Goal: Task Accomplishment & Management: Manage account settings

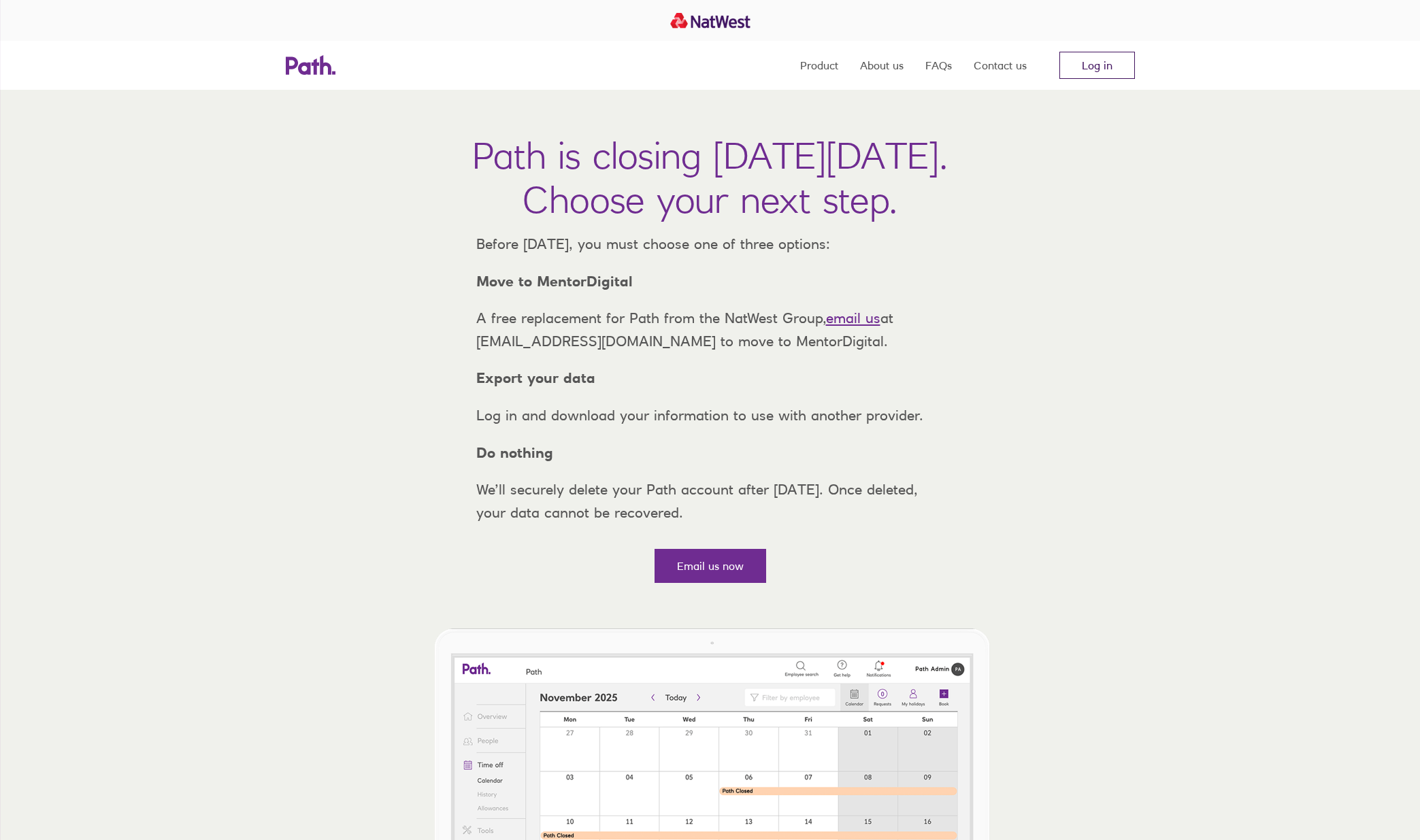
click at [1117, 67] on link "Log in" at bounding box center [1097, 65] width 75 height 27
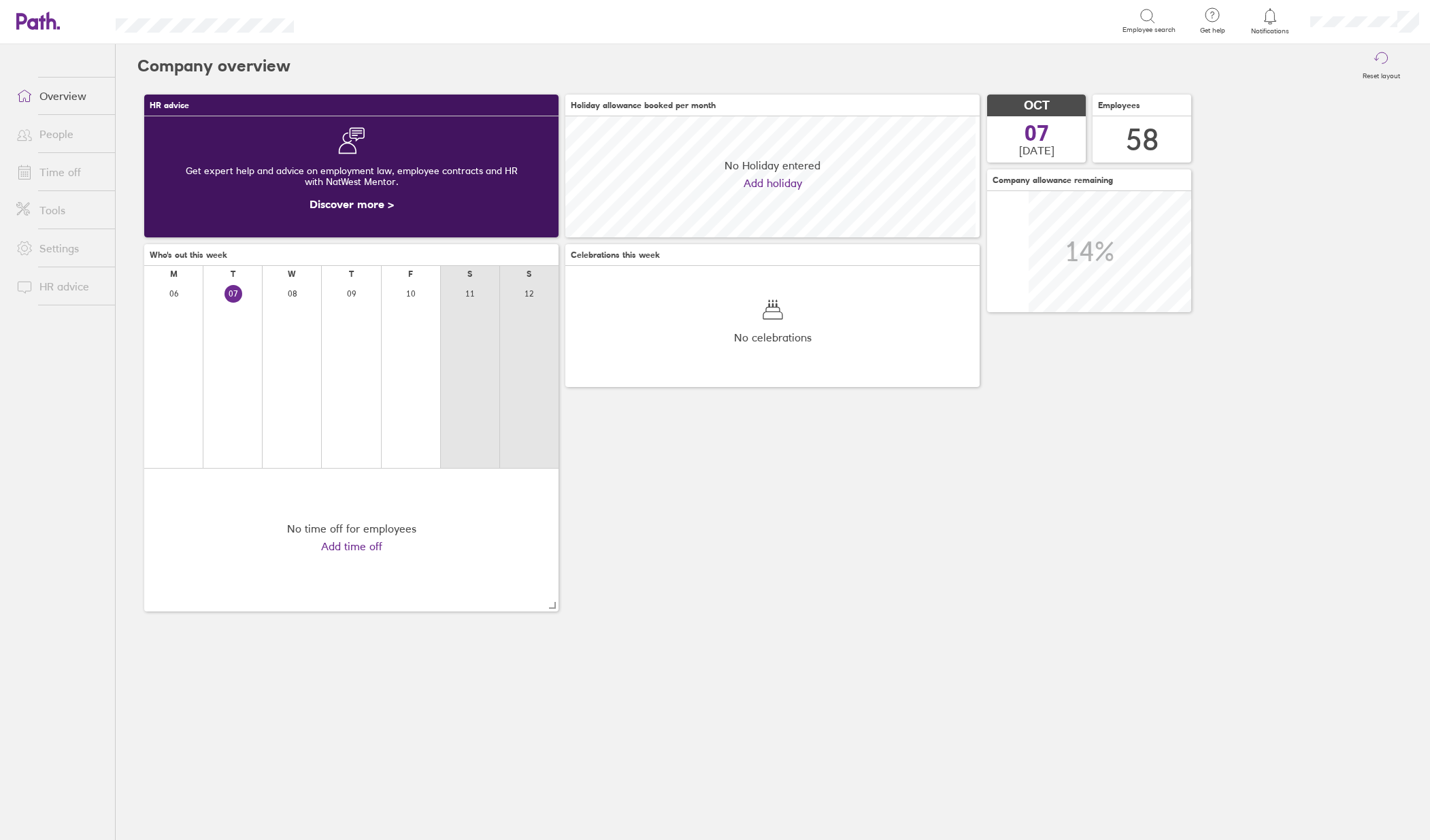
scroll to position [121, 414]
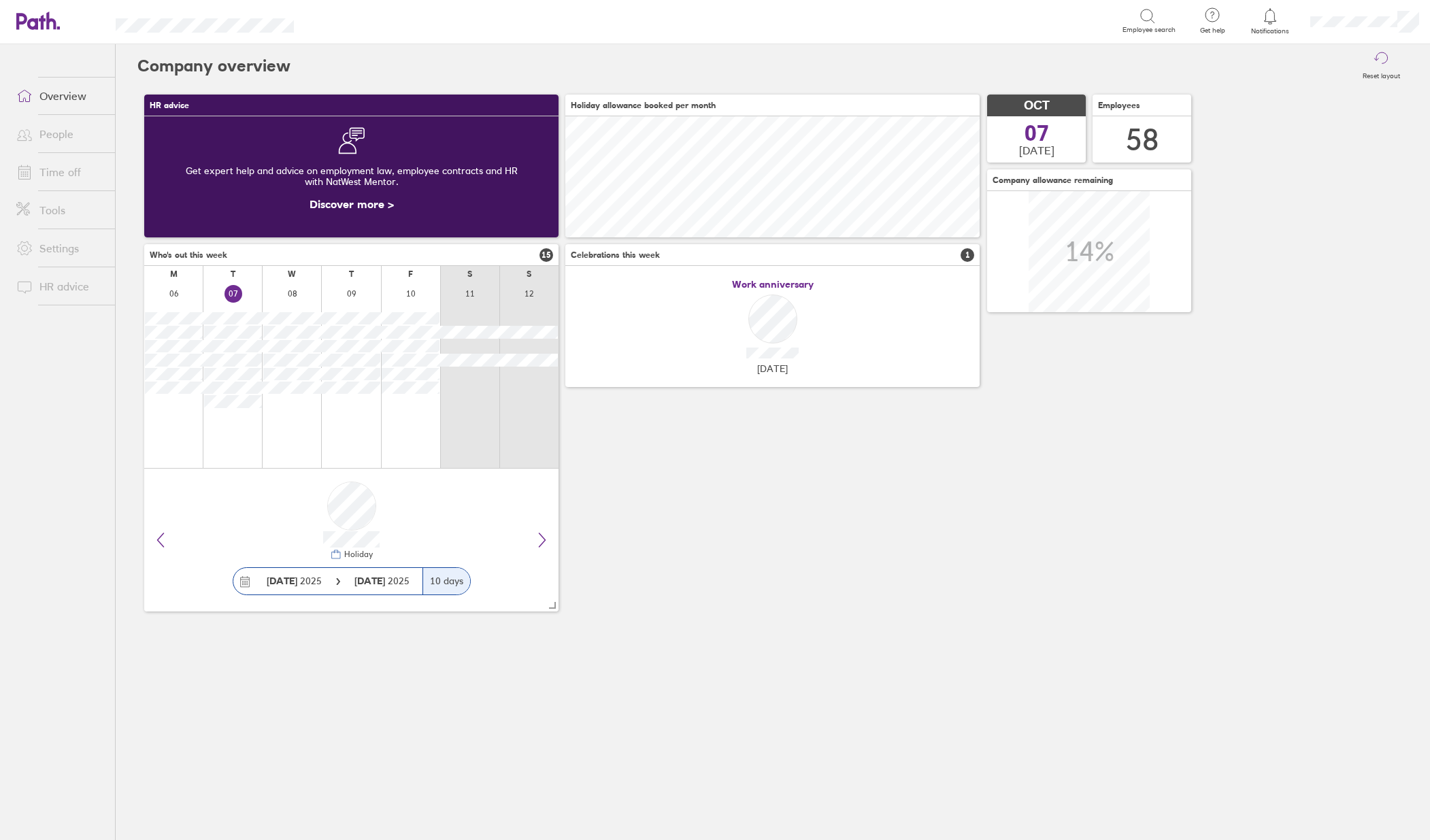
click at [72, 169] on link "Time off" at bounding box center [60, 172] width 110 height 27
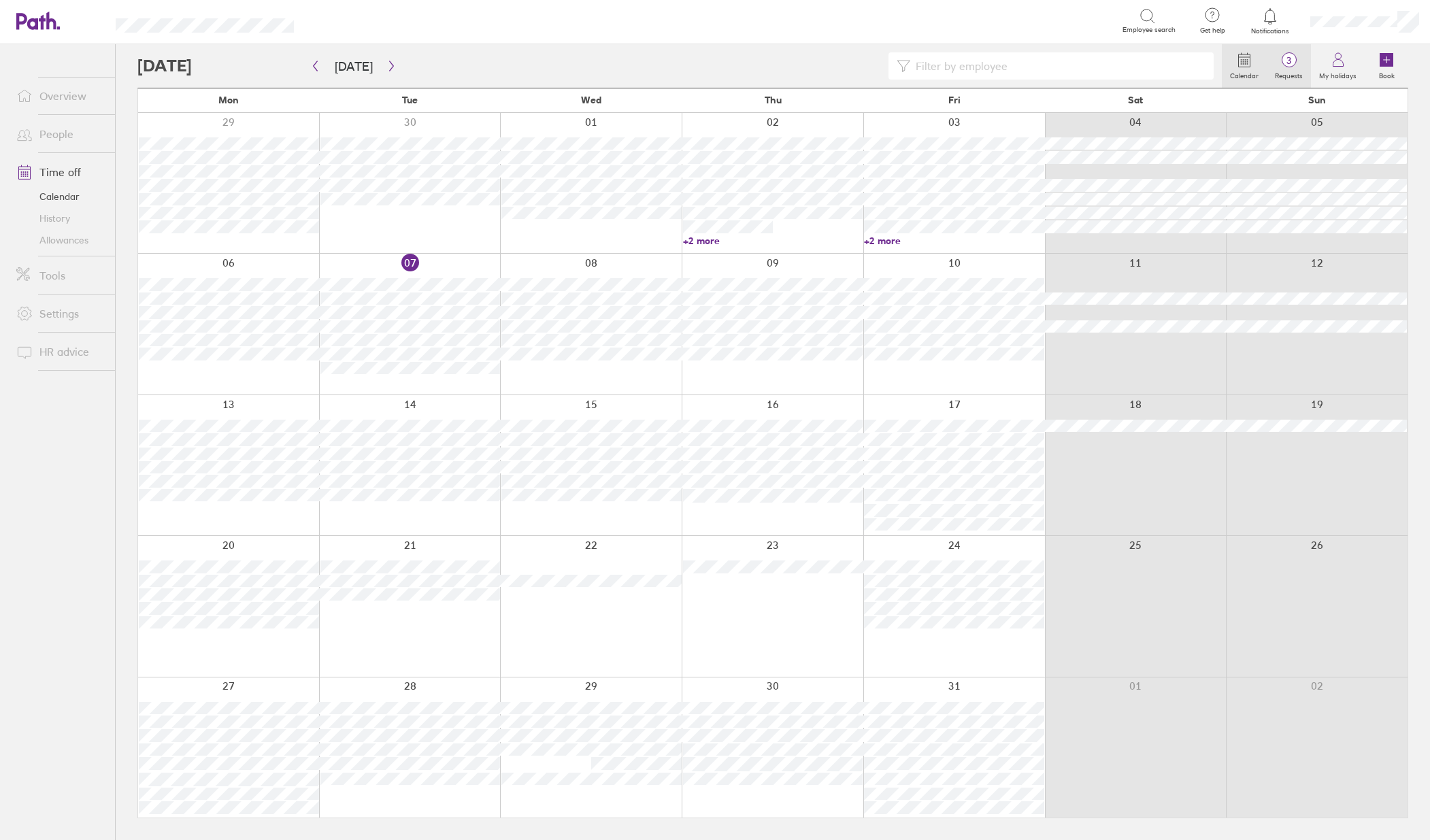
click at [1297, 63] on span "3" at bounding box center [1289, 60] width 44 height 11
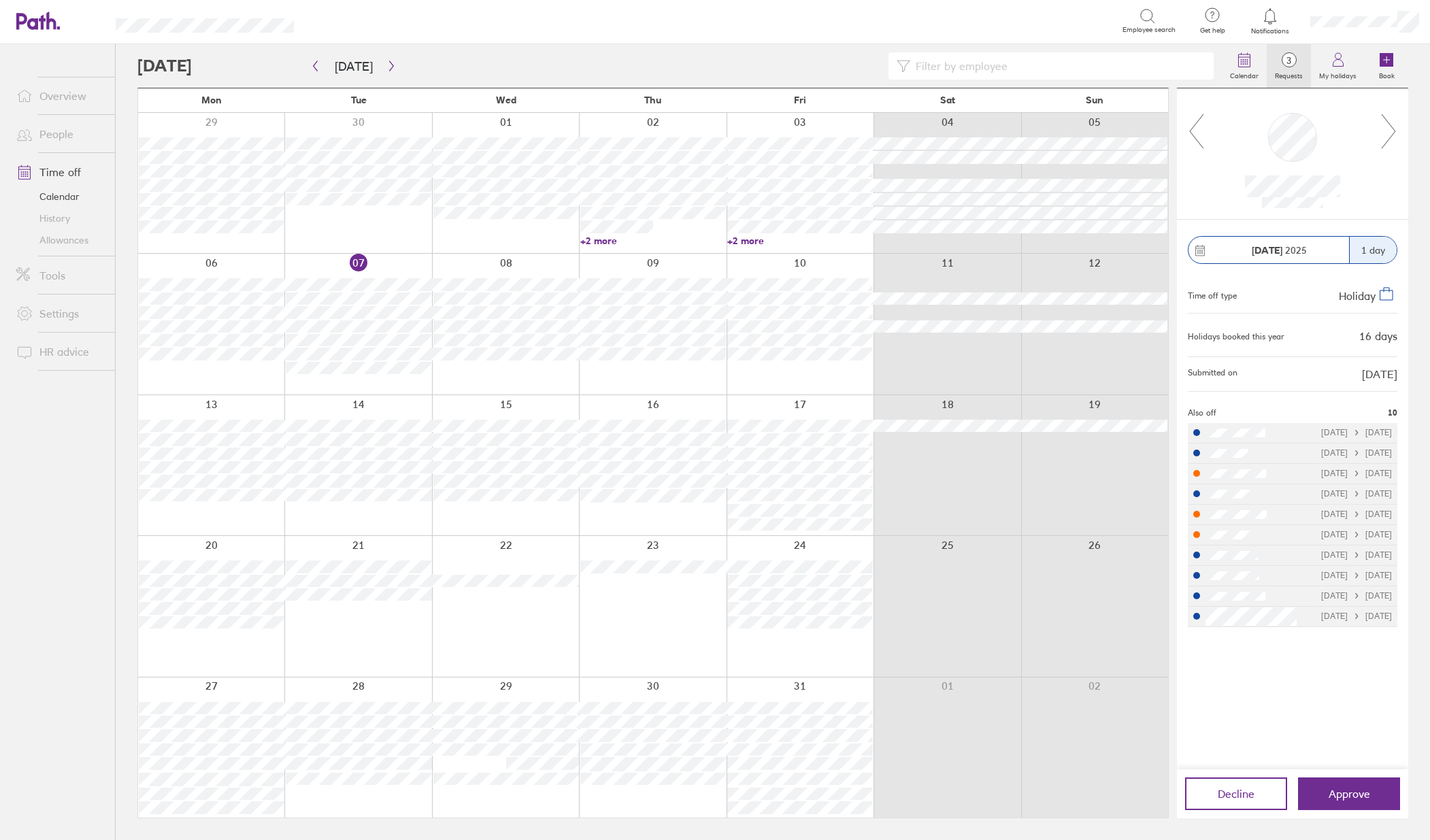
click at [1390, 131] on icon at bounding box center [1389, 131] width 17 height 37
click at [1390, 130] on icon at bounding box center [1389, 131] width 17 height 37
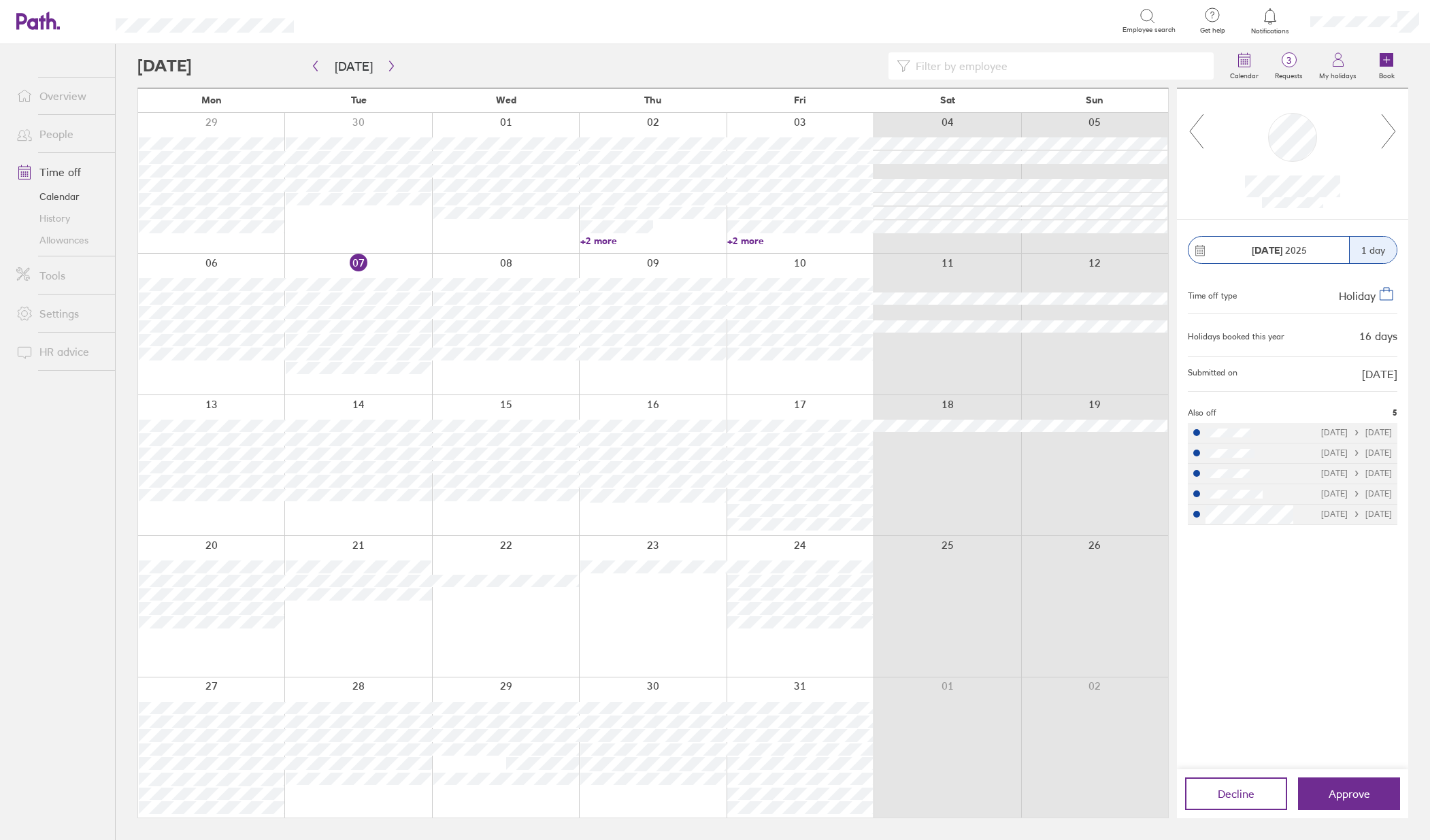
click at [1392, 131] on icon at bounding box center [1389, 131] width 17 height 37
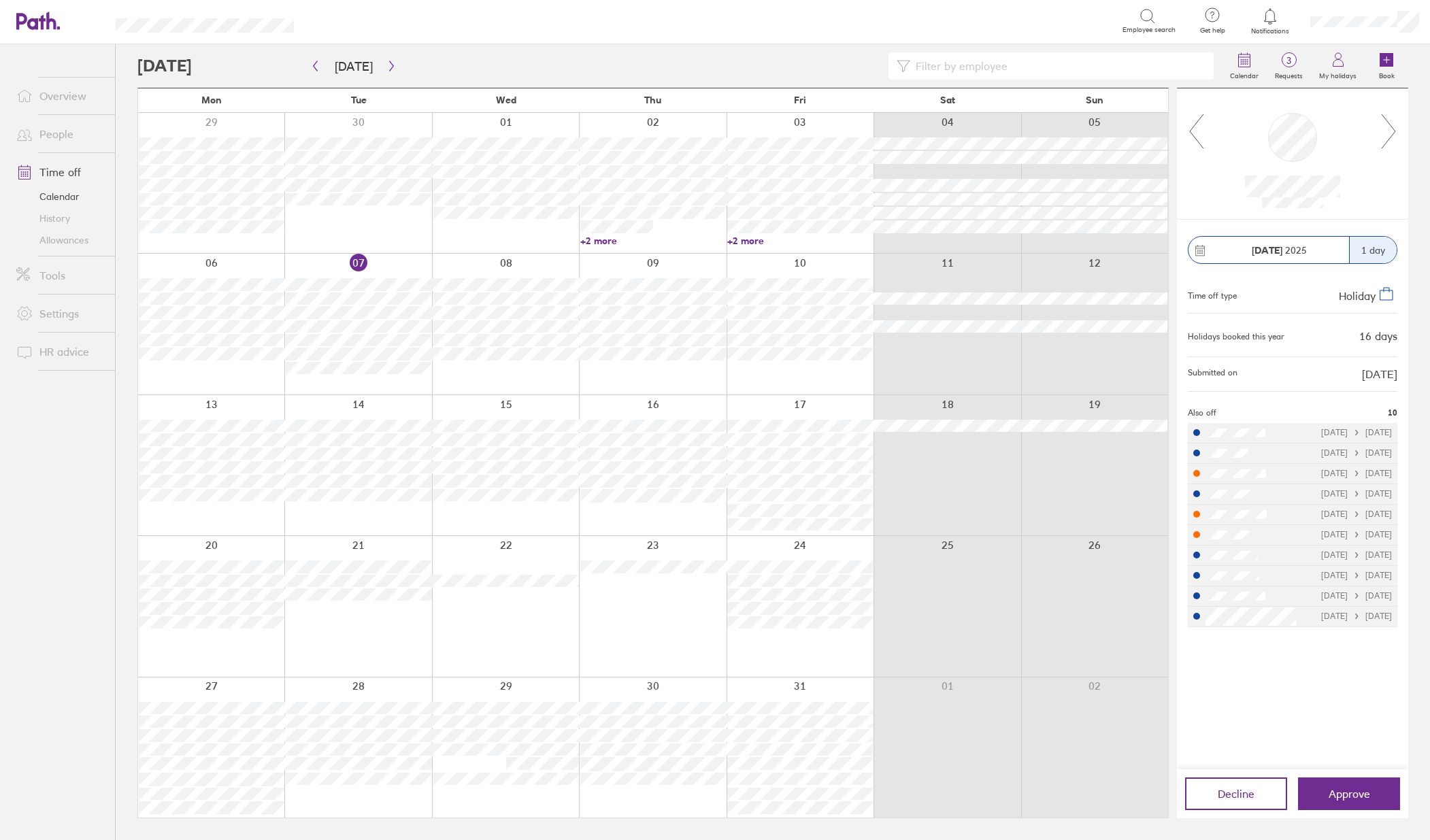
click at [1388, 135] on icon at bounding box center [1389, 131] width 17 height 37
click at [1387, 135] on icon at bounding box center [1389, 131] width 17 height 37
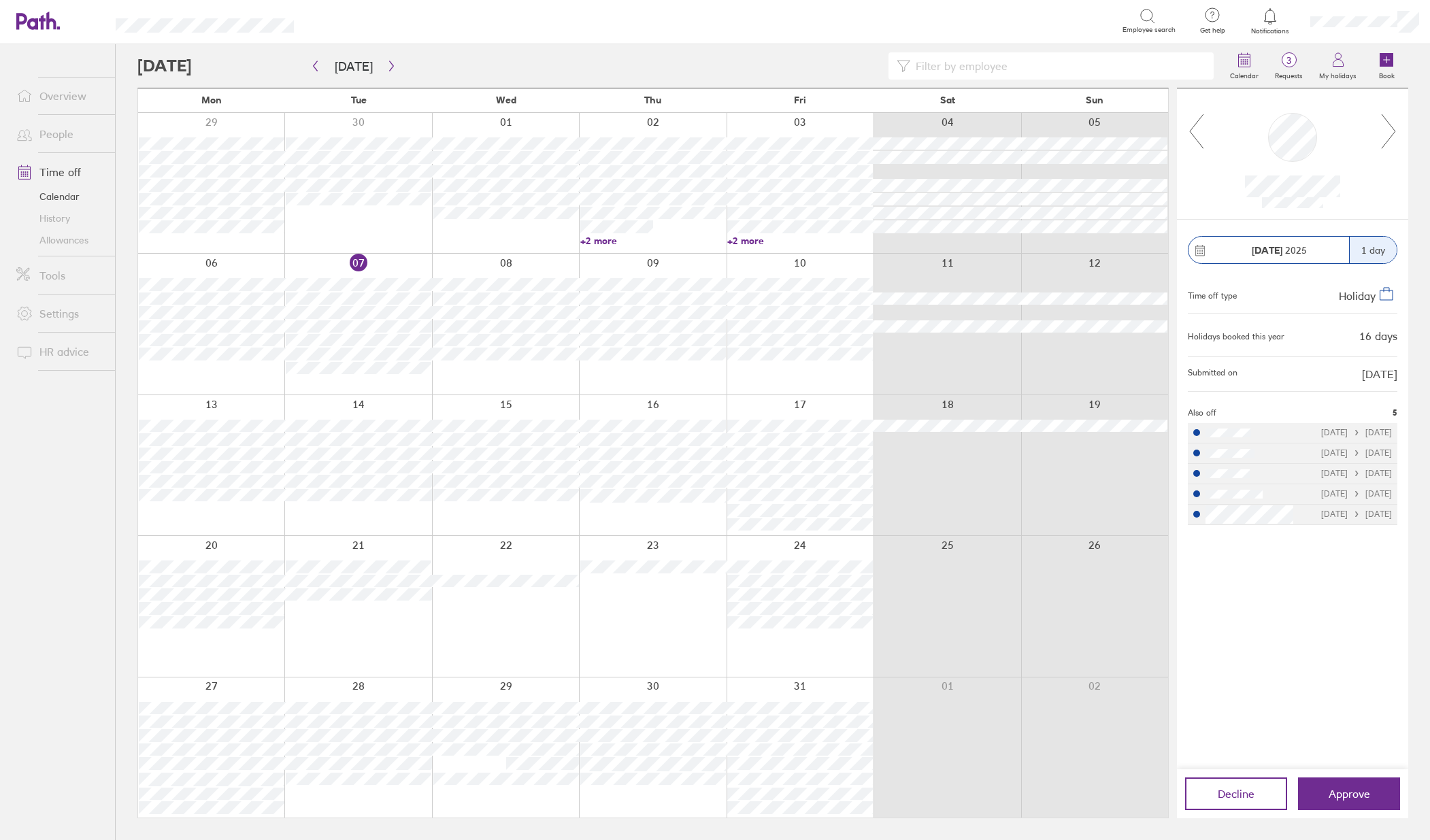
click at [1190, 130] on icon at bounding box center [1196, 131] width 17 height 37
click at [932, 70] on input at bounding box center [1058, 66] width 295 height 26
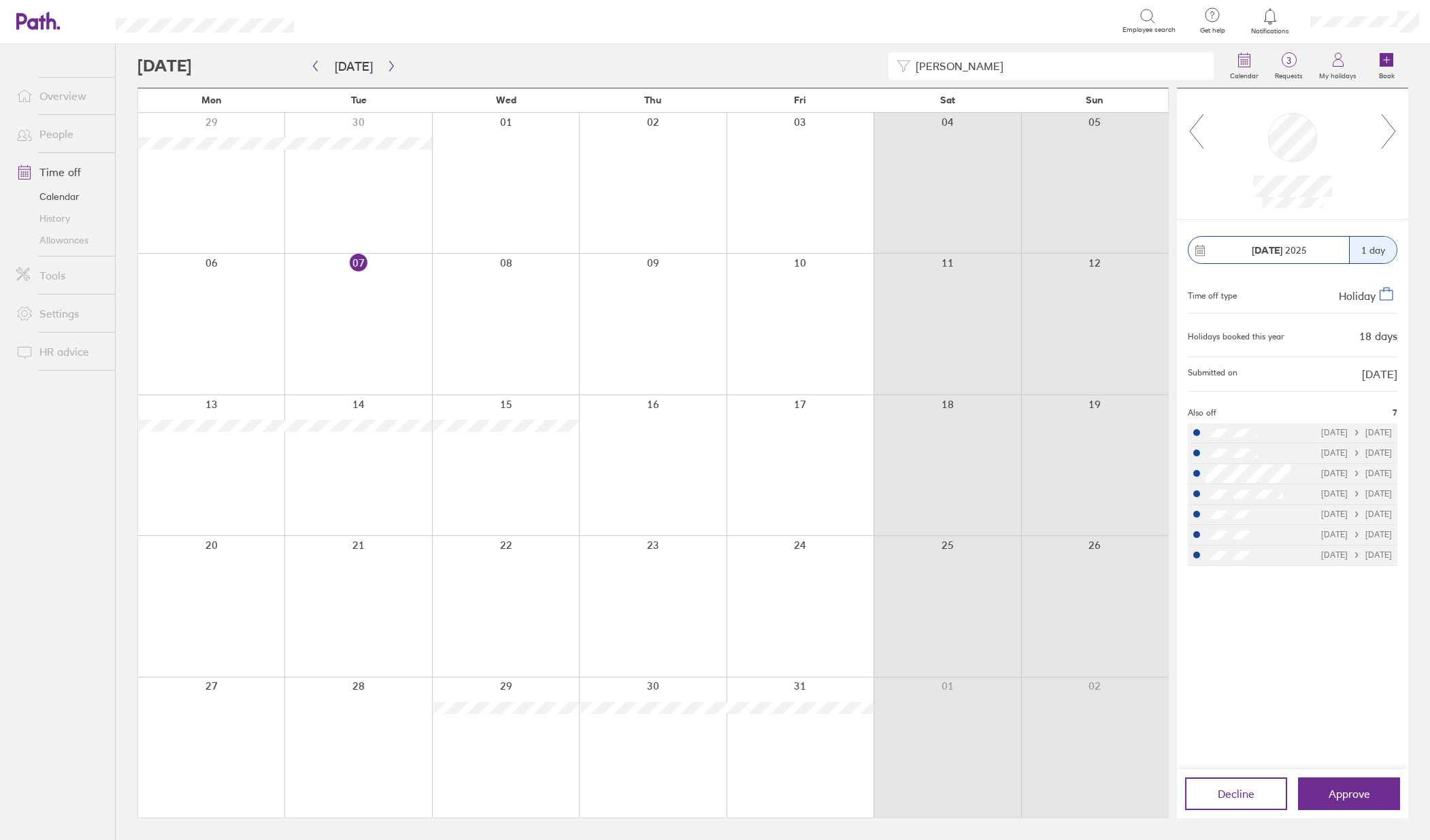
type input "marti"
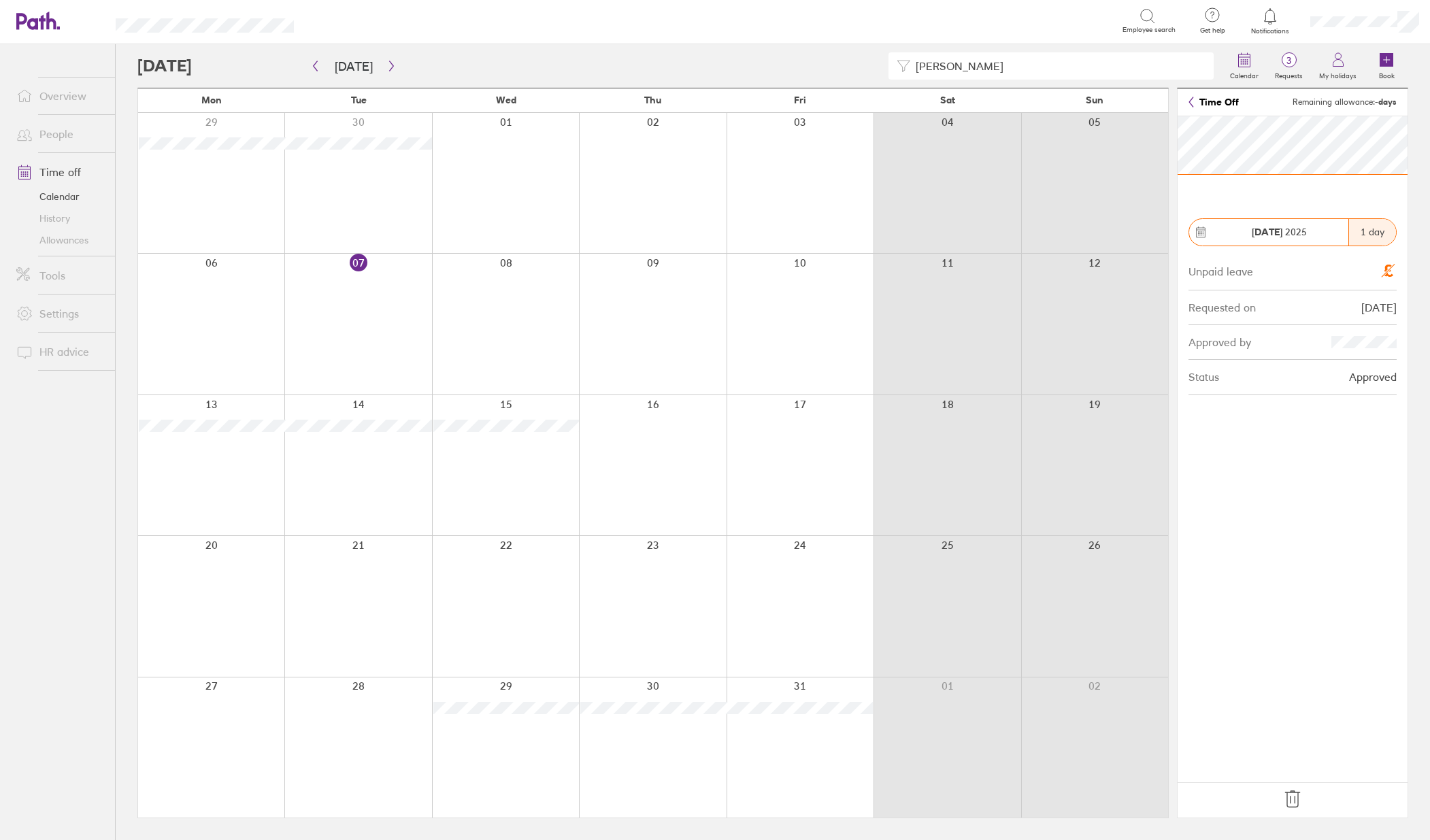
drag, startPoint x: 990, startPoint y: 60, endPoint x: 826, endPoint y: 62, distance: 164.0
click at [826, 62] on div "marti" at bounding box center [680, 66] width 1085 height 27
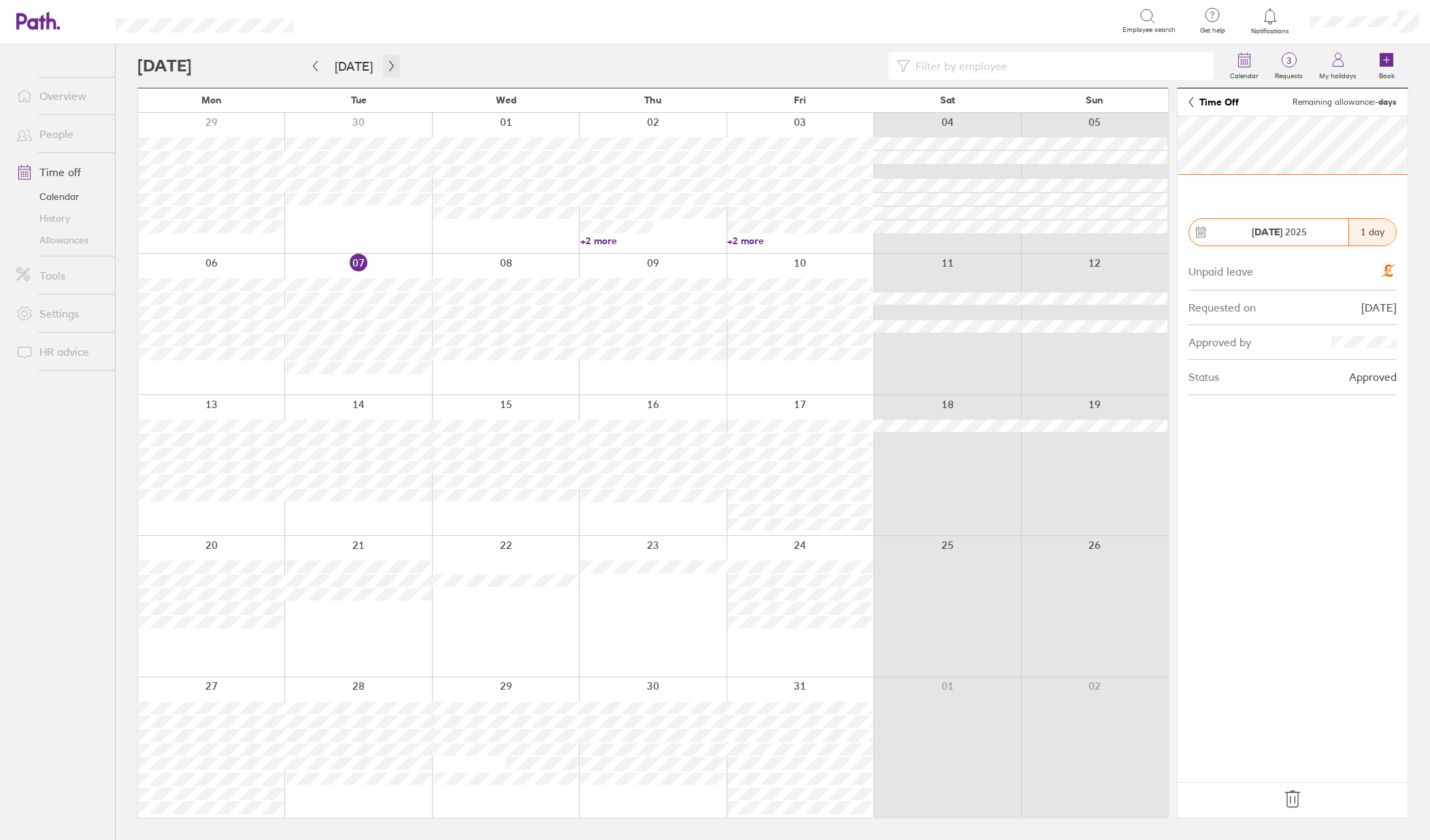
click at [387, 62] on icon "button" at bounding box center [391, 66] width 10 height 11
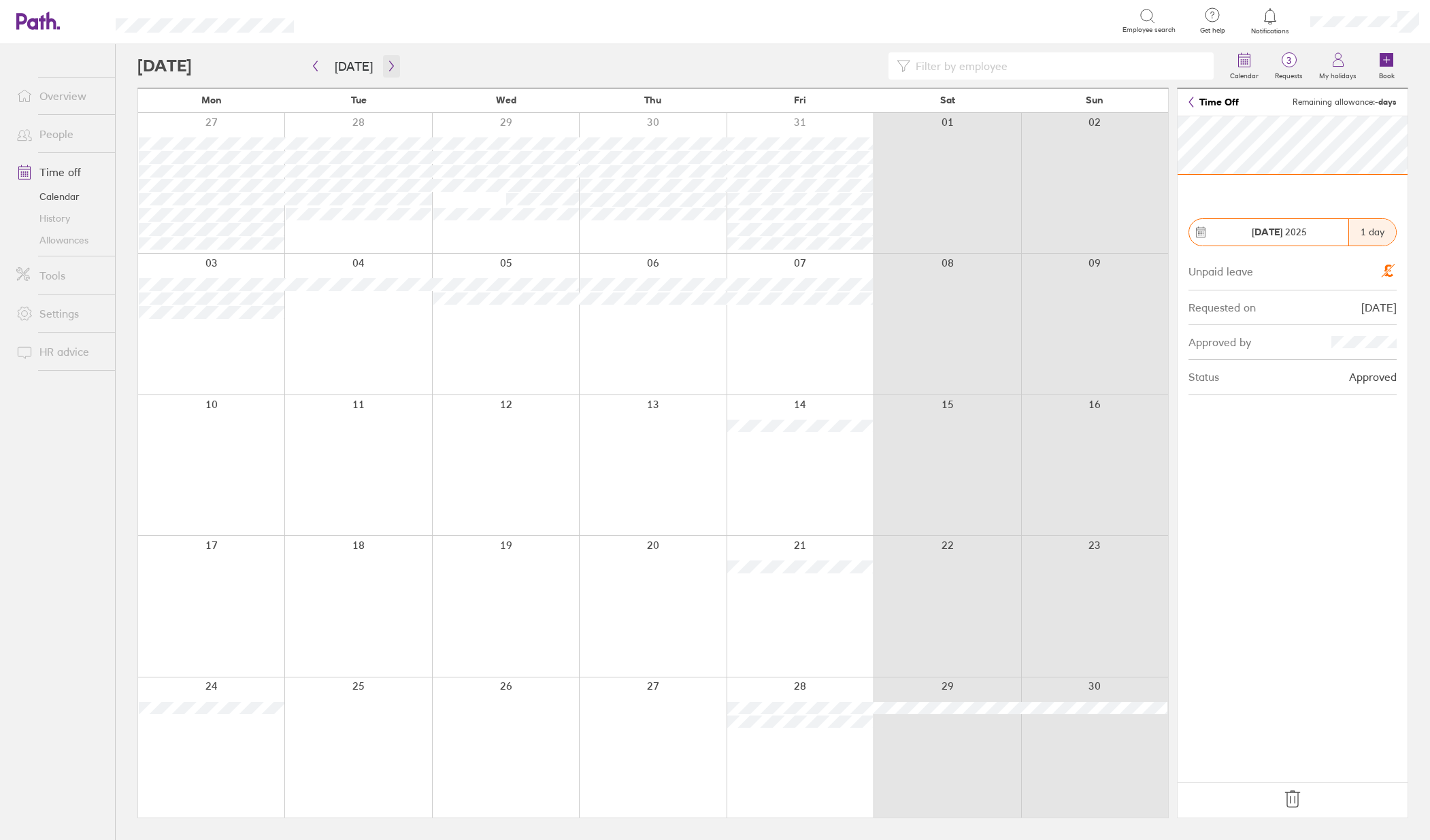
click at [388, 65] on icon "button" at bounding box center [391, 66] width 10 height 11
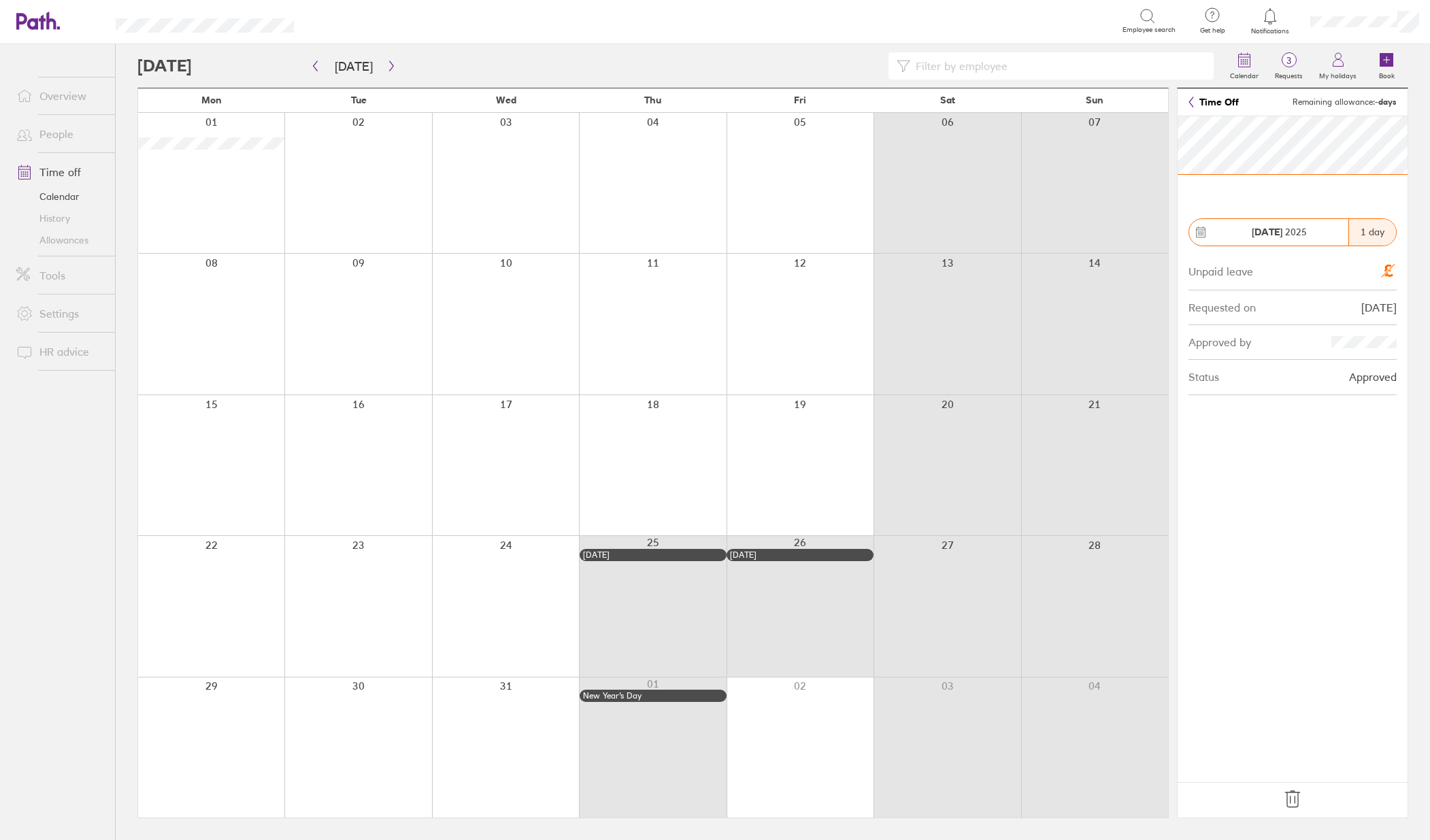
click at [970, 67] on input at bounding box center [1058, 66] width 295 height 26
click at [65, 239] on link "Allowances" at bounding box center [60, 240] width 110 height 22
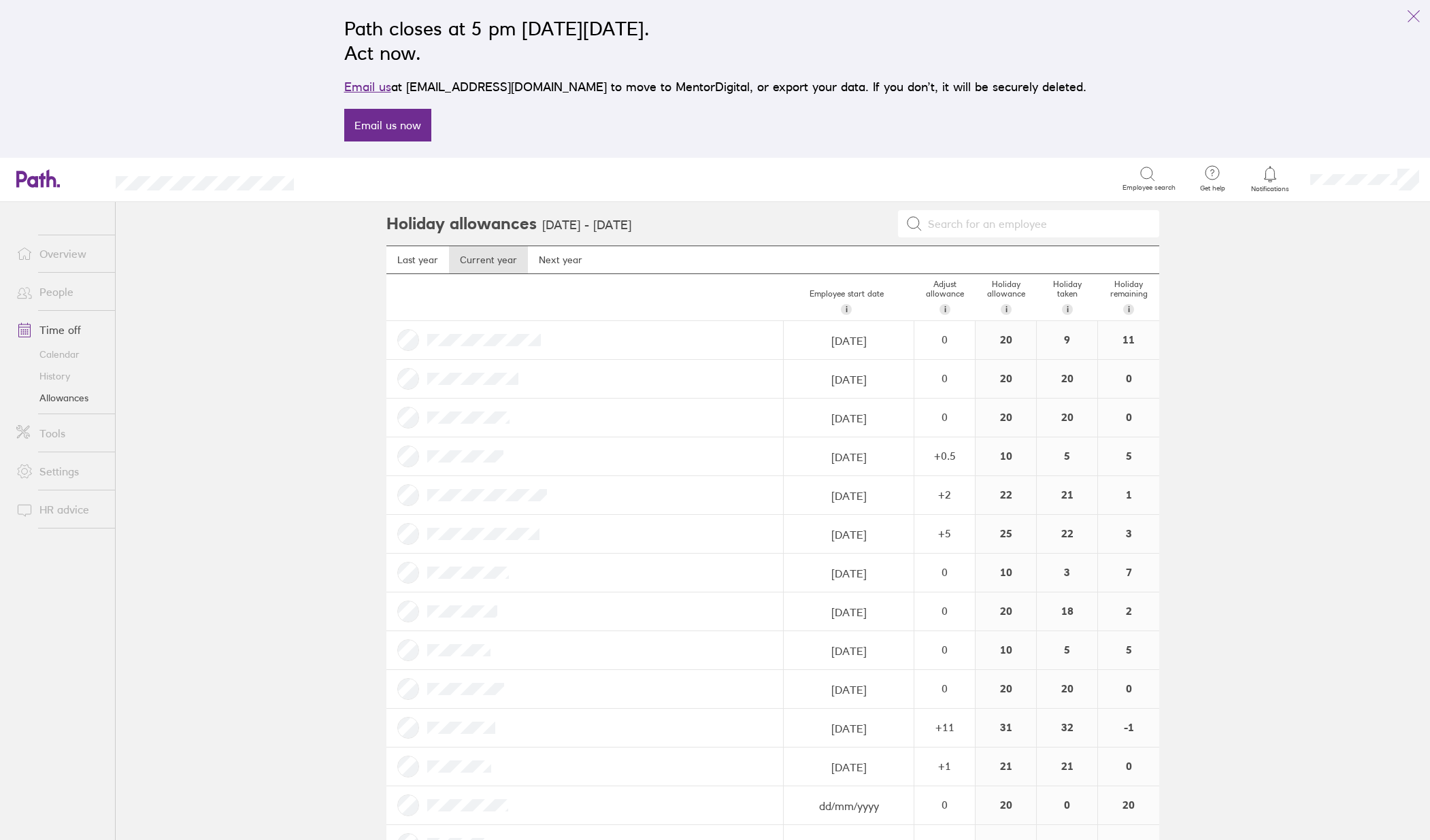
click at [68, 348] on link "Calendar" at bounding box center [60, 355] width 110 height 22
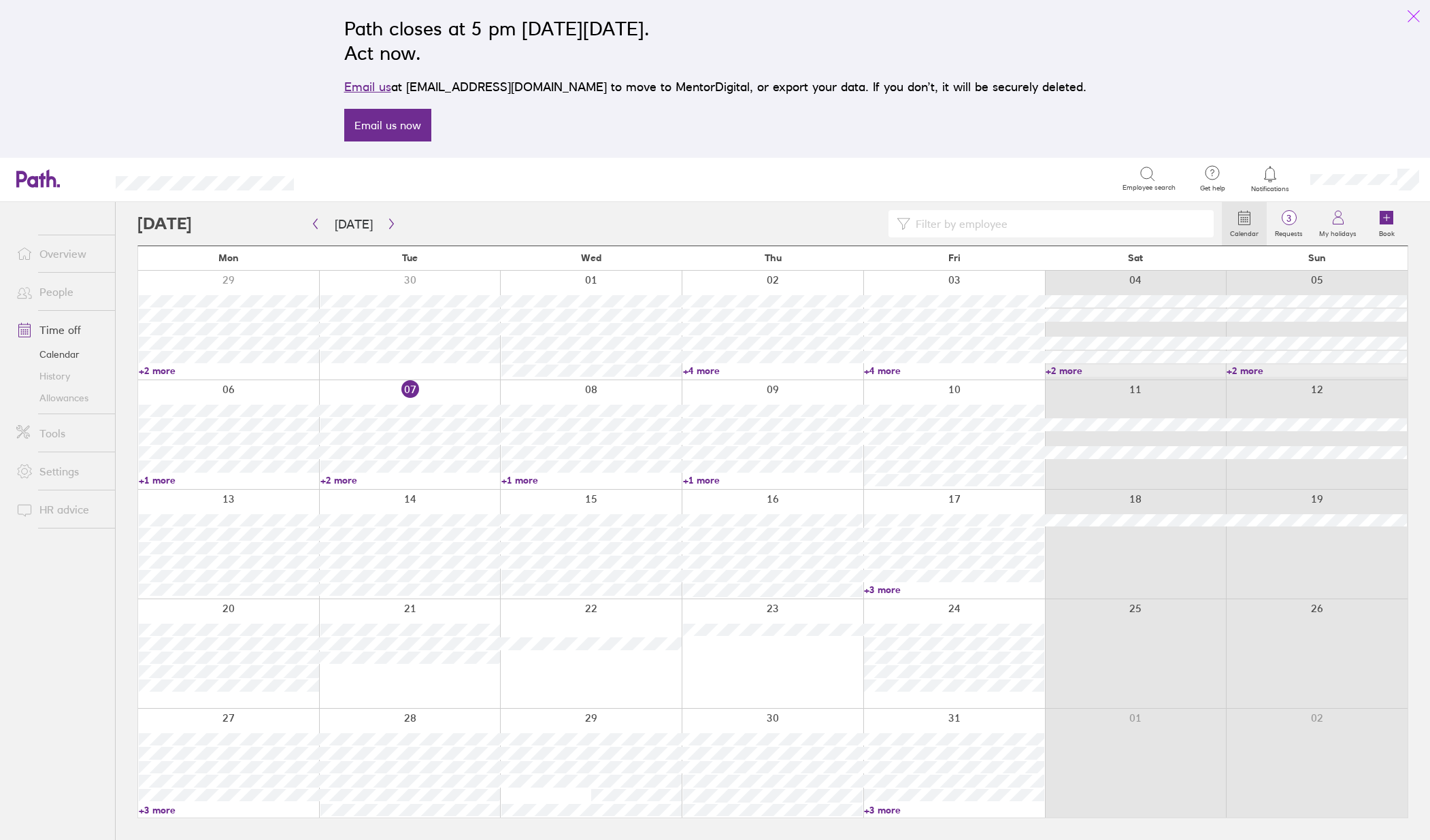
click at [1410, 19] on icon "link" at bounding box center [1414, 16] width 16 height 16
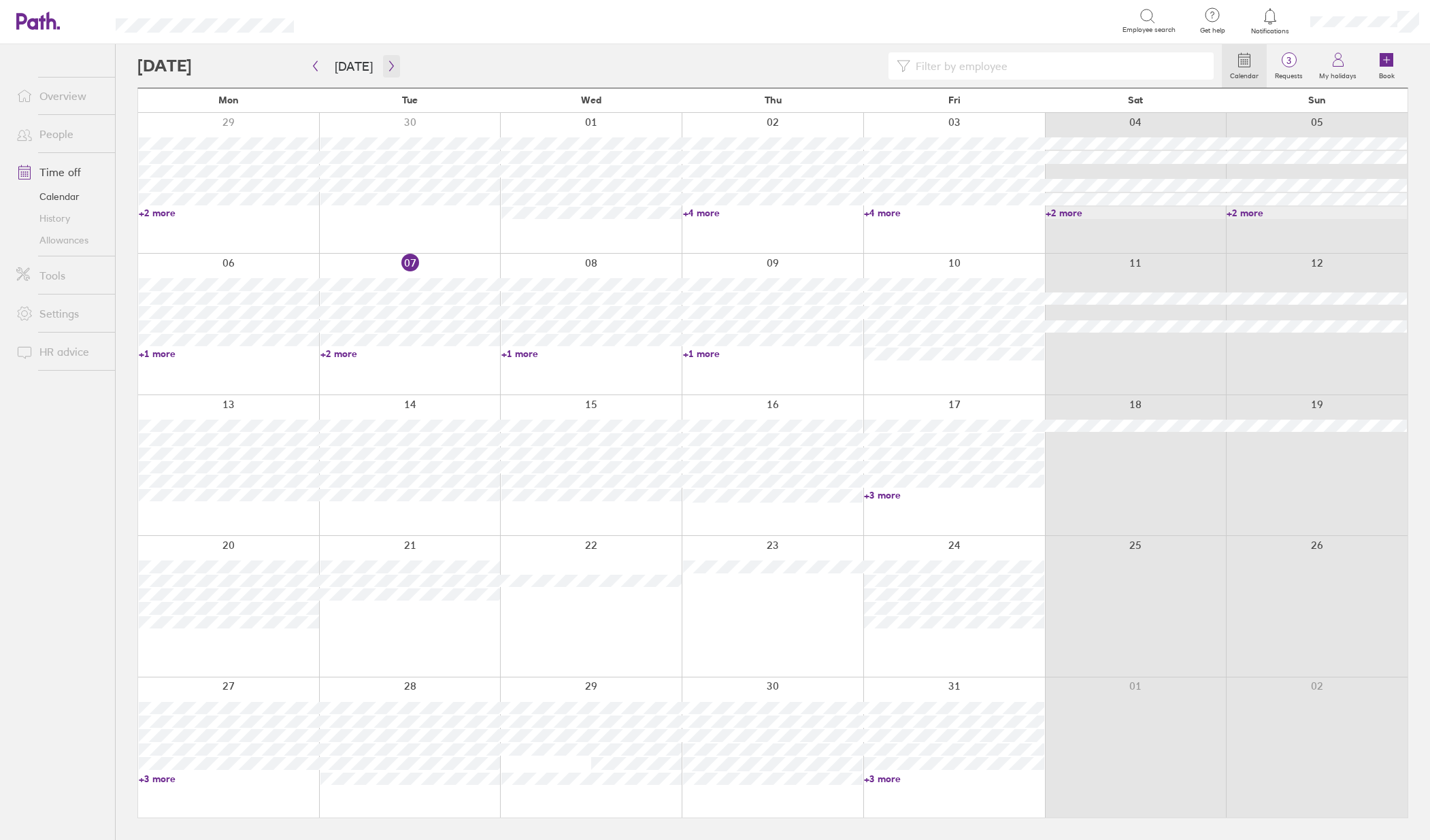
click at [389, 67] on icon "button" at bounding box center [391, 66] width 4 height 10
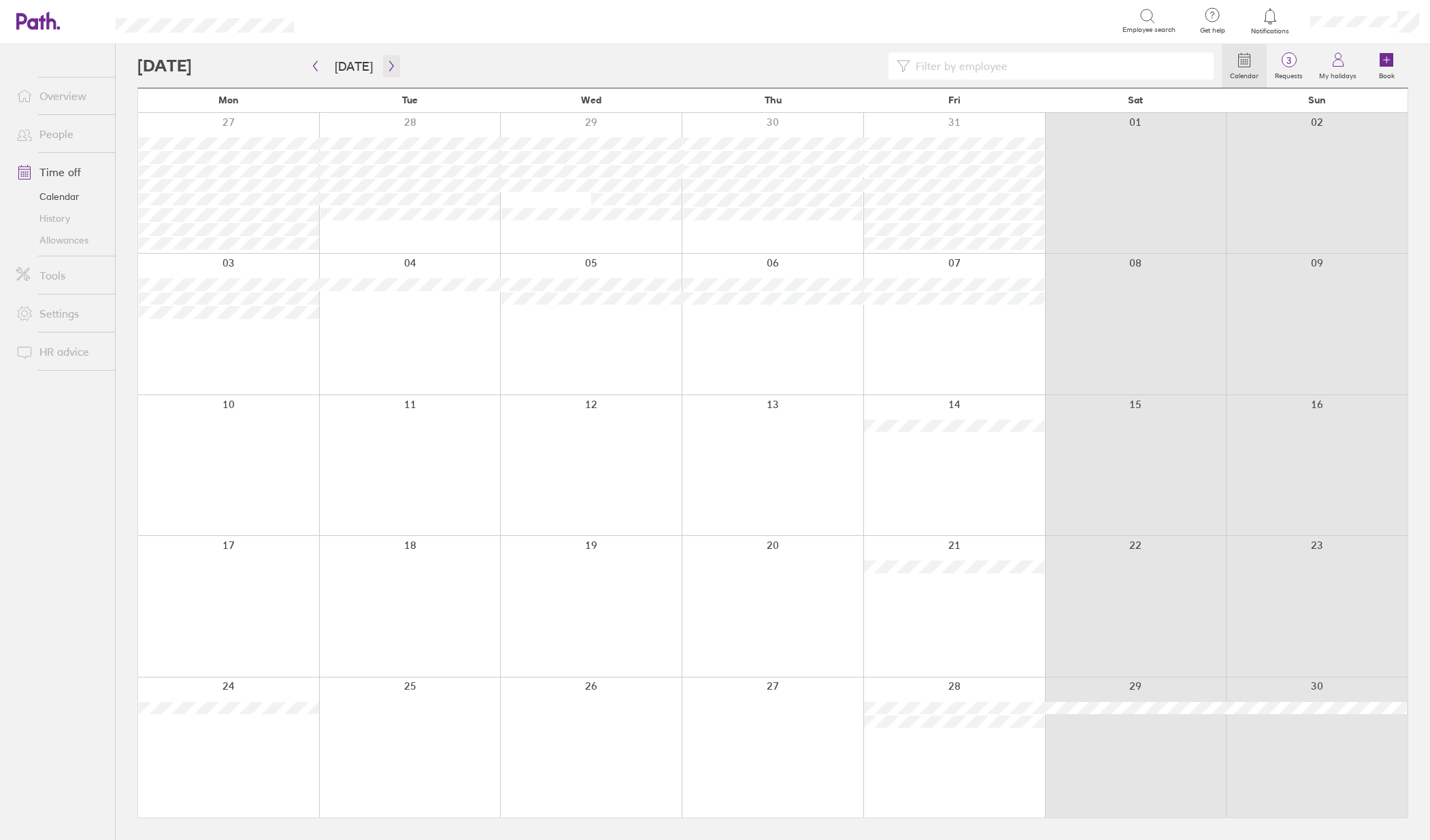
click at [385, 60] on button "button" at bounding box center [391, 66] width 17 height 23
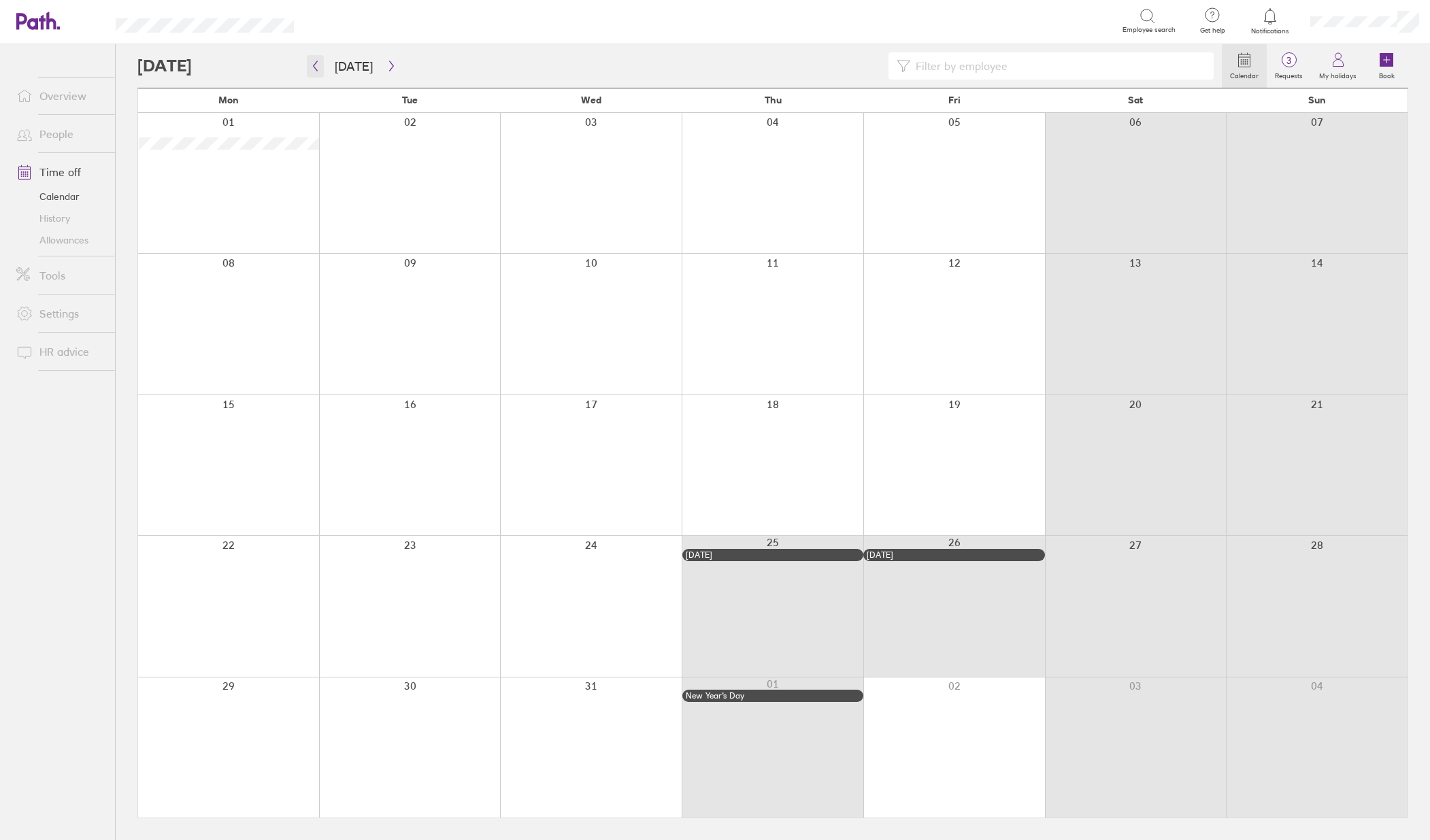
click at [313, 63] on icon "button" at bounding box center [315, 66] width 10 height 11
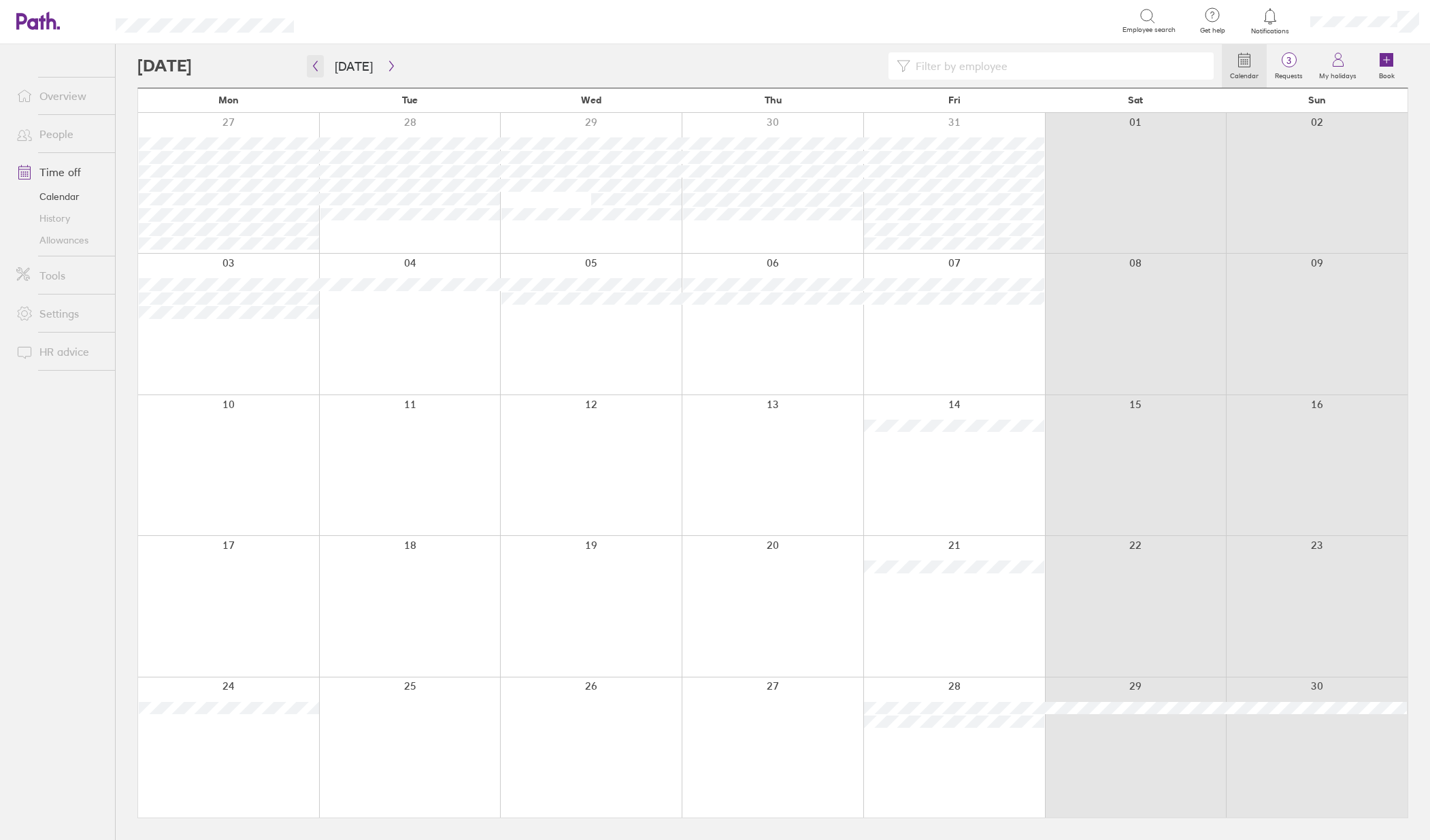
click at [309, 69] on button "button" at bounding box center [315, 66] width 17 height 23
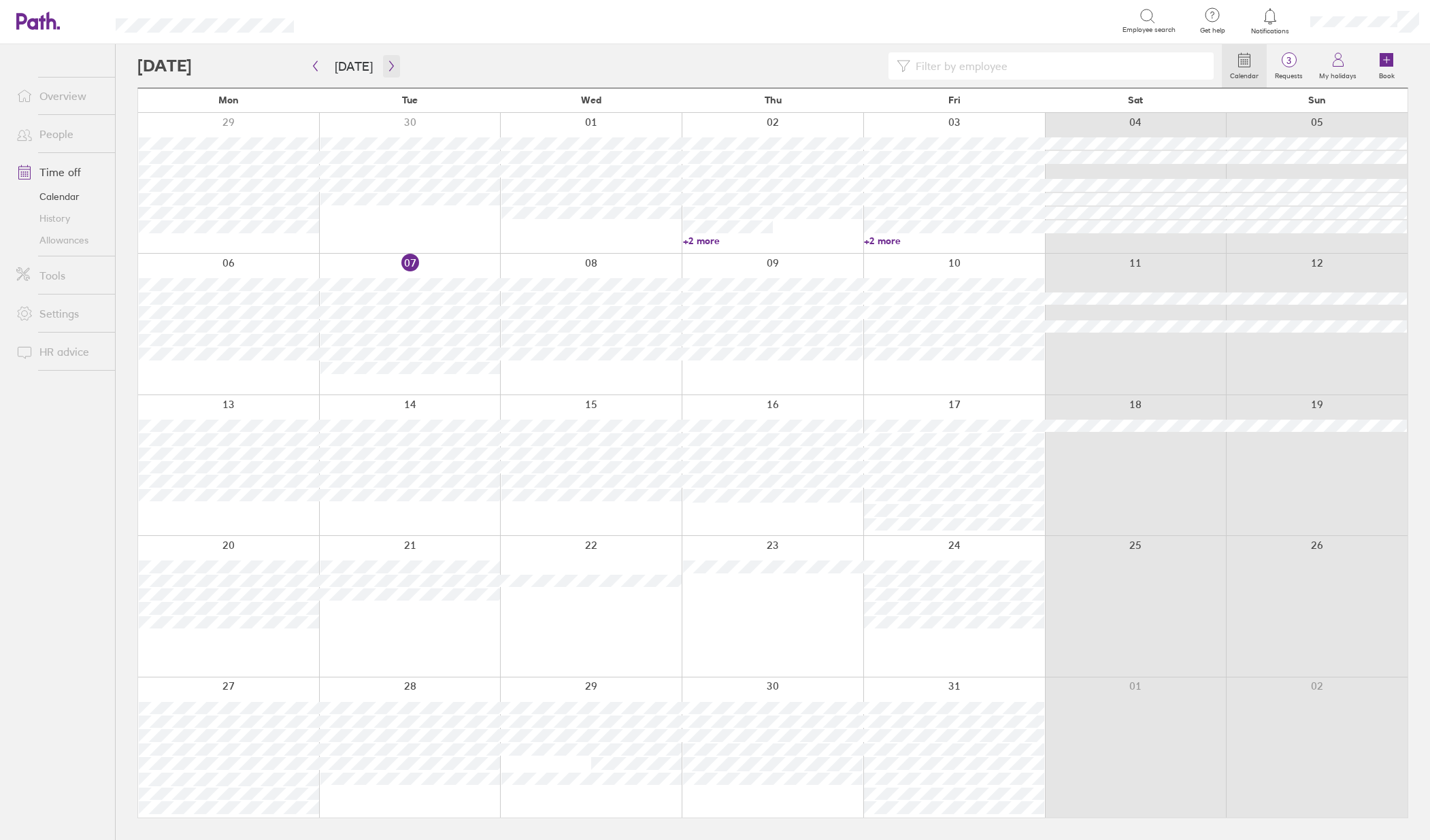
click at [389, 68] on icon "button" at bounding box center [391, 66] width 10 height 11
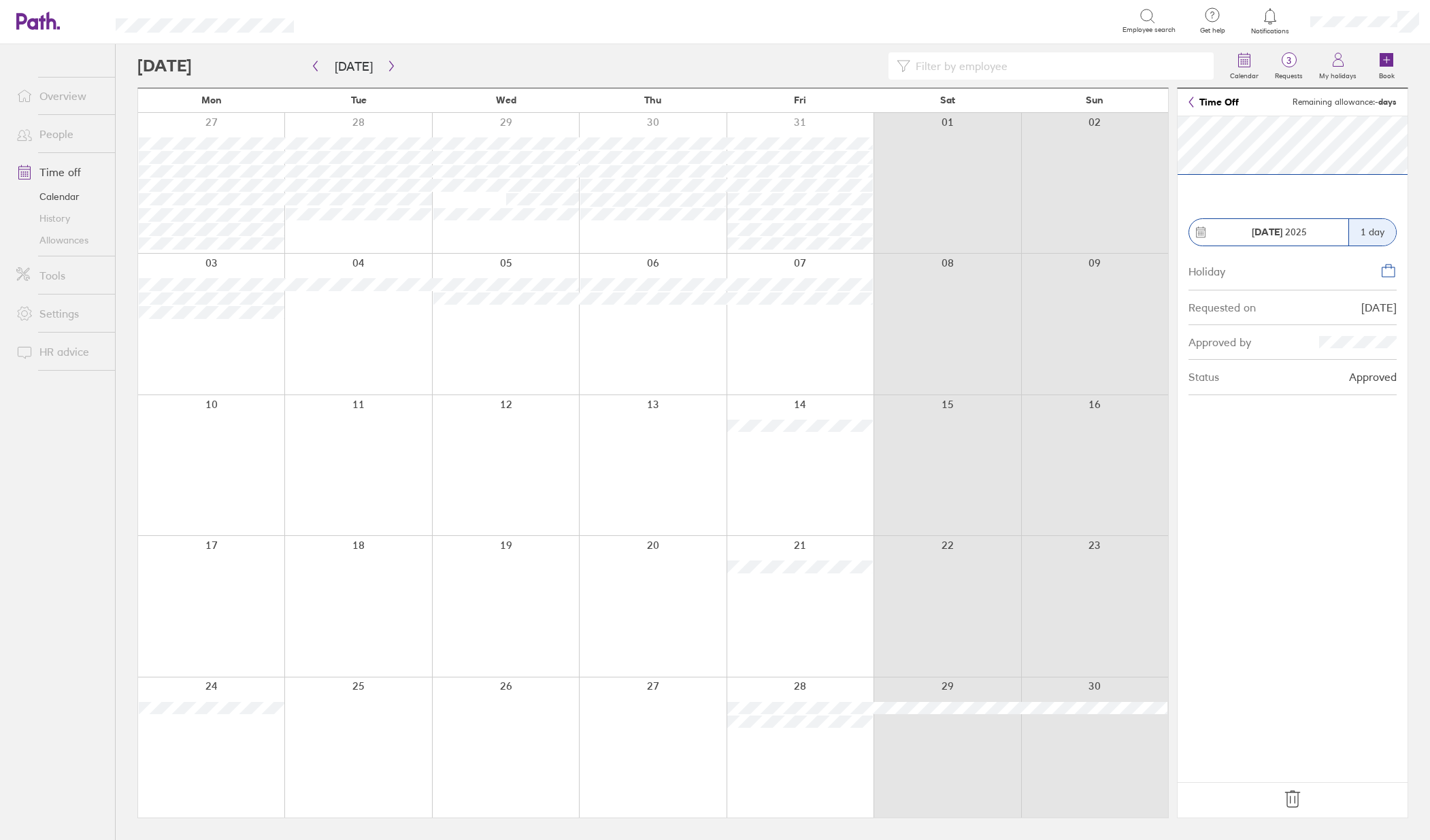
click at [59, 529] on ul "Overview People Time off Calendar History Allowances Tools Settings HR advice" at bounding box center [57, 420] width 115 height 751
click at [51, 493] on ul "Overview People Time off Calendar History Allowances Tools Settings HR advice" at bounding box center [57, 420] width 115 height 751
click at [63, 501] on ul "Overview People Time off Calendar History Allowances Tools Settings HR advice" at bounding box center [57, 420] width 115 height 751
click at [69, 502] on ul "Overview People Time off Calendar History Allowances Tools Settings HR advice" at bounding box center [57, 420] width 115 height 751
click at [387, 70] on icon "button" at bounding box center [391, 66] width 10 height 11
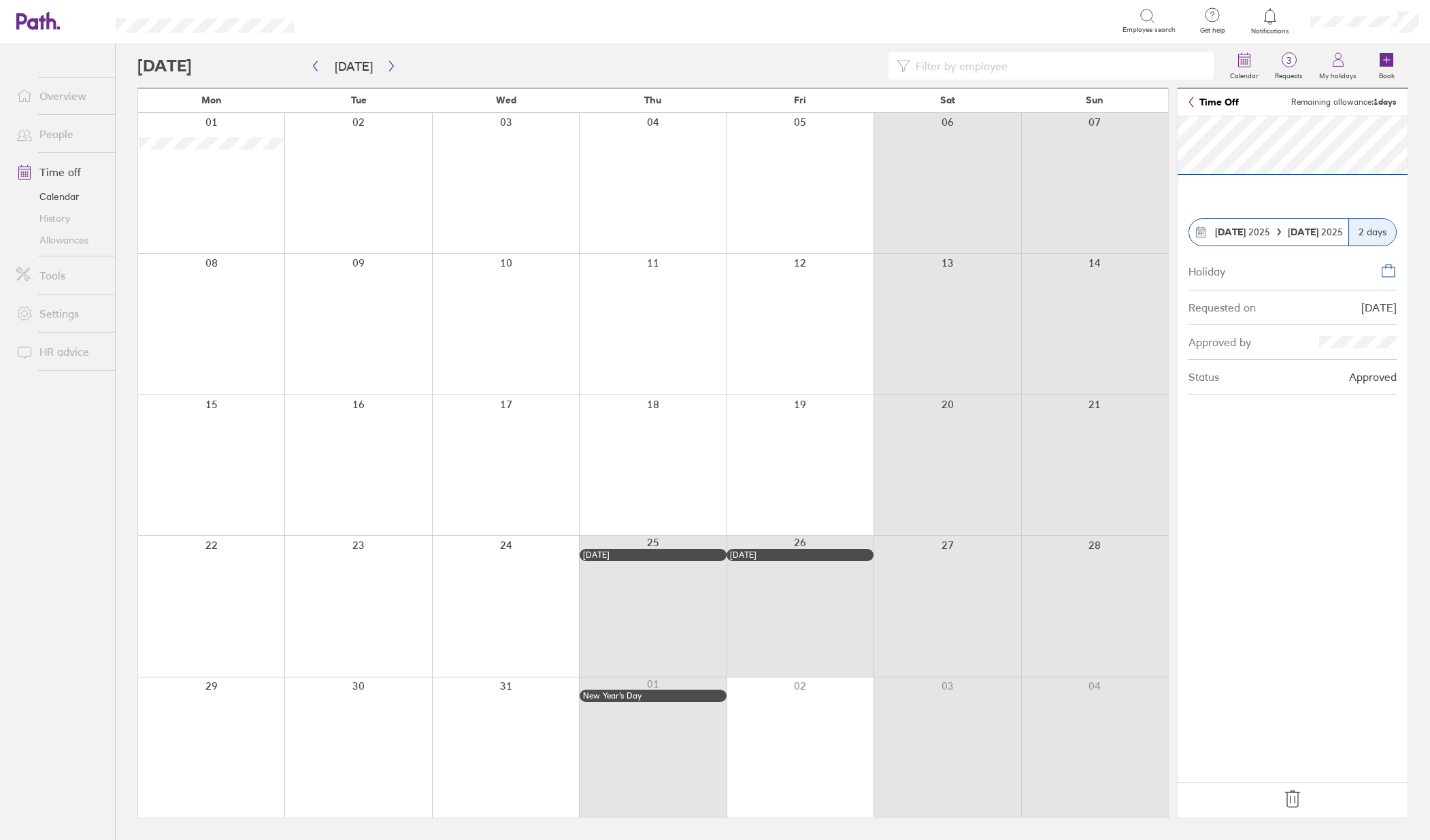
click at [62, 527] on ul "Overview People Time off Calendar History Allowances Tools Settings HR advice" at bounding box center [57, 420] width 115 height 751
click at [93, 624] on ul "Overview People Time off Calendar History Allowances Tools Settings HR advice" at bounding box center [57, 420] width 115 height 751
click at [321, 68] on button "button" at bounding box center [315, 66] width 17 height 23
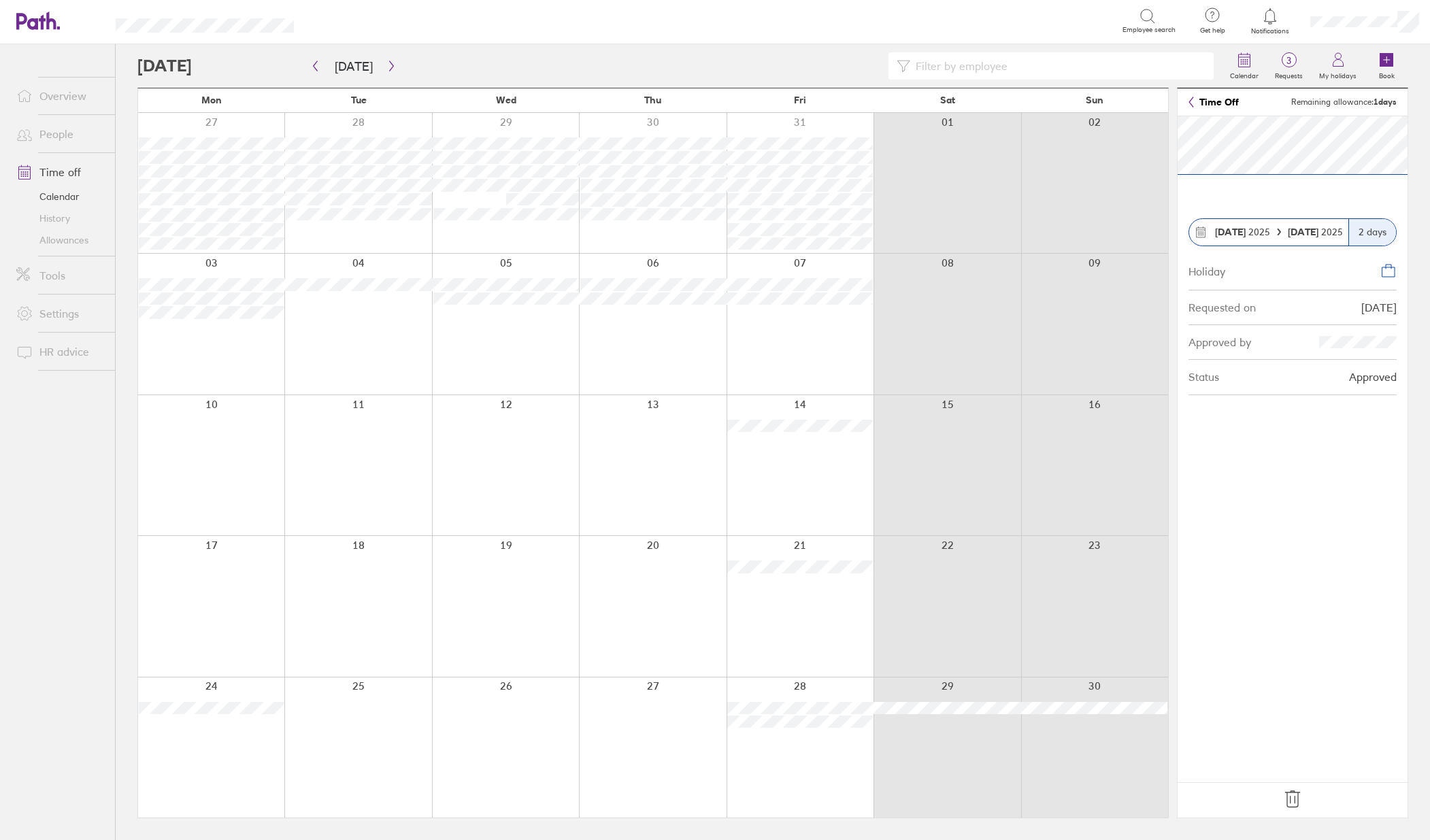
click at [54, 519] on ul "Overview People Time off Calendar History Allowances Tools Settings HR advice" at bounding box center [57, 420] width 115 height 751
click at [316, 64] on icon "button" at bounding box center [315, 66] width 10 height 11
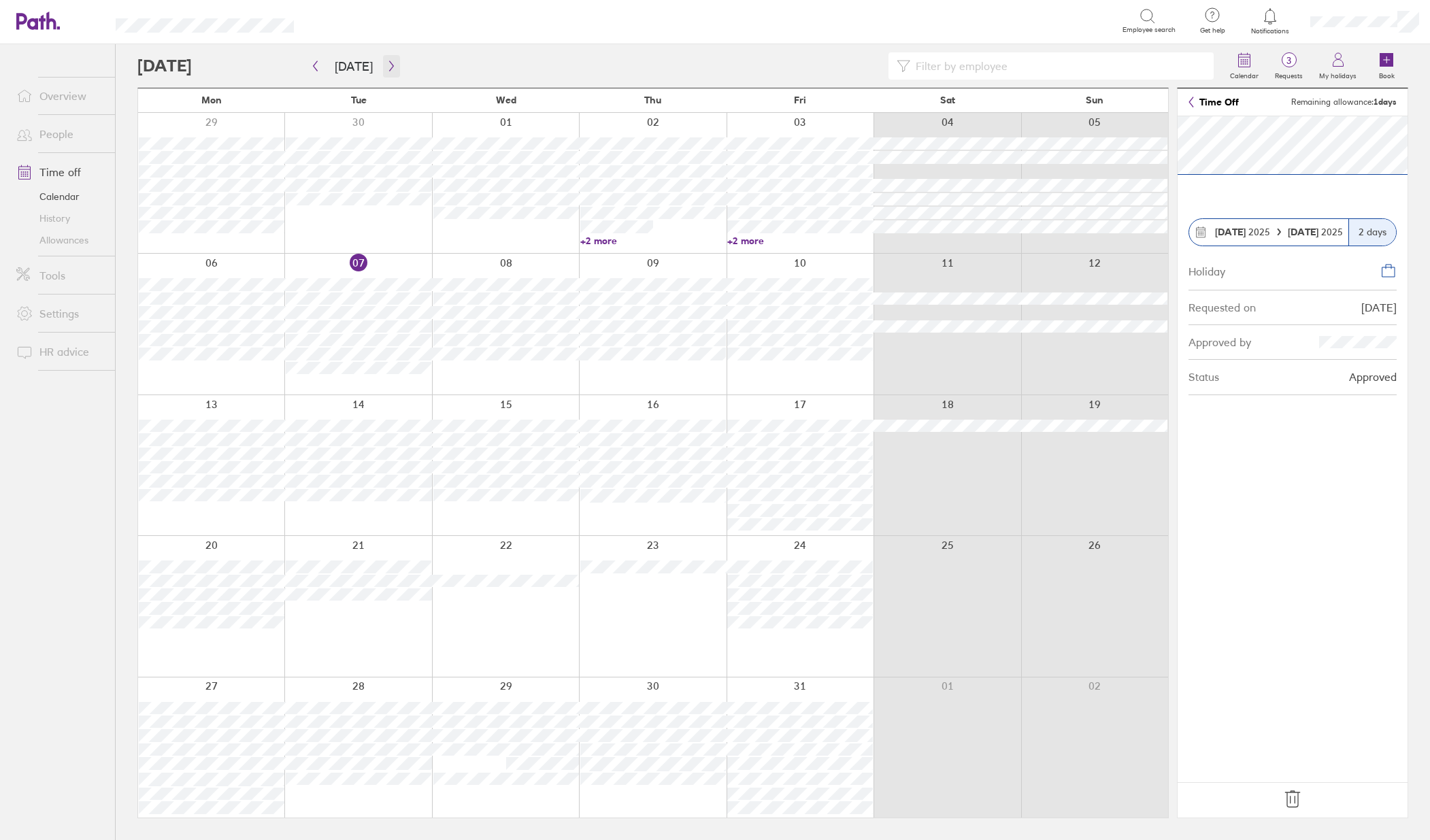
click at [388, 66] on icon "button" at bounding box center [391, 66] width 10 height 11
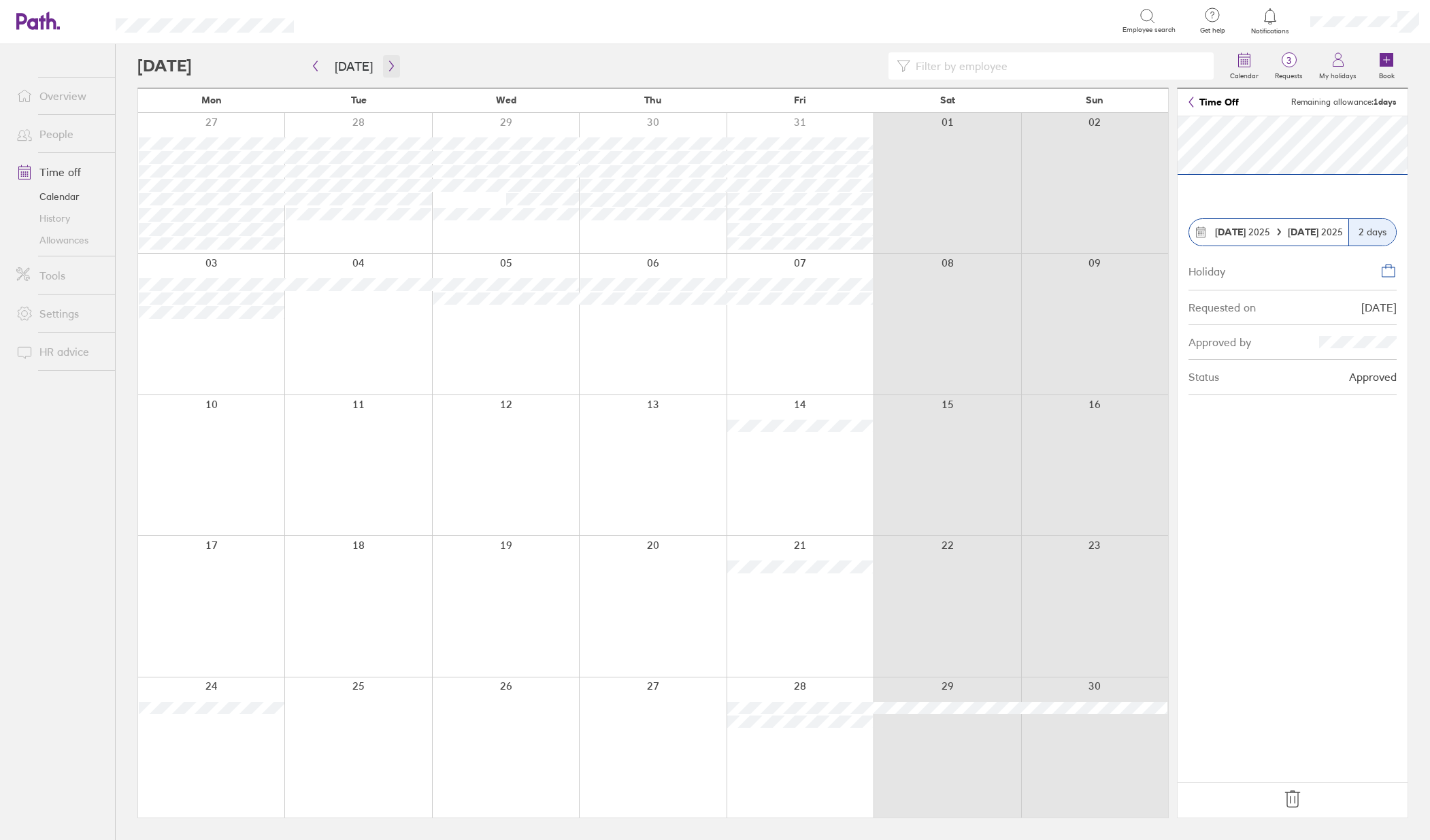
click at [390, 65] on icon "button" at bounding box center [391, 66] width 10 height 11
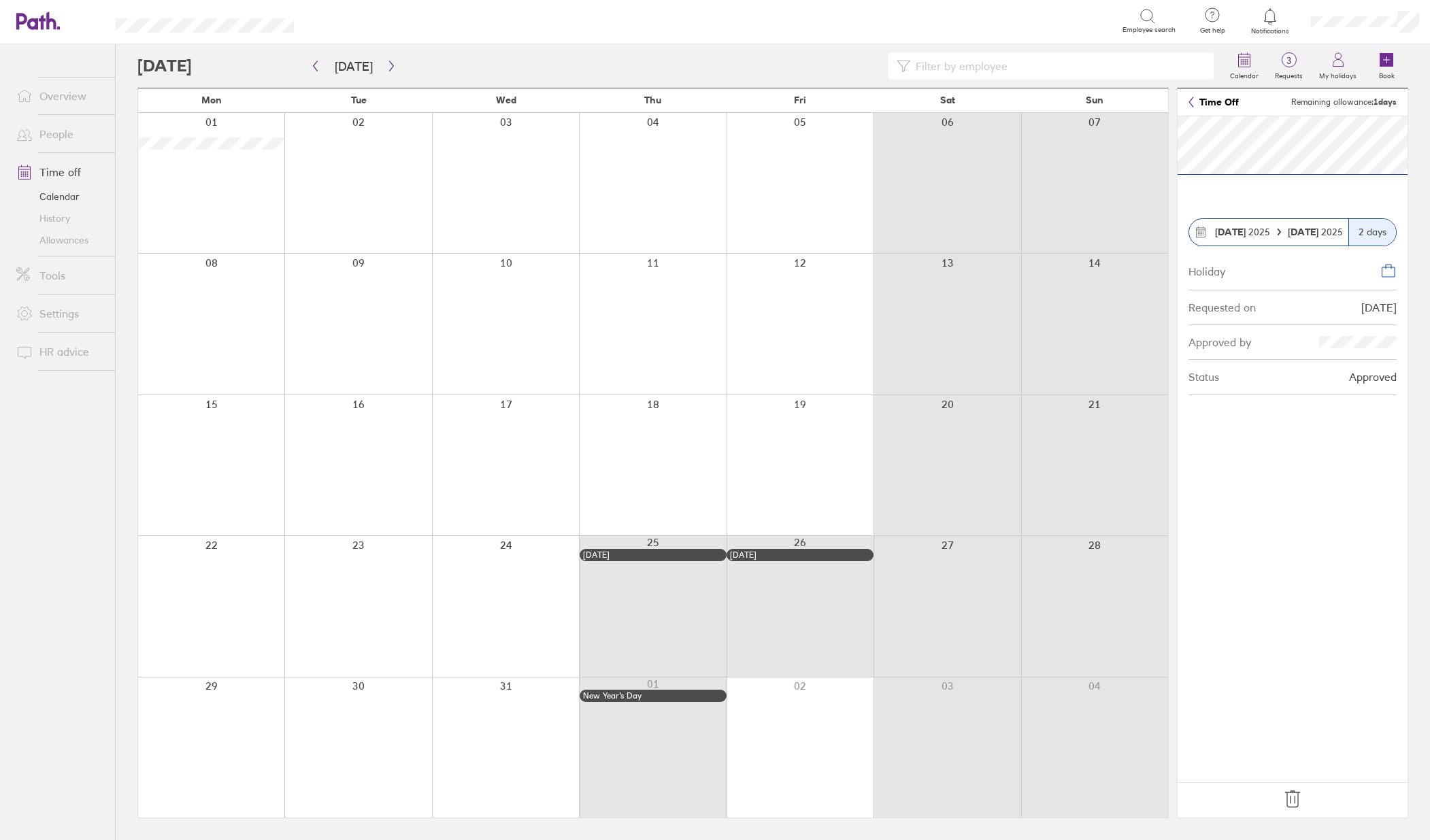
click at [55, 244] on link "Allowances" at bounding box center [60, 240] width 110 height 22
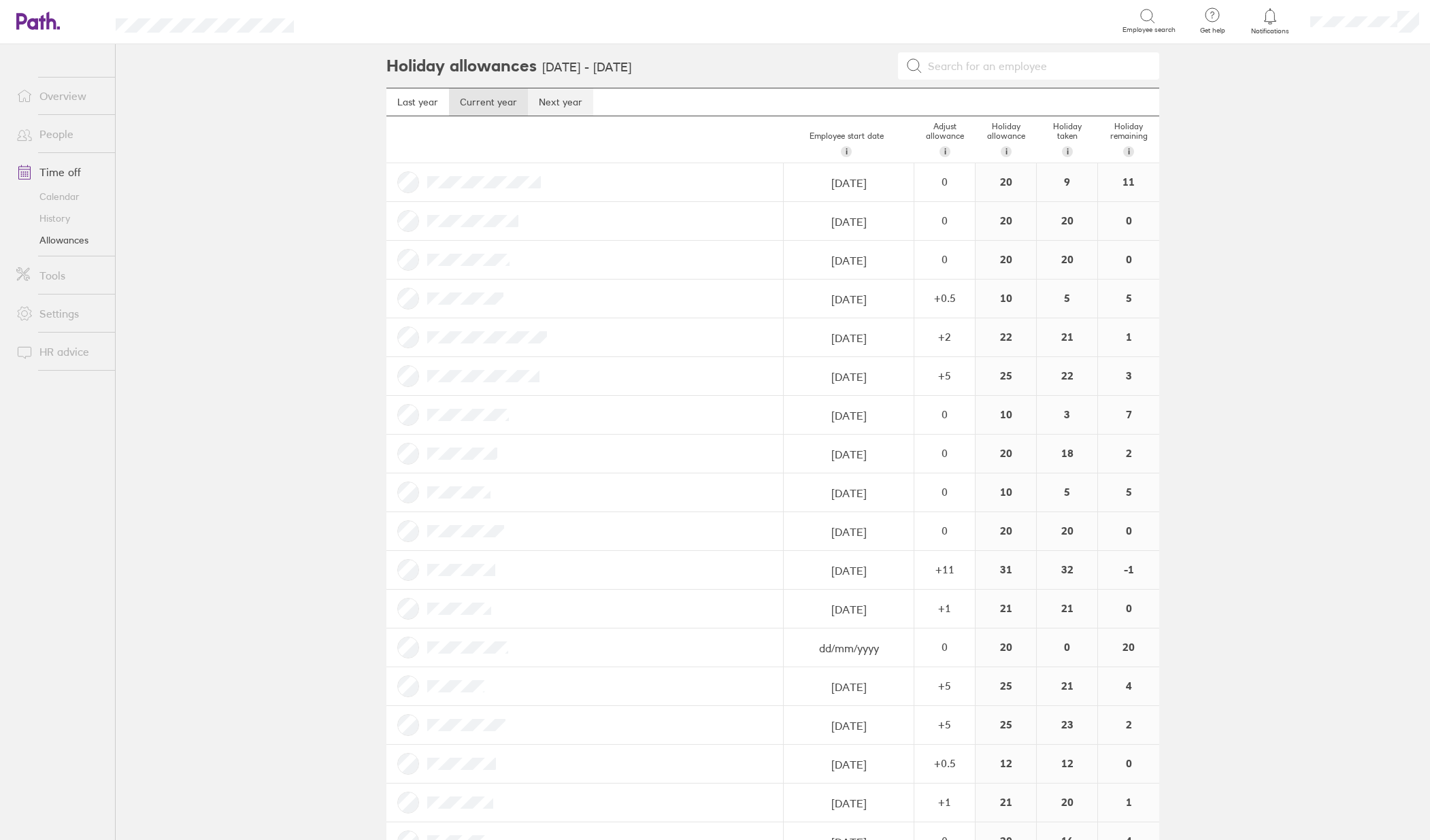
click at [551, 113] on link "Next year" at bounding box center [560, 103] width 65 height 27
click at [487, 104] on link "Current year" at bounding box center [488, 103] width 79 height 27
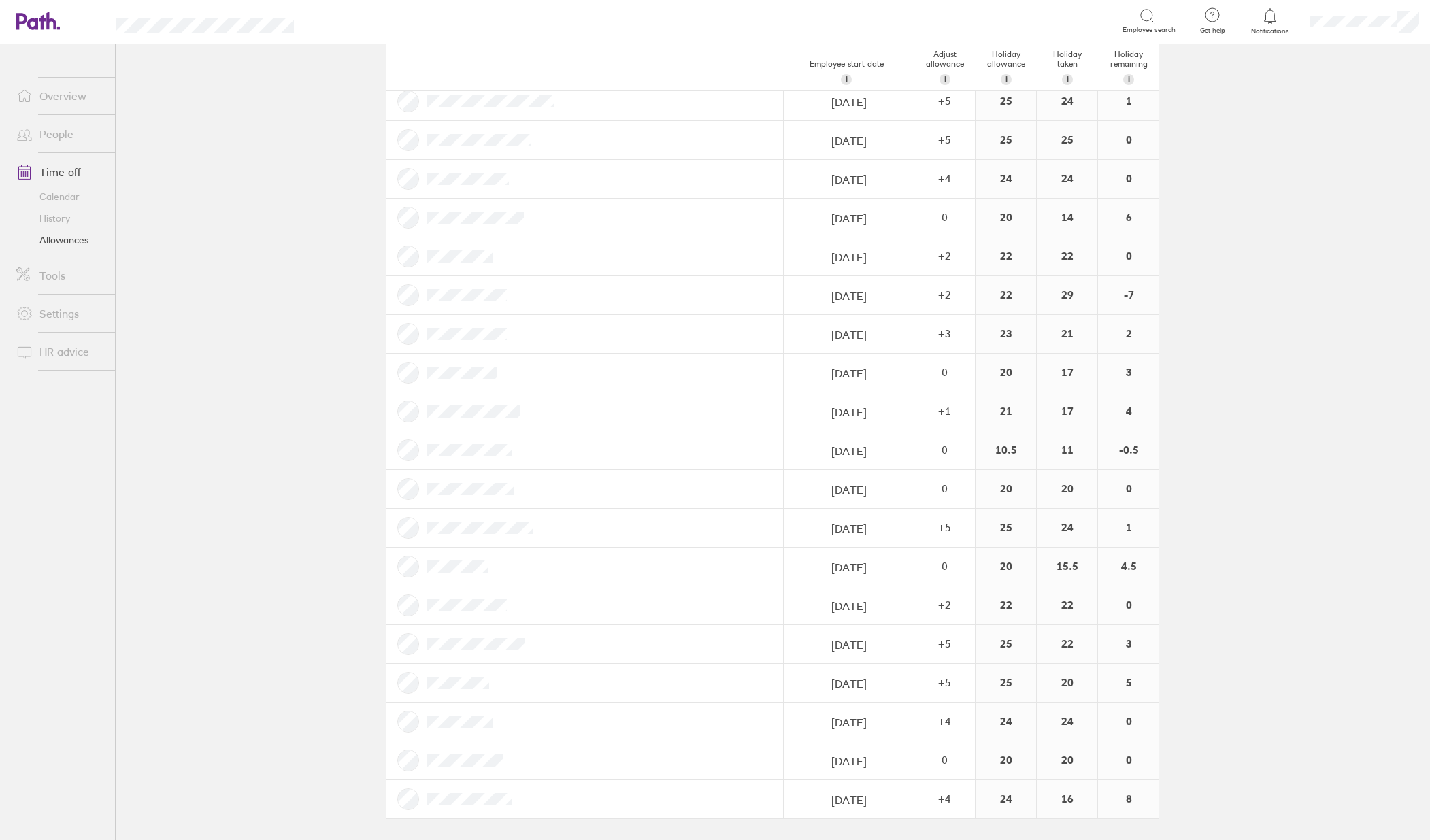
scroll to position [1594, 0]
click at [1285, 399] on main "Holiday allowances [DATE] - [DATE] Last year Current year Next year Employee st…" at bounding box center [772, 442] width 1315 height 796
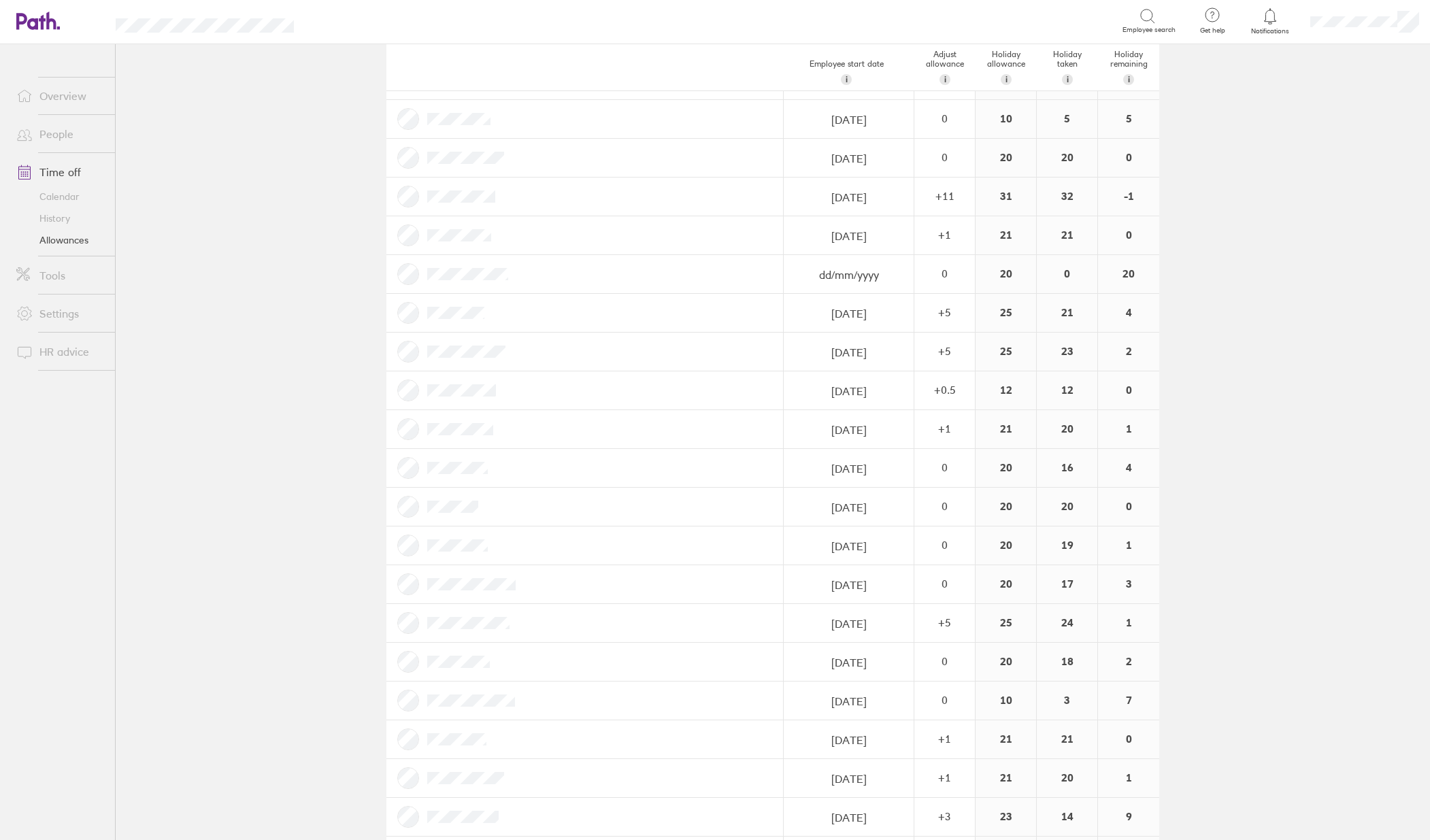
scroll to position [369, 0]
click at [66, 144] on link "People" at bounding box center [60, 134] width 110 height 27
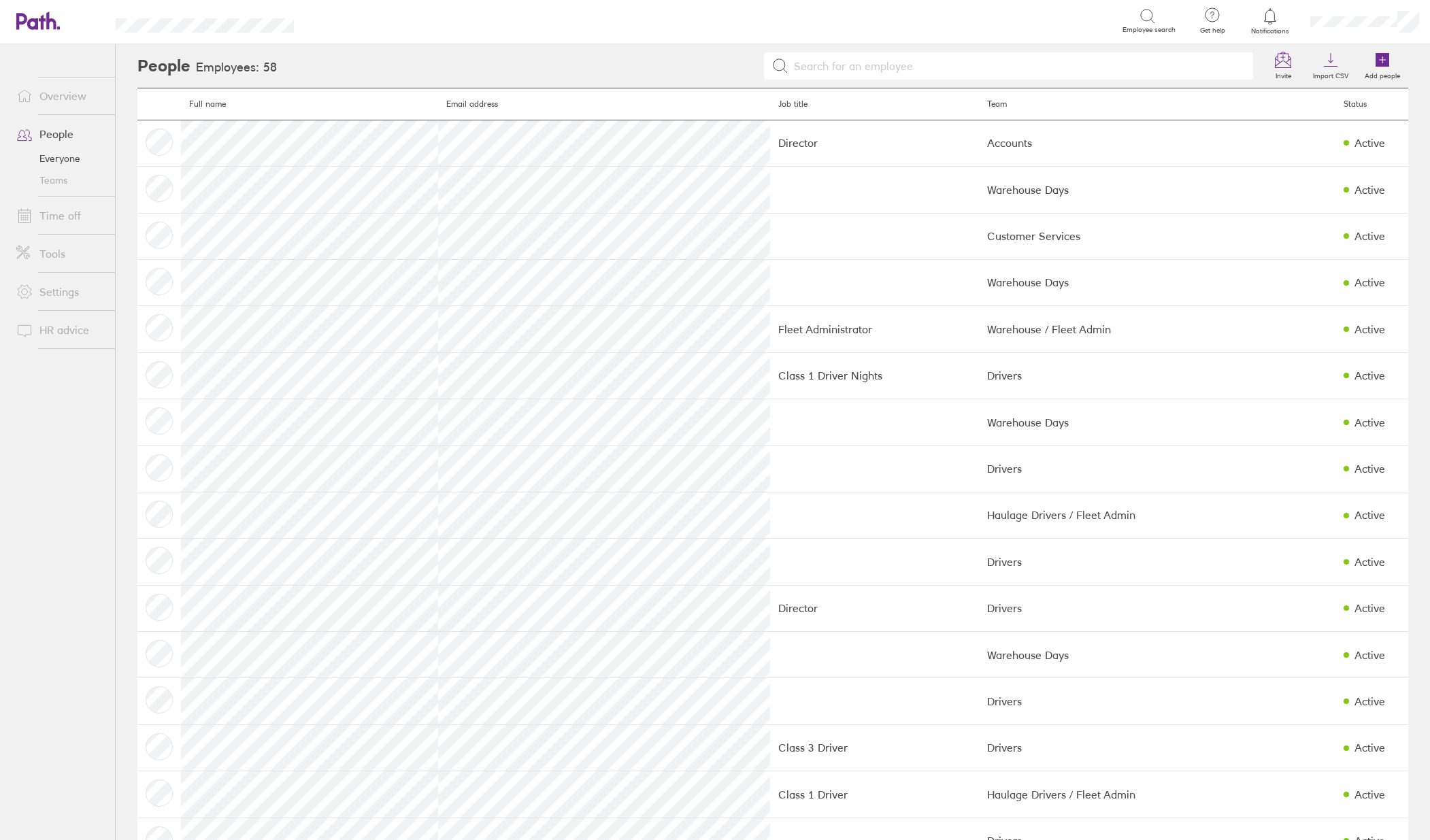
click at [57, 183] on link "Teams" at bounding box center [60, 180] width 110 height 22
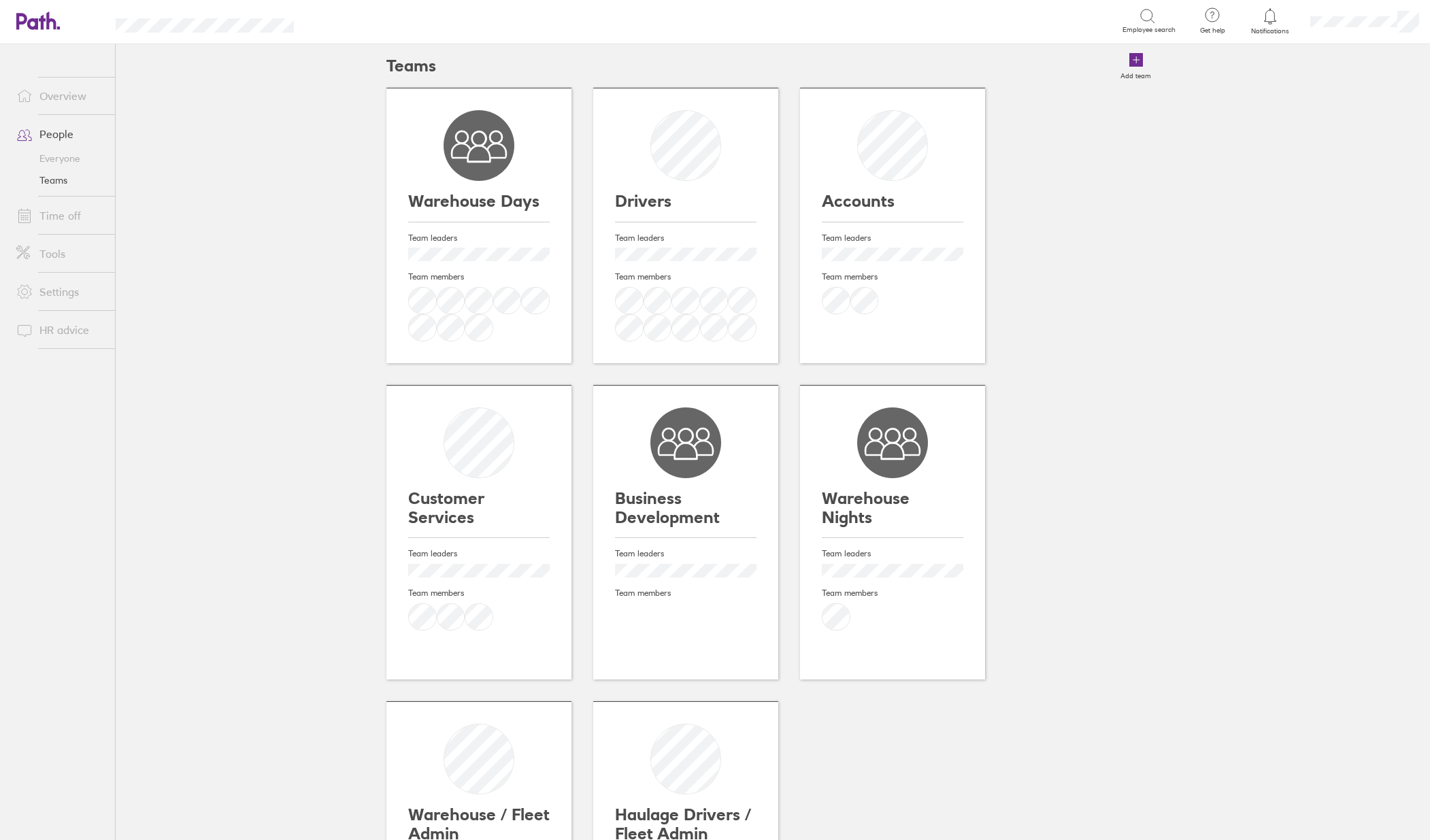
click at [71, 131] on link "People" at bounding box center [60, 134] width 110 height 27
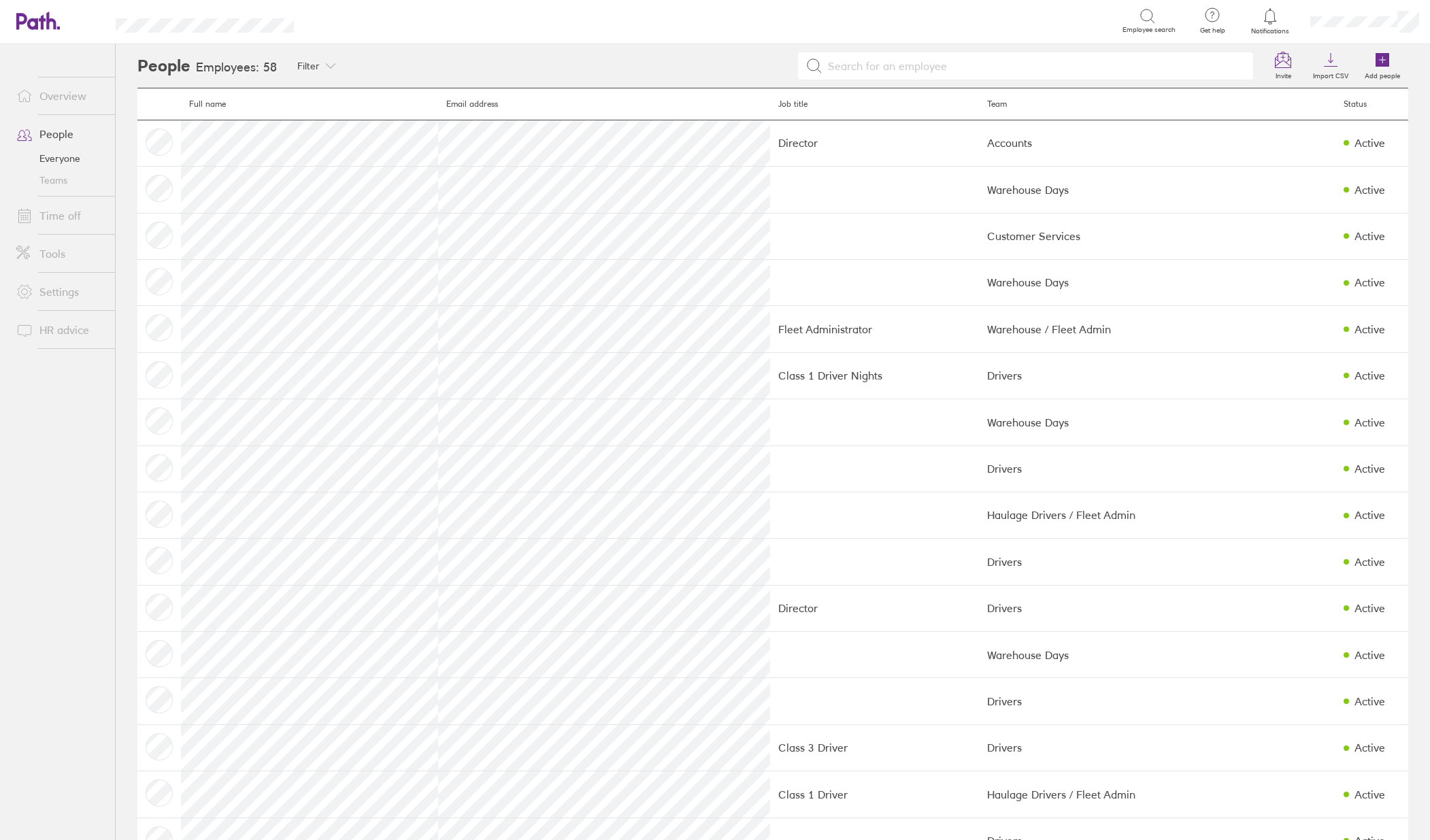
click at [78, 213] on link "Time off" at bounding box center [60, 216] width 110 height 27
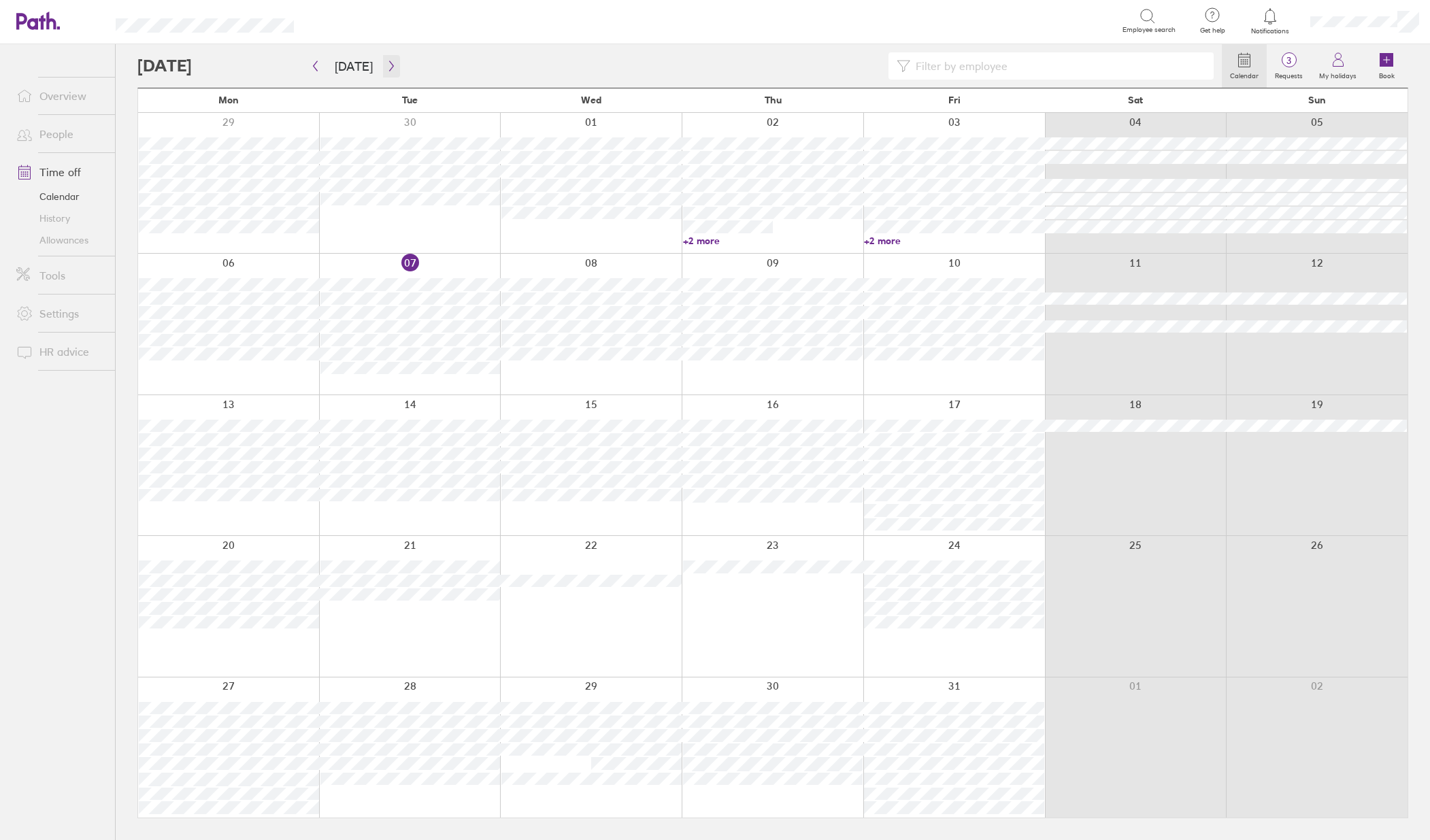
click at [387, 65] on icon "button" at bounding box center [391, 66] width 10 height 11
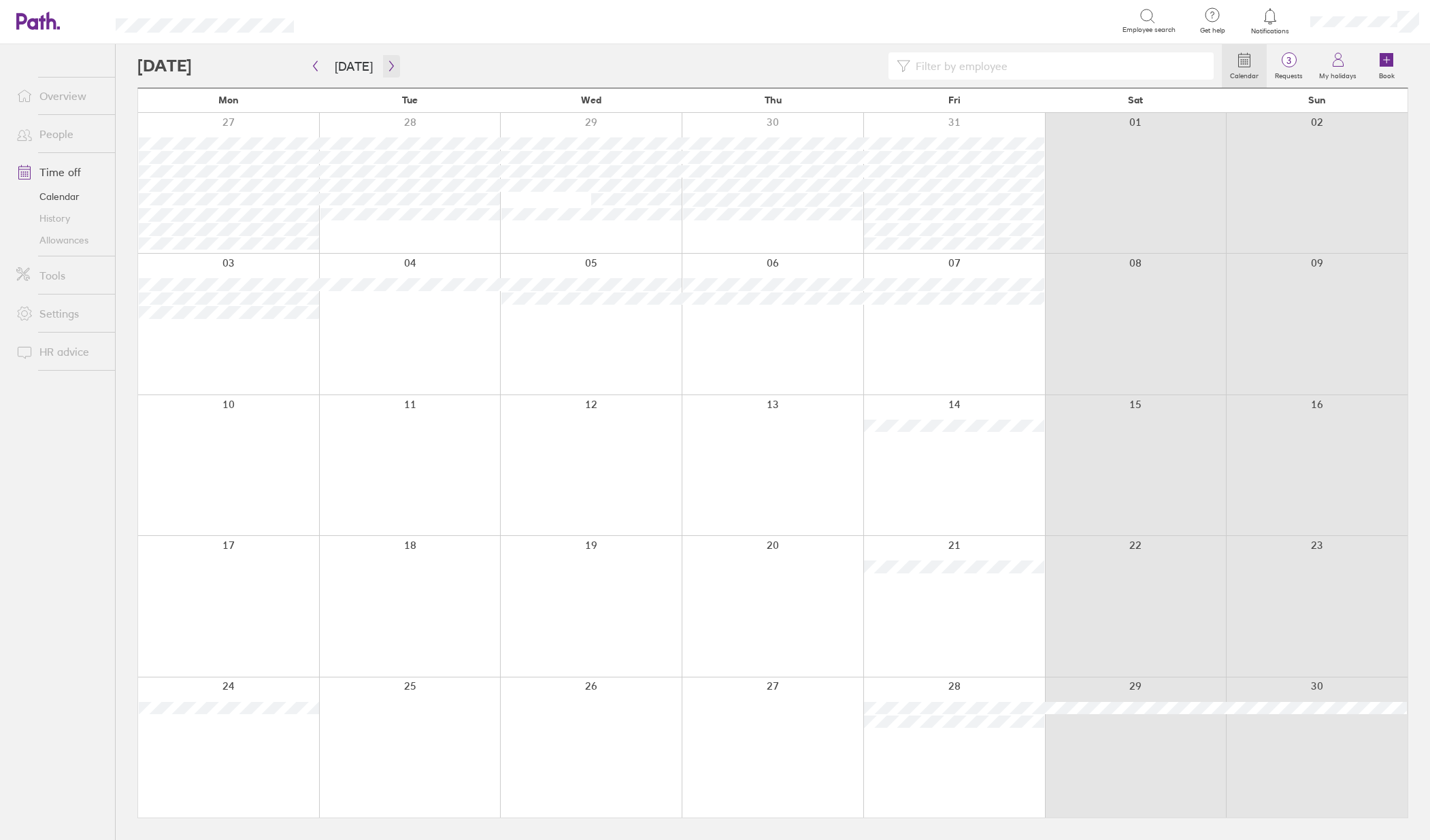
click at [387, 65] on icon "button" at bounding box center [391, 66] width 10 height 11
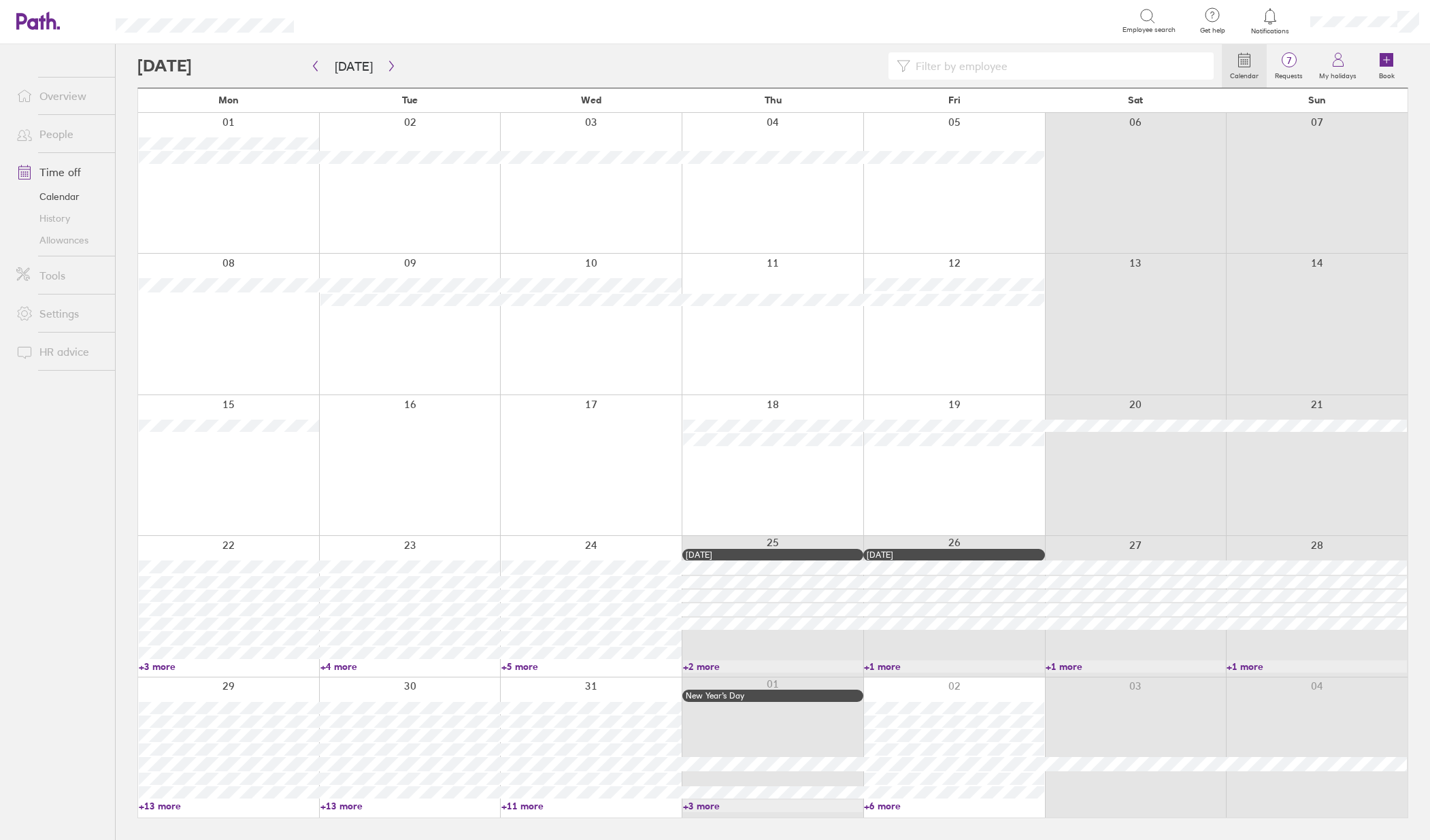
click at [73, 493] on ul "Overview People Time off Calendar History Allowances Tools Settings HR advice" at bounding box center [57, 420] width 115 height 751
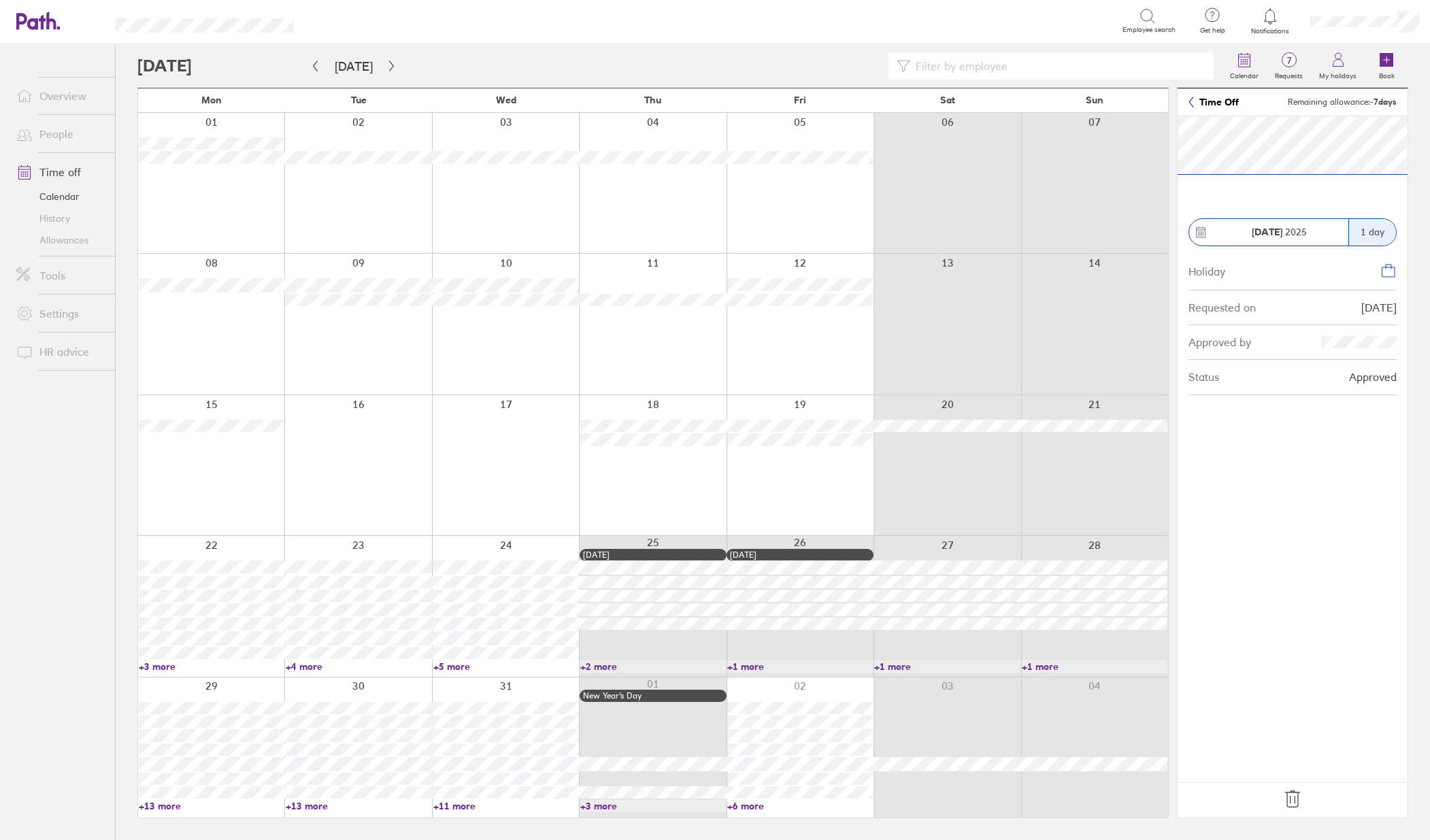
click at [165, 664] on link "+3 more" at bounding box center [211, 666] width 146 height 12
click at [92, 627] on ul "Overview People Time off Calendar History Allowances Tools Settings HR advice" at bounding box center [57, 420] width 115 height 751
click at [307, 667] on link "+4 more" at bounding box center [358, 666] width 146 height 12
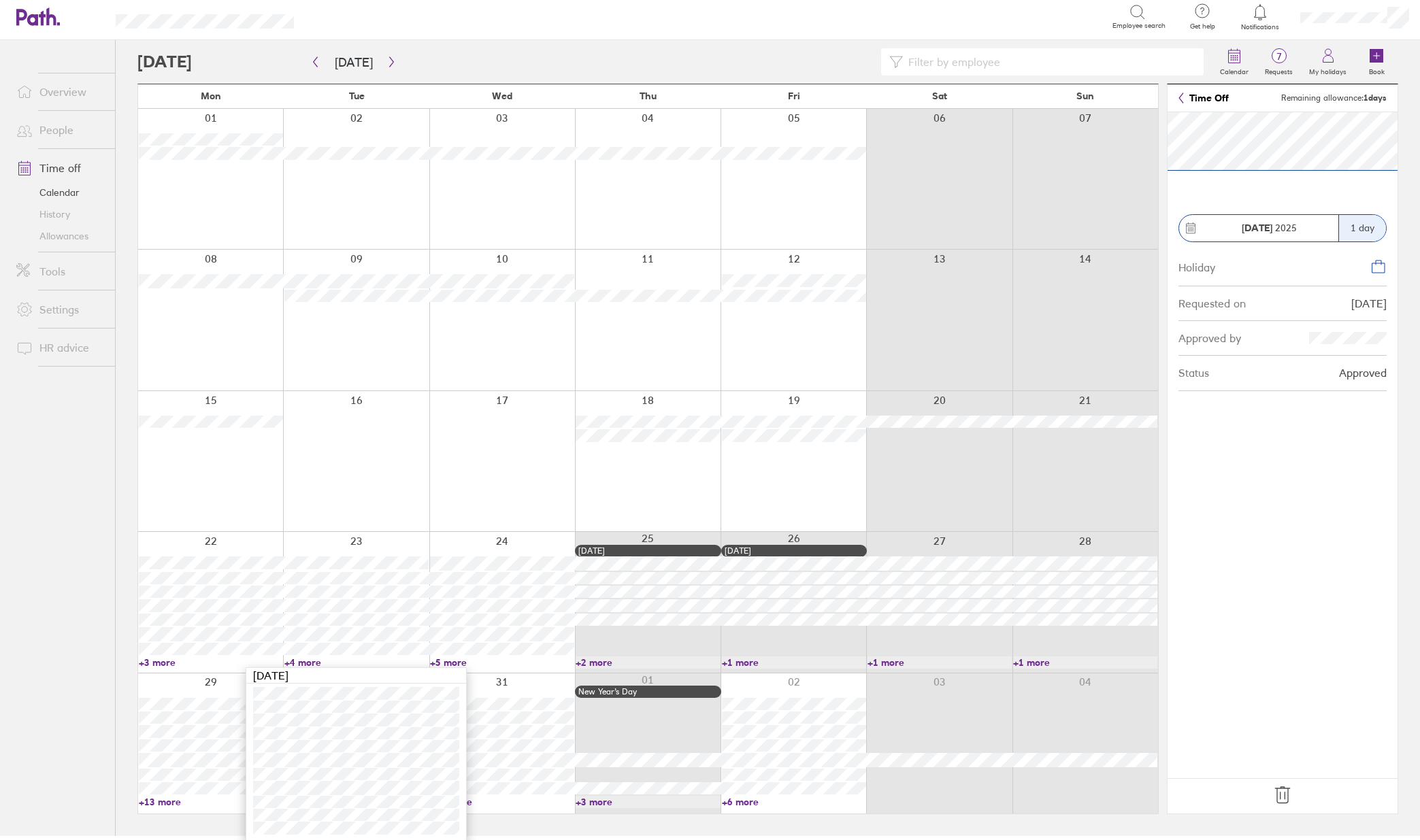
scroll to position [6, 0]
click at [463, 660] on link "+5 more" at bounding box center [501, 660] width 144 height 12
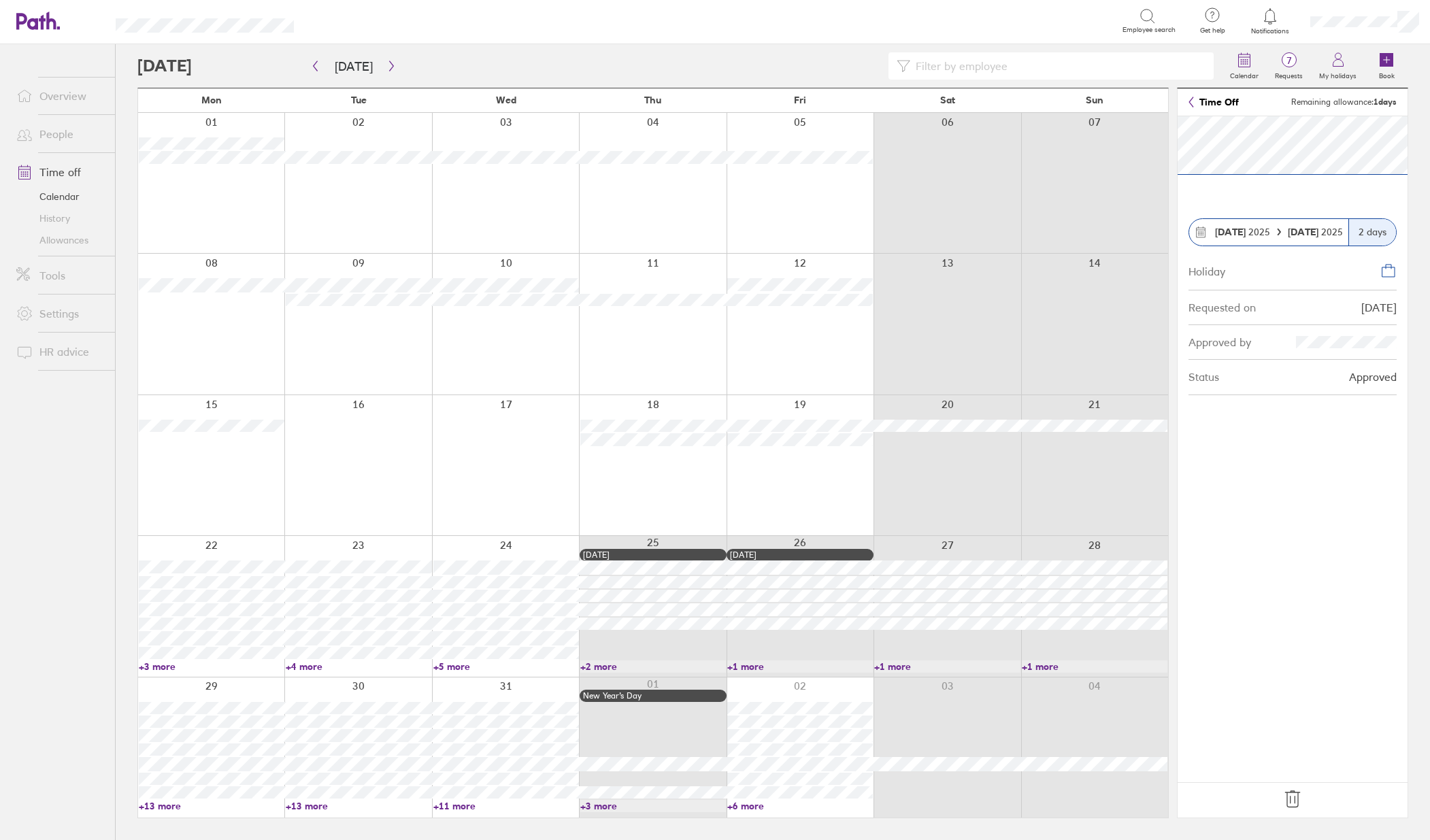
click at [451, 669] on link "+5 more" at bounding box center [506, 666] width 146 height 12
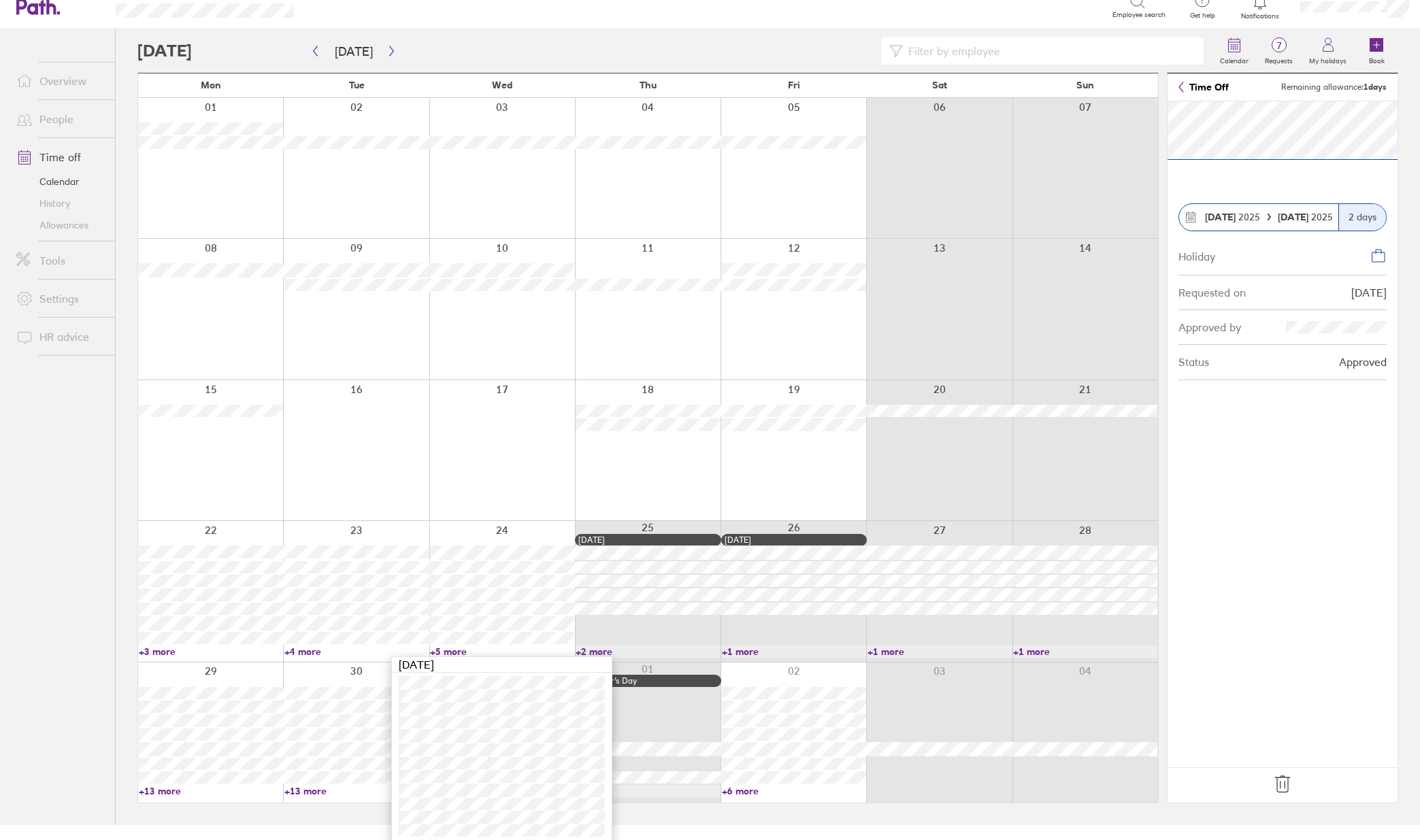
scroll to position [19, 0]
drag, startPoint x: 82, startPoint y: 510, endPoint x: 185, endPoint y: 547, distance: 109.4
click at [82, 510] on ul "Overview People Time off Calendar History Allowances Tools Settings HR advice" at bounding box center [57, 400] width 115 height 751
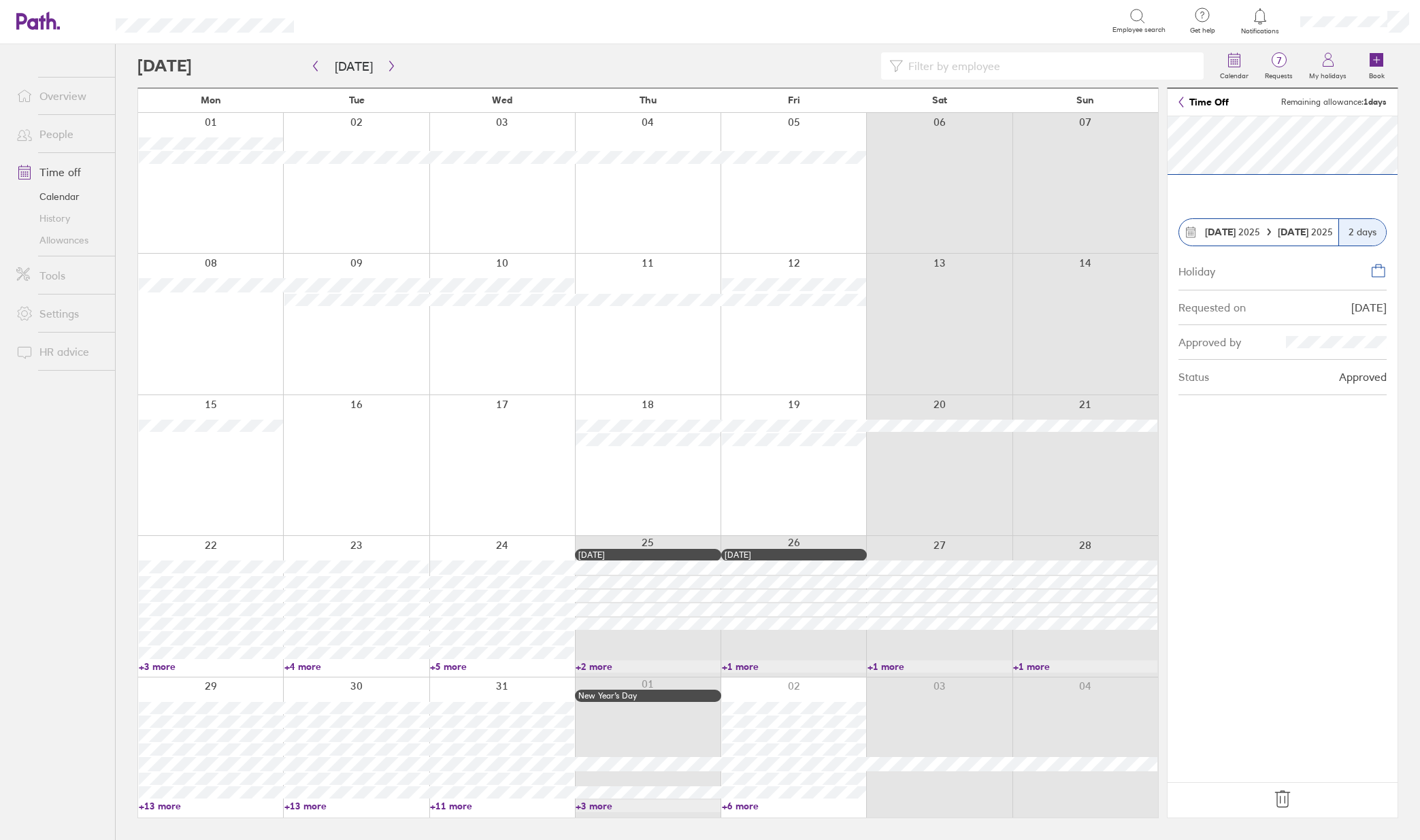
scroll to position [0, 0]
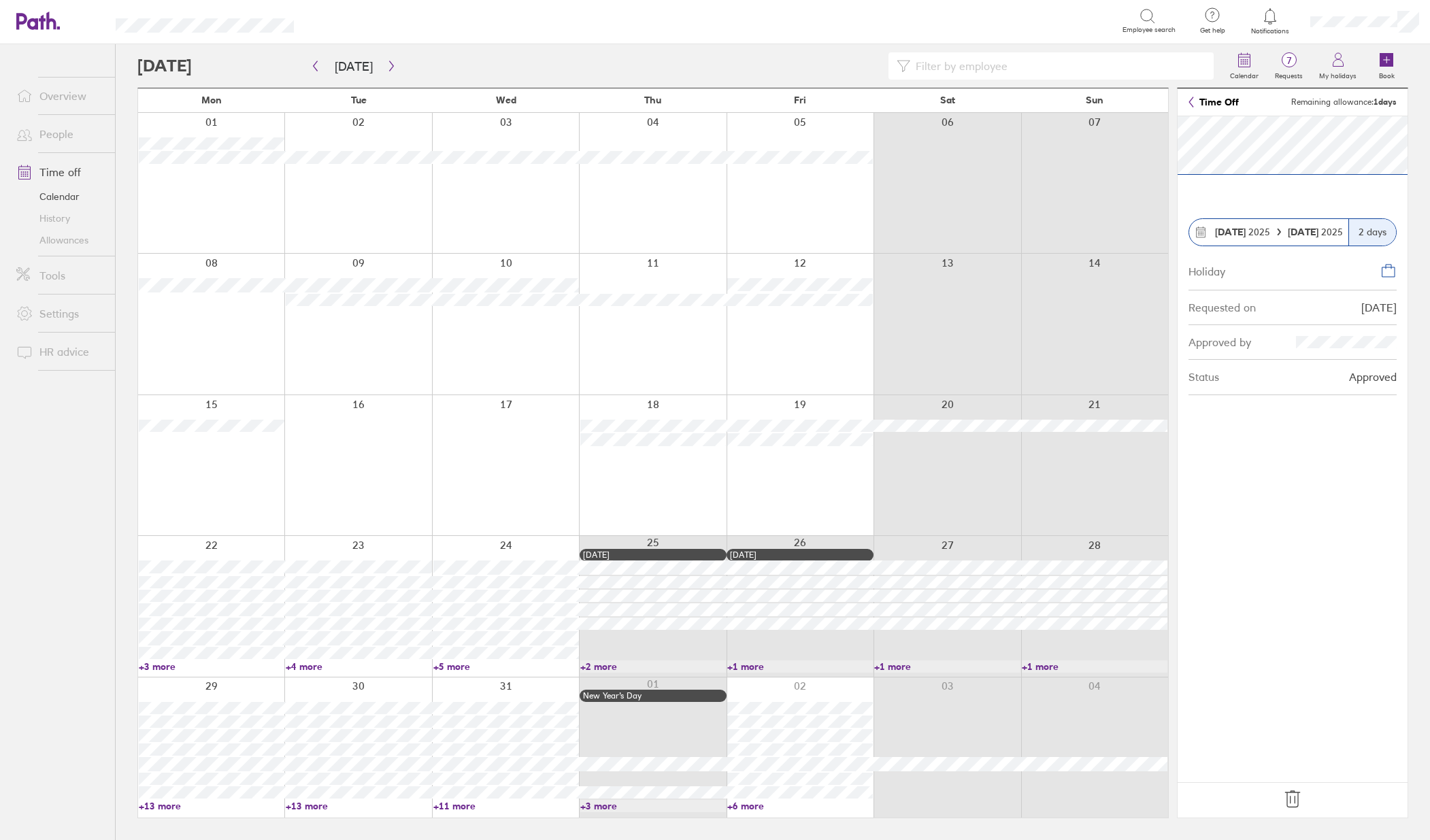
click at [463, 666] on link "+5 more" at bounding box center [506, 666] width 146 height 12
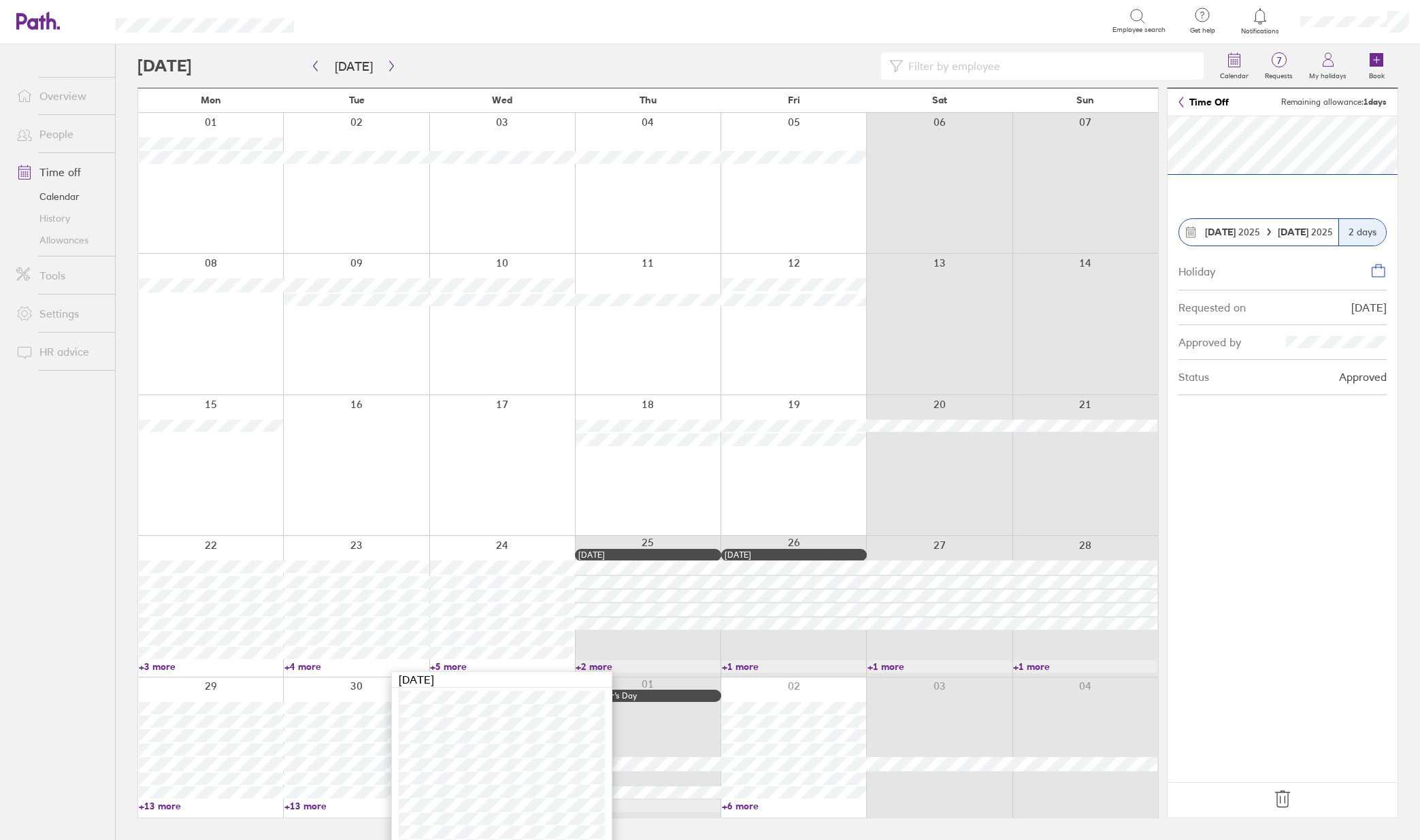
scroll to position [19, 0]
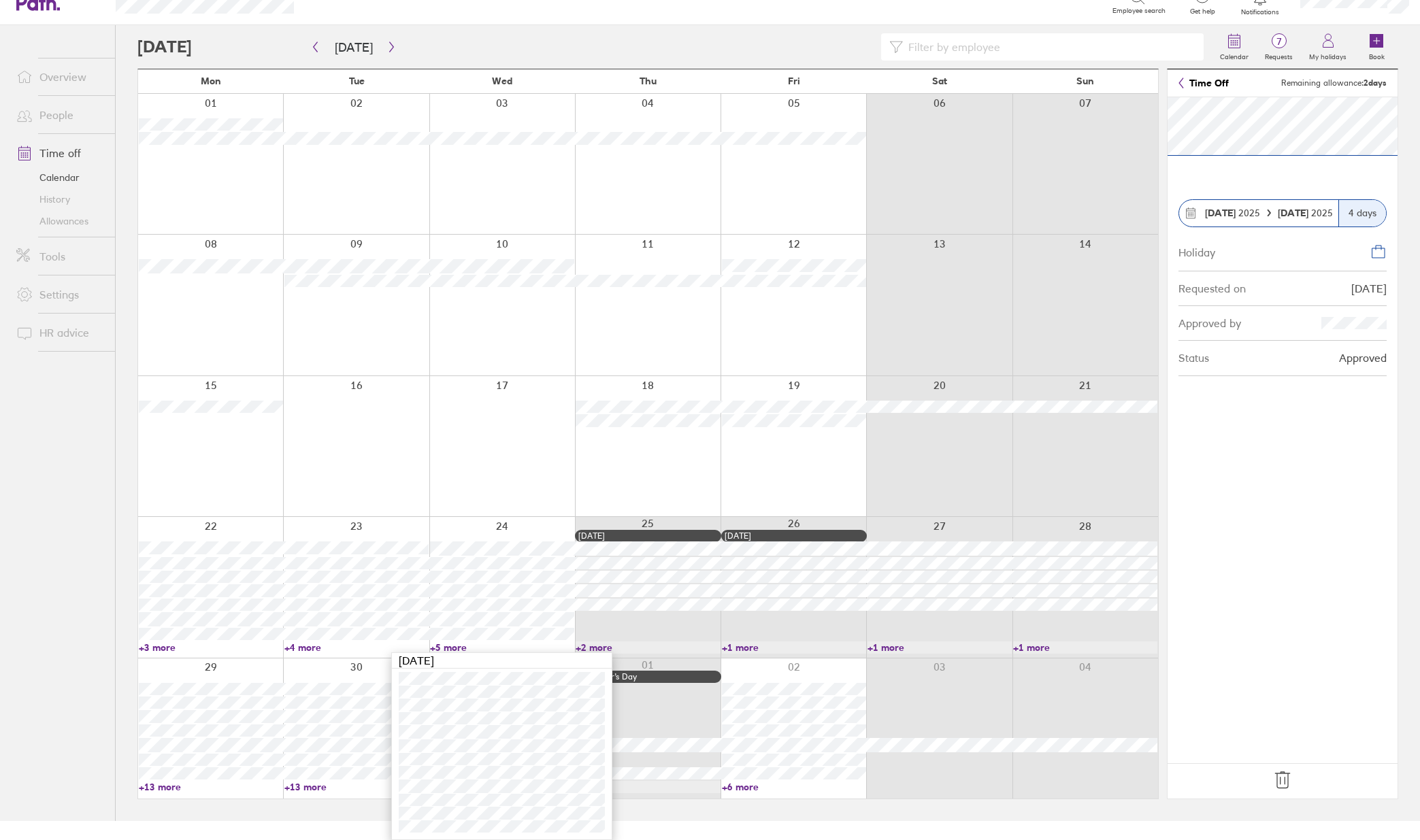
click at [93, 715] on ul "Overview People Time off Calendar History Allowances Tools Settings HR advice" at bounding box center [57, 400] width 115 height 751
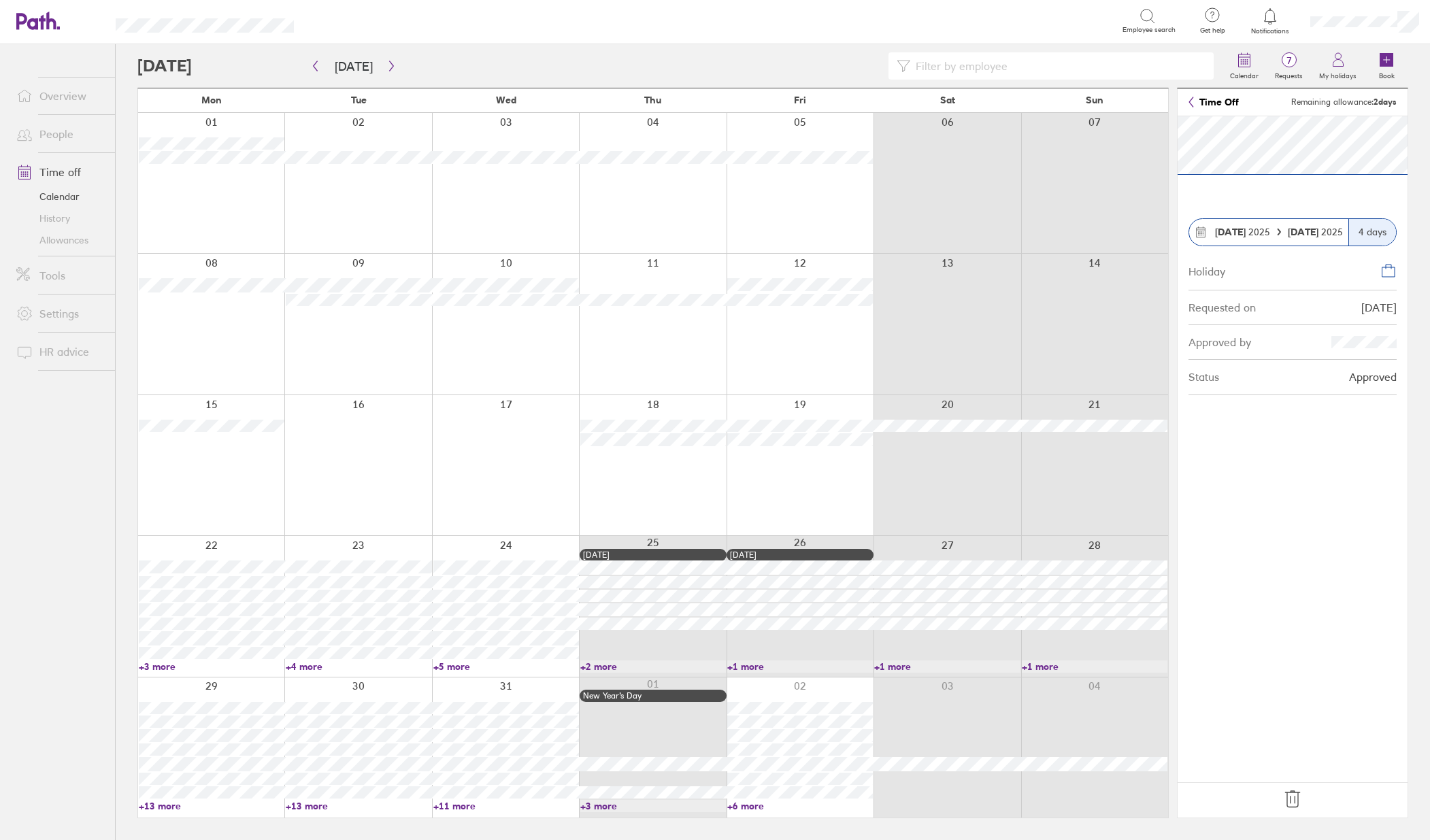
click at [94, 750] on ul "Overview People Time off Calendar History Allowances Tools Settings HR advice" at bounding box center [57, 420] width 115 height 751
click at [454, 664] on link "+5 more" at bounding box center [506, 666] width 146 height 12
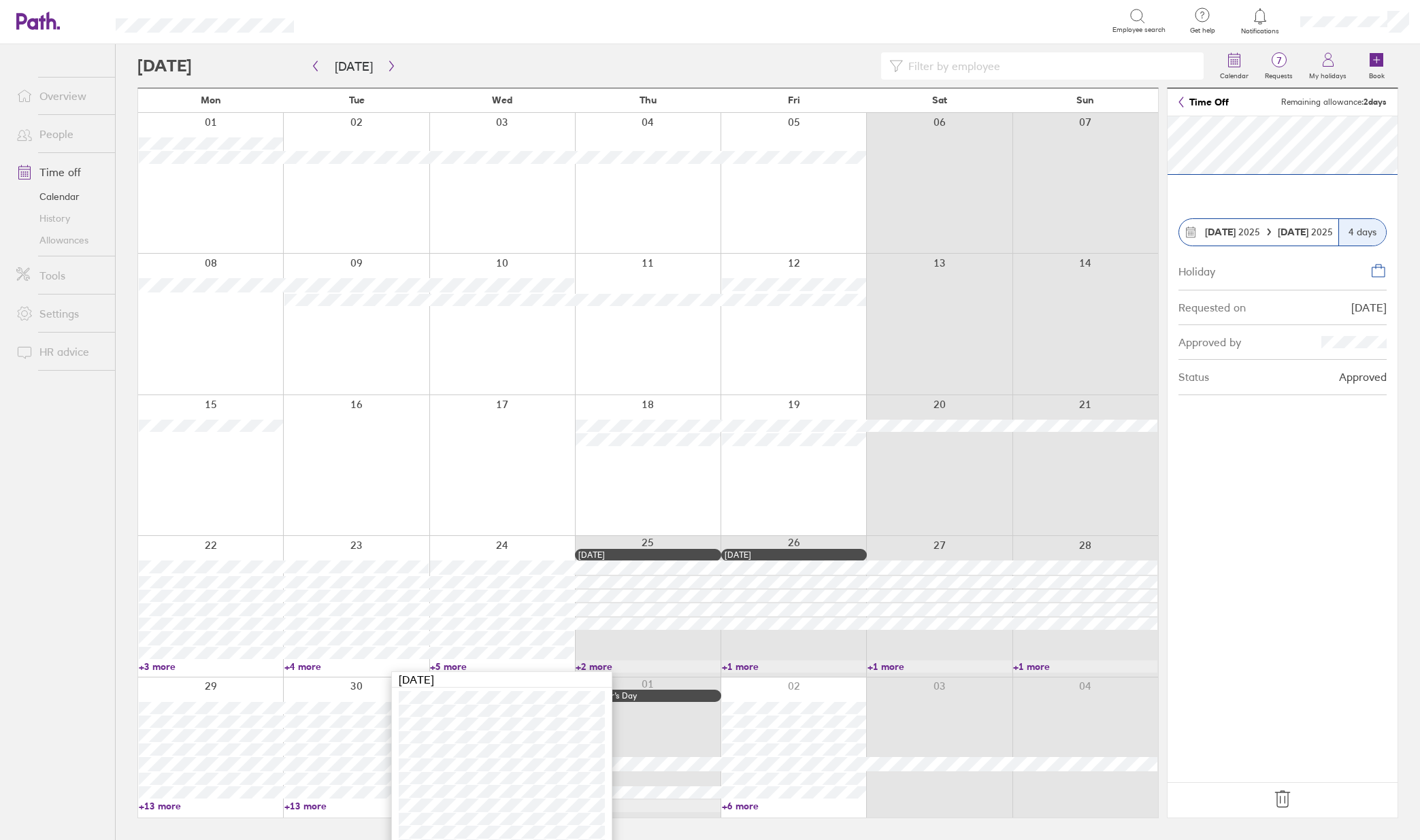
scroll to position [19, 0]
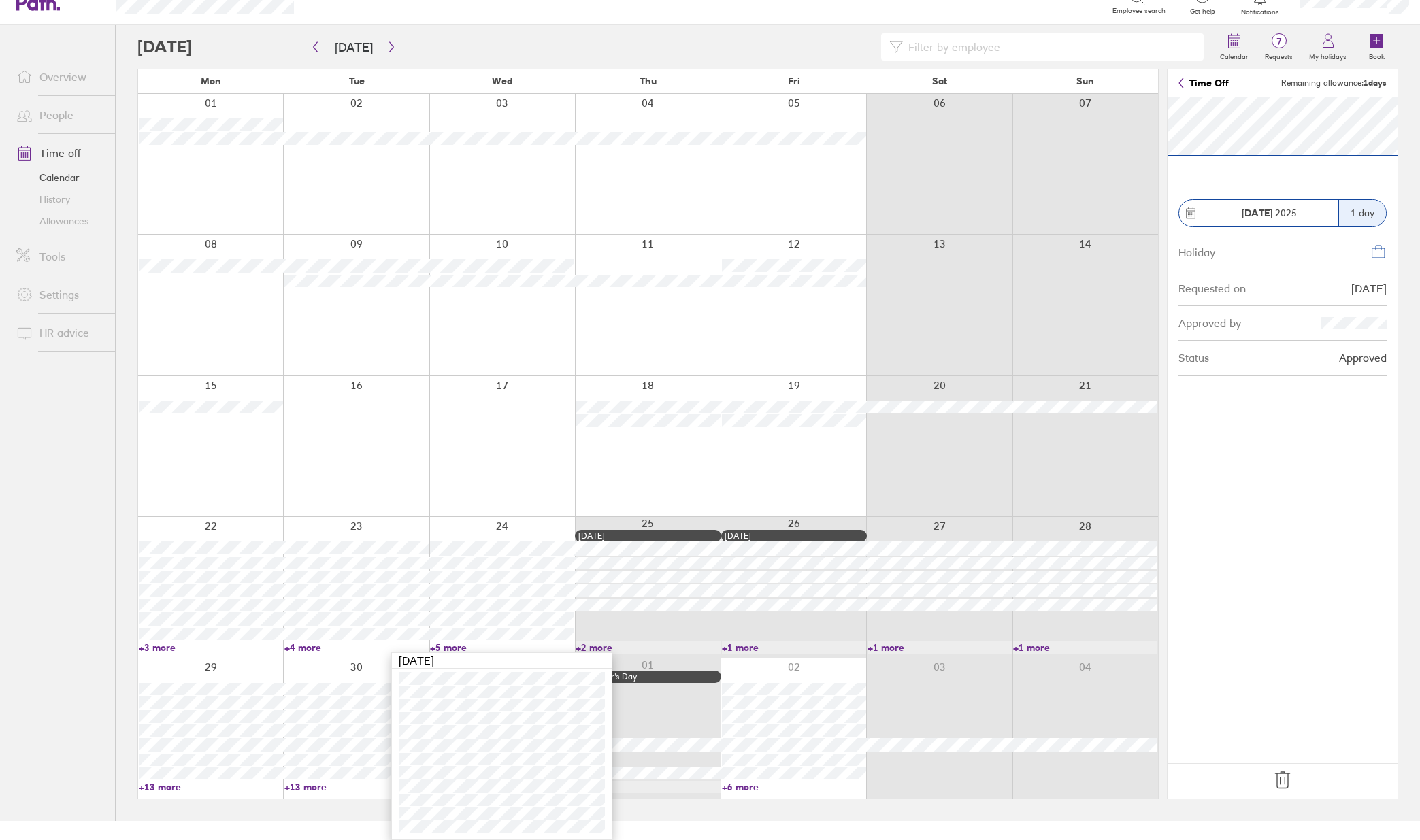
click at [164, 788] on link "+13 more" at bounding box center [210, 786] width 144 height 12
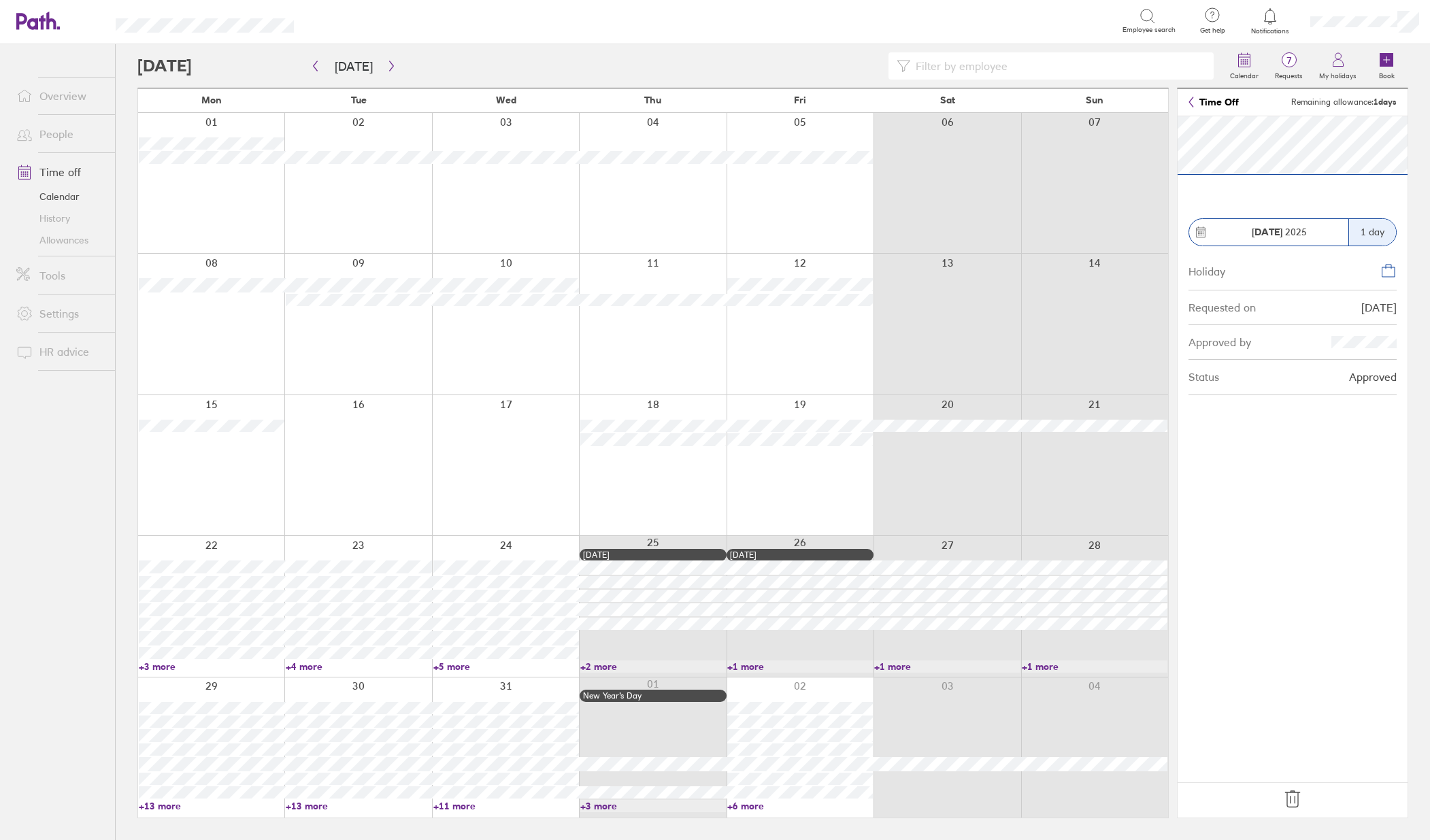
click at [168, 807] on link "+13 more" at bounding box center [211, 805] width 146 height 12
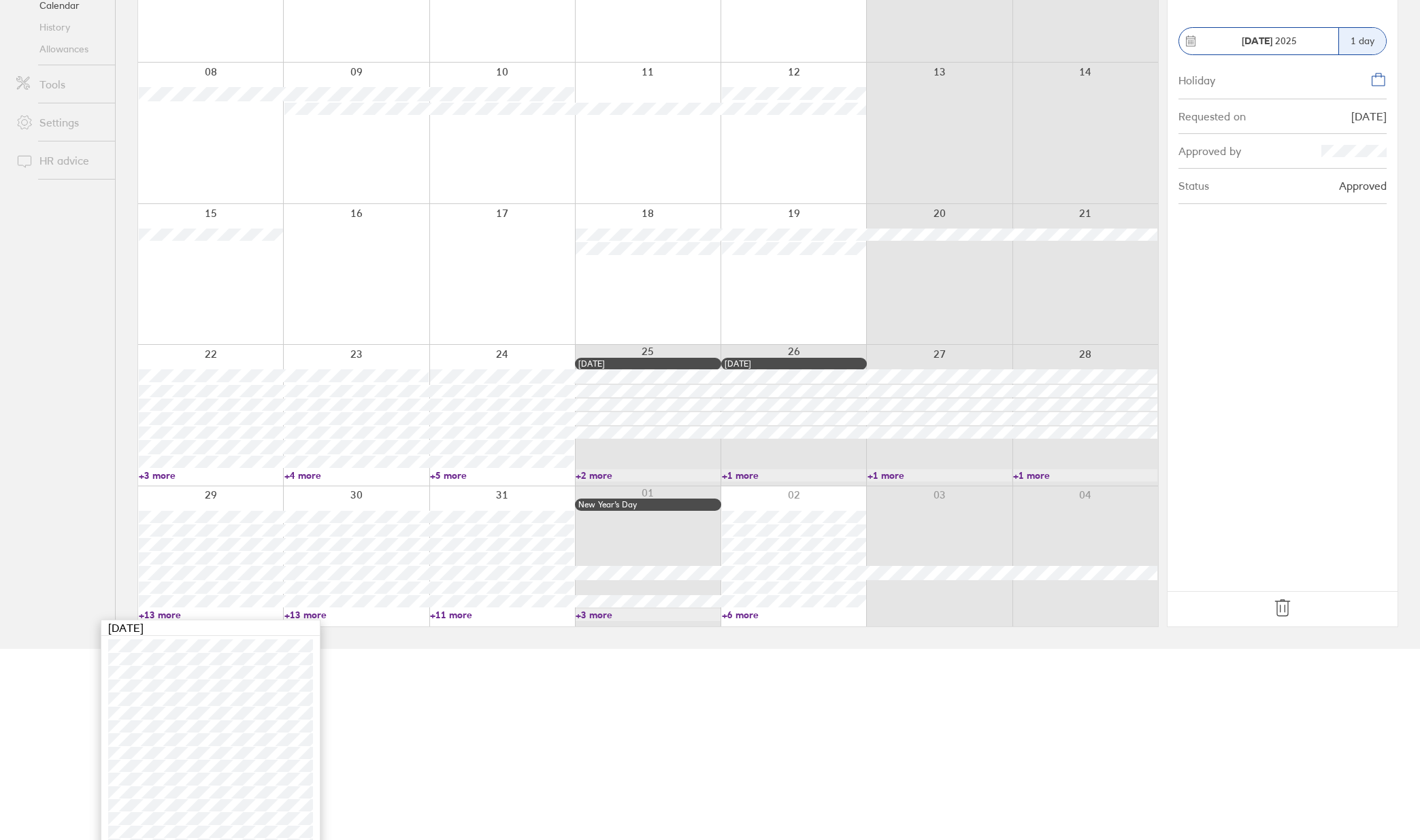
scroll to position [263, 0]
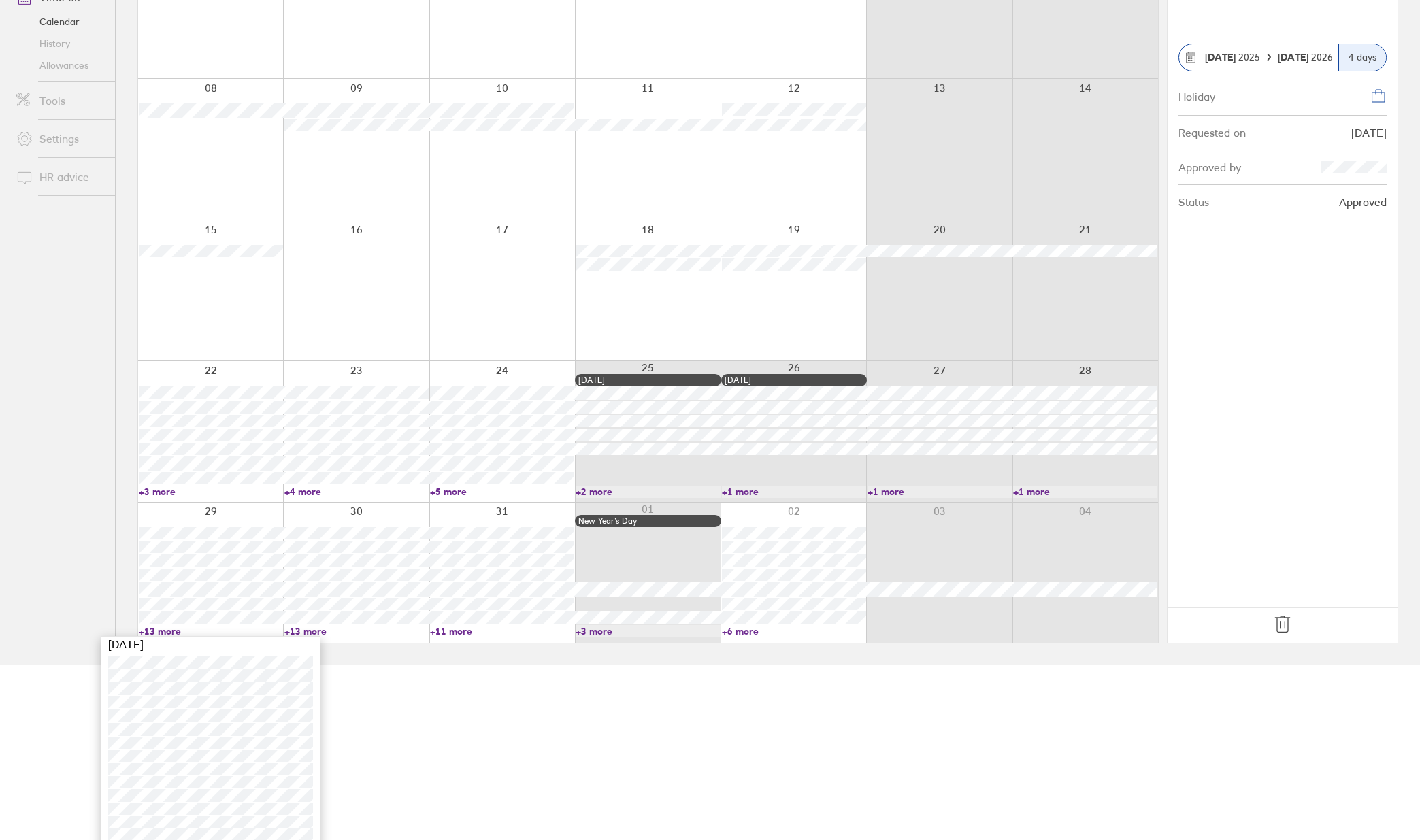
scroll to position [204, 0]
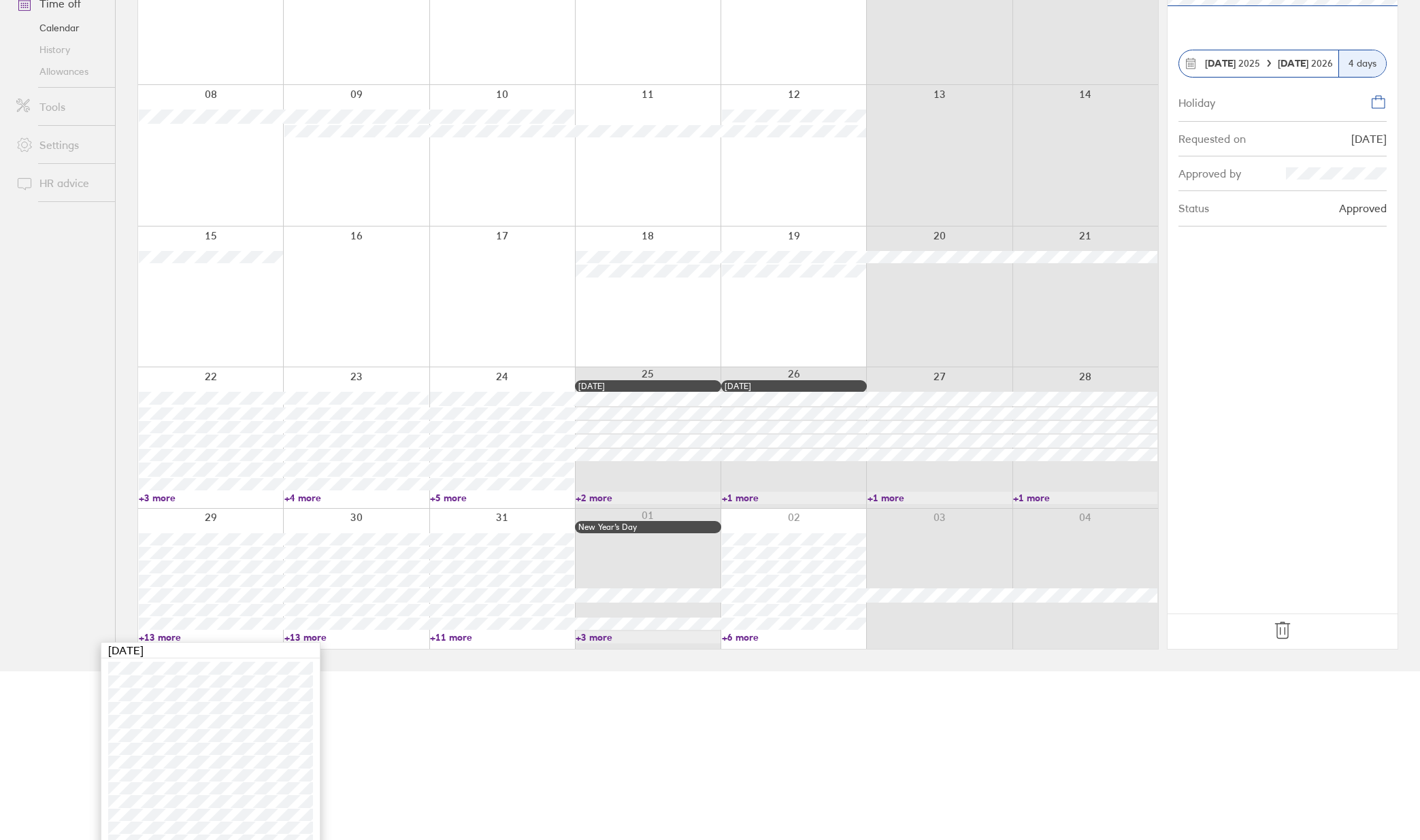
scroll to position [263, 0]
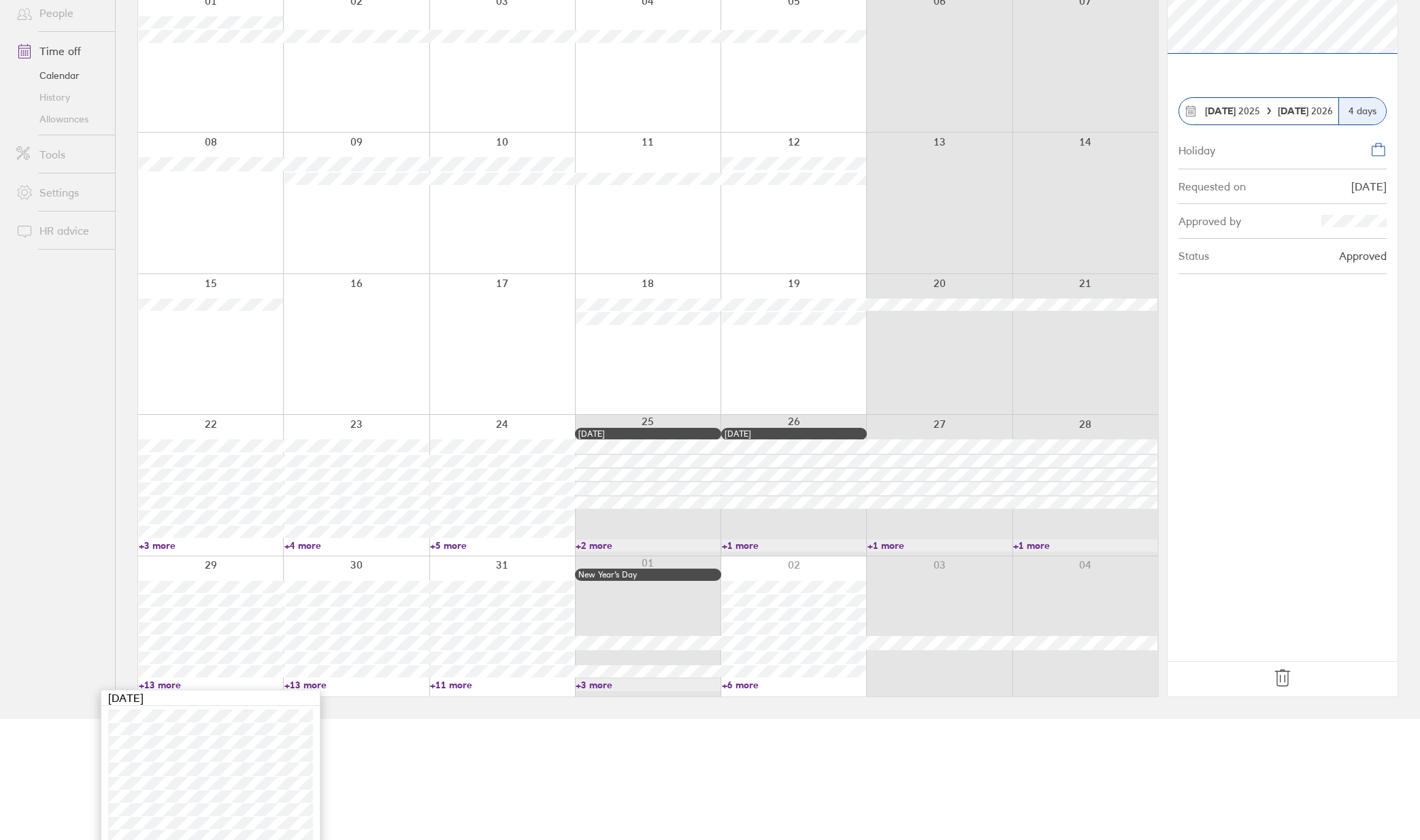
scroll to position [263, 0]
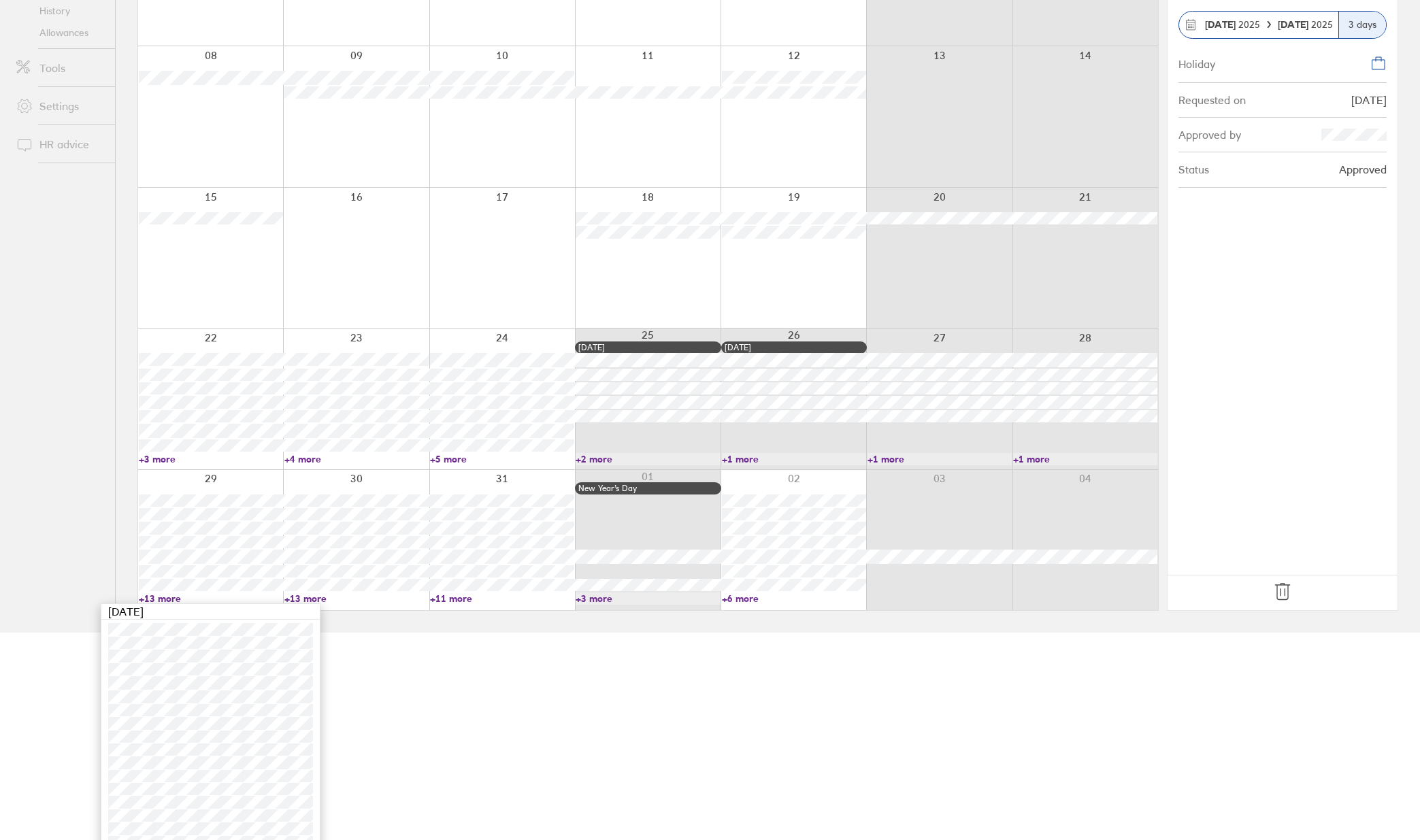
scroll to position [263, 0]
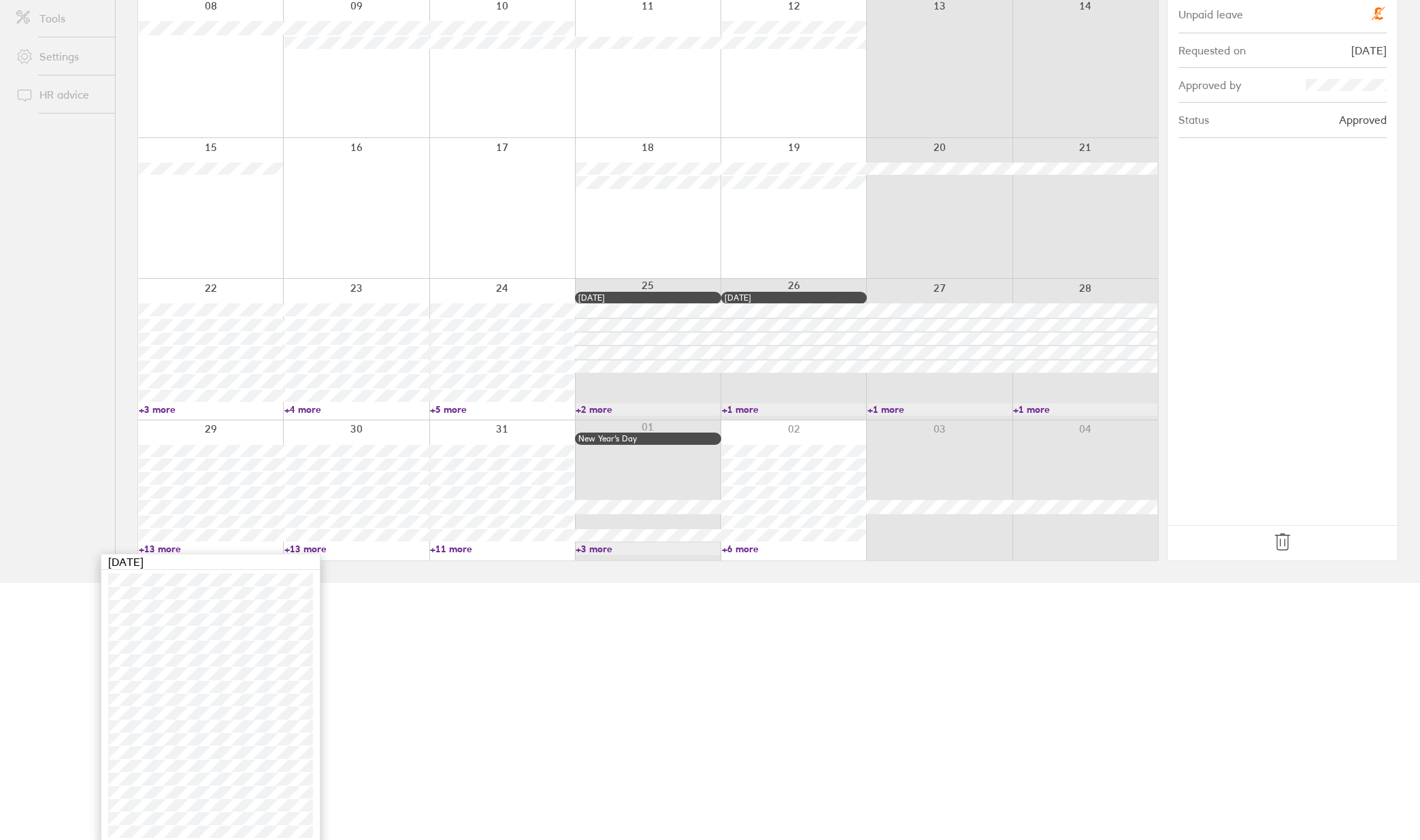
scroll to position [263, 0]
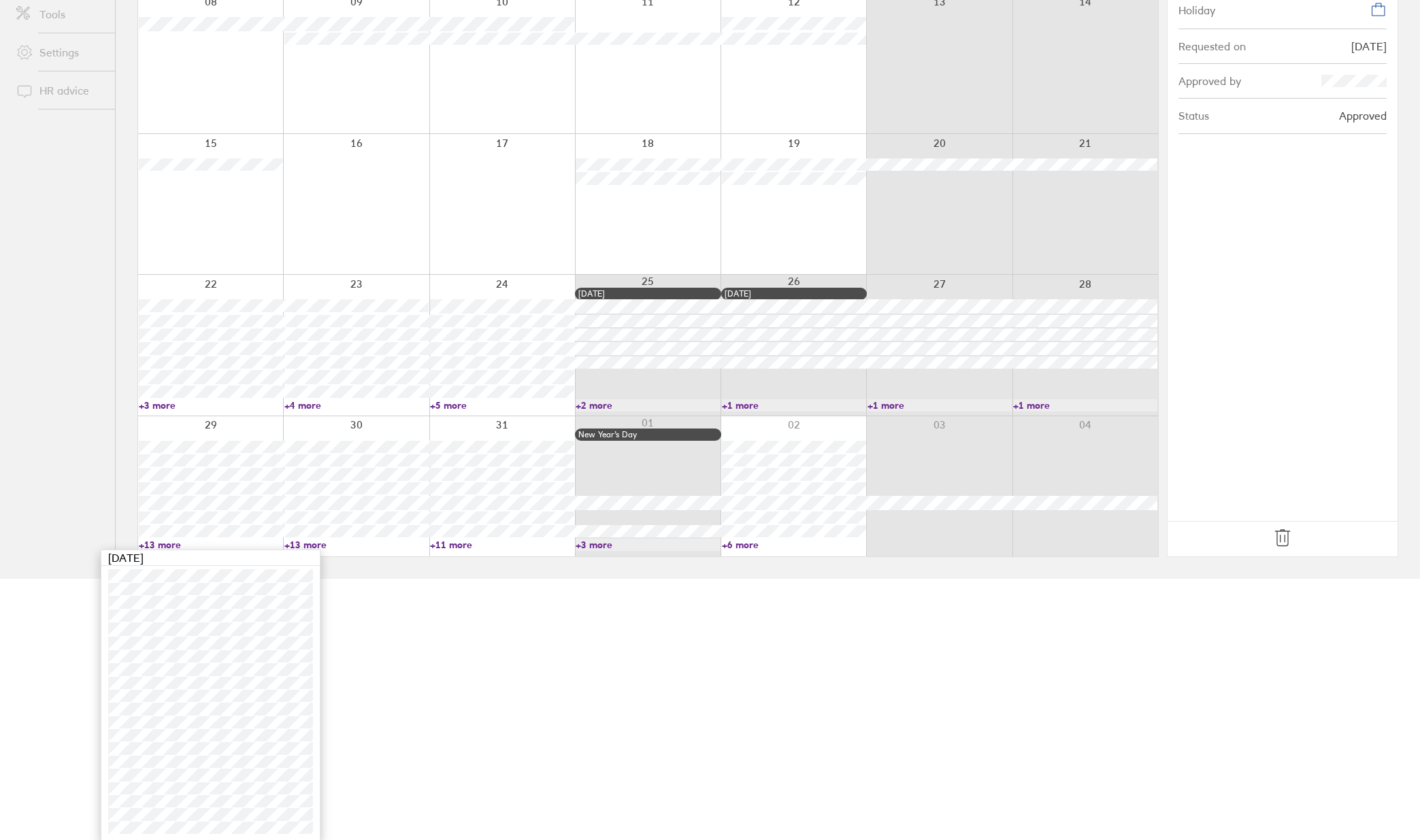
scroll to position [263, 0]
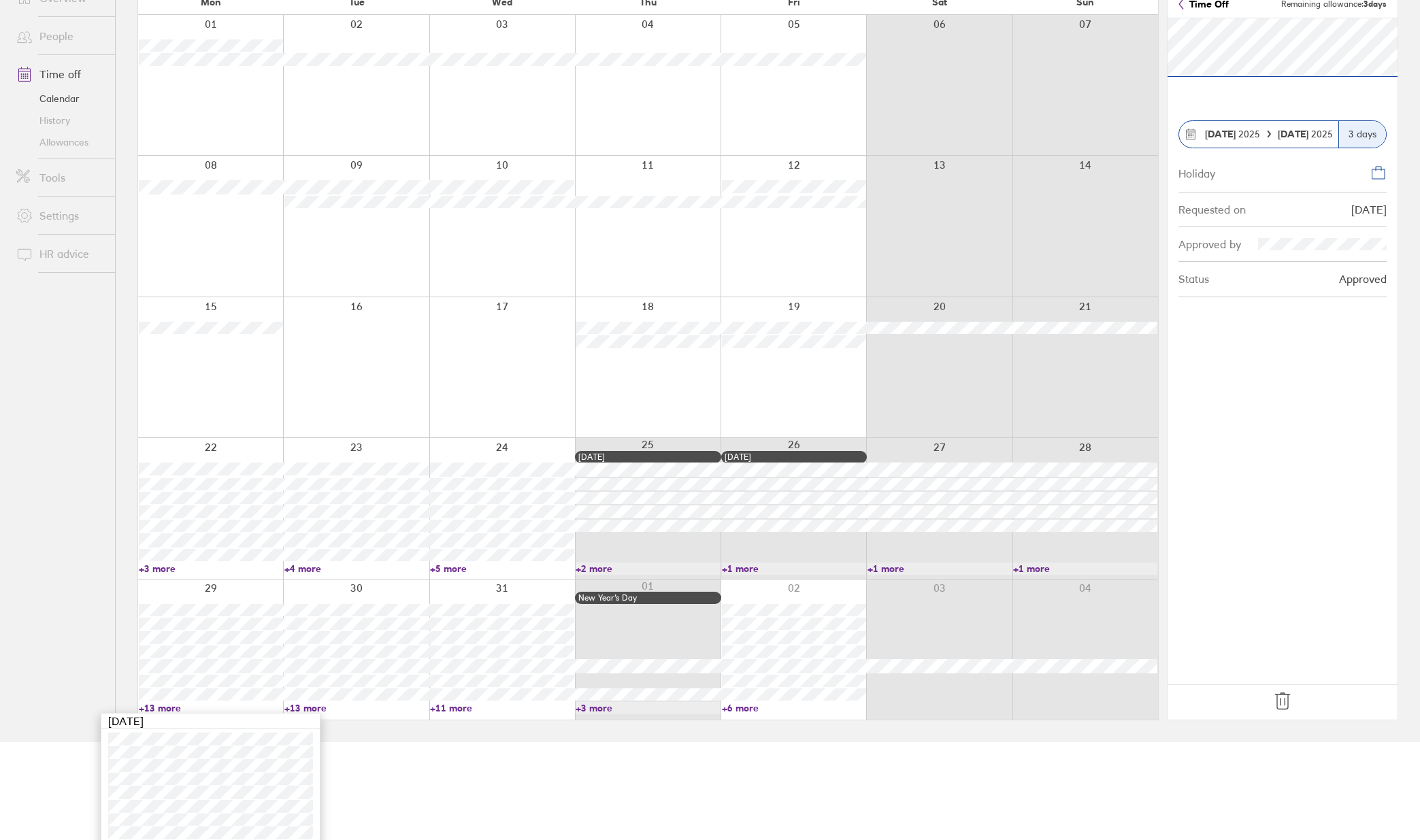
scroll to position [263, 0]
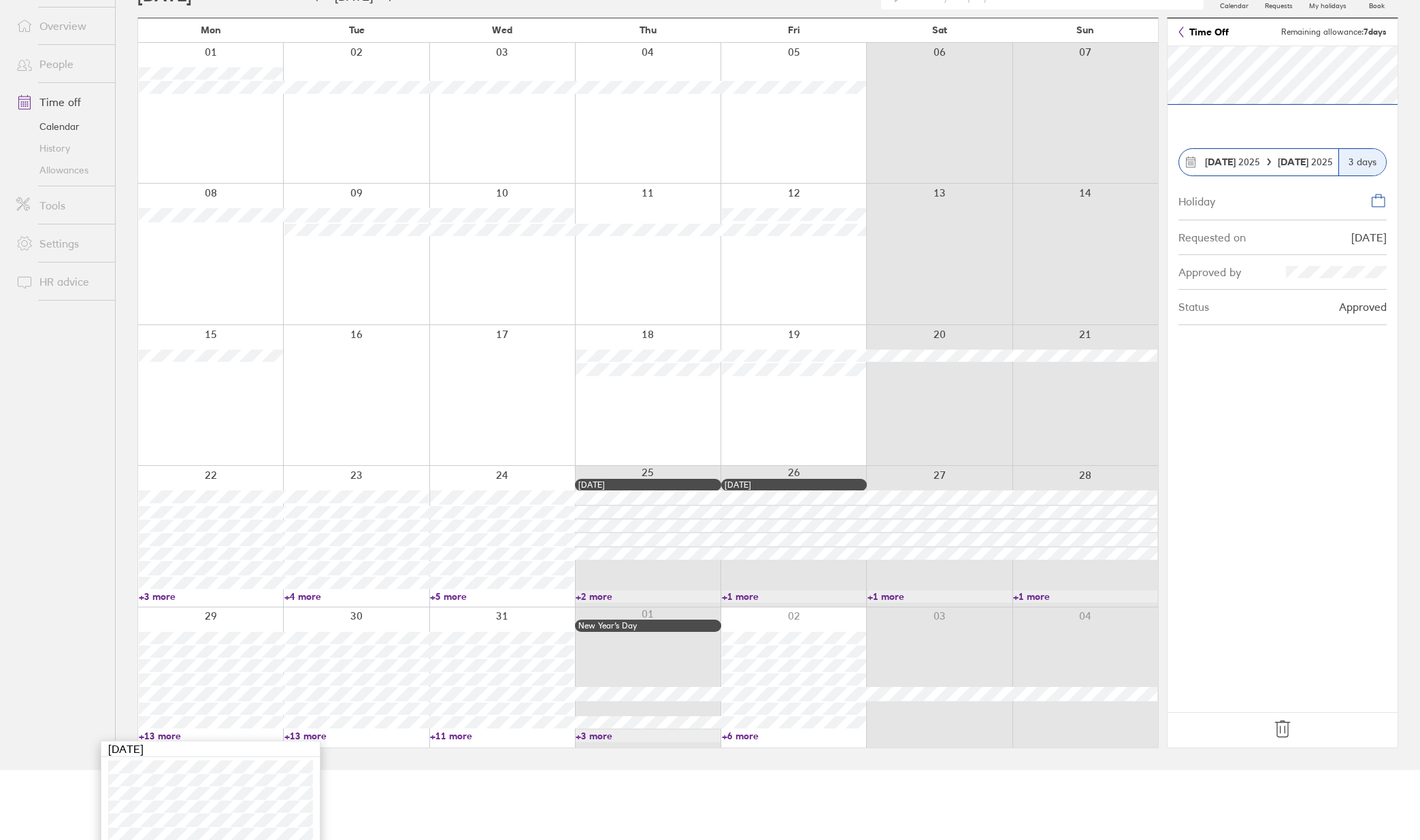
scroll to position [263, 0]
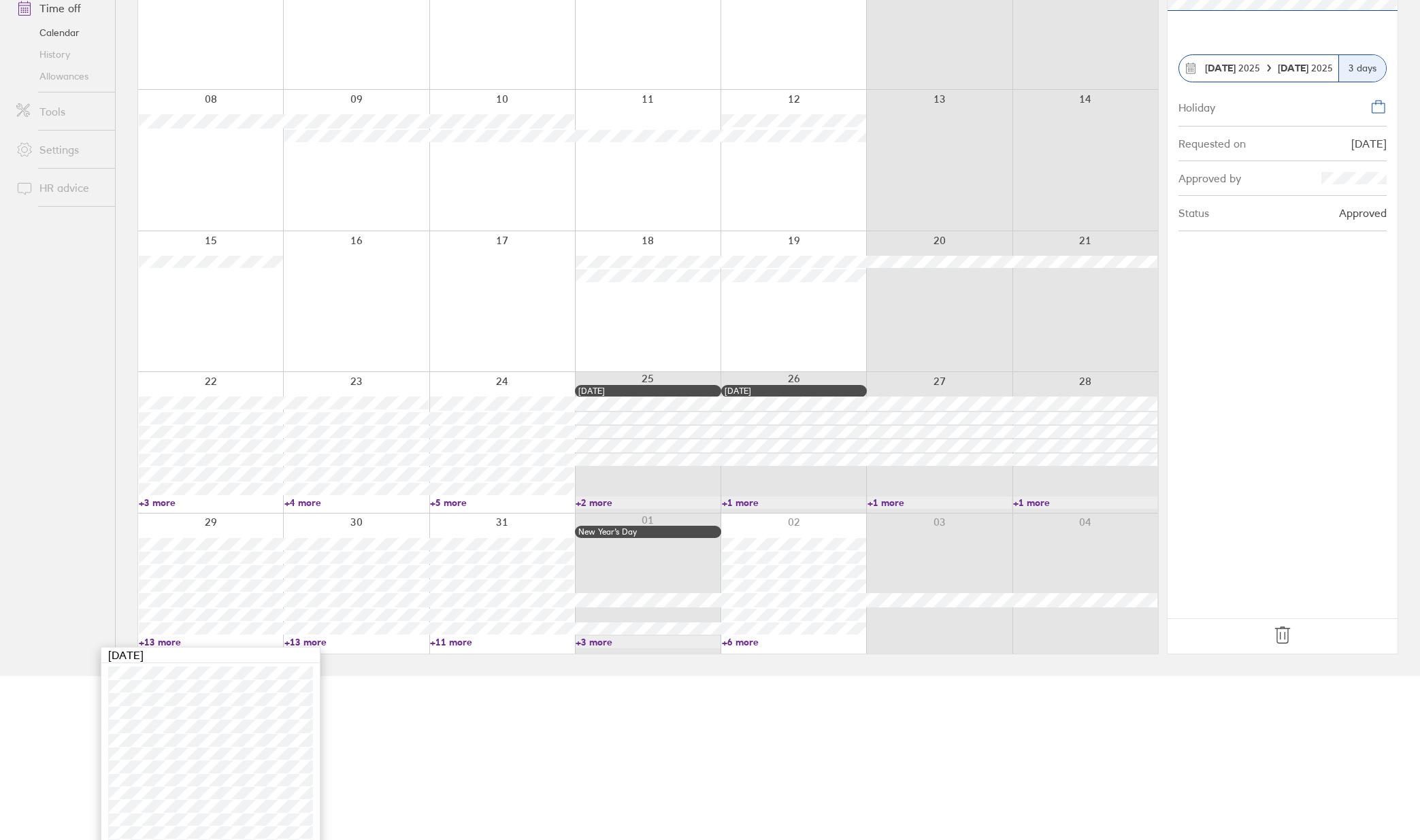
scroll to position [263, 0]
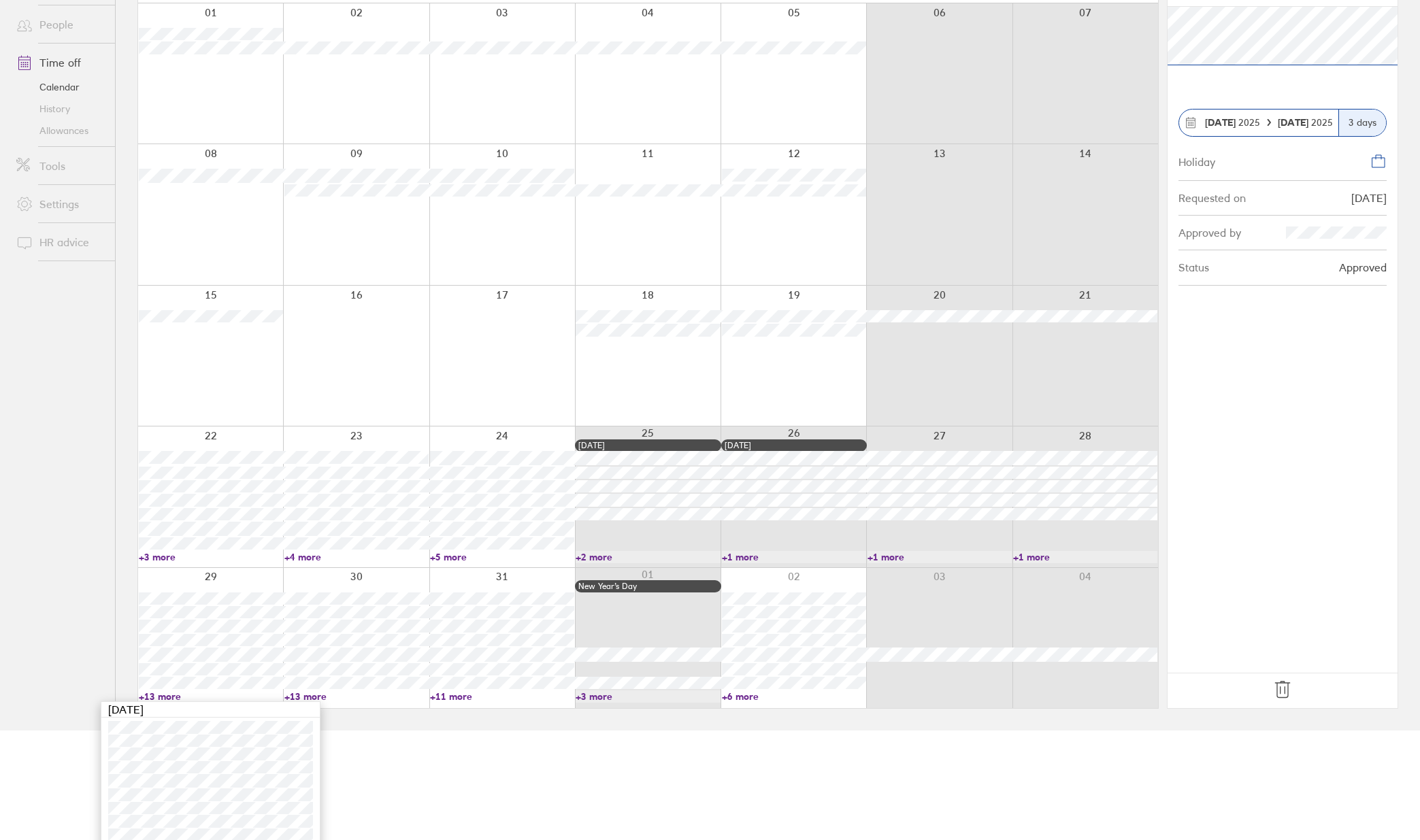
scroll to position [263, 0]
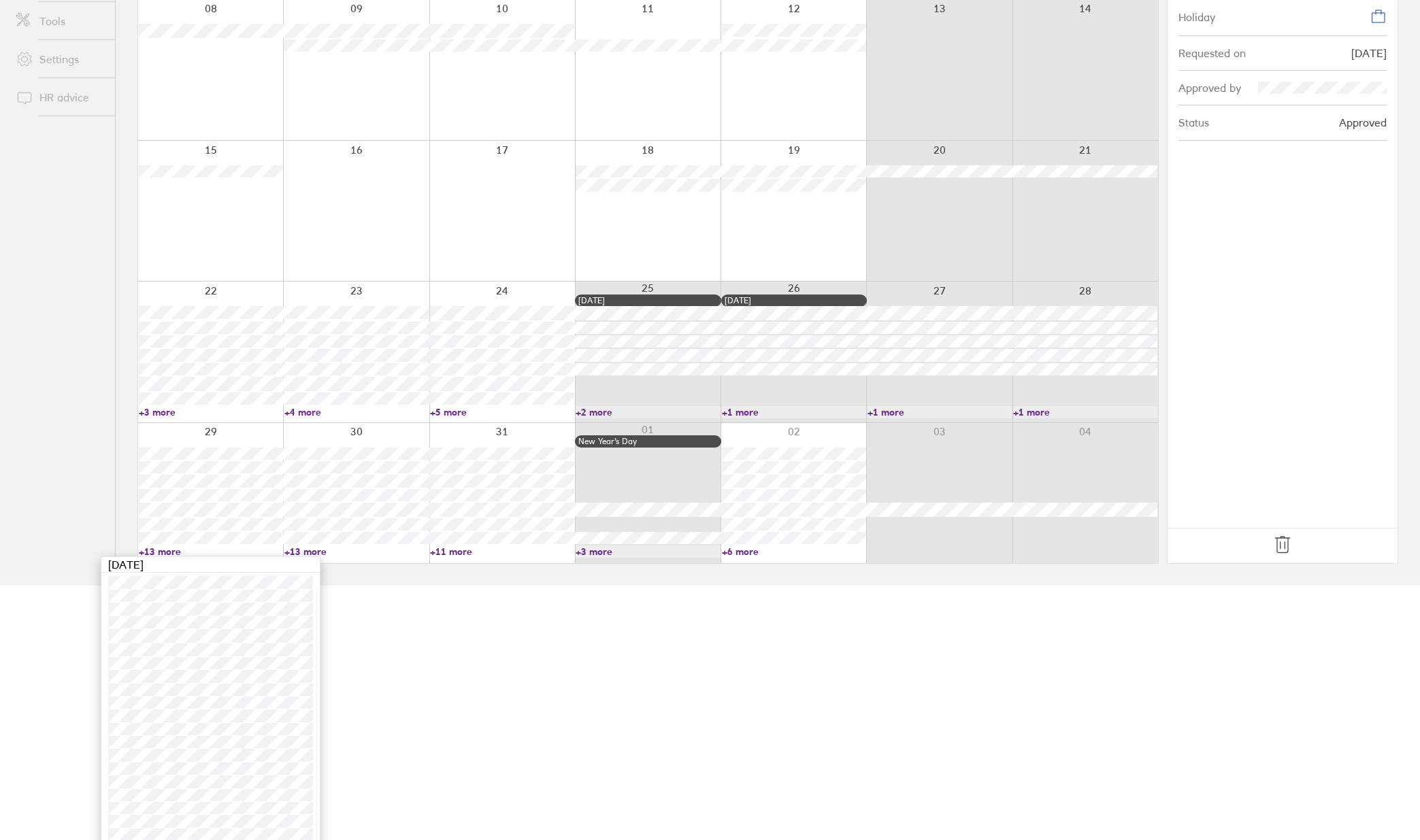
scroll to position [263, 0]
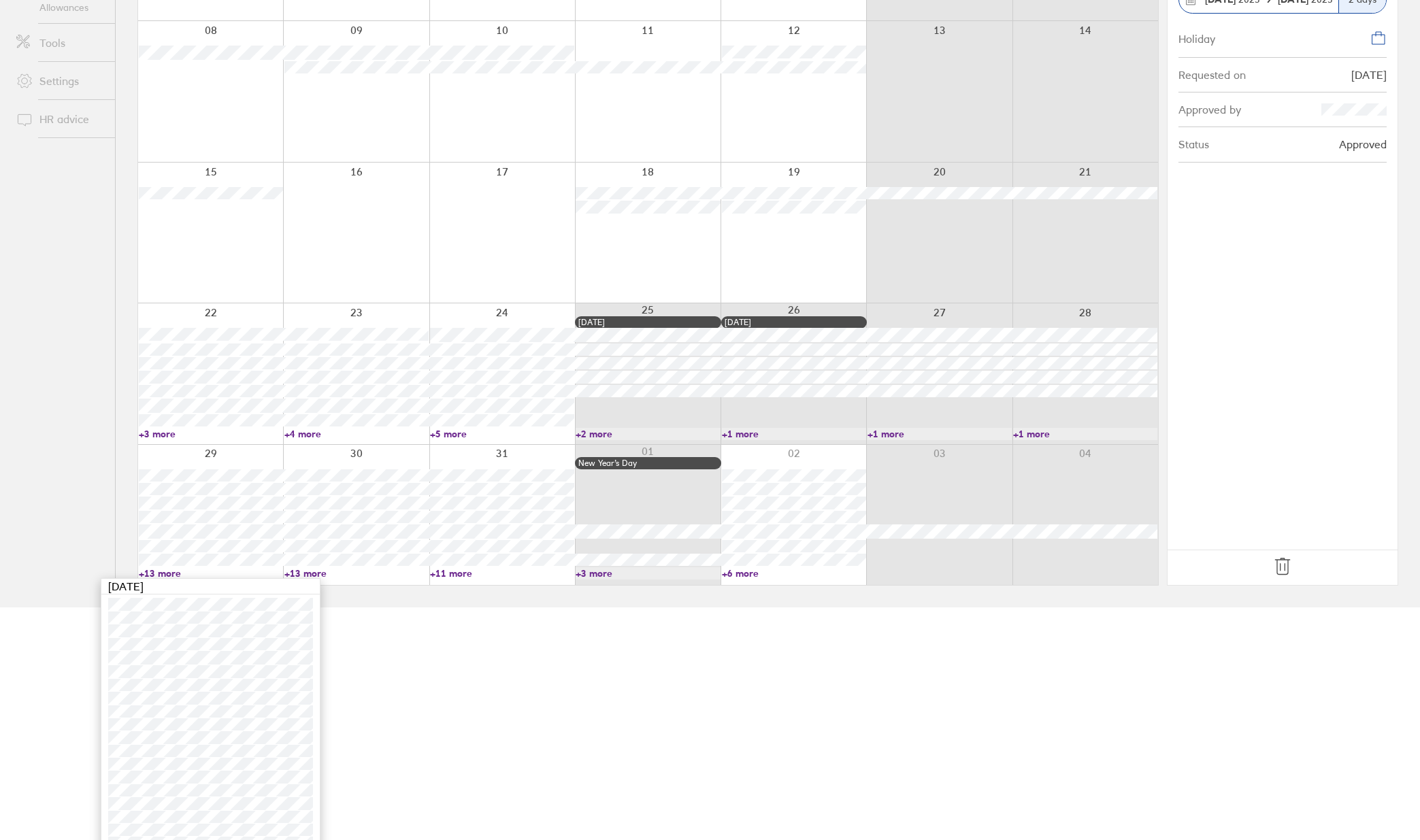
scroll to position [263, 0]
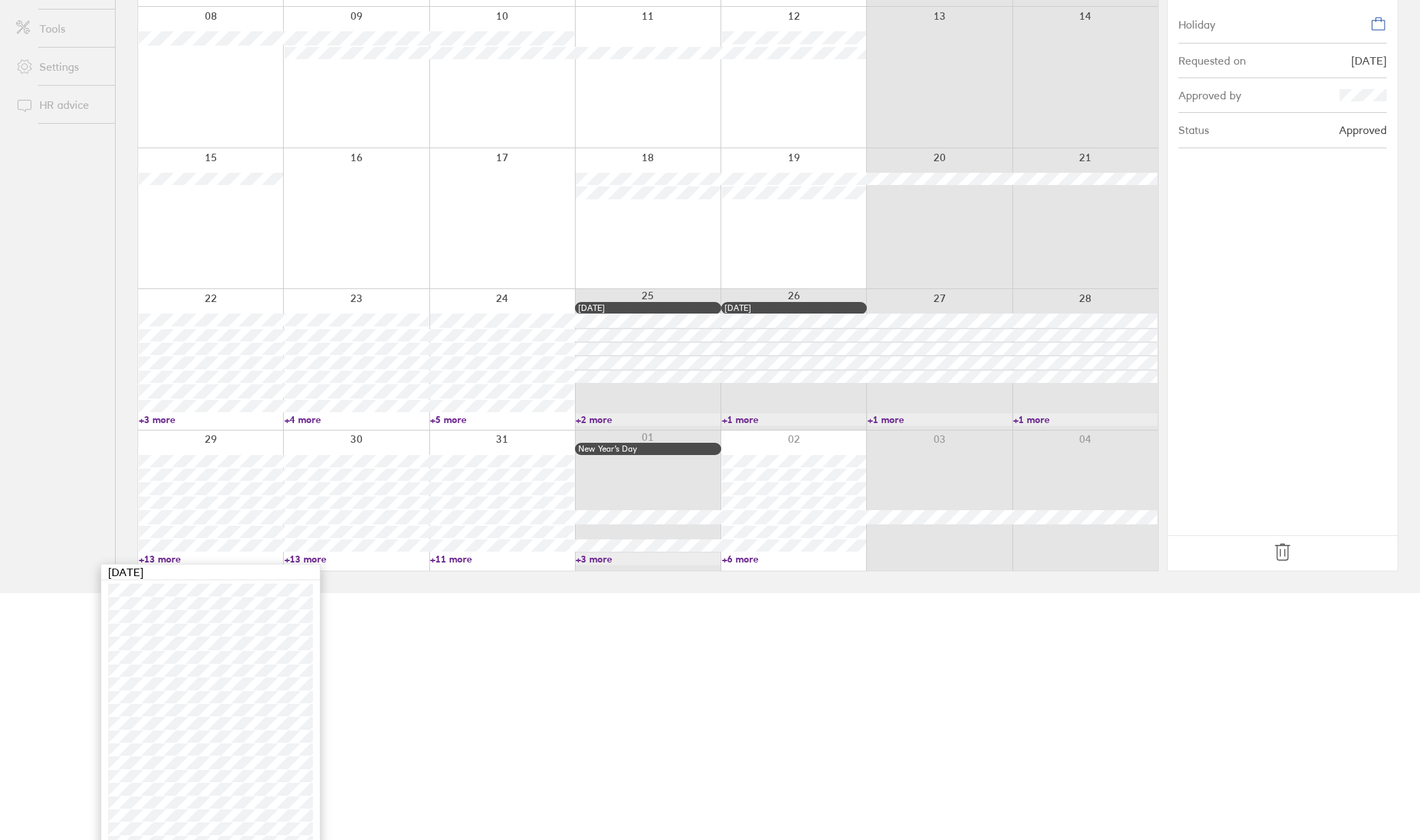
scroll to position [263, 0]
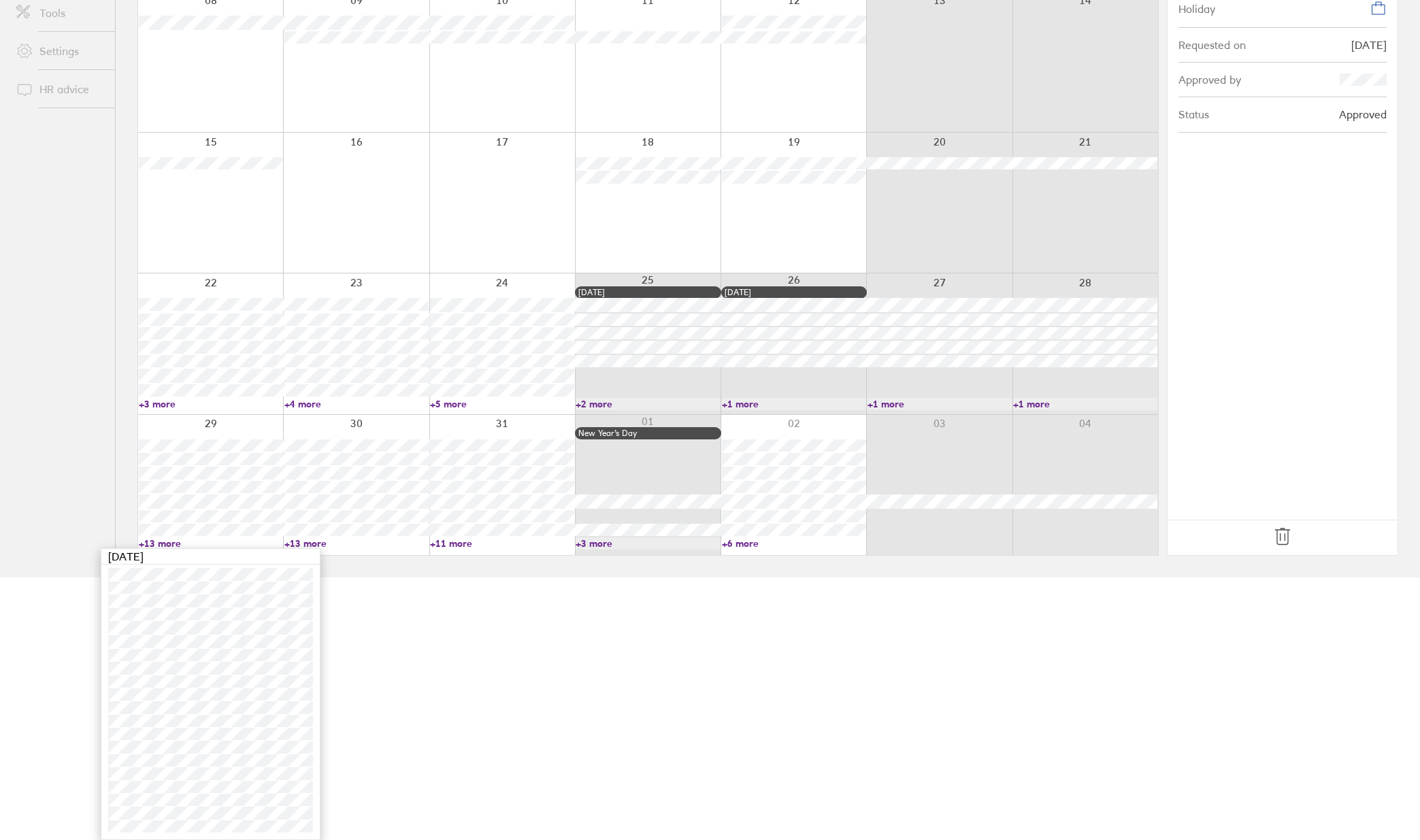
click at [319, 543] on link "+13 more" at bounding box center [355, 543] width 144 height 12
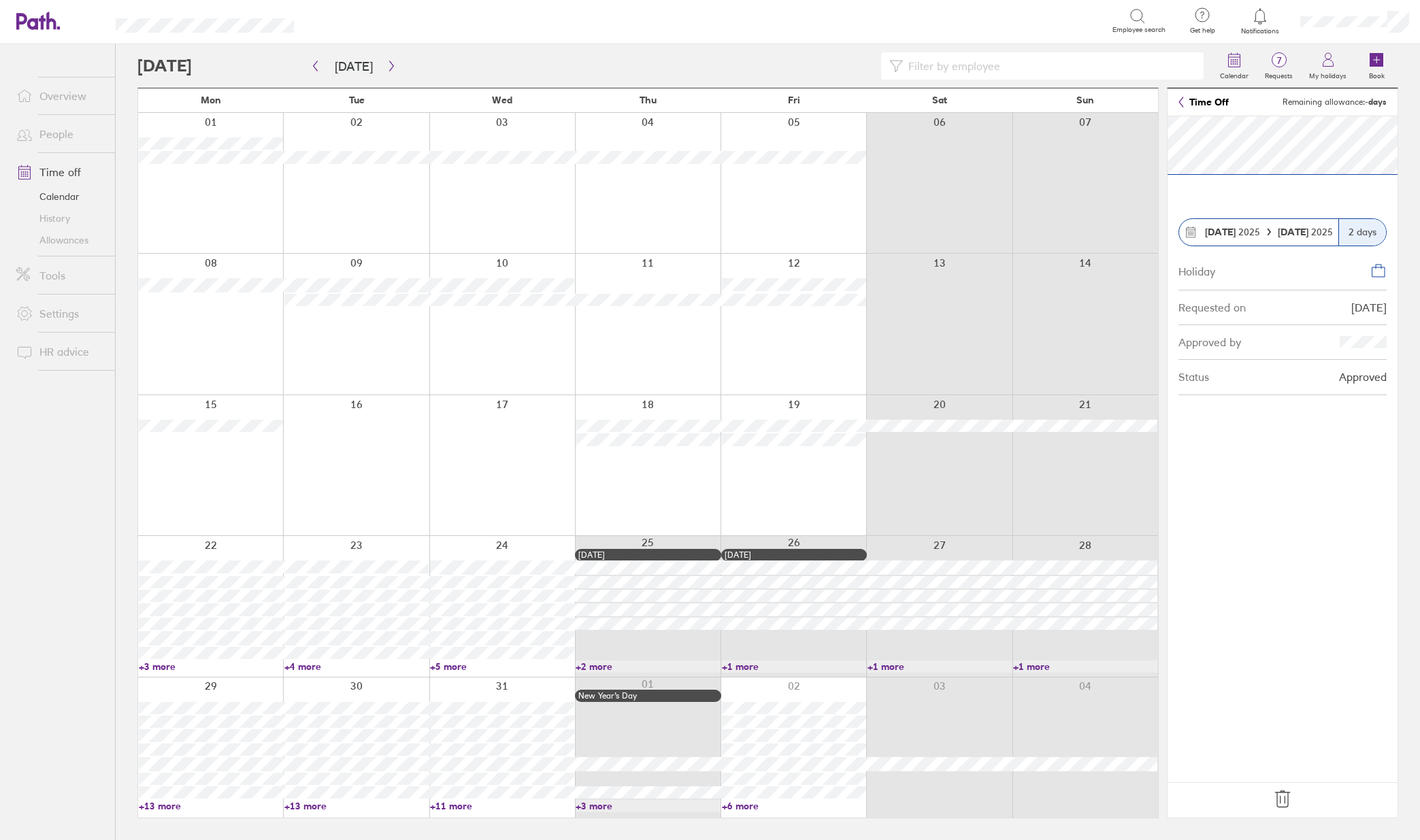
scroll to position [0, 0]
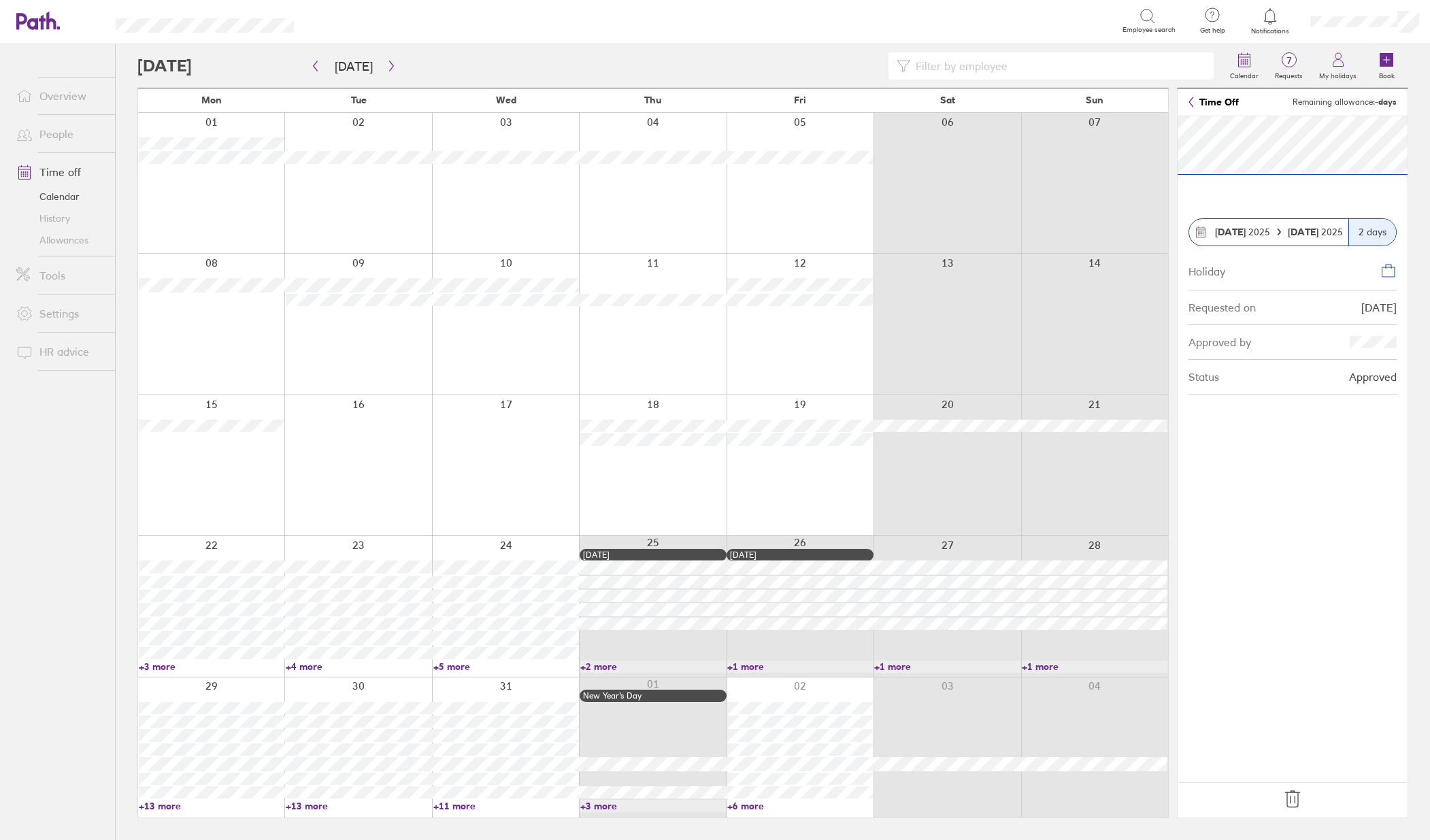
click at [319, 808] on link "+13 more" at bounding box center [358, 805] width 146 height 12
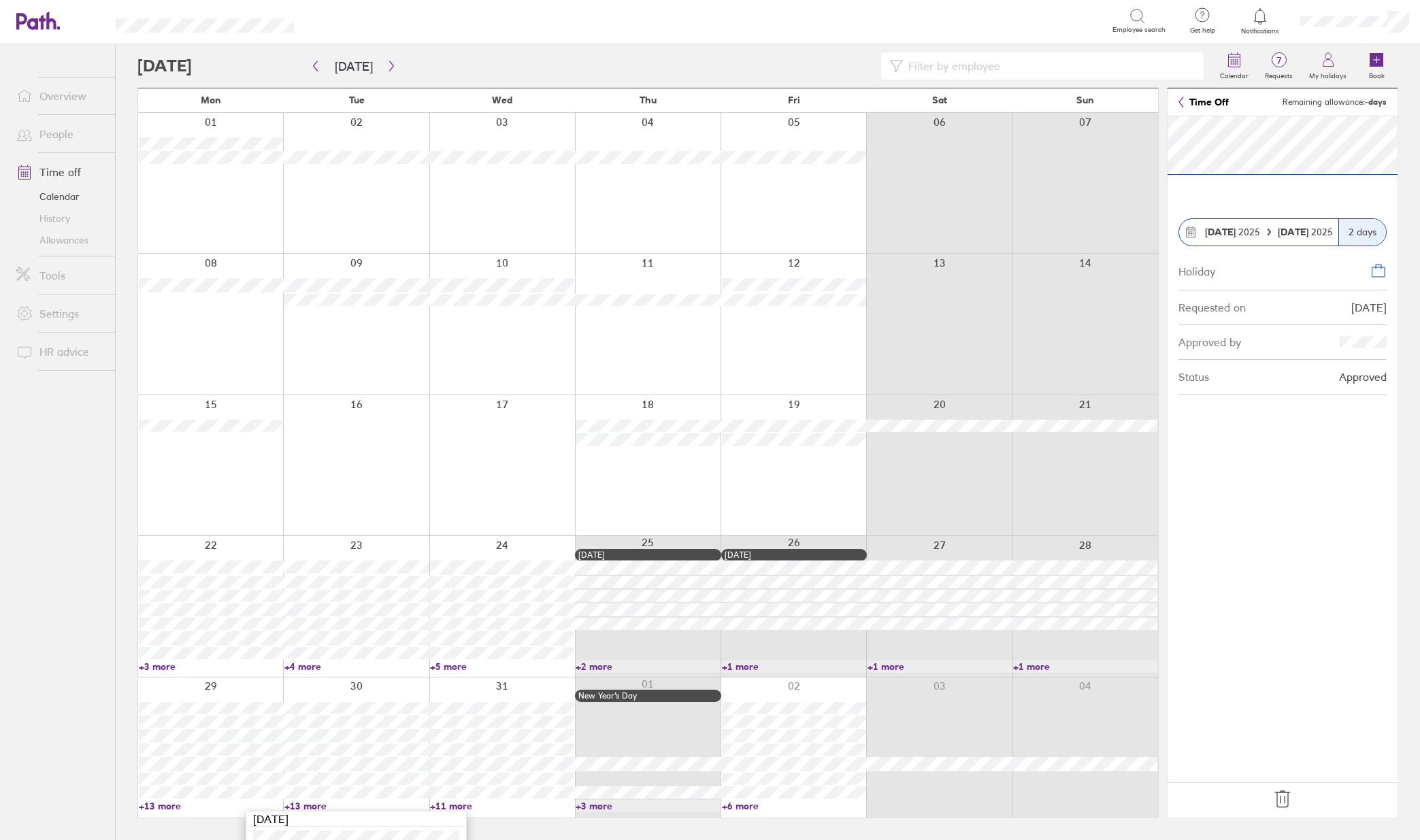
scroll to position [263, 0]
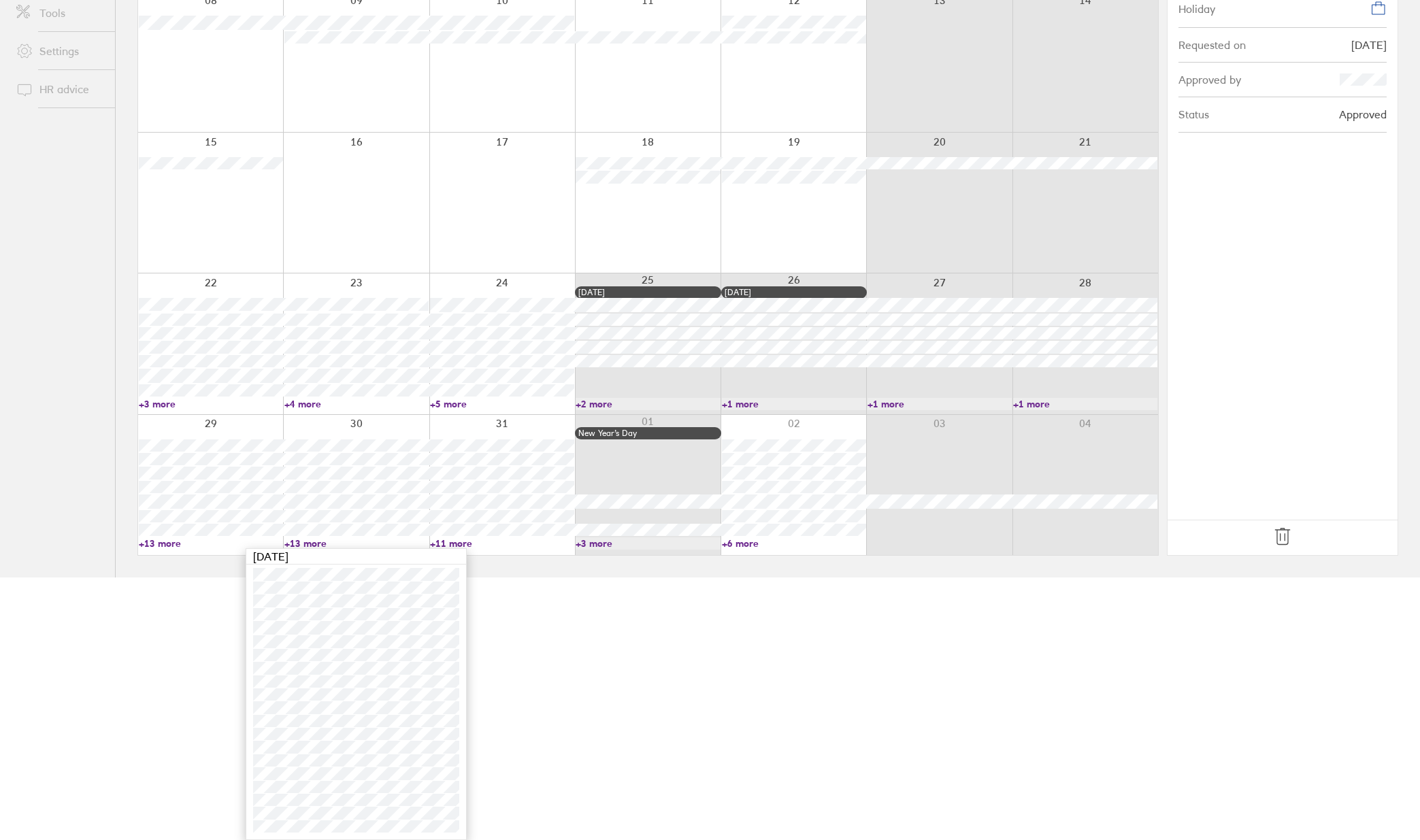
click at [197, 577] on html "Search Employee search Get help FAQs Contact us Notifications My profile Sign o…" at bounding box center [710, 157] width 1420 height 840
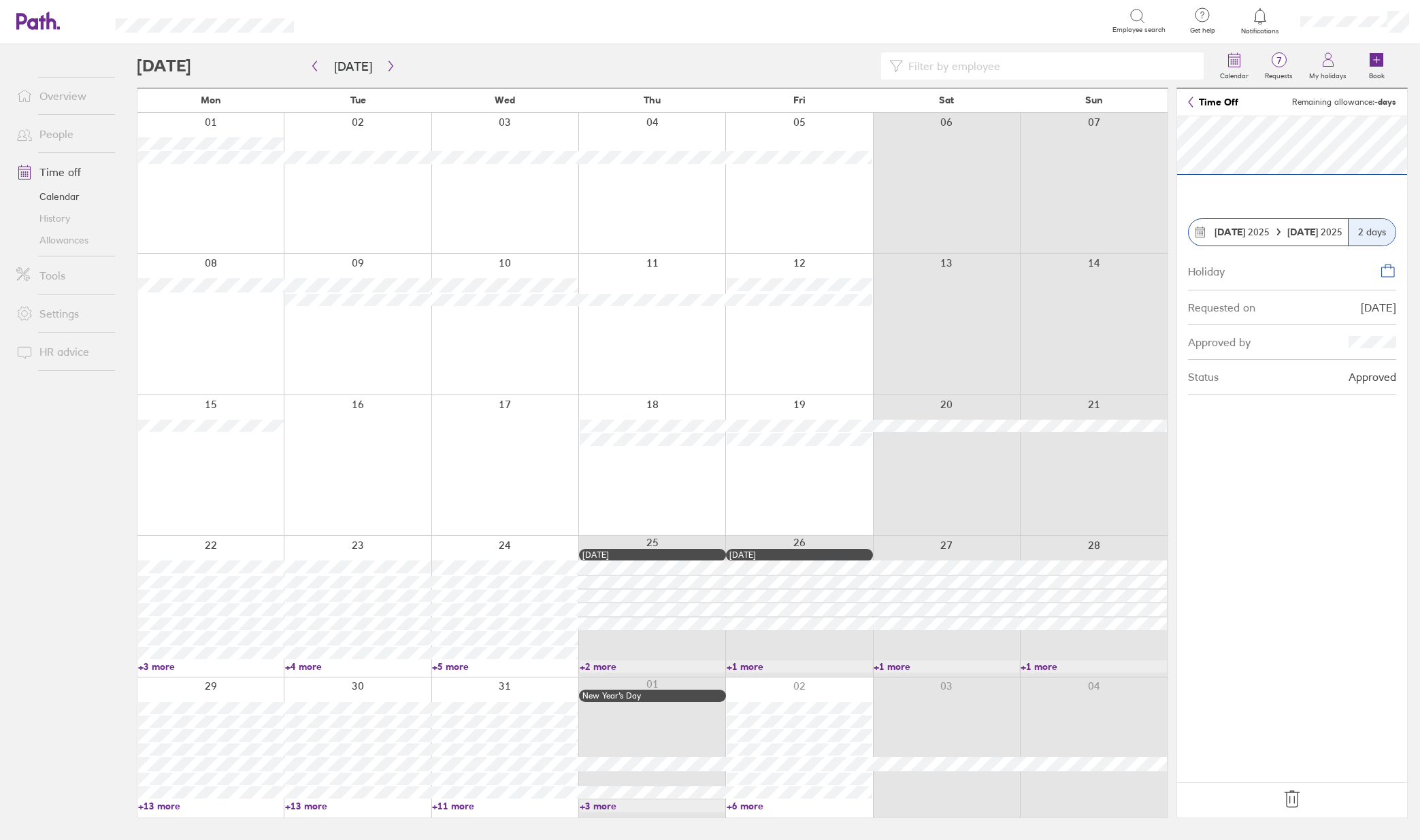
scroll to position [0, 0]
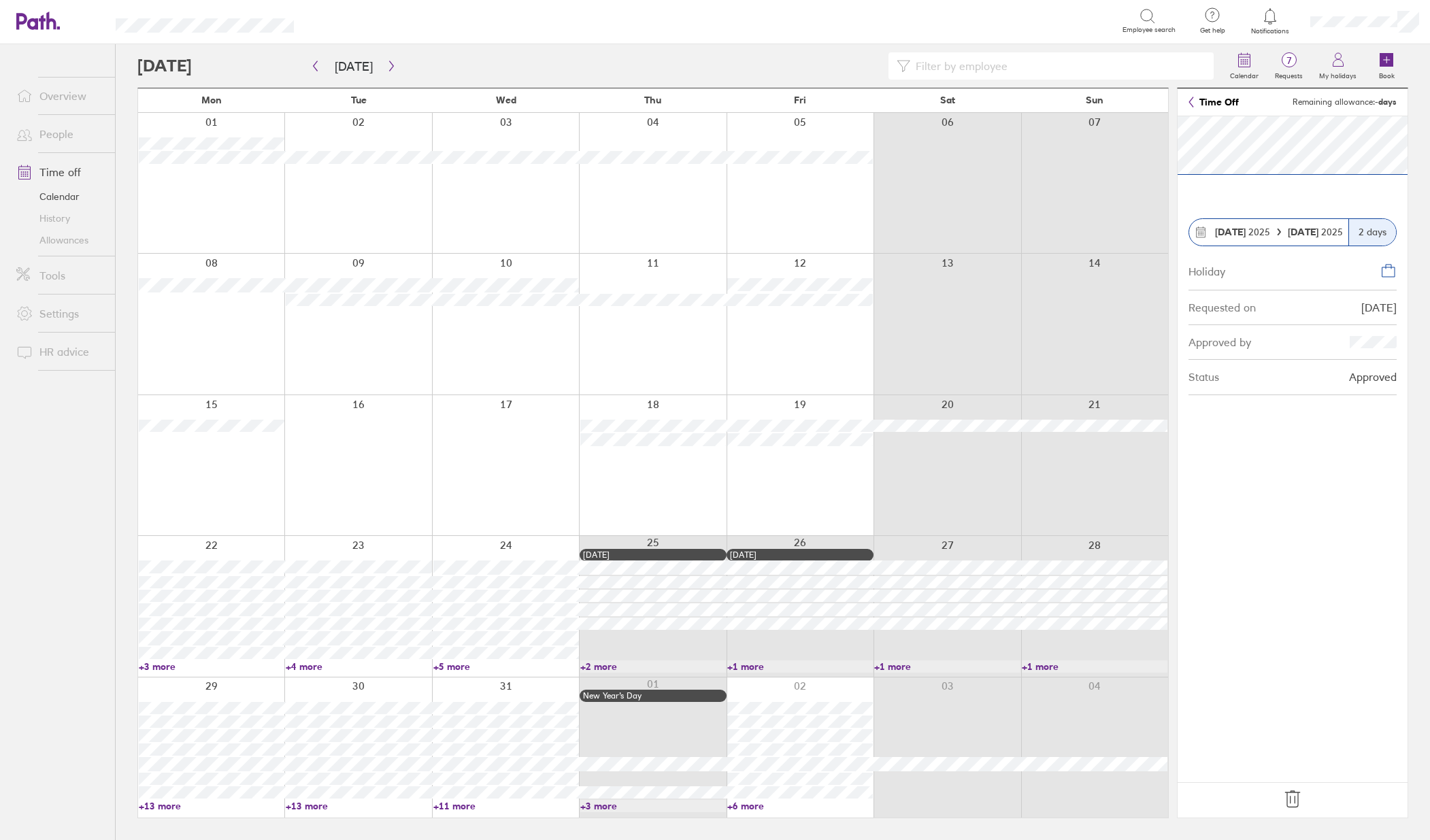
click at [464, 808] on link "+11 more" at bounding box center [506, 805] width 146 height 12
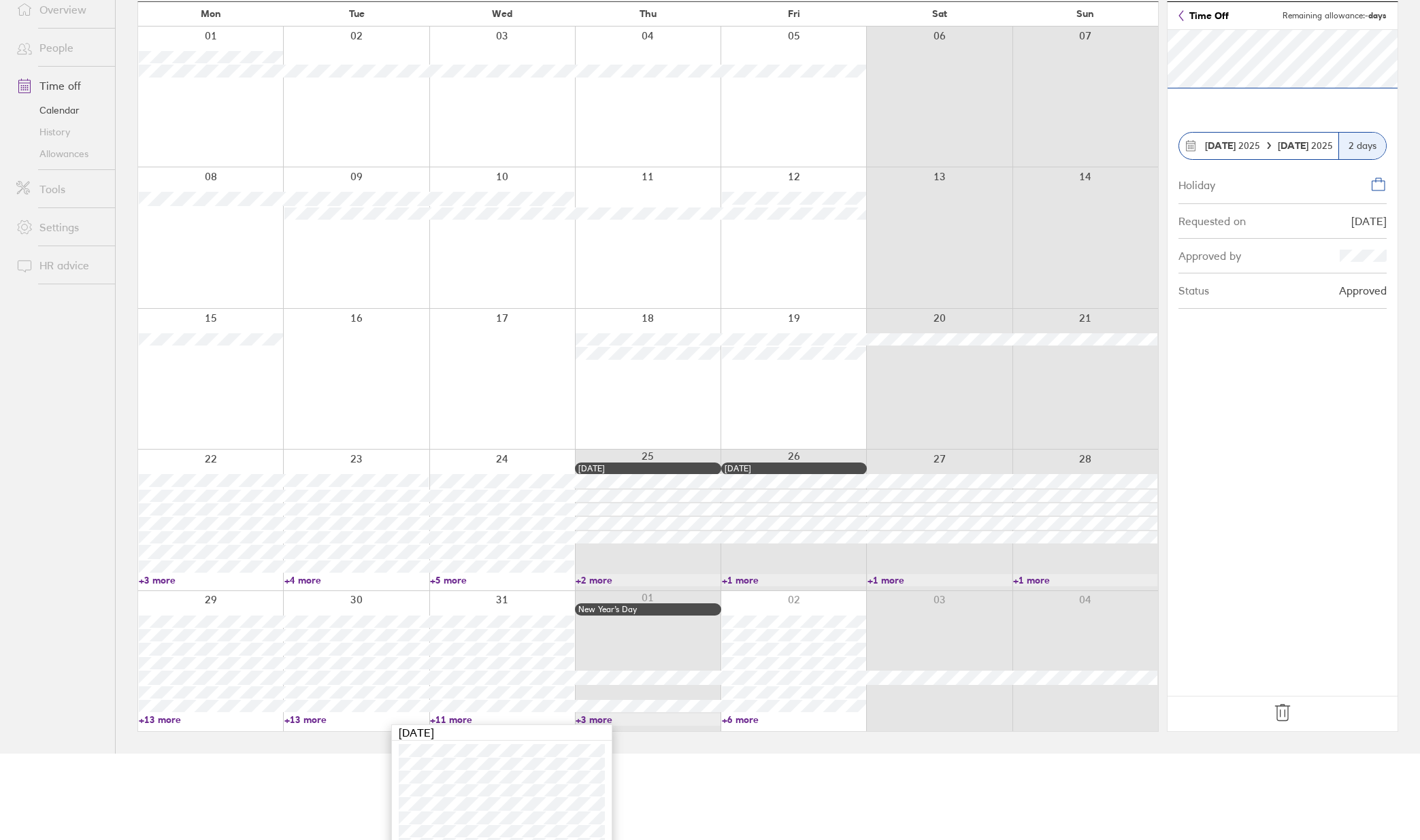
scroll to position [236, 0]
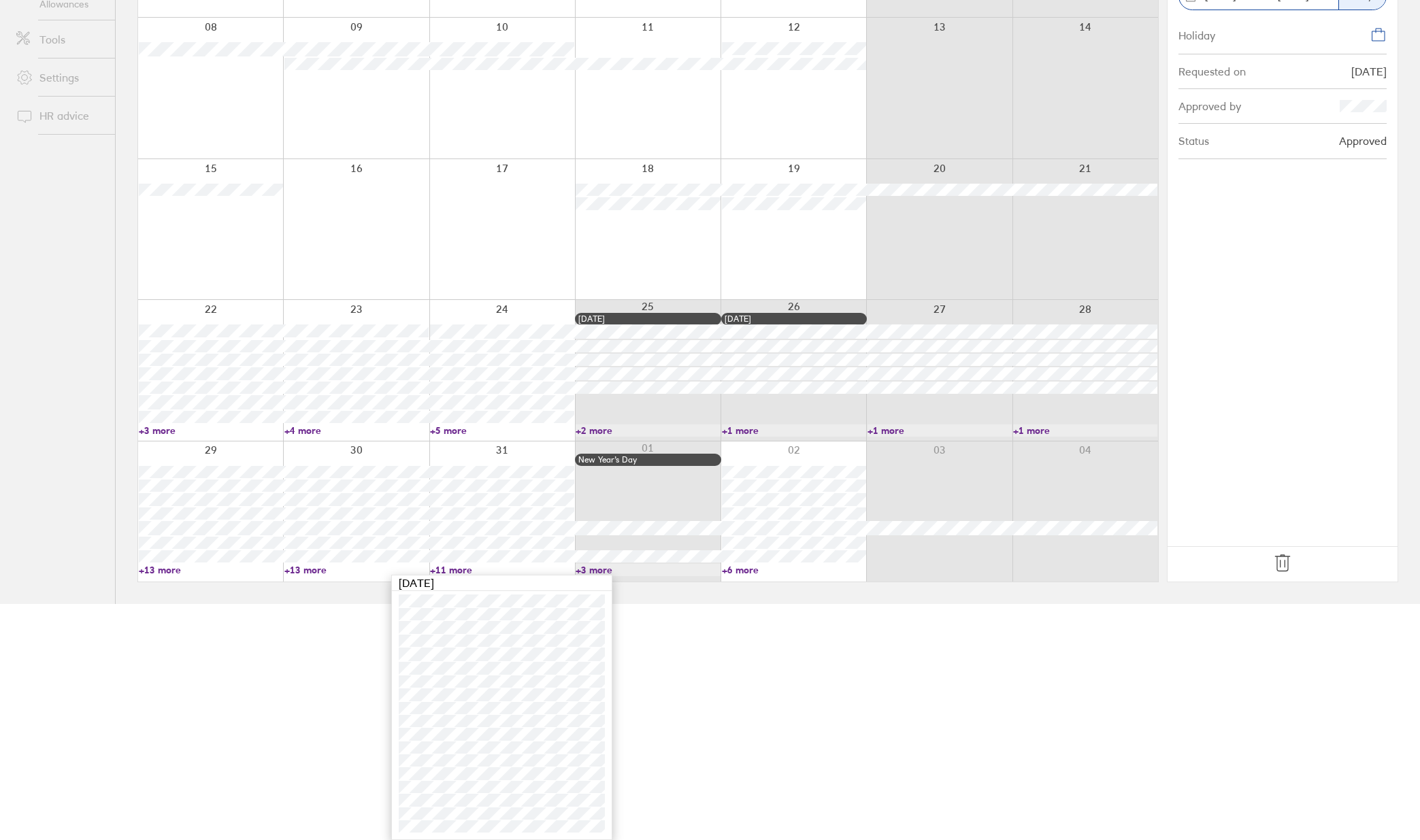
drag, startPoint x: 110, startPoint y: 562, endPoint x: 125, endPoint y: 564, distance: 15.1
click at [110, 562] on nav at bounding box center [57, 581] width 115 height 45
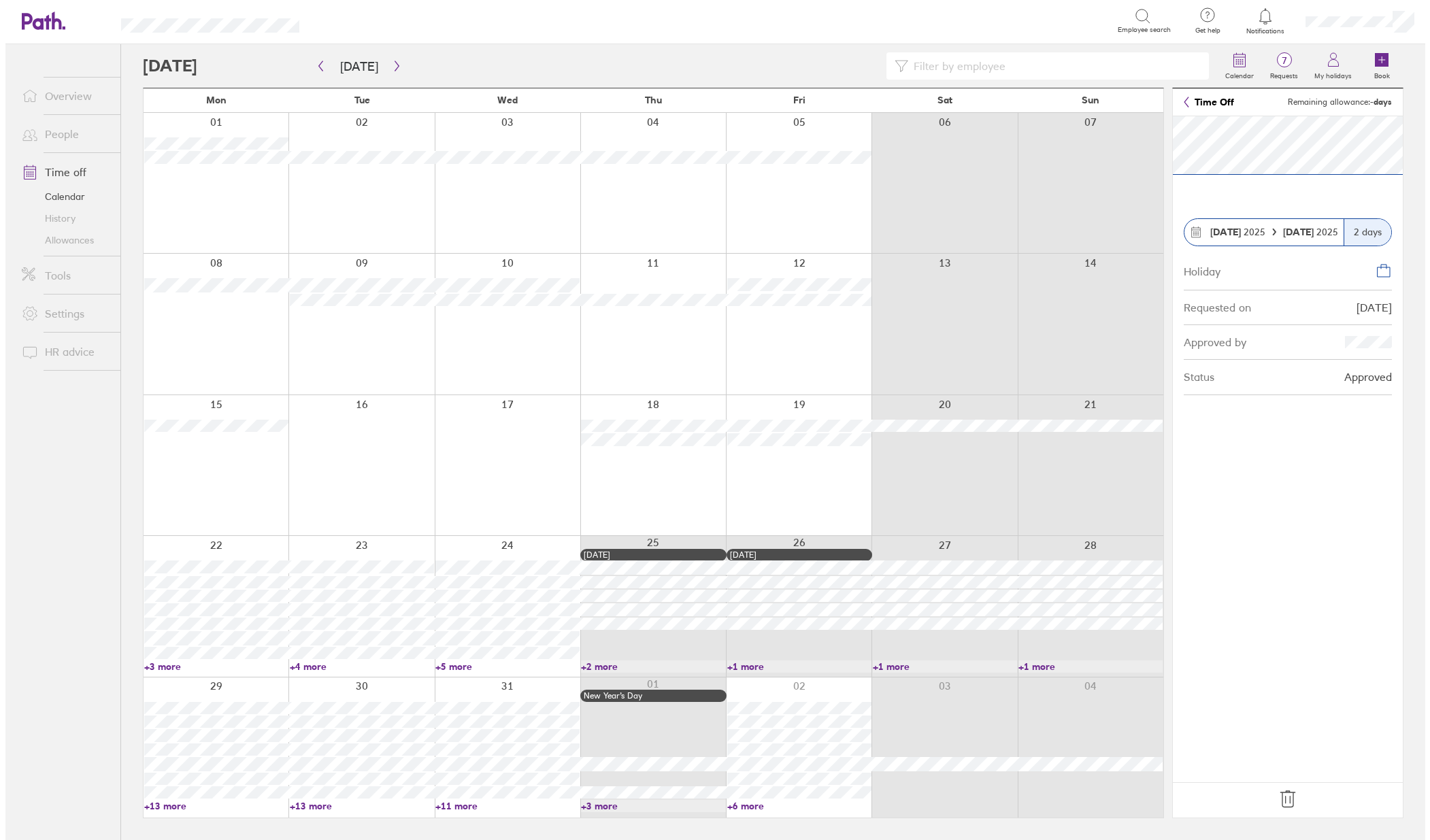
scroll to position [0, 0]
click at [101, 458] on ul "Overview People Time off Calendar History Allowances Tools Settings HR advice" at bounding box center [57, 420] width 115 height 751
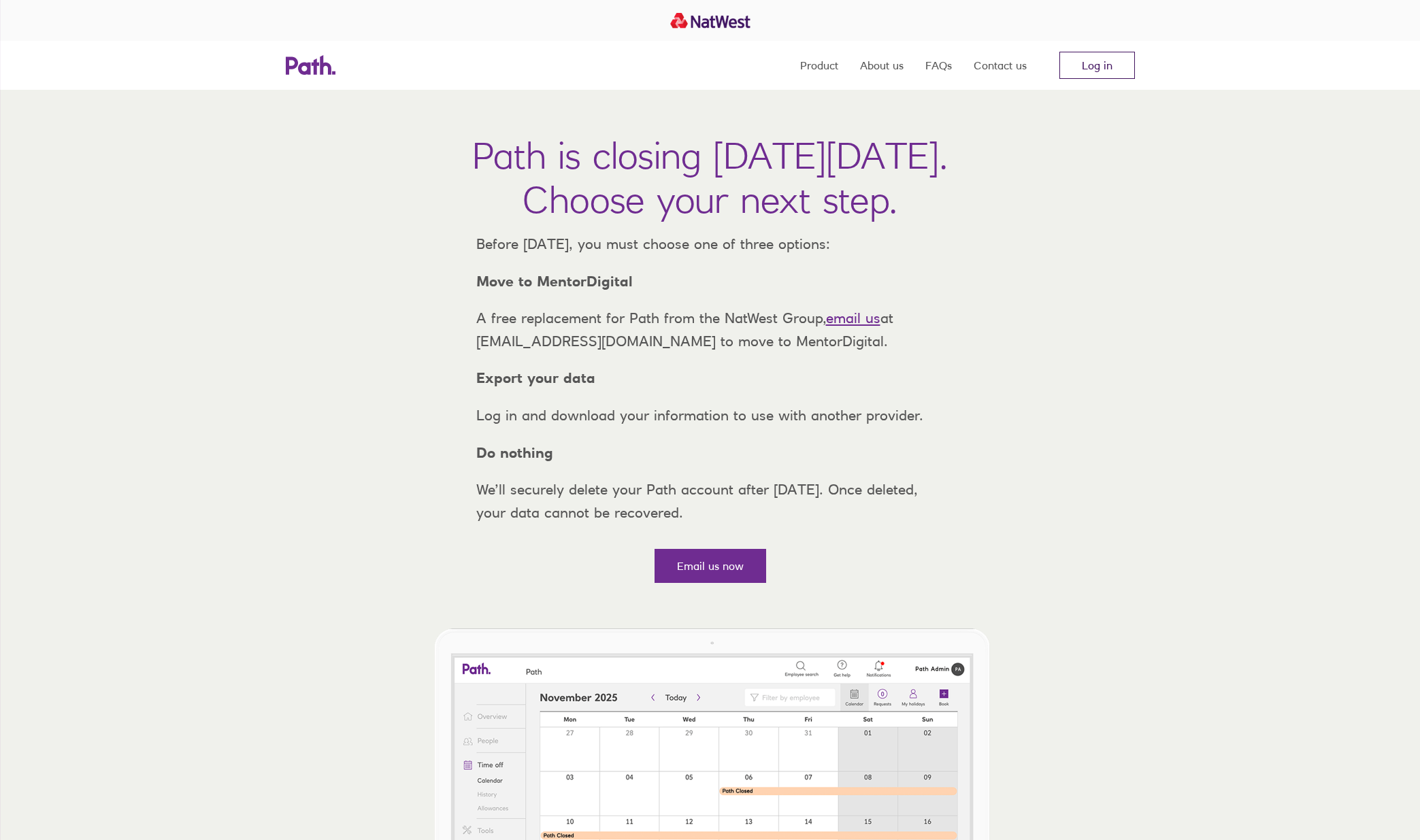
click at [1080, 65] on link "Log in" at bounding box center [1097, 65] width 75 height 27
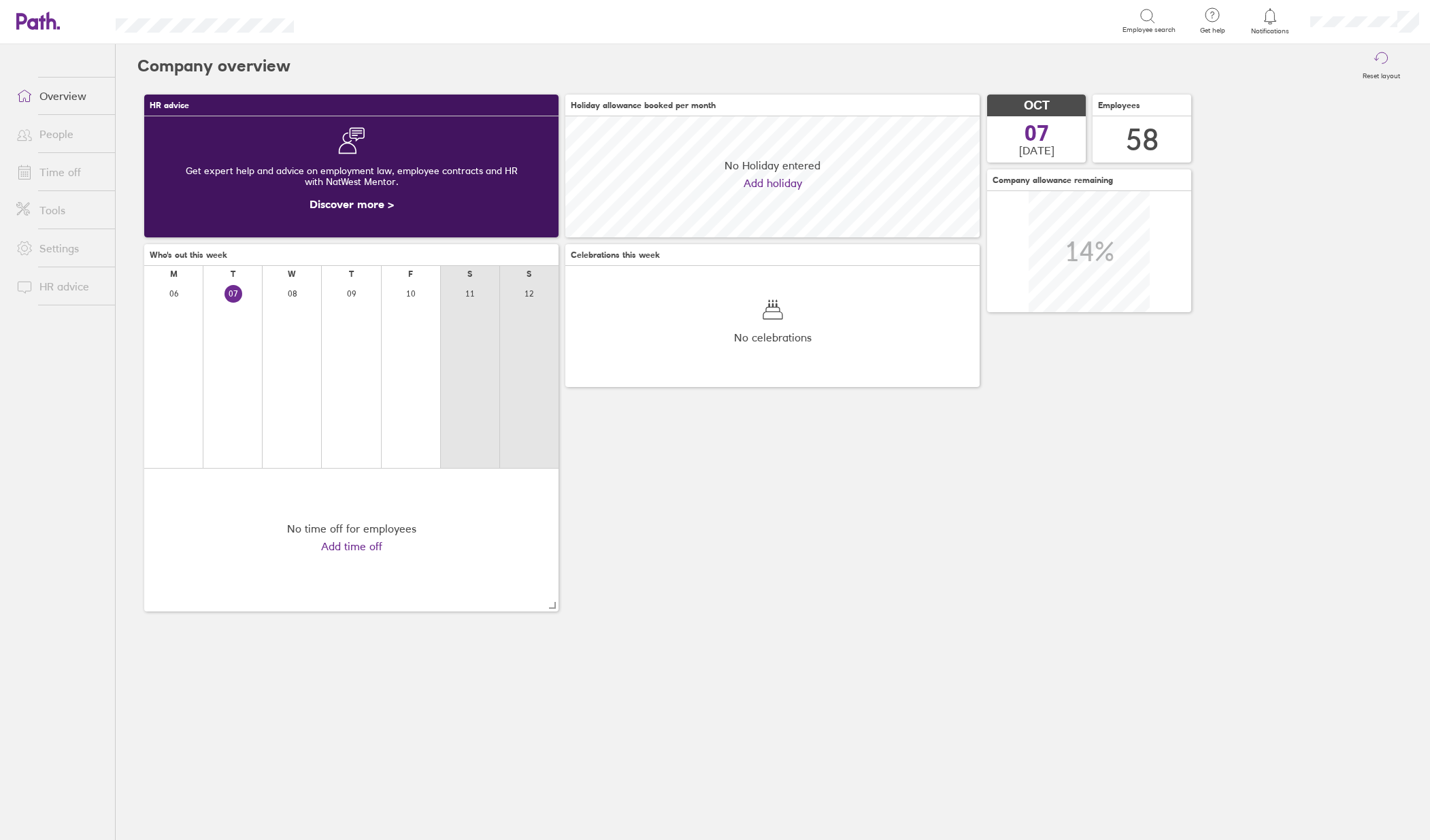
scroll to position [121, 414]
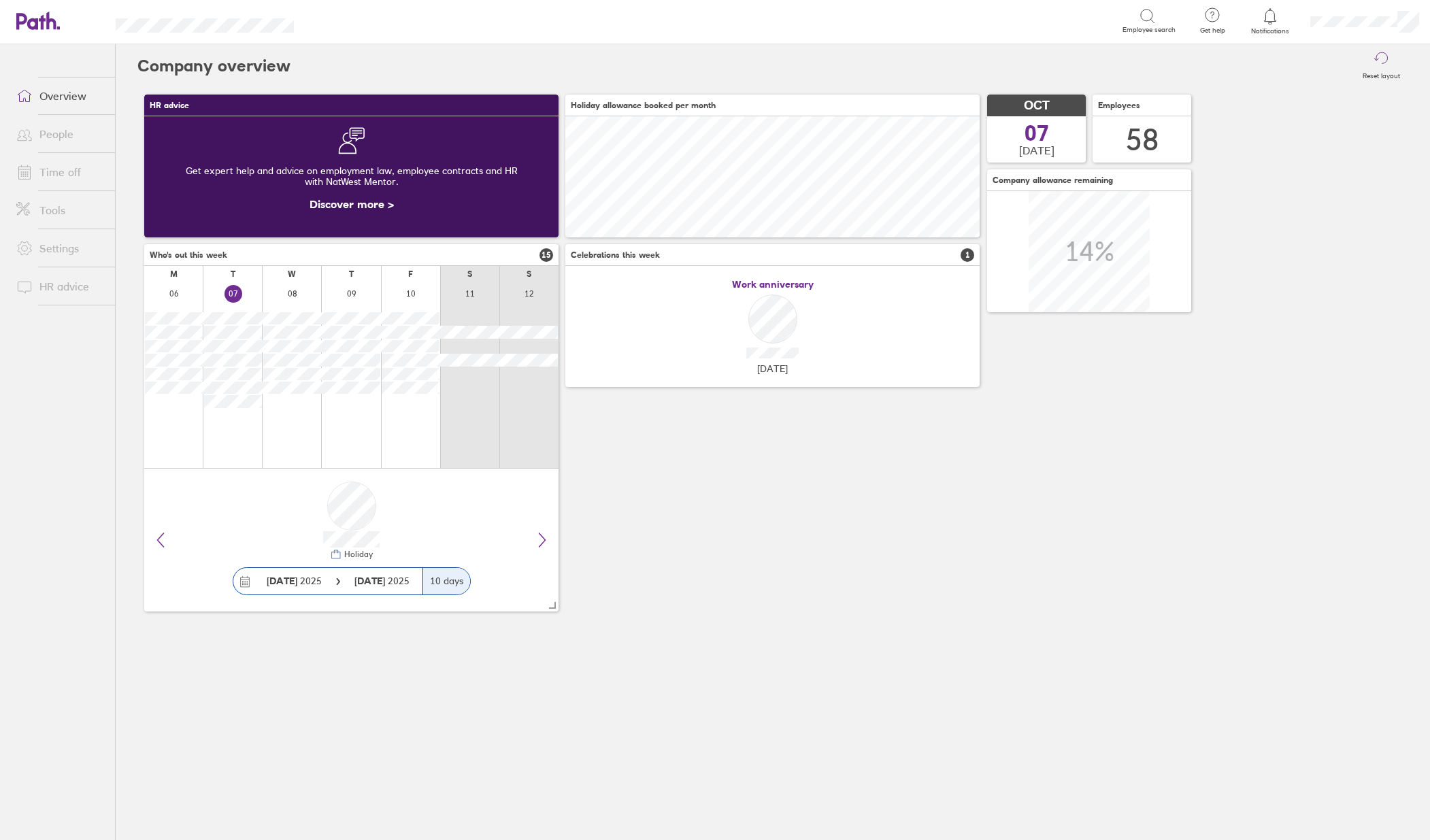
click at [70, 177] on link "Time off" at bounding box center [60, 172] width 110 height 27
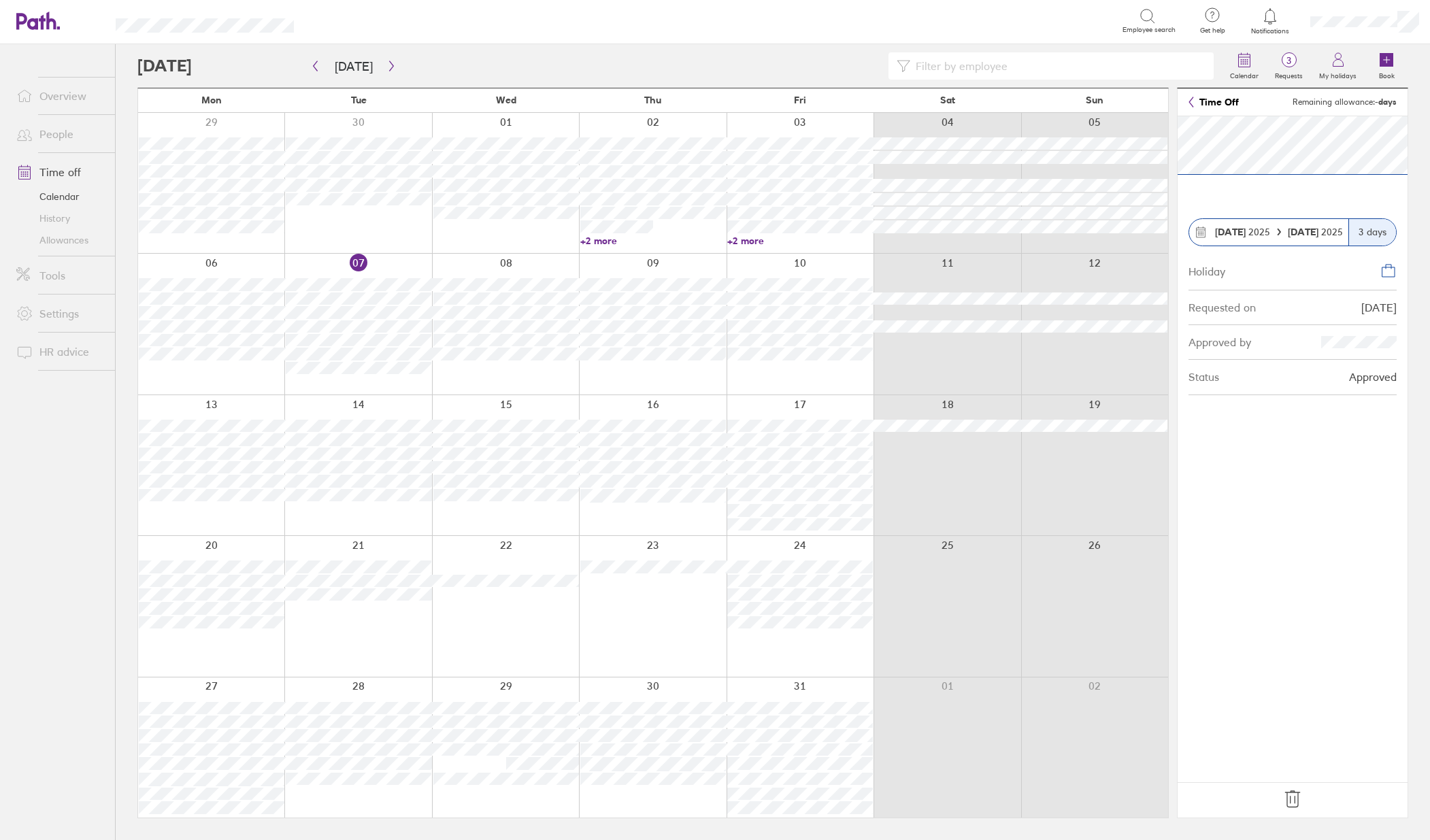
click at [1294, 800] on icon at bounding box center [1293, 800] width 22 height 22
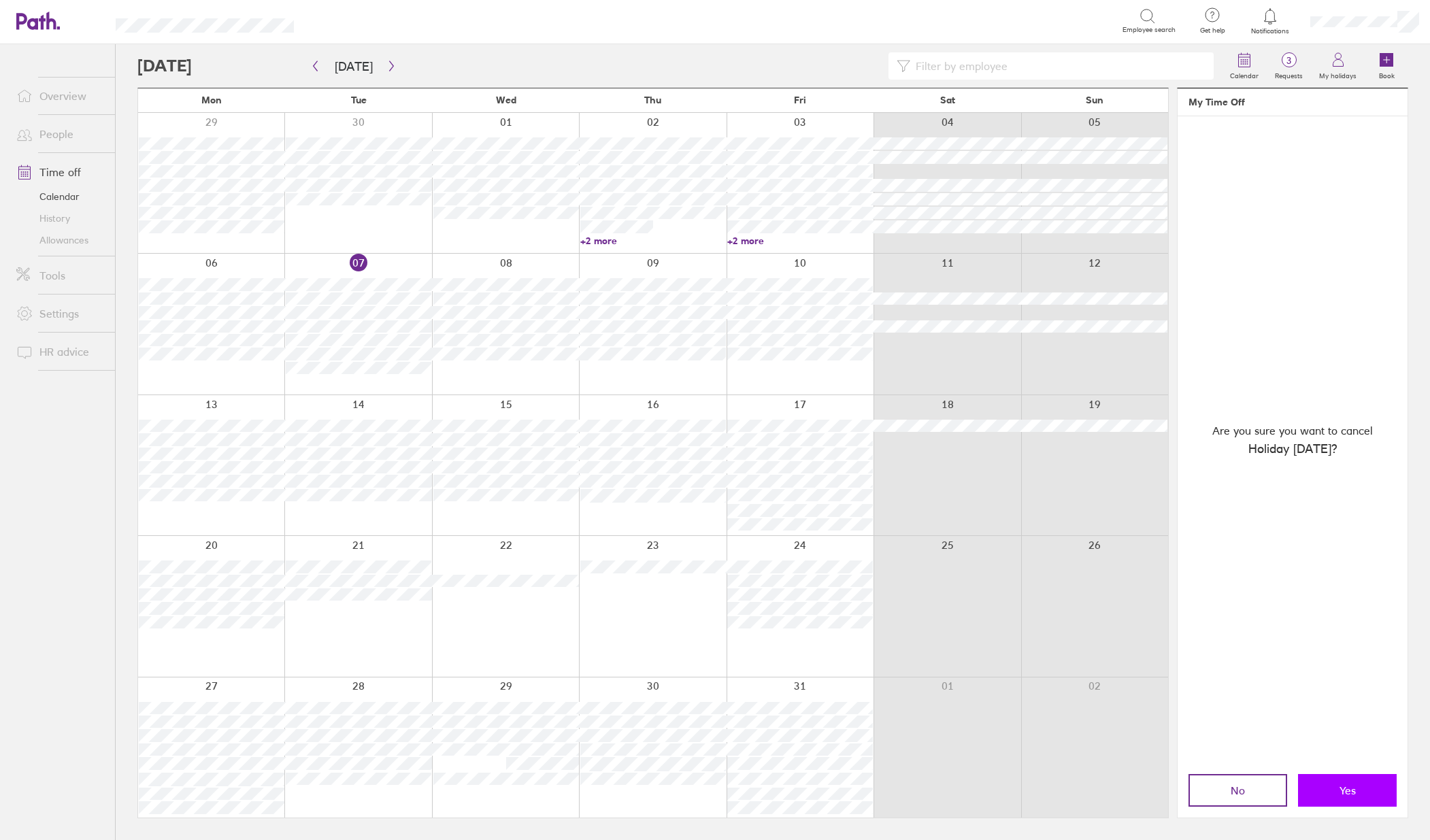
click at [1365, 800] on button "Yes" at bounding box center [1348, 791] width 99 height 33
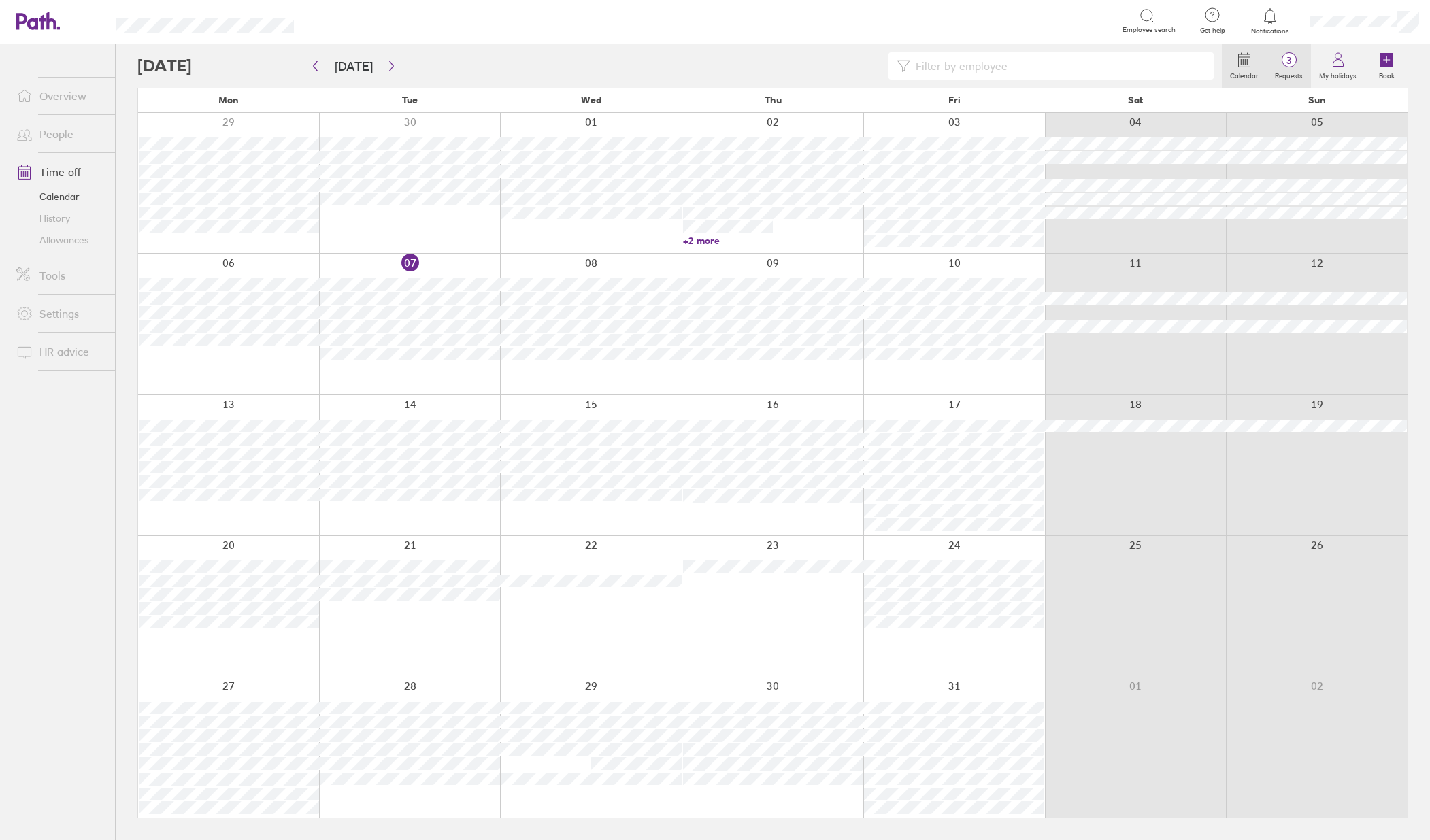
click at [1285, 71] on label "Requests" at bounding box center [1289, 73] width 44 height 12
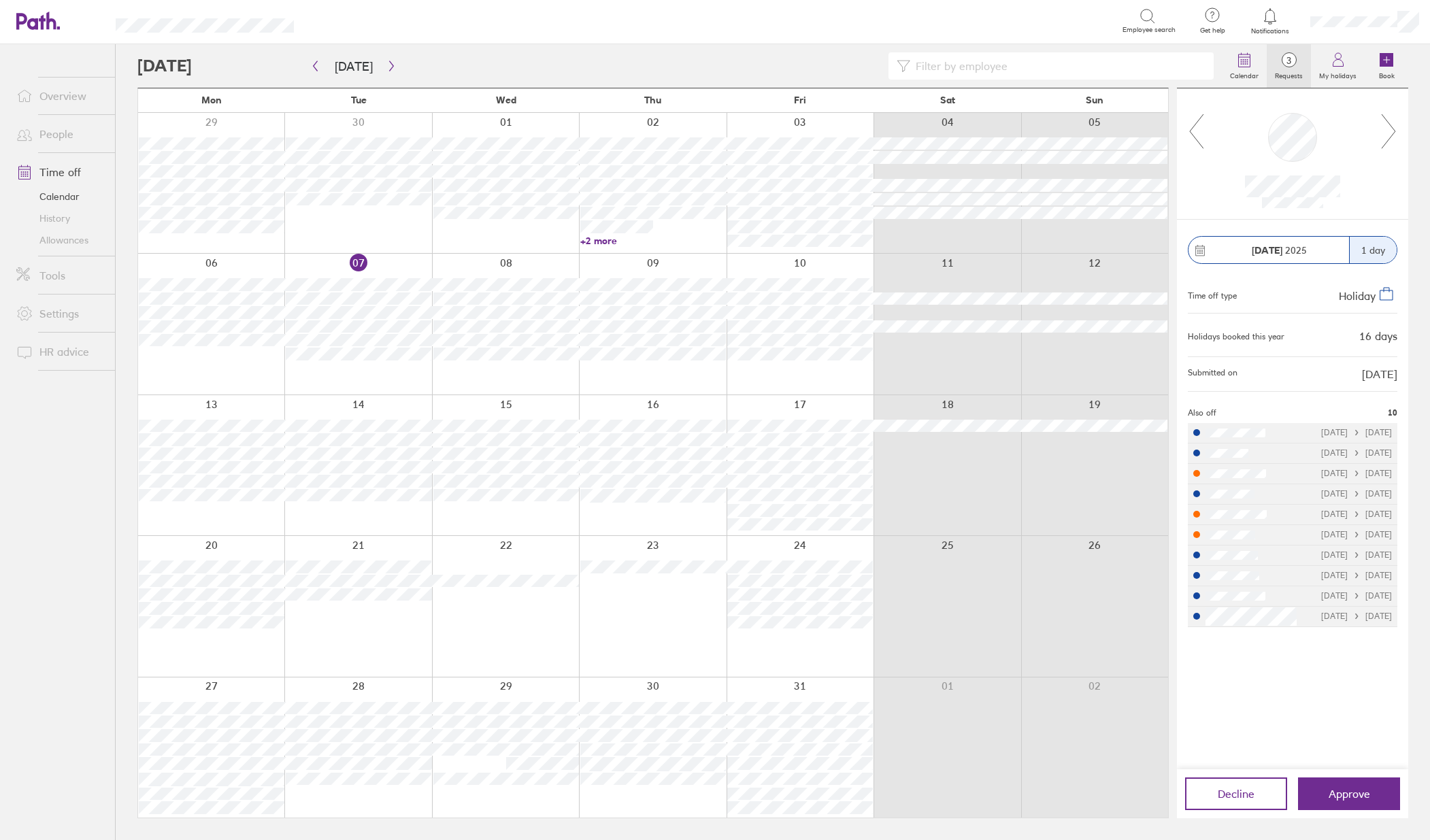
click at [68, 179] on link "Time off" at bounding box center [60, 172] width 110 height 27
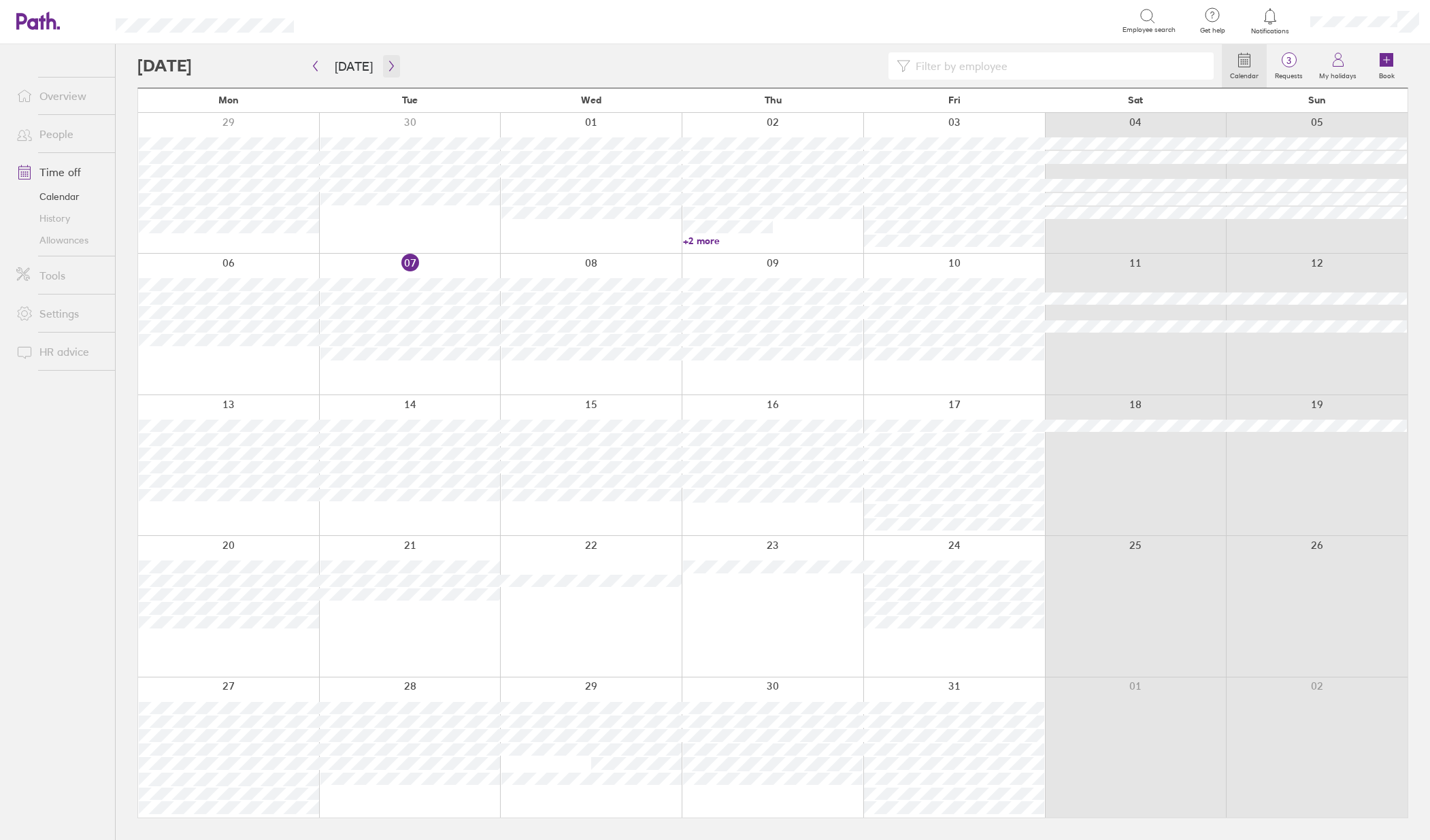
click at [390, 63] on icon "button" at bounding box center [391, 66] width 10 height 11
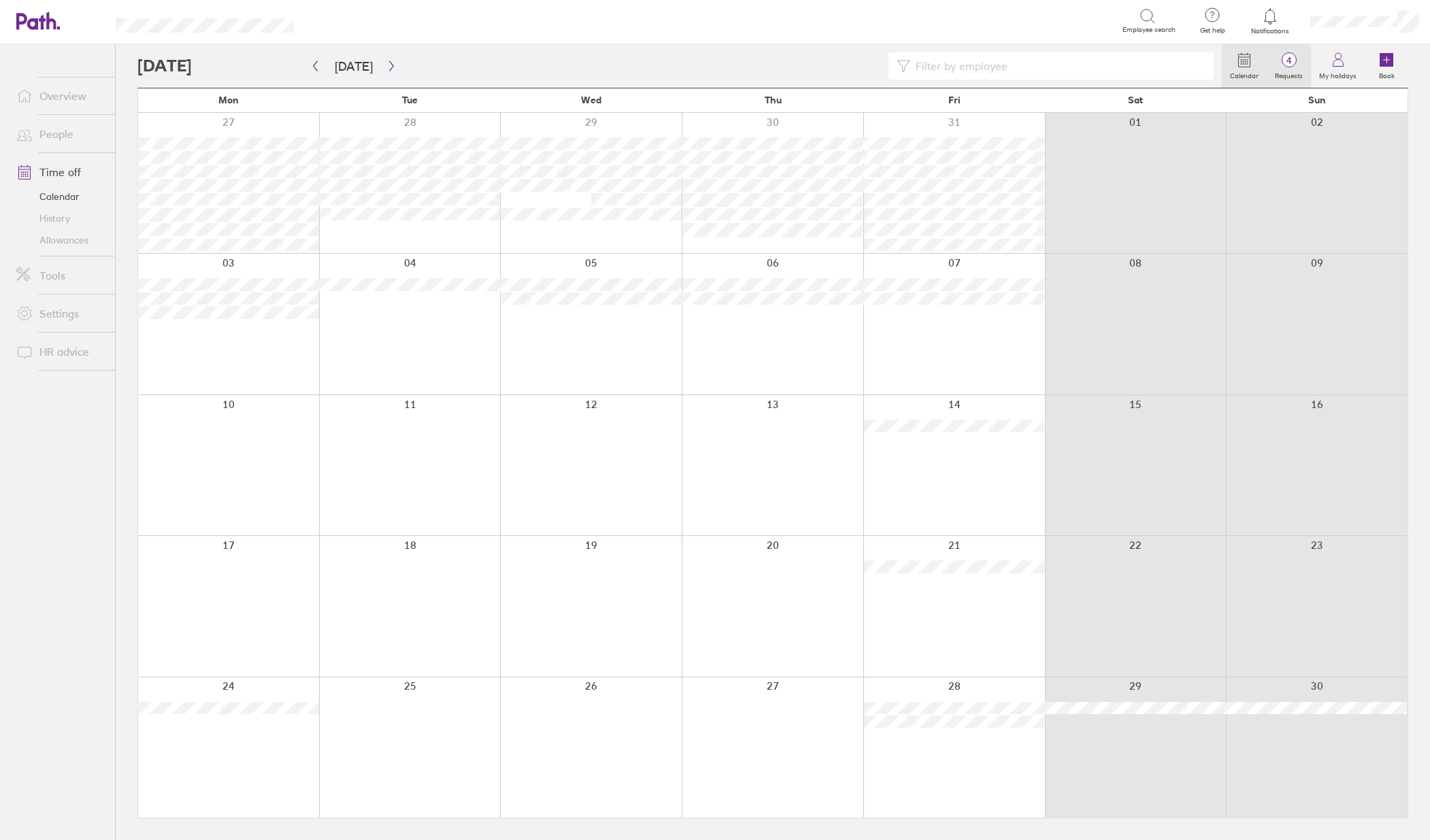
click at [1283, 76] on label "Requests" at bounding box center [1289, 73] width 44 height 12
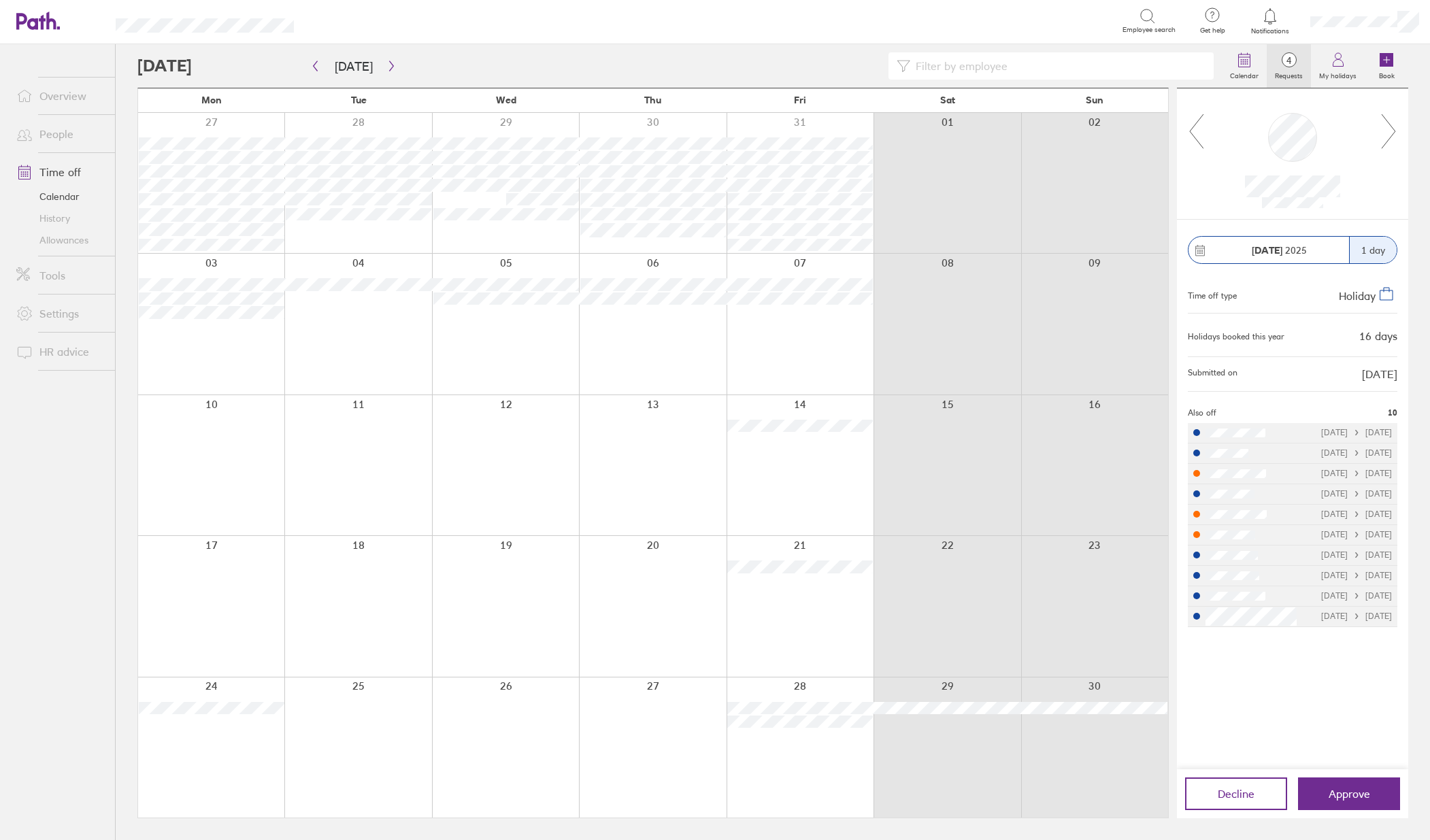
click at [1381, 147] on icon at bounding box center [1389, 131] width 17 height 37
click at [1382, 147] on icon at bounding box center [1388, 131] width 14 height 34
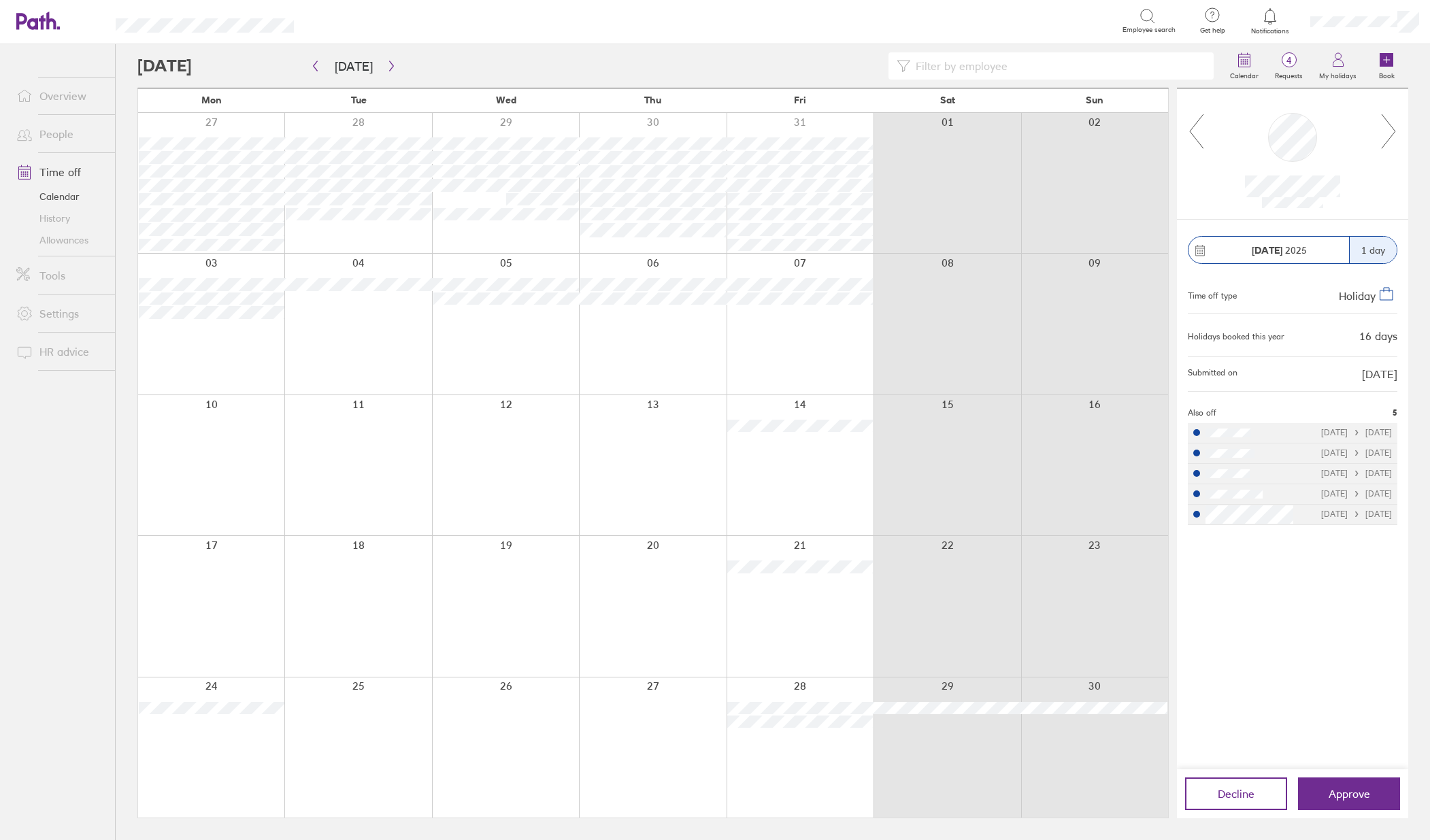
click at [1382, 147] on icon at bounding box center [1388, 131] width 14 height 34
click at [939, 67] on input at bounding box center [1058, 66] width 295 height 26
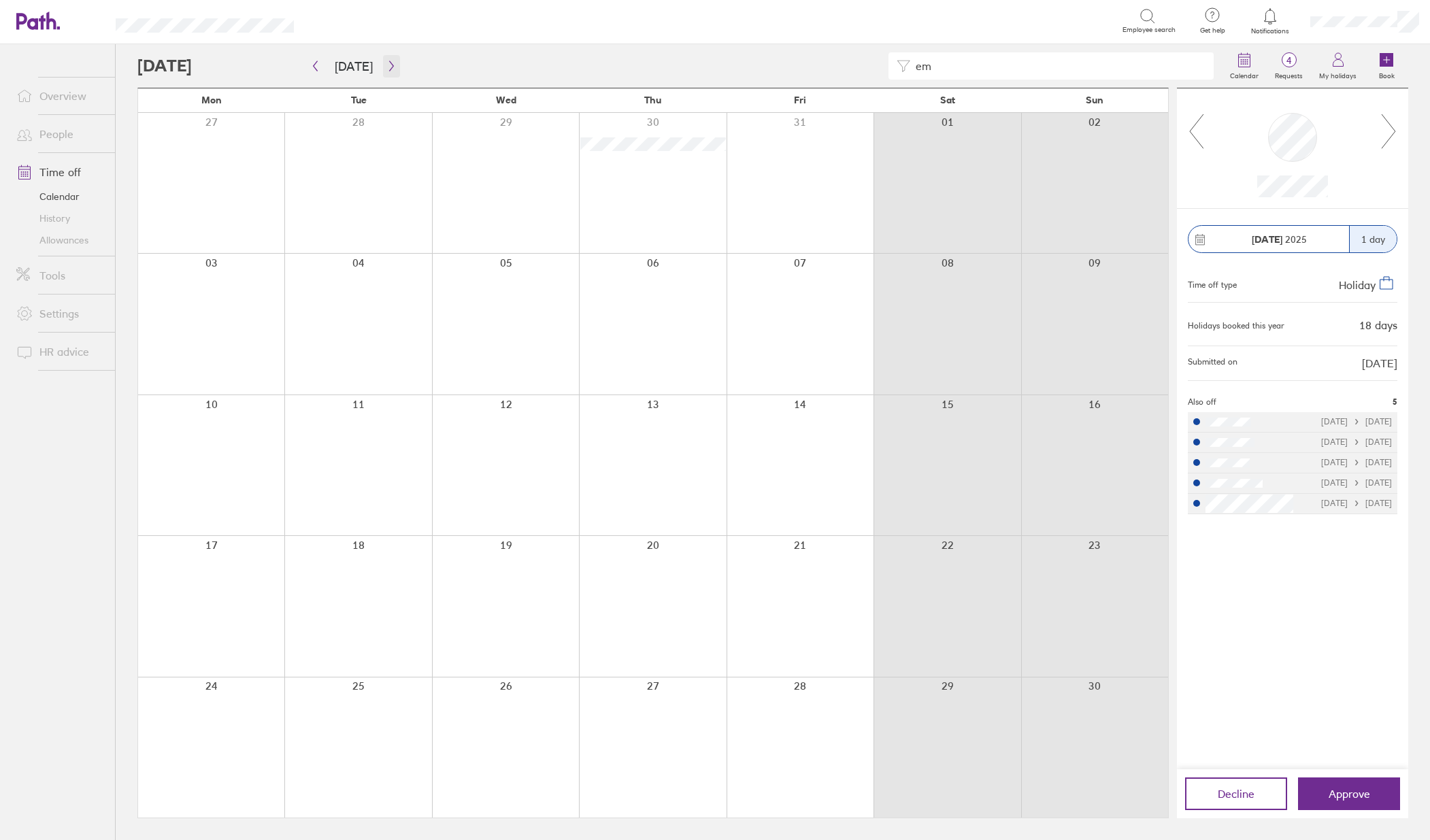
click at [390, 65] on icon "button" at bounding box center [391, 66] width 10 height 11
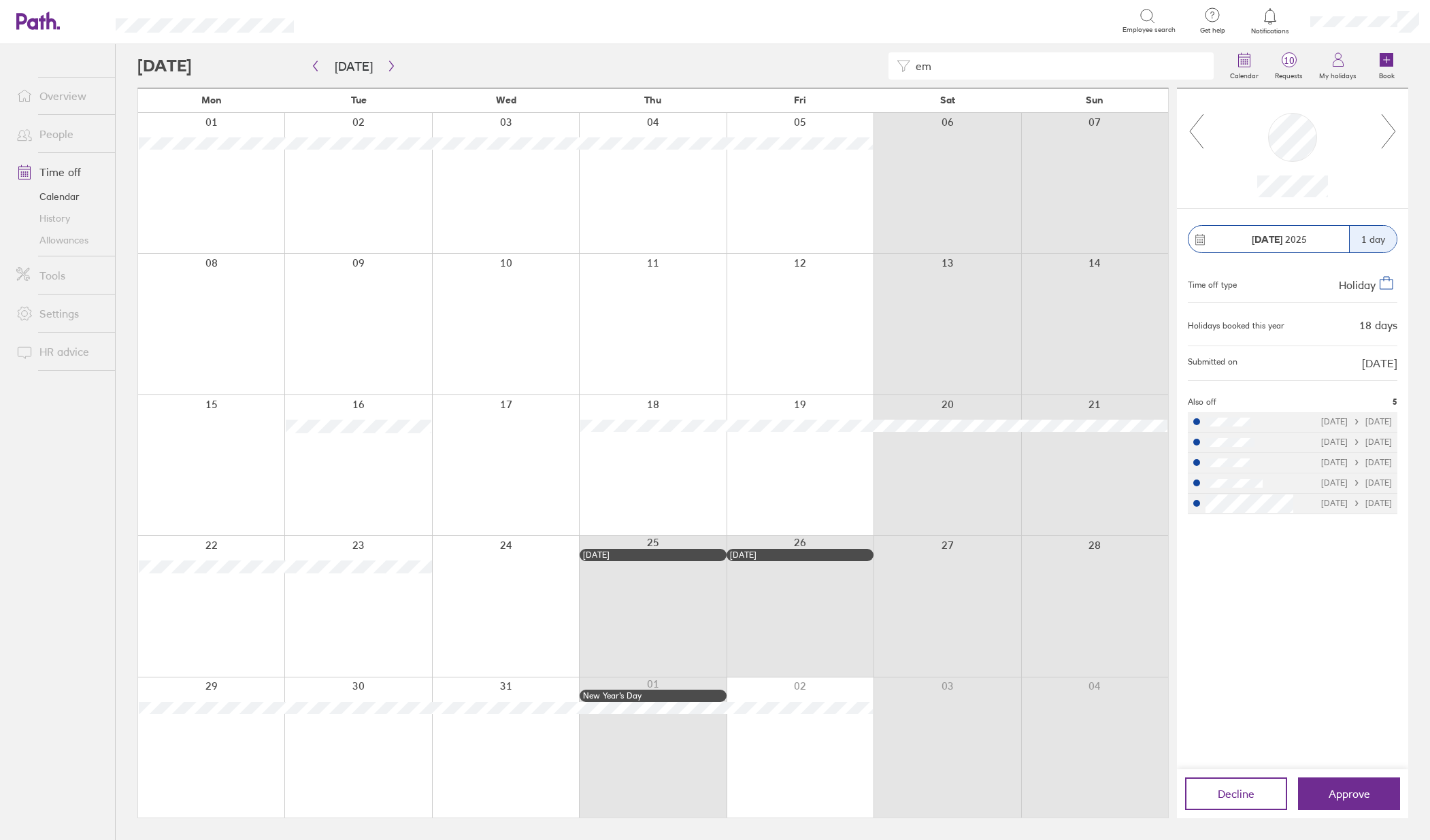
click at [1346, 625] on div "[DATE] 1 day Time off type Holiday Holidays booked this year 18 days Submitted …" at bounding box center [1293, 489] width 231 height 561
click at [1349, 792] on span "Approve" at bounding box center [1348, 793] width 41 height 12
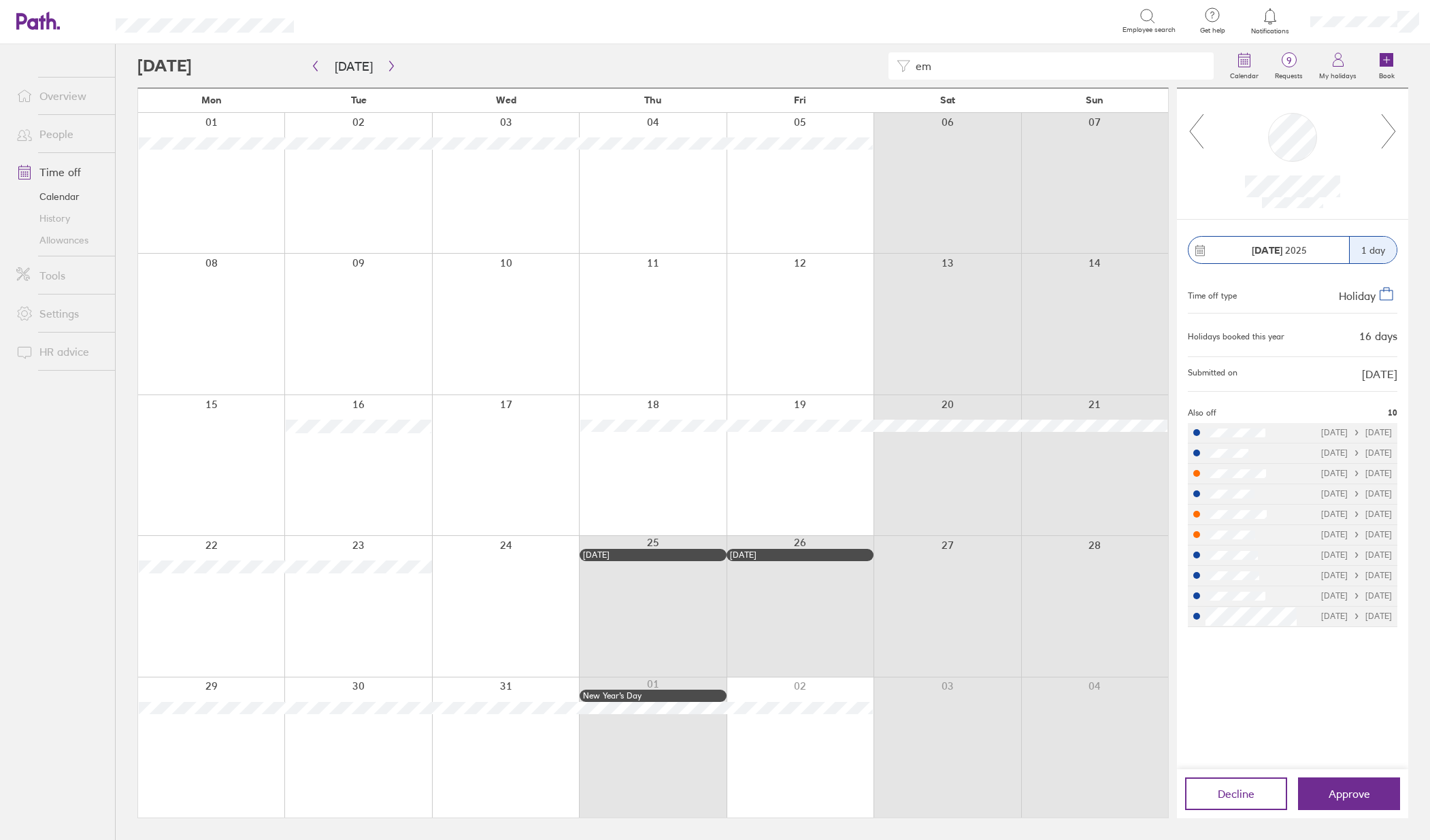
click at [1392, 123] on icon at bounding box center [1389, 131] width 17 height 37
click at [1392, 129] on icon at bounding box center [1389, 131] width 17 height 37
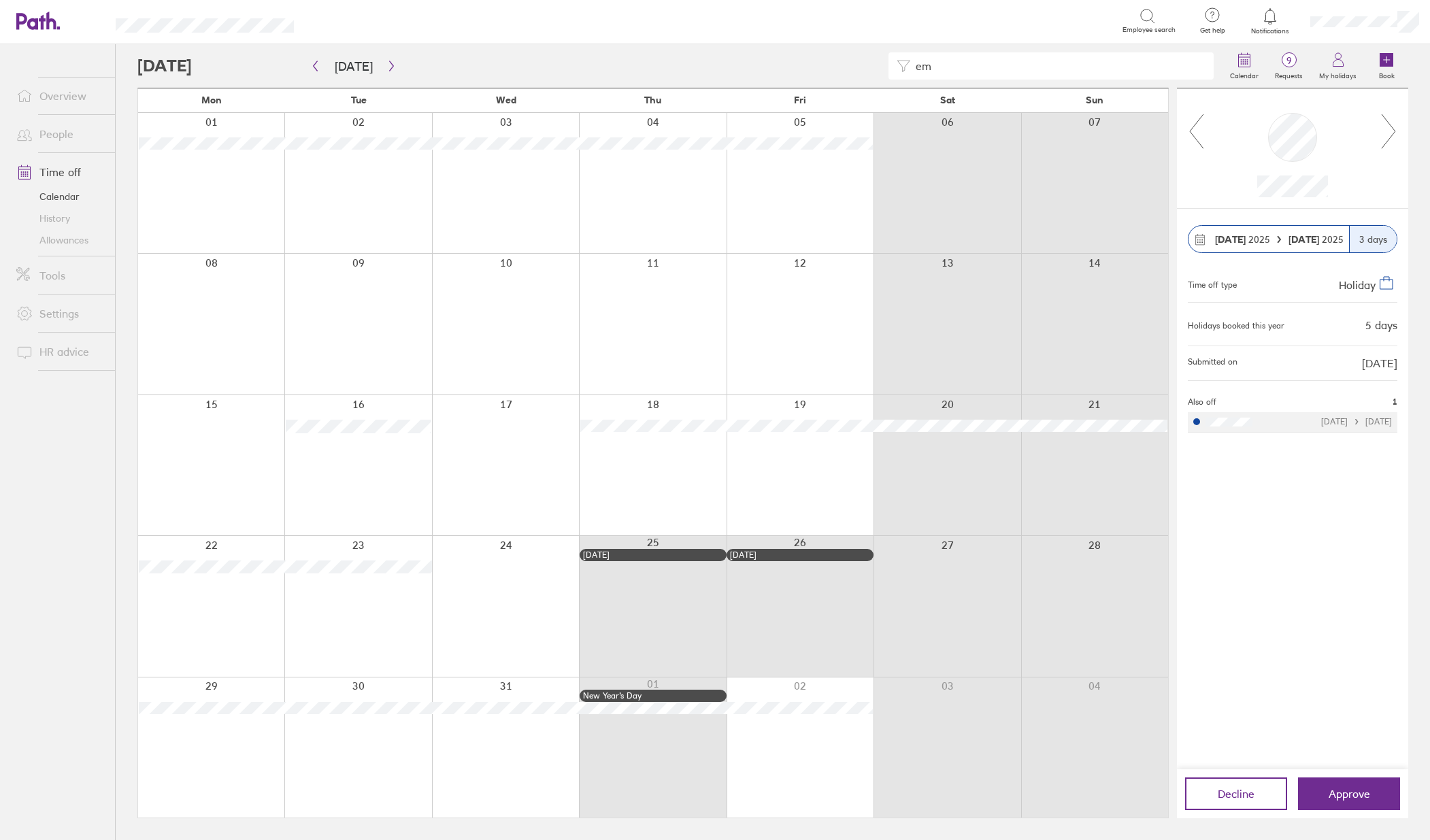
click at [1392, 129] on icon at bounding box center [1389, 131] width 17 height 37
click at [1363, 791] on span "Approve" at bounding box center [1348, 793] width 41 height 12
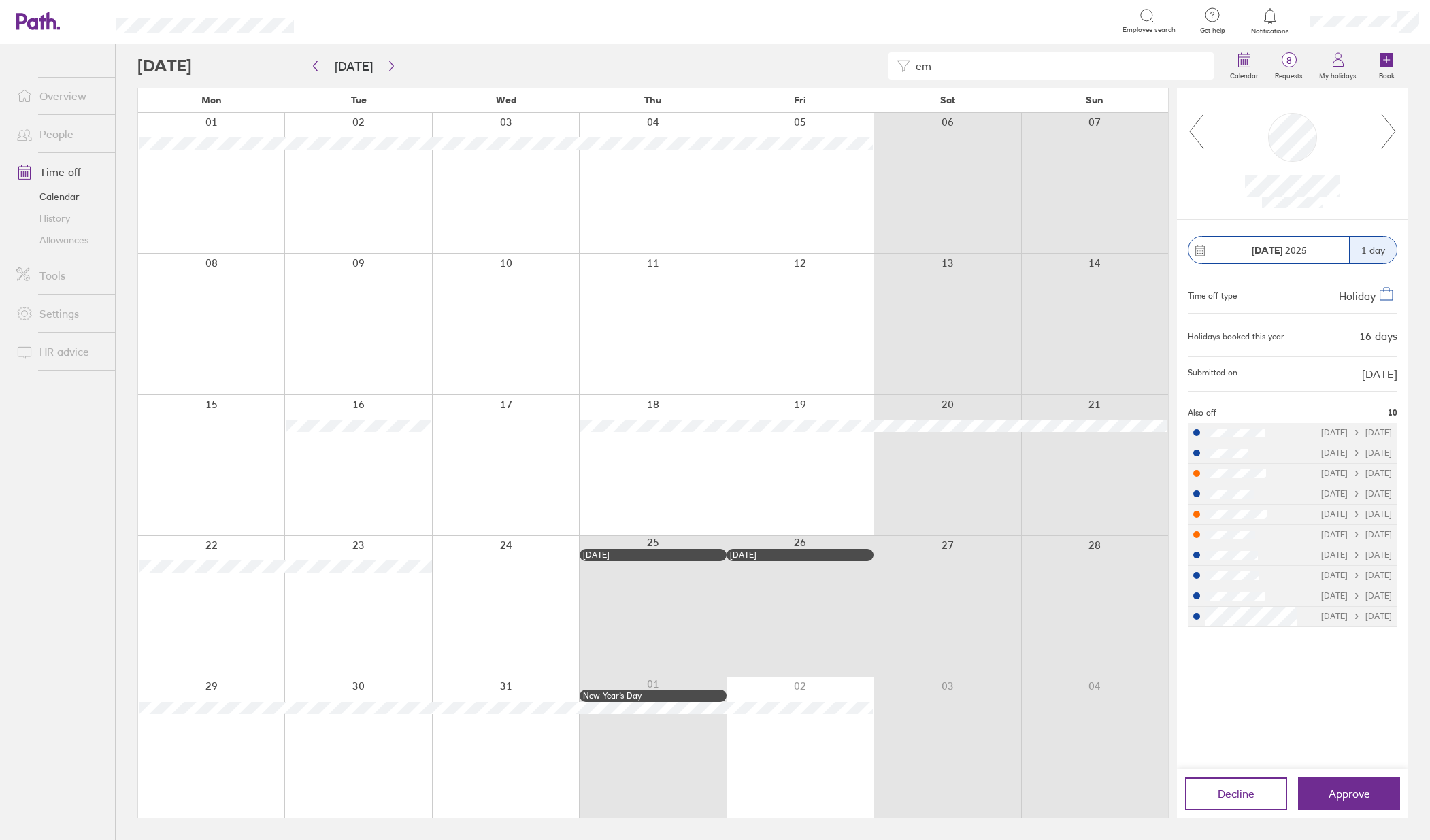
click at [1380, 134] on div at bounding box center [1293, 153] width 176 height 109
click at [1386, 136] on icon at bounding box center [1389, 131] width 17 height 37
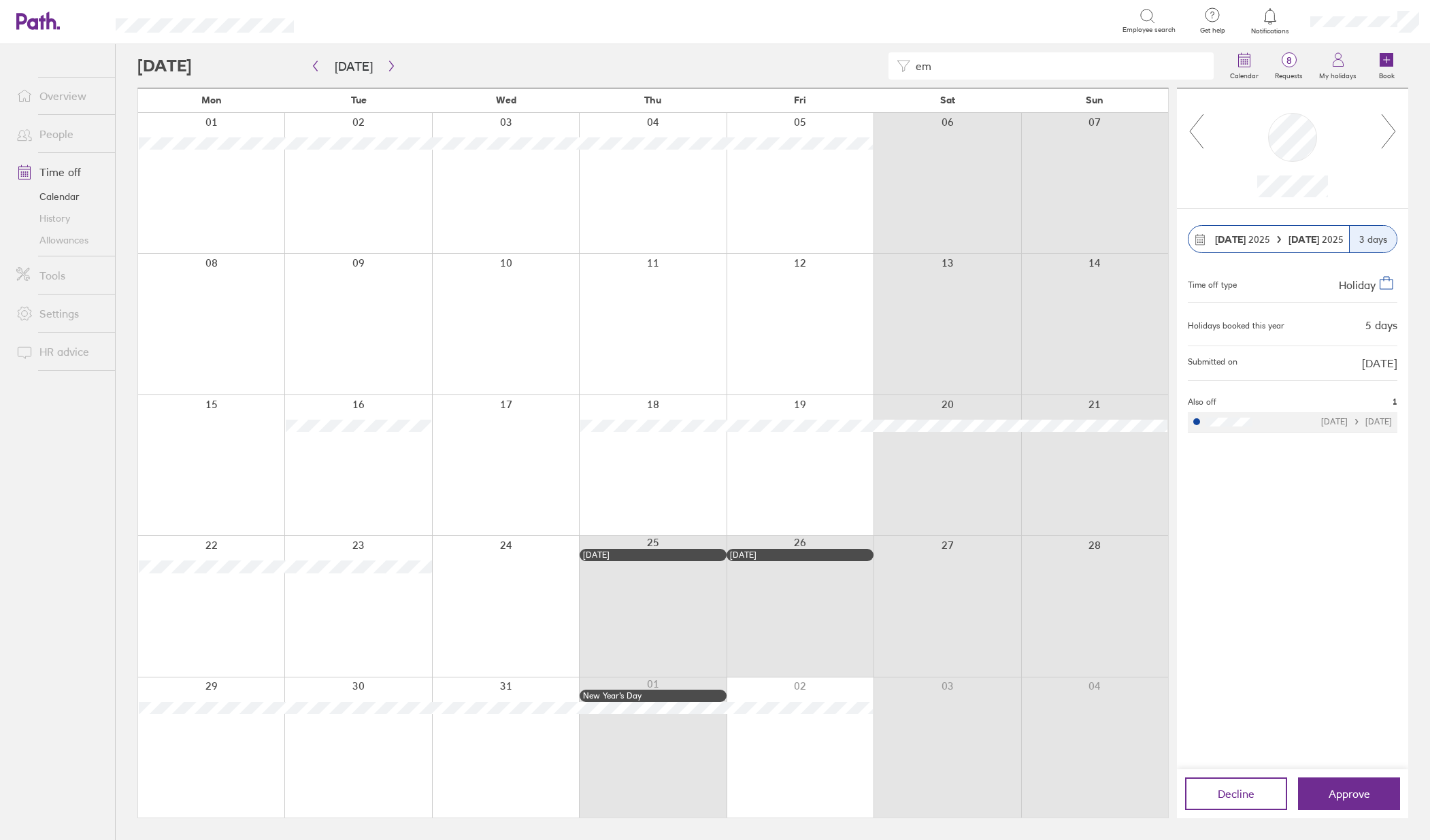
click at [1261, 240] on span "[DATE]" at bounding box center [1242, 239] width 55 height 11
click at [312, 60] on icon "button" at bounding box center [315, 66] width 10 height 11
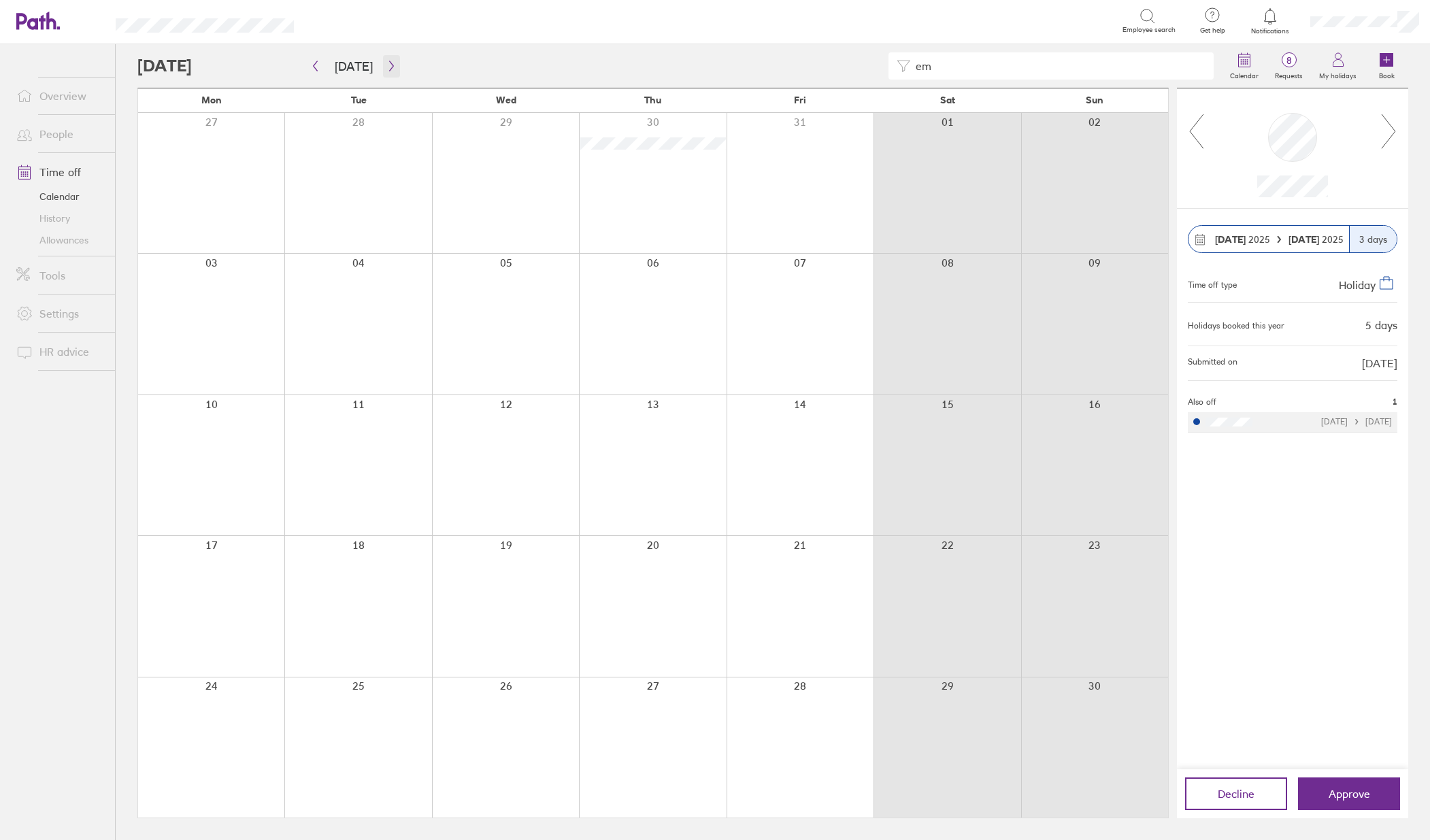
click at [388, 72] on button "button" at bounding box center [391, 66] width 17 height 23
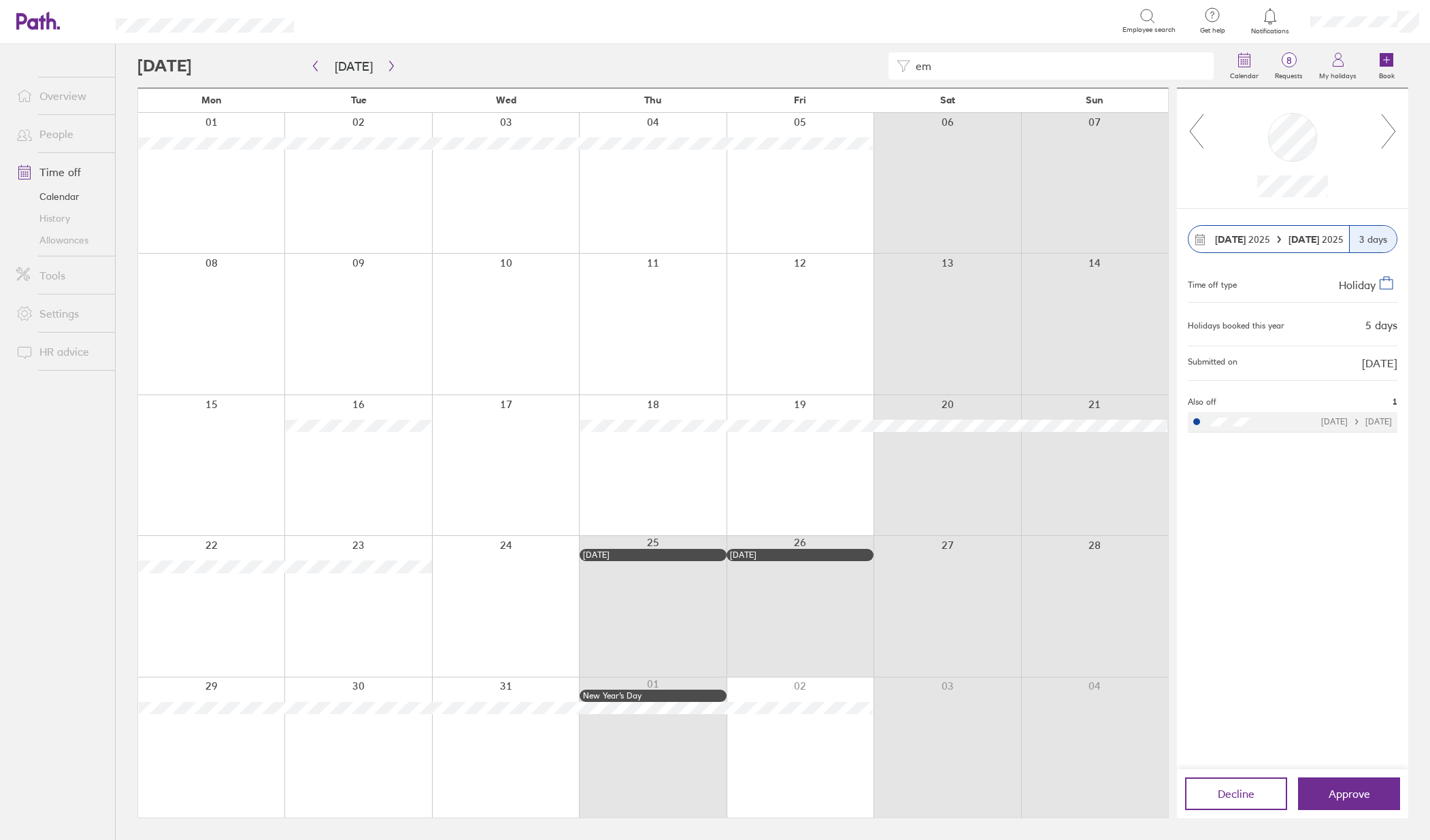
drag, startPoint x: 934, startPoint y: 73, endPoint x: 916, endPoint y: 69, distance: 18.4
click at [916, 69] on input "em" at bounding box center [1058, 66] width 295 height 26
type input "[PERSON_NAME]"
drag, startPoint x: 958, startPoint y: 71, endPoint x: 890, endPoint y: 59, distance: 69.1
click at [889, 59] on div "[PERSON_NAME]" at bounding box center [680, 66] width 1085 height 27
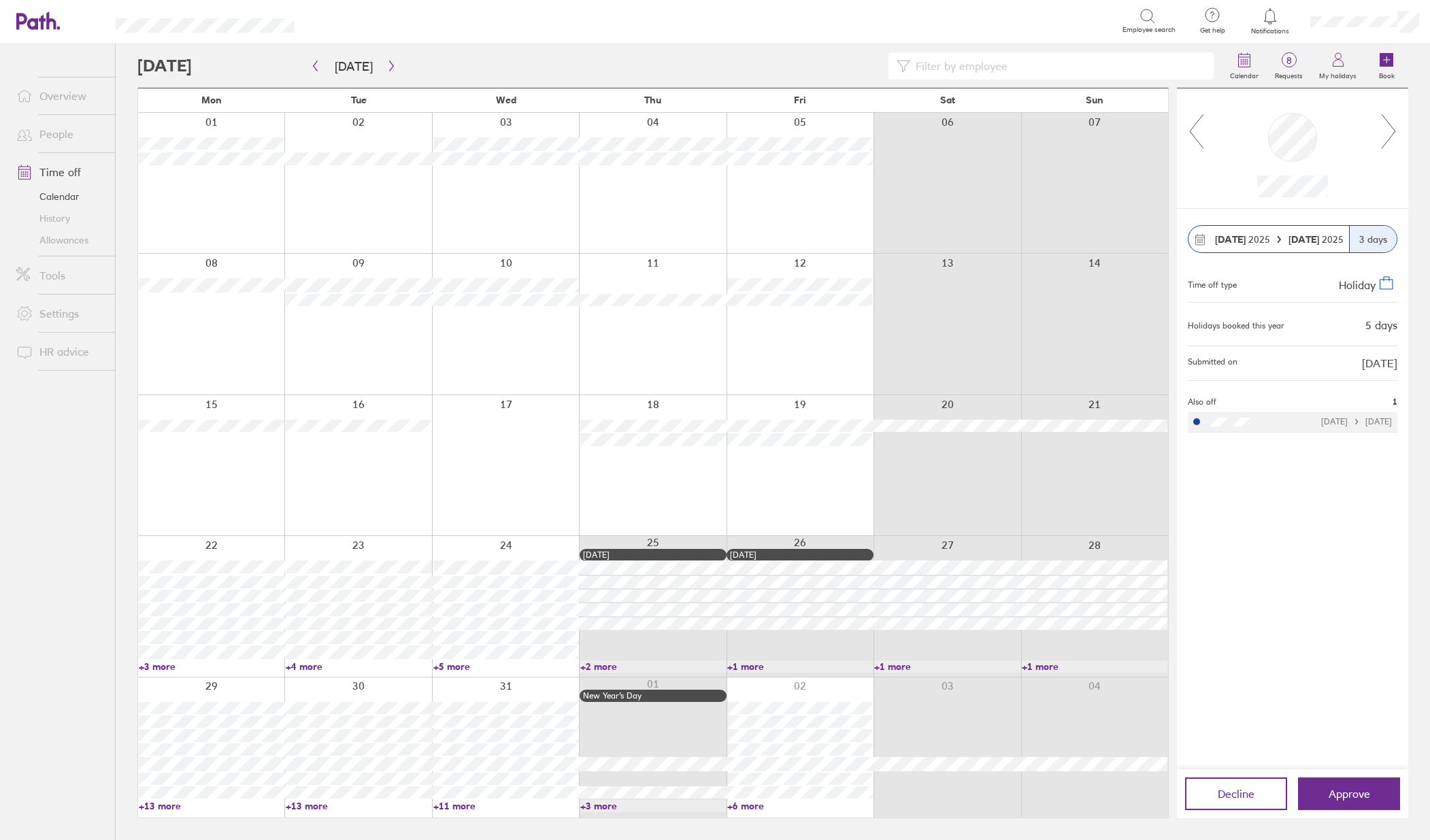
click at [1393, 128] on icon at bounding box center [1388, 131] width 14 height 34
click at [1389, 136] on icon at bounding box center [1389, 131] width 17 height 37
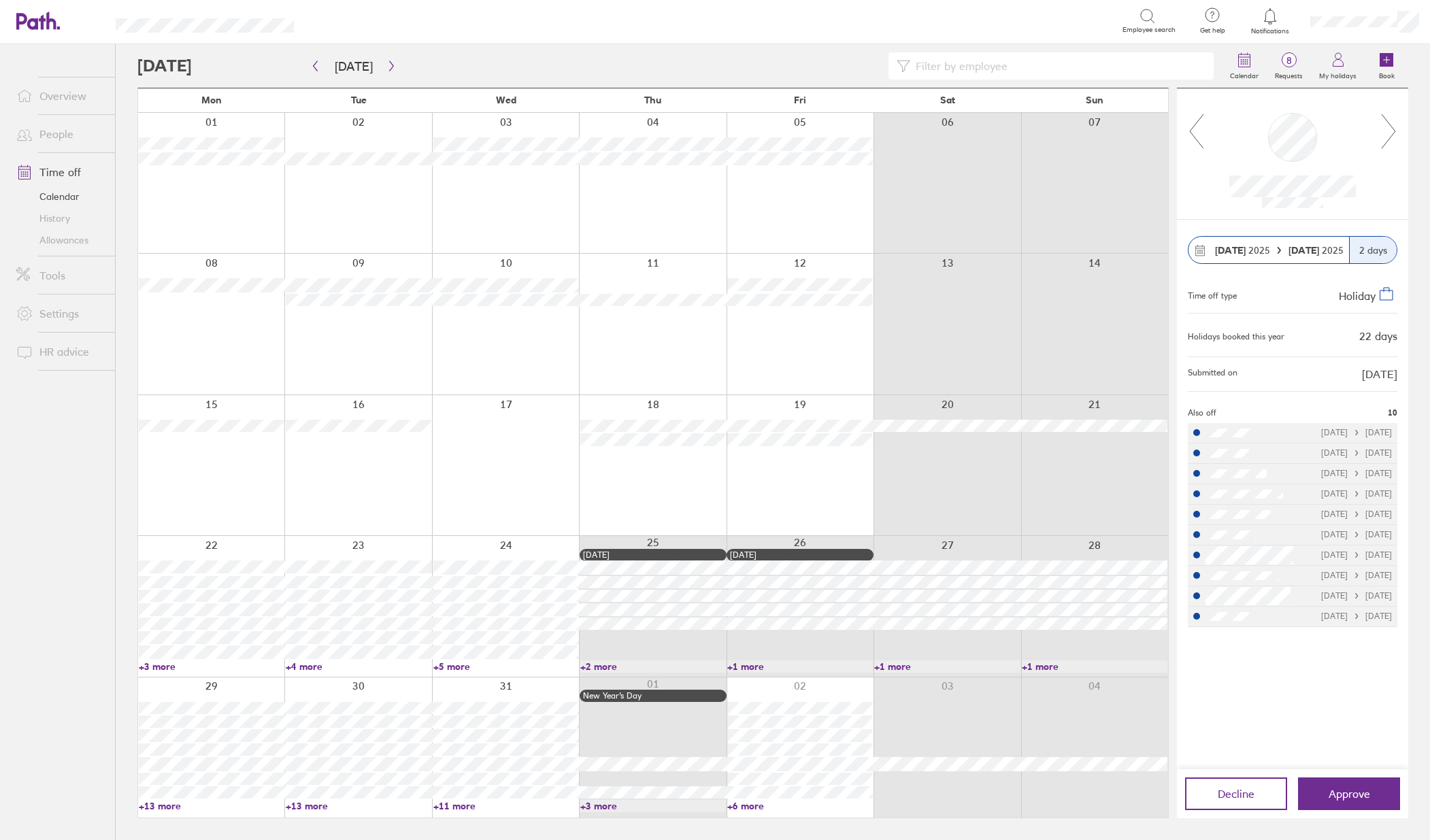
click at [1388, 134] on icon at bounding box center [1389, 131] width 17 height 37
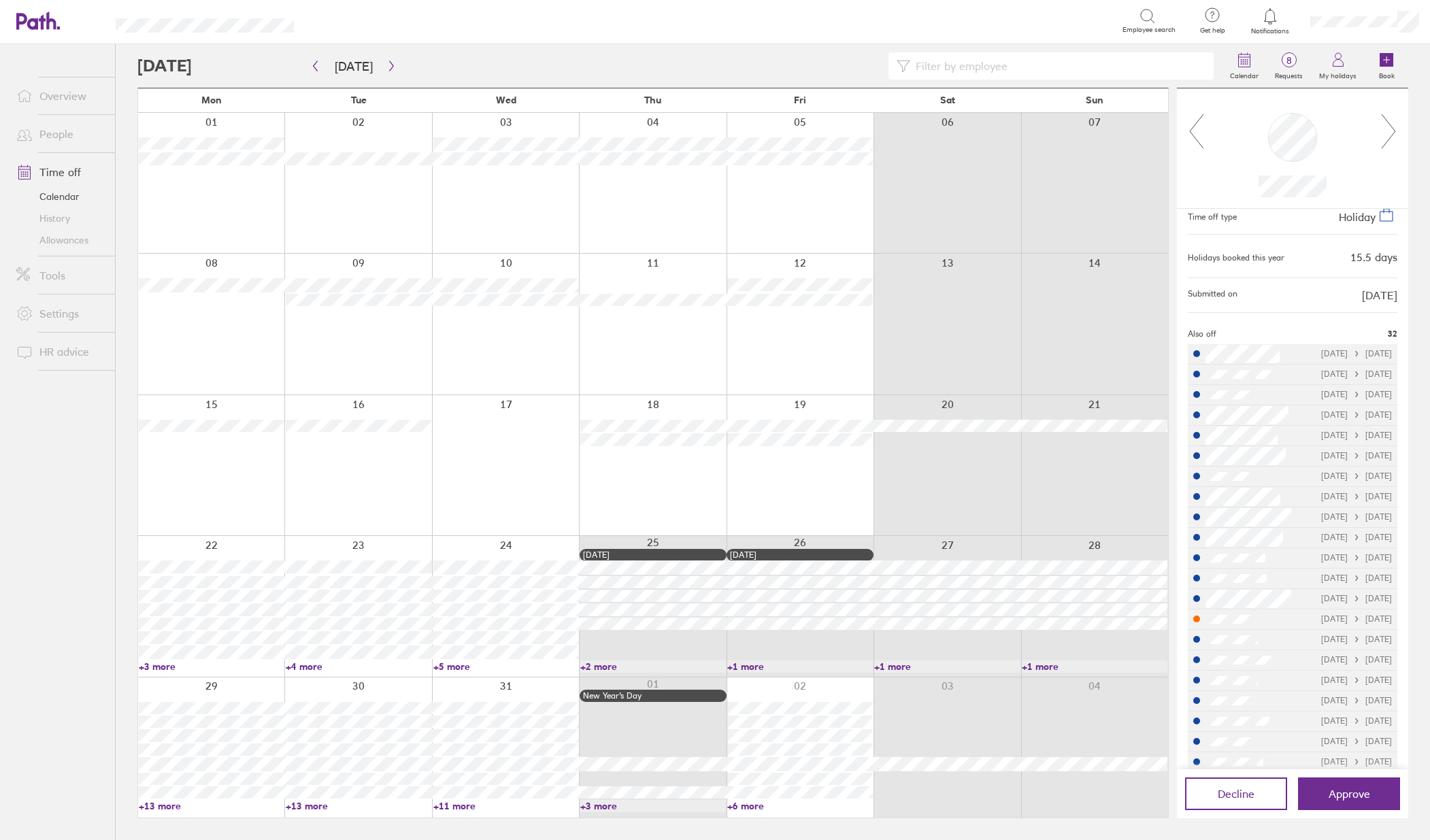
scroll to position [307, 0]
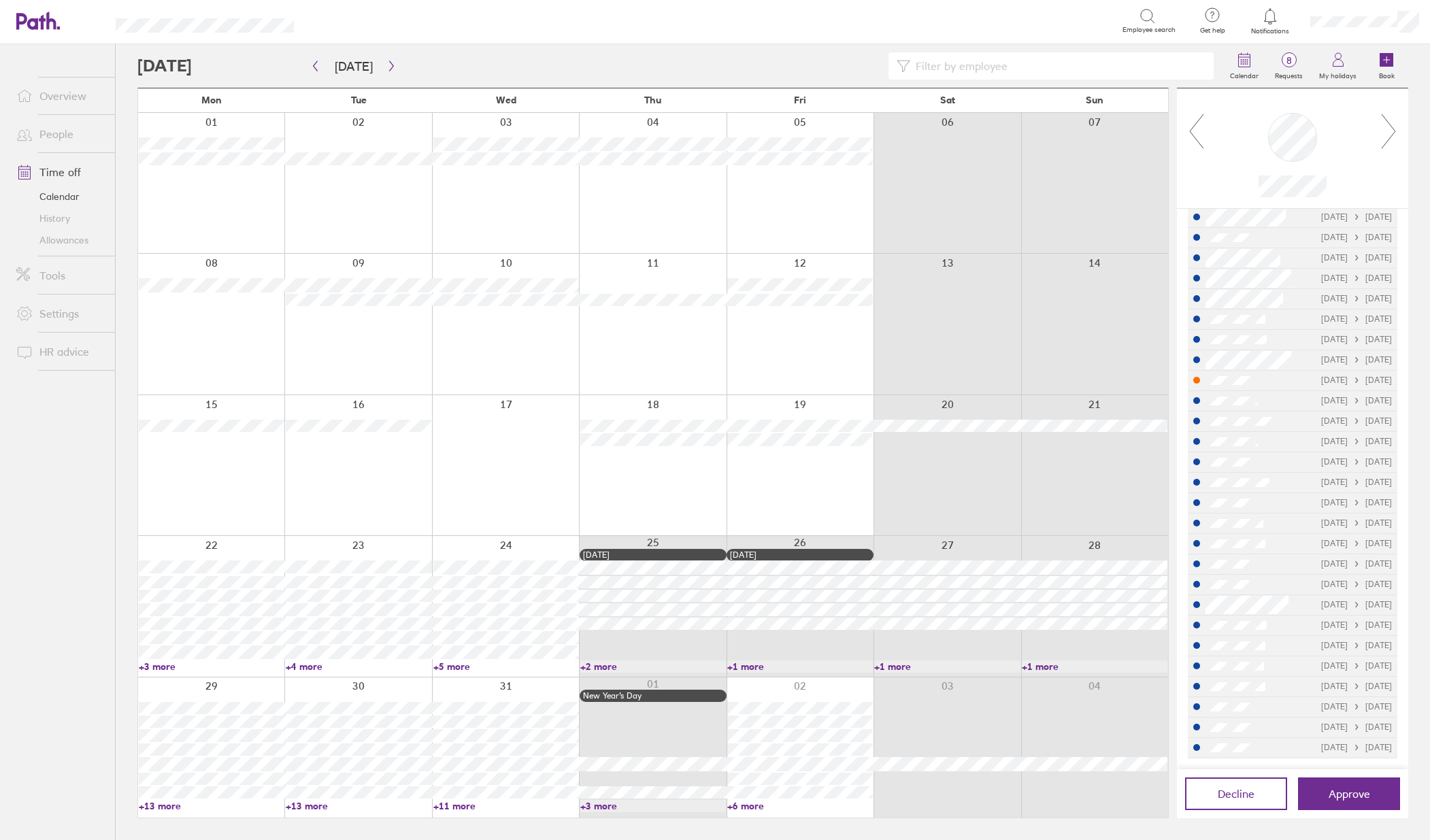
click at [966, 64] on input at bounding box center [1058, 66] width 295 height 26
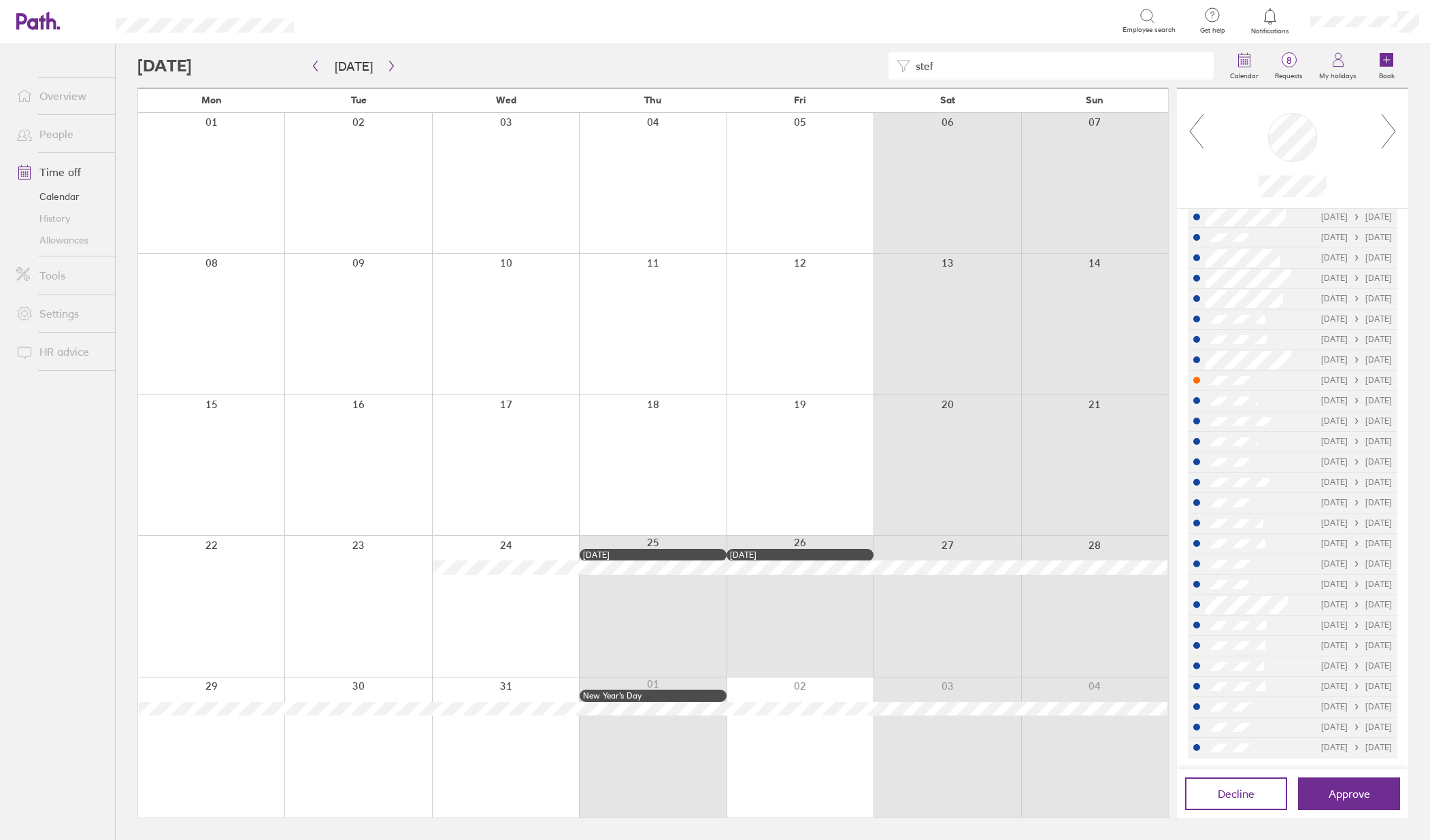
type input "stef"
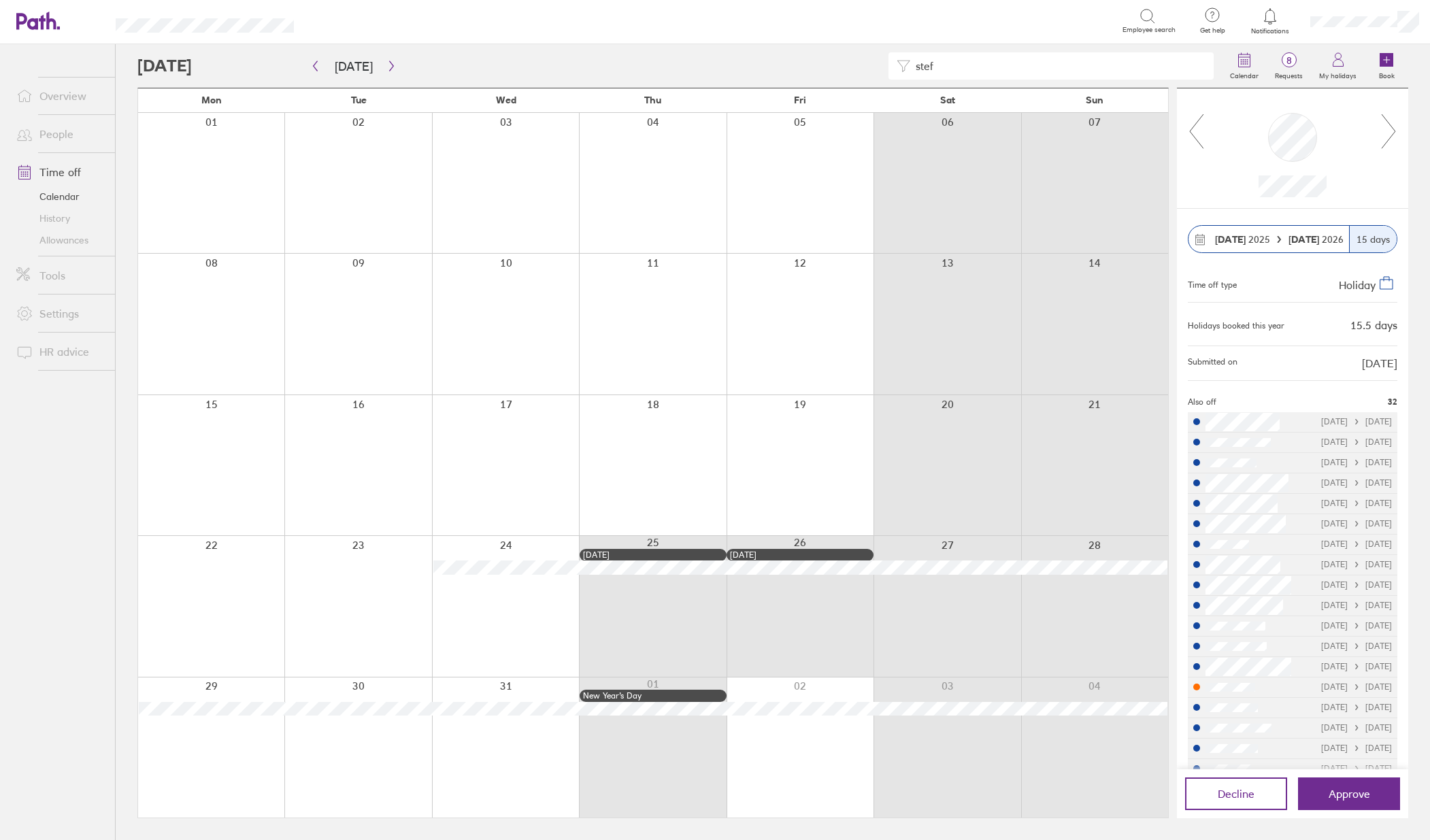
click at [493, 611] on div at bounding box center [506, 605] width 147 height 140
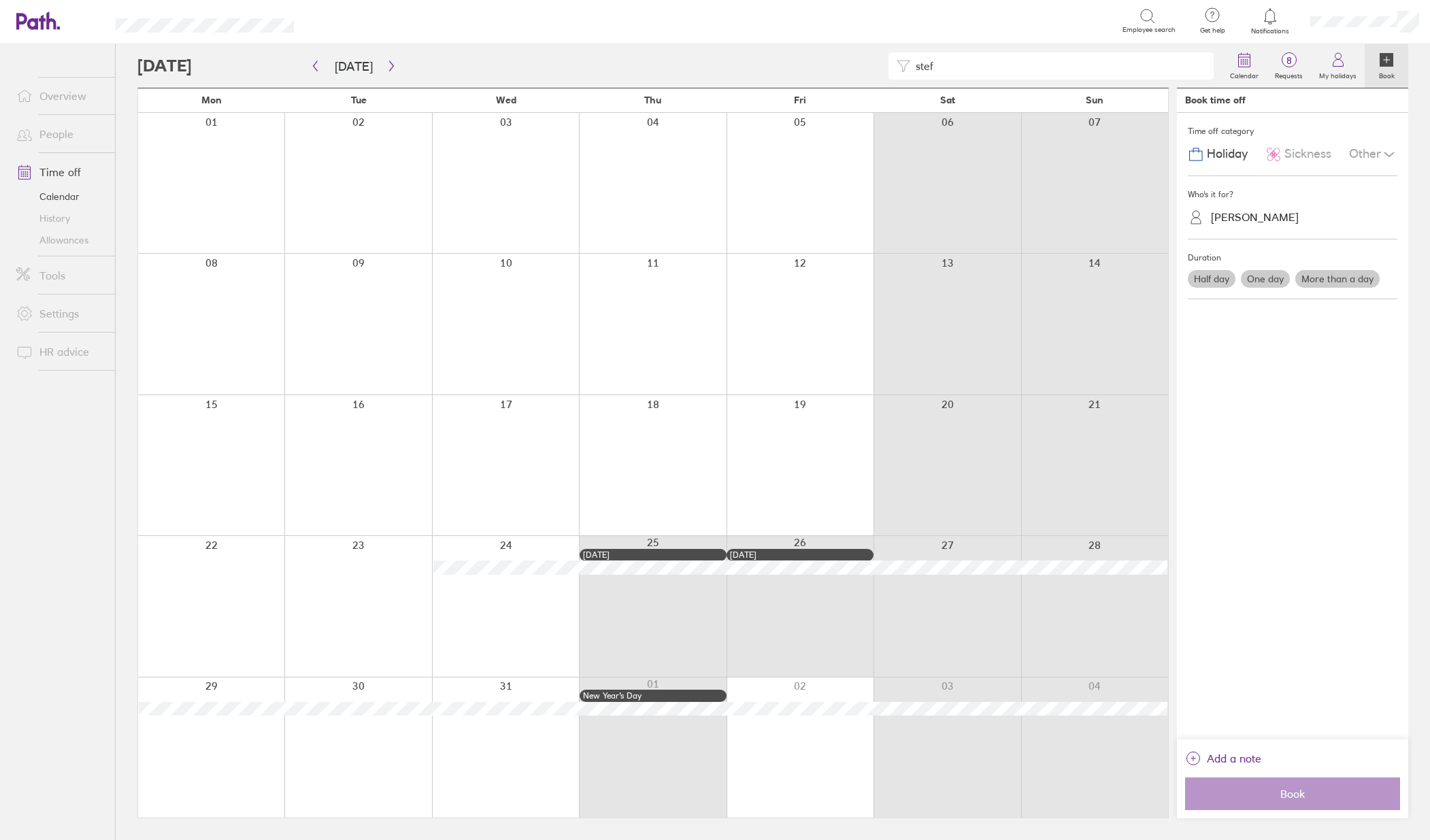
click at [1272, 222] on div "[PERSON_NAME]" at bounding box center [1255, 217] width 88 height 13
click at [1267, 256] on div "[PERSON_NAME] (you)" at bounding box center [1293, 251] width 210 height 24
click at [1317, 279] on label "More than a day" at bounding box center [1337, 278] width 84 height 17
click at [0, 0] on input "More than a day" at bounding box center [0, 0] width 0 height 0
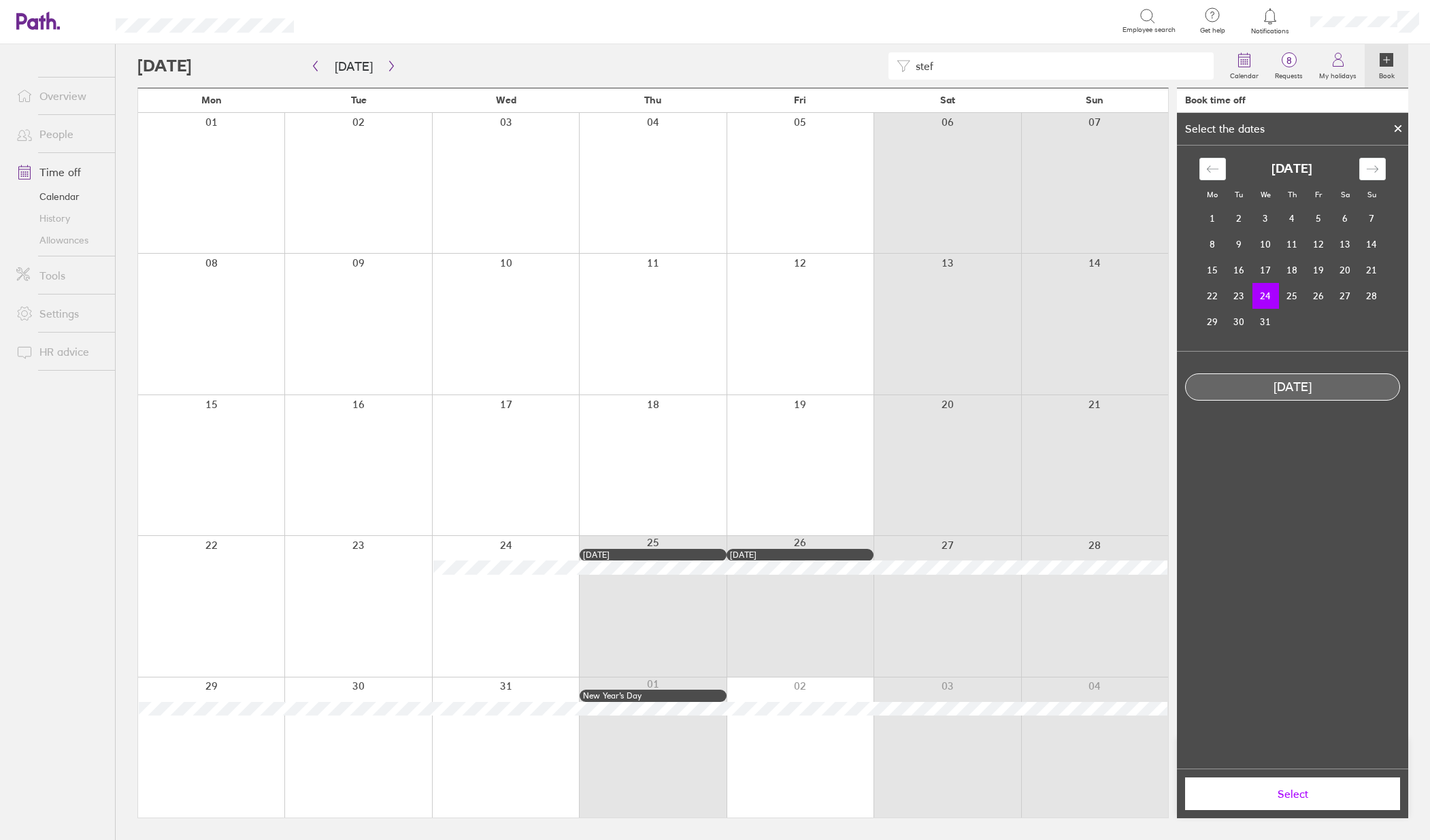
click at [1263, 293] on td "24" at bounding box center [1265, 296] width 27 height 26
click at [1270, 317] on td "31" at bounding box center [1265, 322] width 27 height 26
click at [1270, 300] on td "24" at bounding box center [1265, 296] width 27 height 26
click at [1263, 321] on td "31" at bounding box center [1265, 322] width 27 height 26
click at [1398, 125] on icon at bounding box center [1398, 128] width 9 height 8
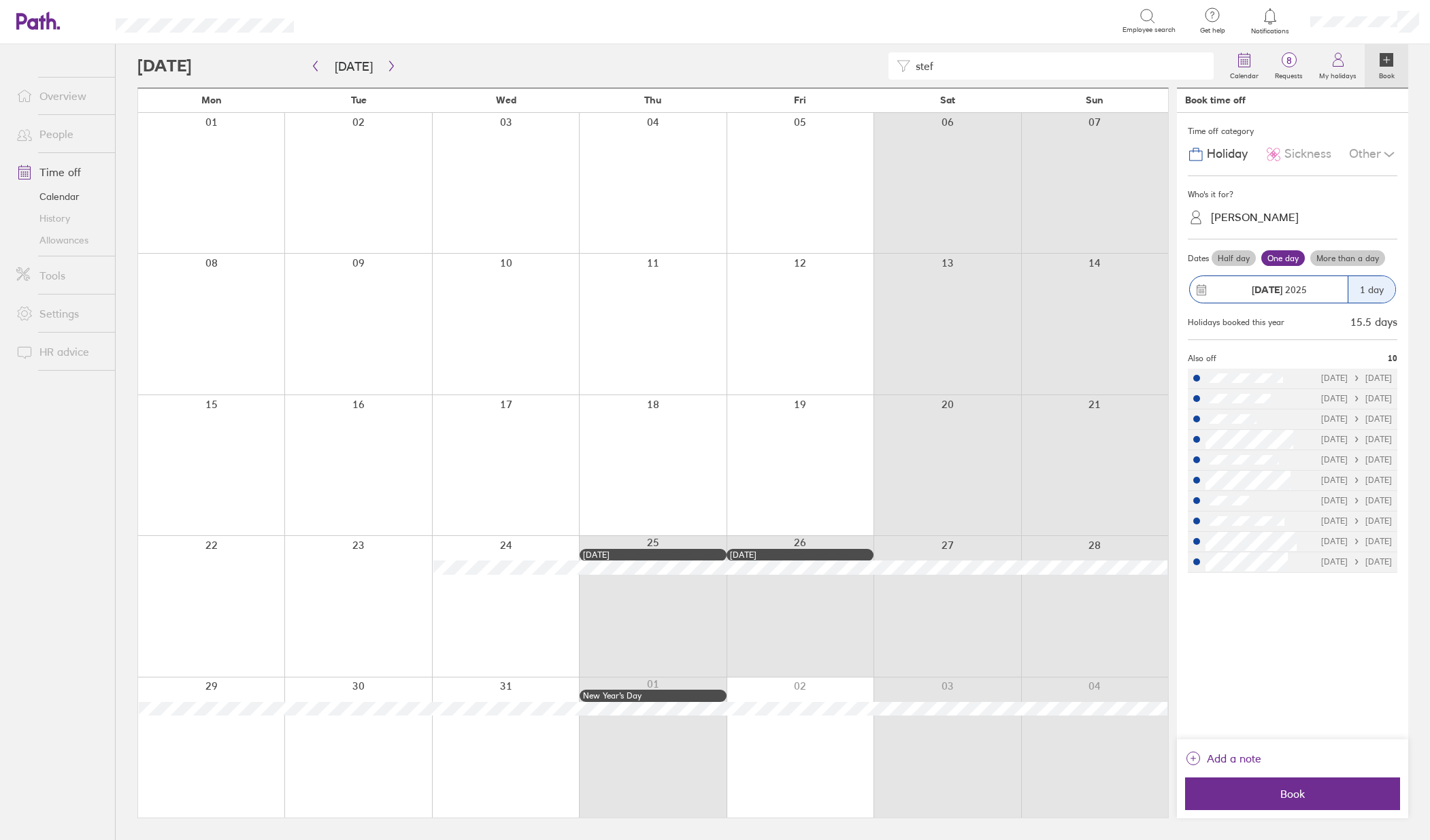
click at [1348, 262] on label "More than a day" at bounding box center [1348, 258] width 75 height 16
click at [0, 0] on input "More than a day" at bounding box center [0, 0] width 0 height 0
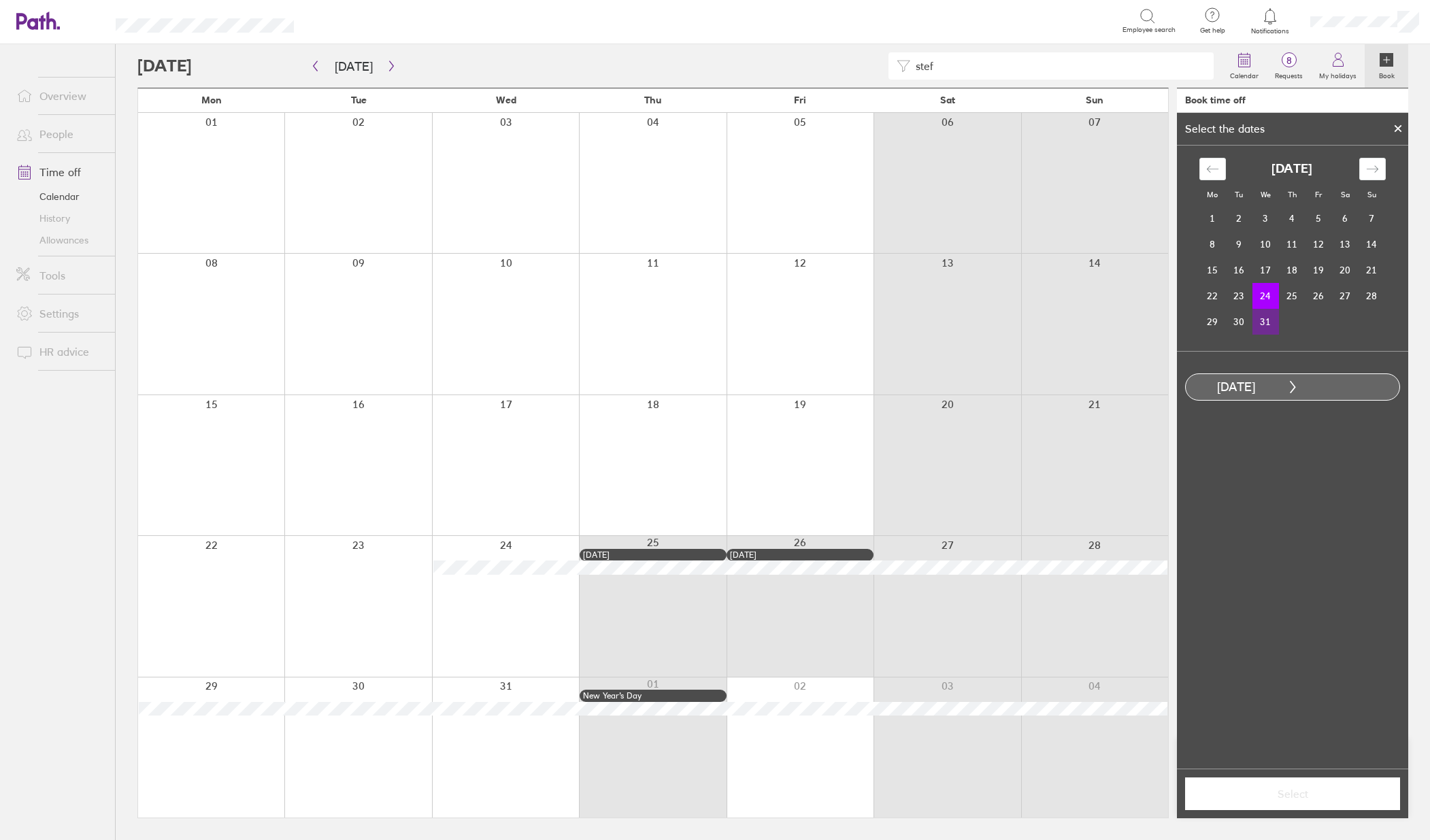
click at [1270, 315] on td "31" at bounding box center [1265, 322] width 27 height 26
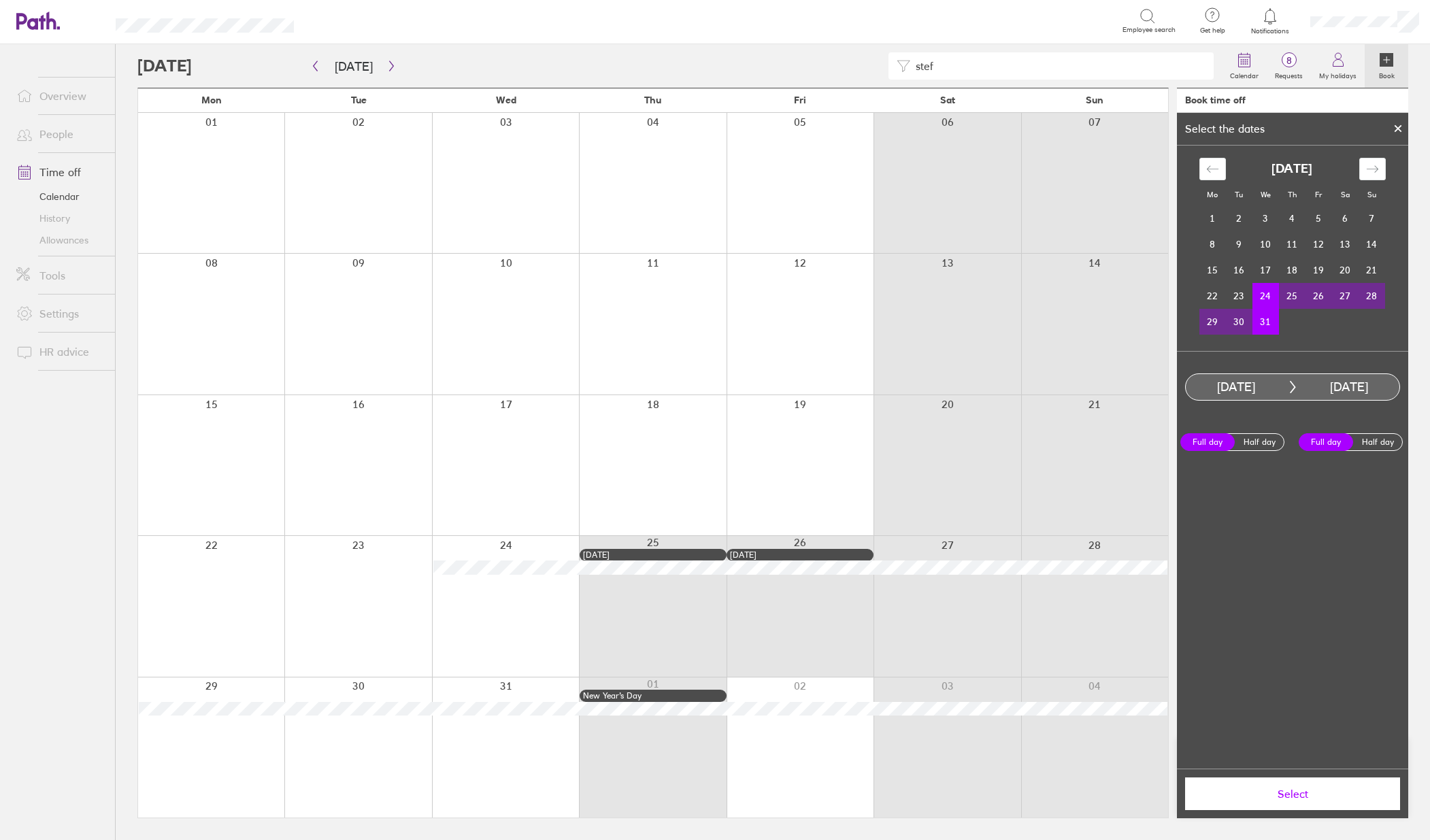
click at [1306, 792] on span "Select" at bounding box center [1293, 793] width 196 height 12
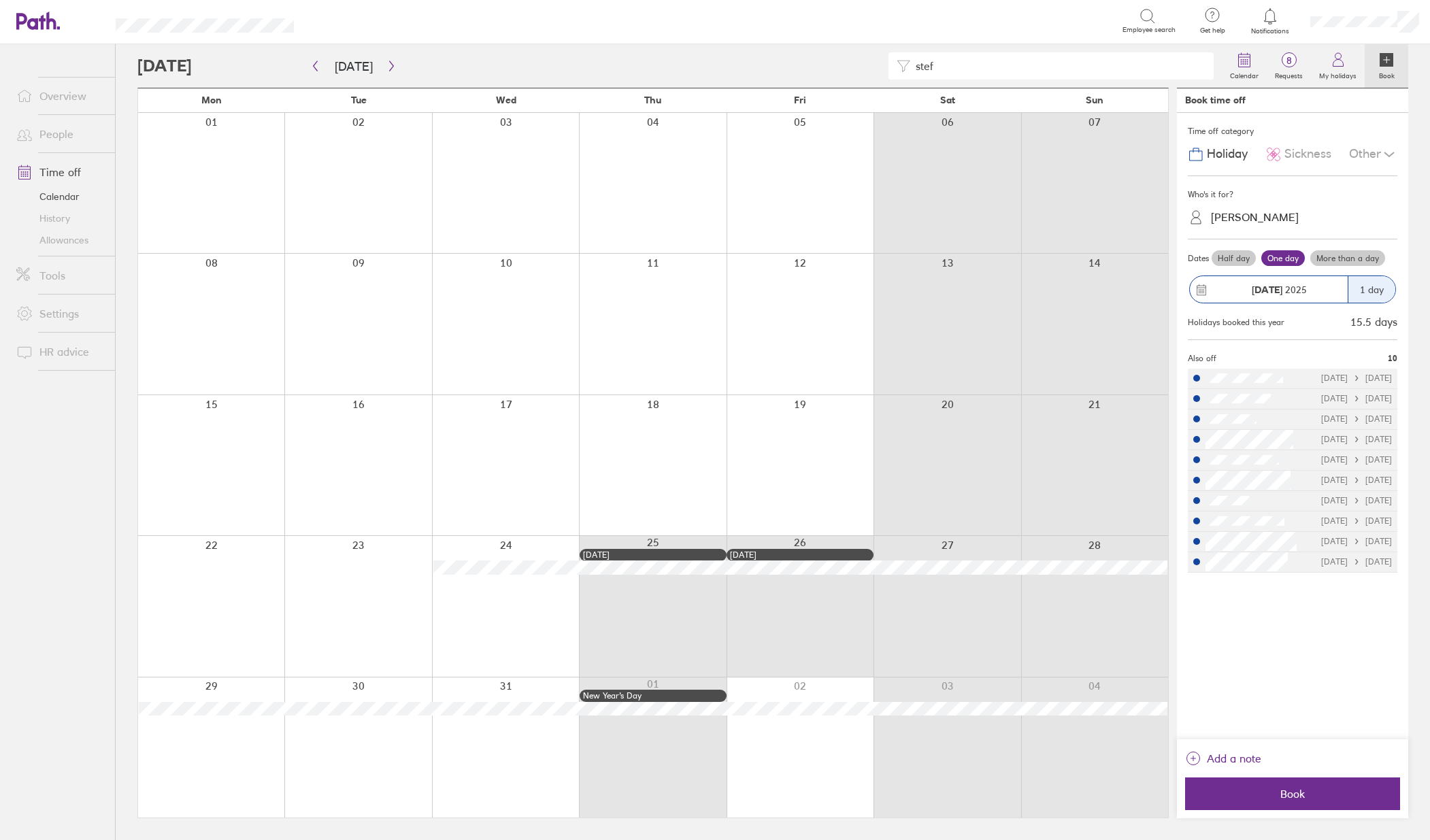
click at [1331, 259] on label "More than a day" at bounding box center [1348, 258] width 75 height 16
click at [0, 0] on input "More than a day" at bounding box center [0, 0] width 0 height 0
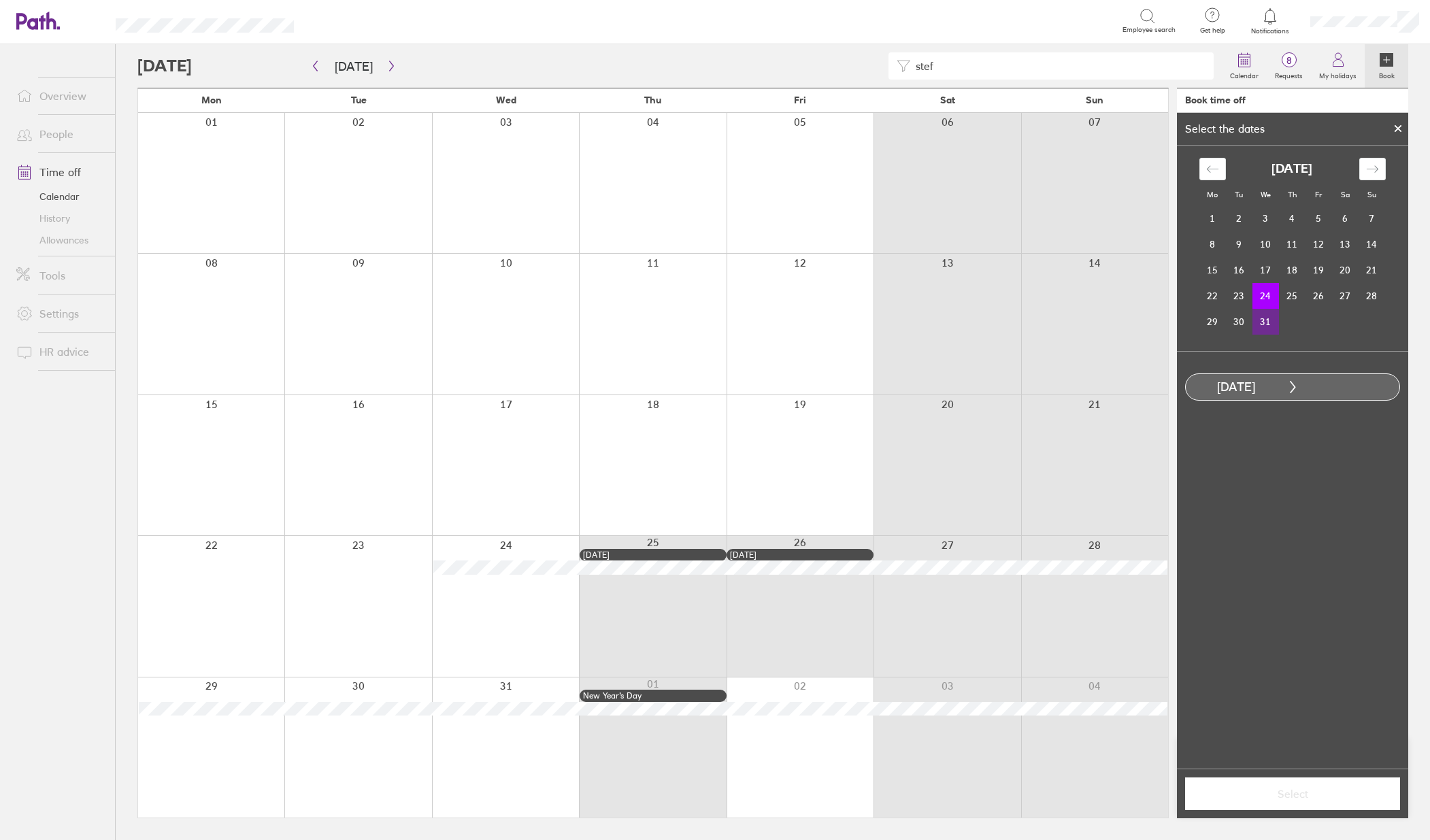
click at [1270, 317] on td "31" at bounding box center [1265, 322] width 27 height 26
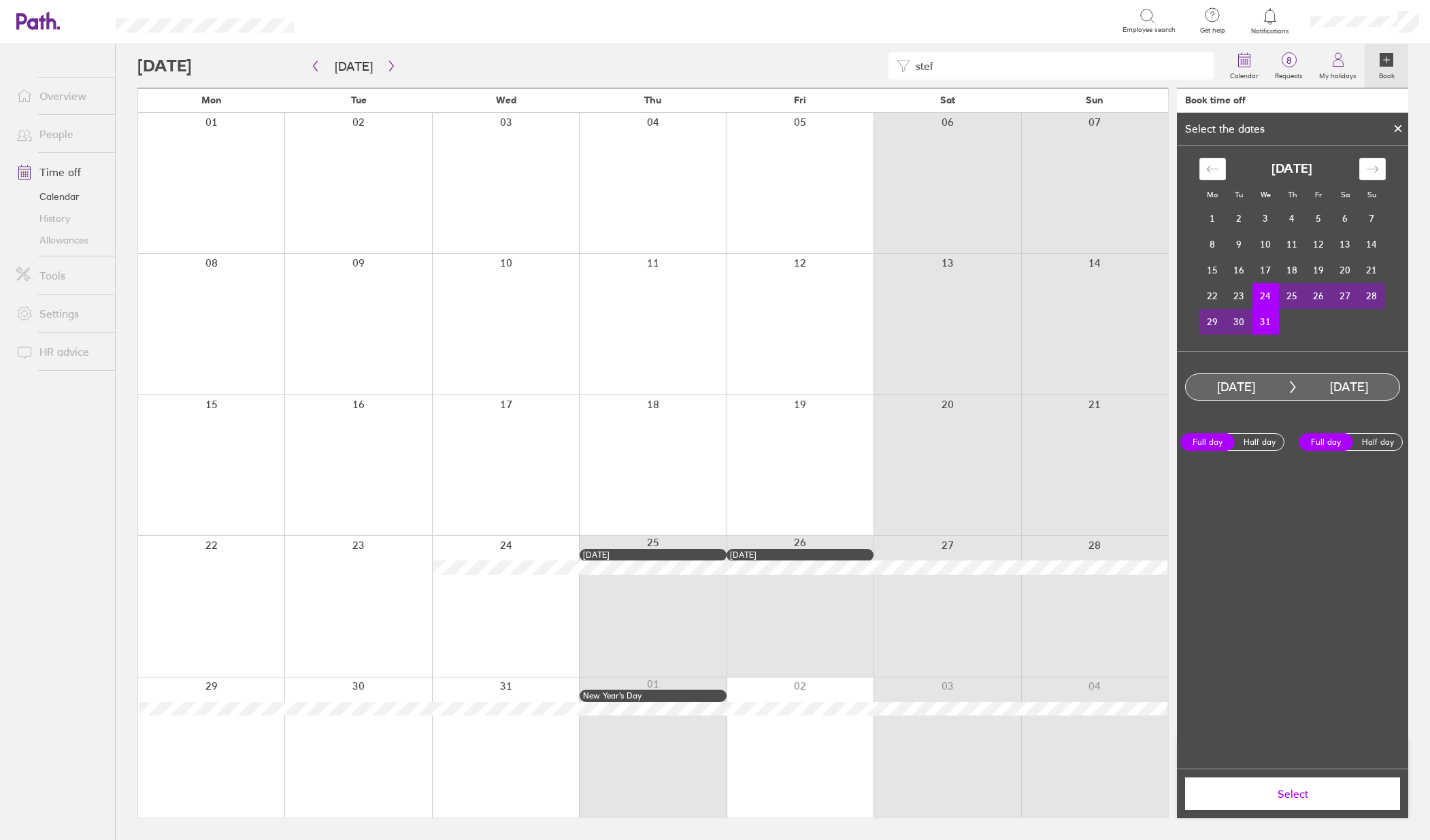
click at [1267, 804] on button "Select" at bounding box center [1293, 794] width 215 height 33
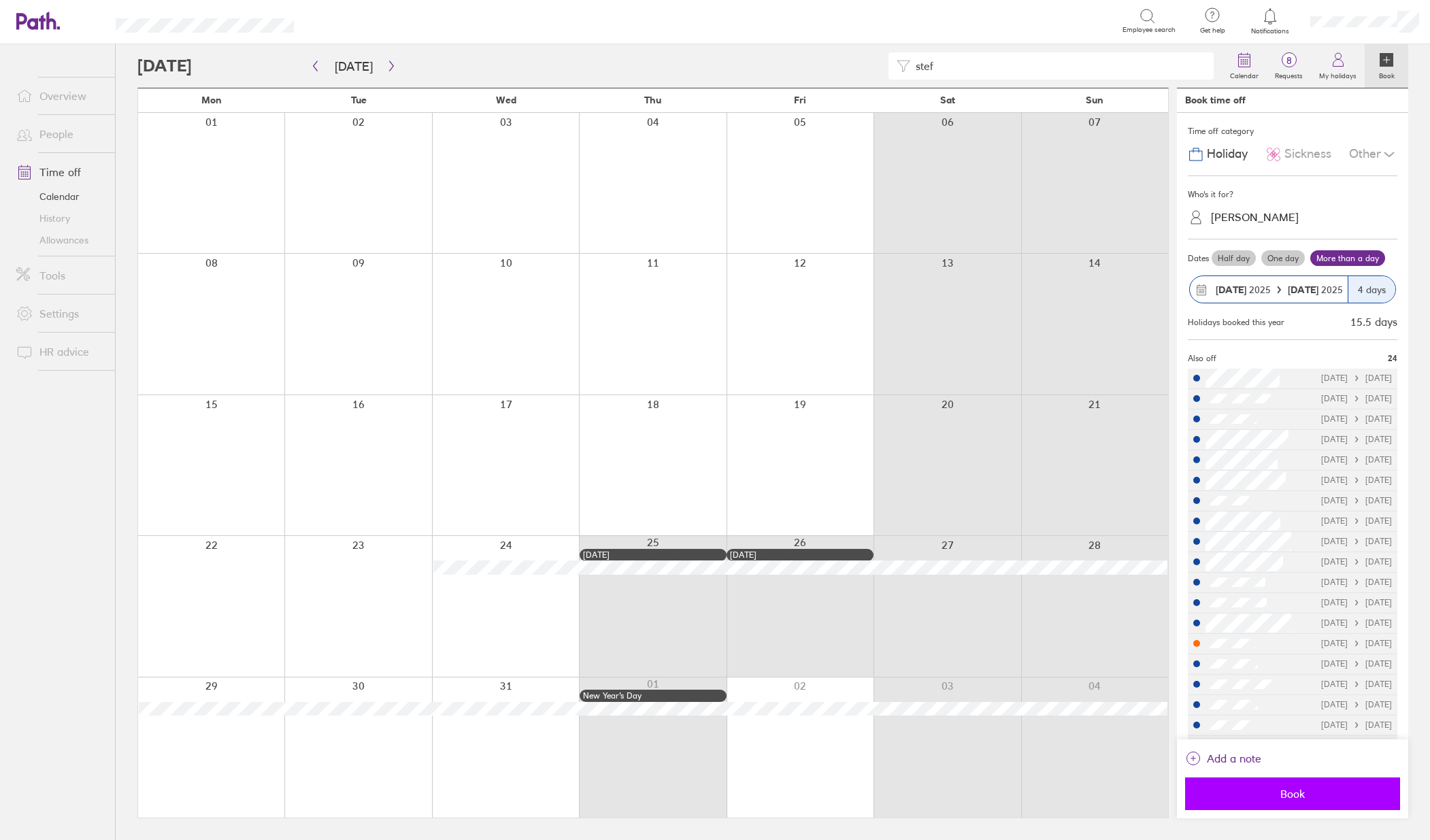
click at [1296, 800] on span "Book" at bounding box center [1293, 793] width 196 height 12
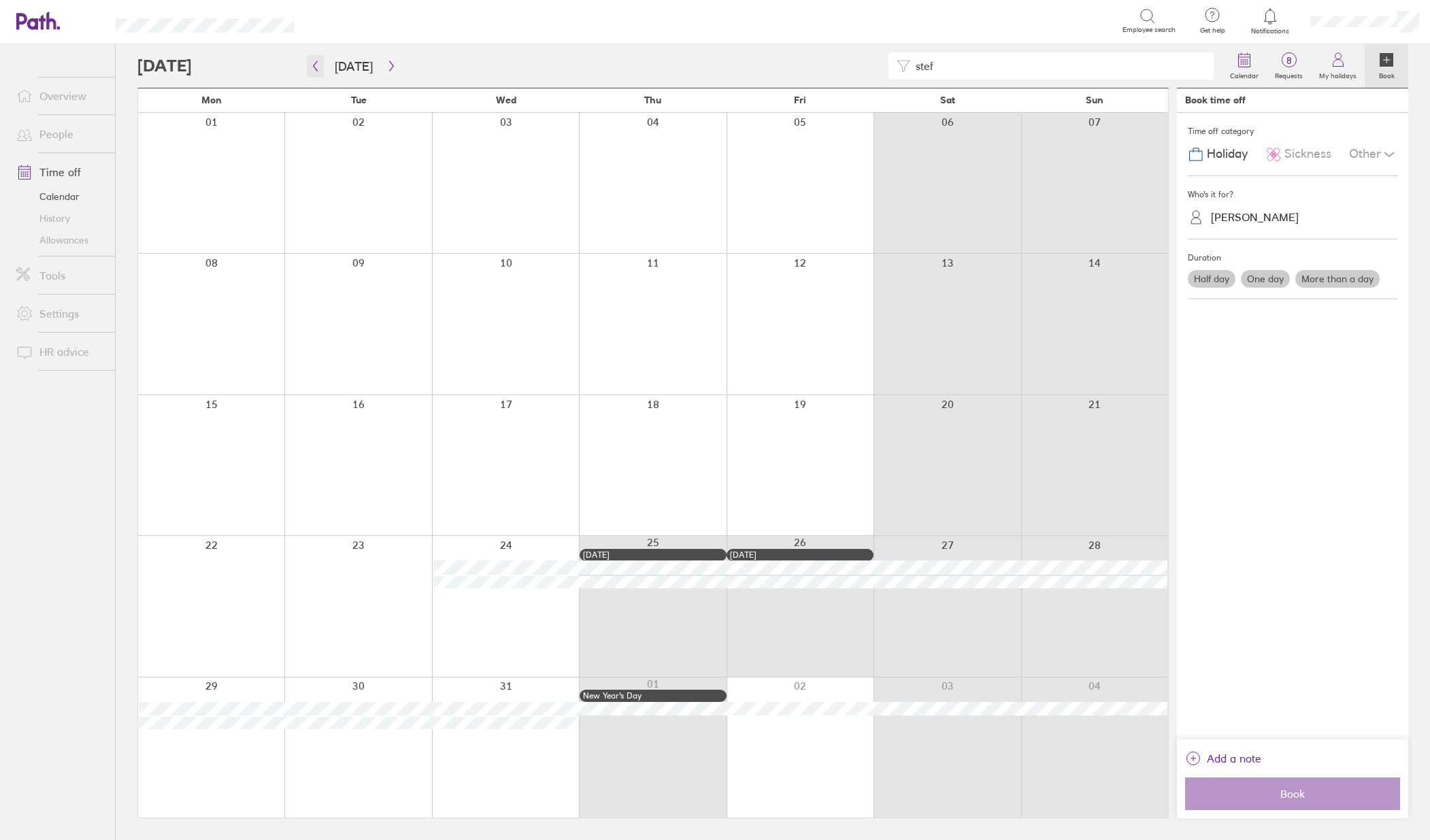
click at [315, 75] on button "button" at bounding box center [315, 66] width 17 height 23
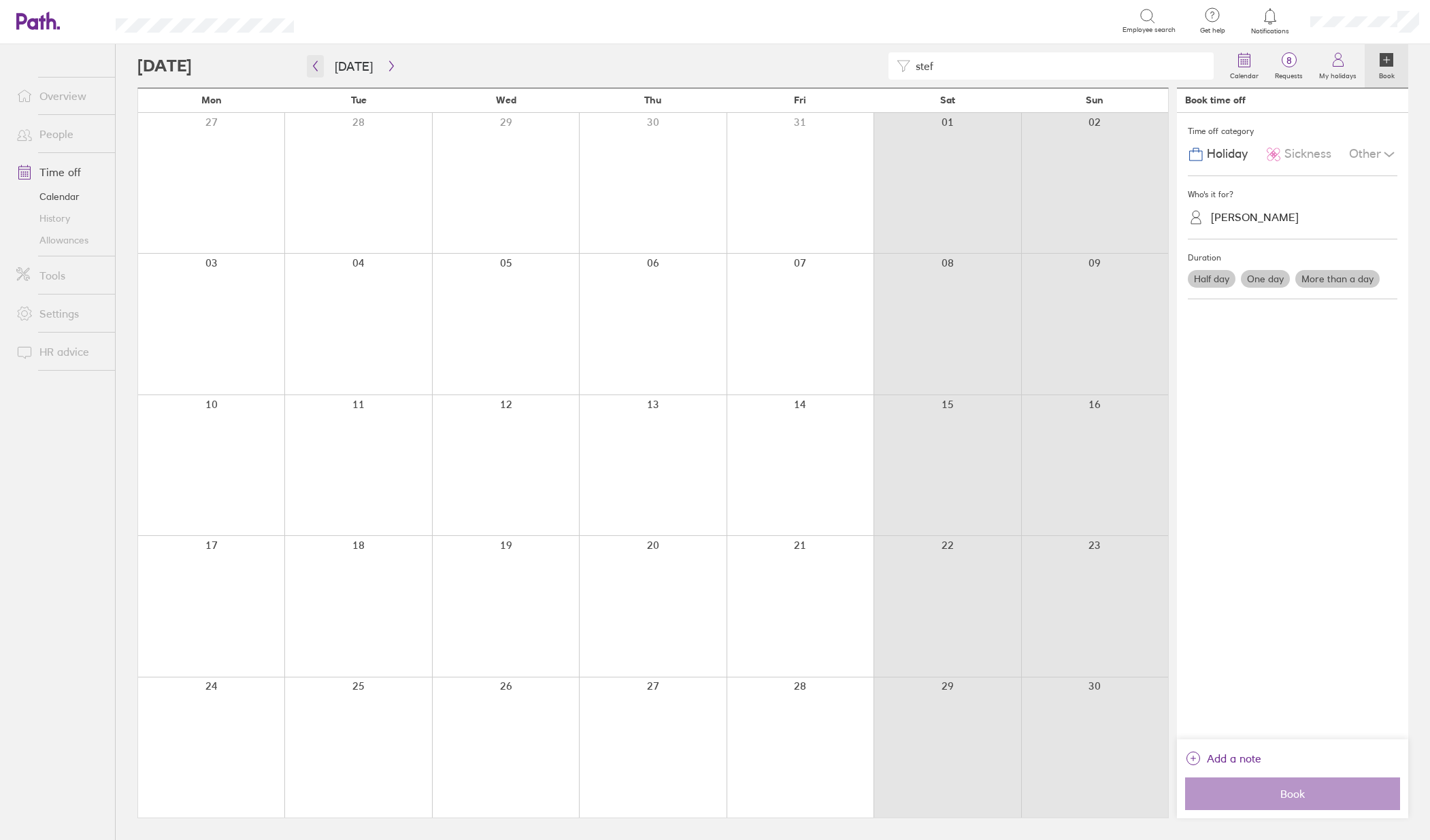
click at [317, 68] on icon "button" at bounding box center [315, 66] width 10 height 11
click at [389, 71] on icon "button" at bounding box center [391, 66] width 10 height 11
click at [317, 68] on icon "button" at bounding box center [315, 66] width 10 height 11
click at [387, 63] on icon "button" at bounding box center [391, 66] width 10 height 11
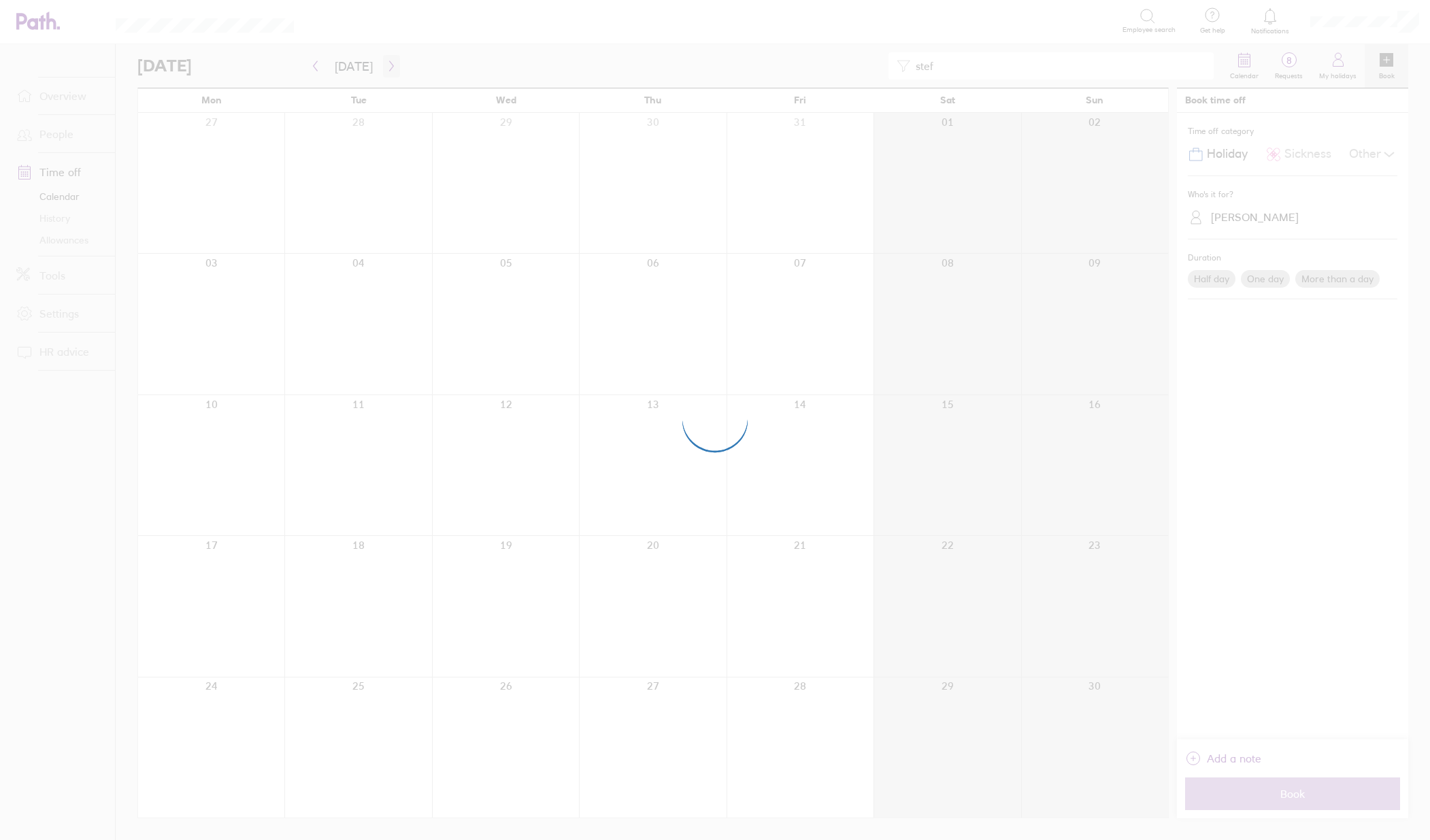
click at [385, 63] on div at bounding box center [715, 420] width 1430 height 840
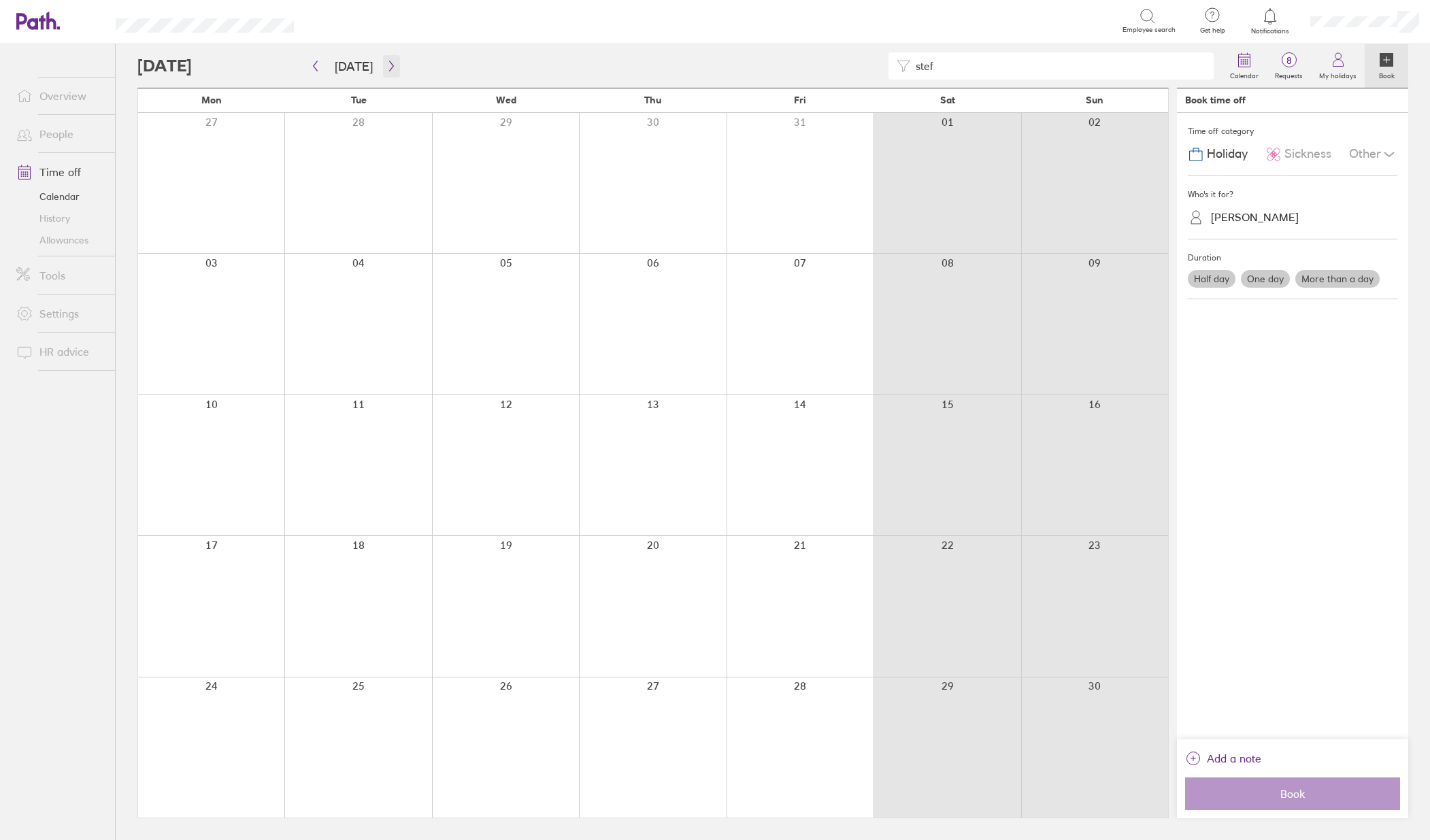
click at [388, 71] on icon "button" at bounding box center [391, 66] width 10 height 11
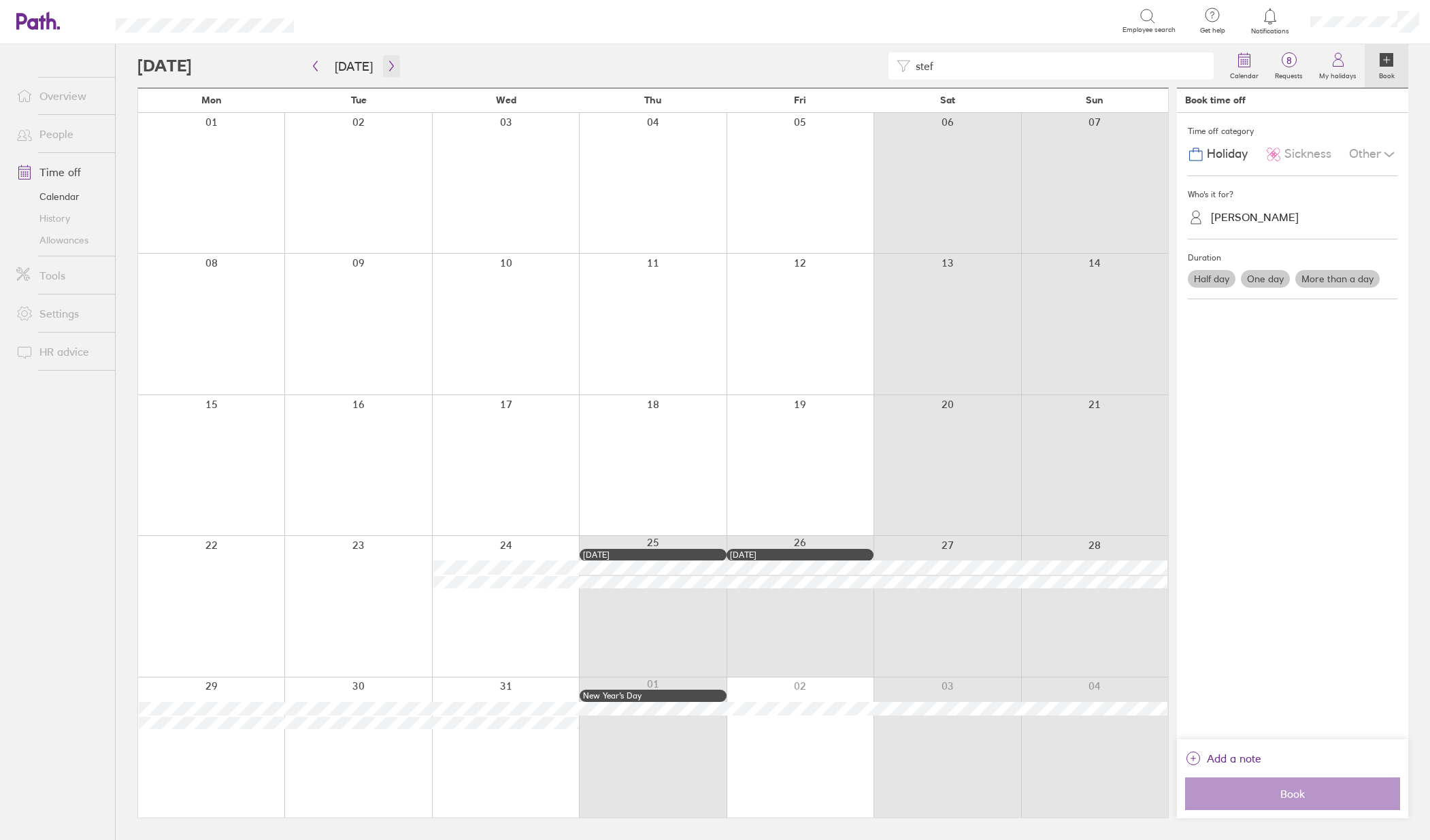
click at [392, 65] on button "button" at bounding box center [391, 66] width 17 height 23
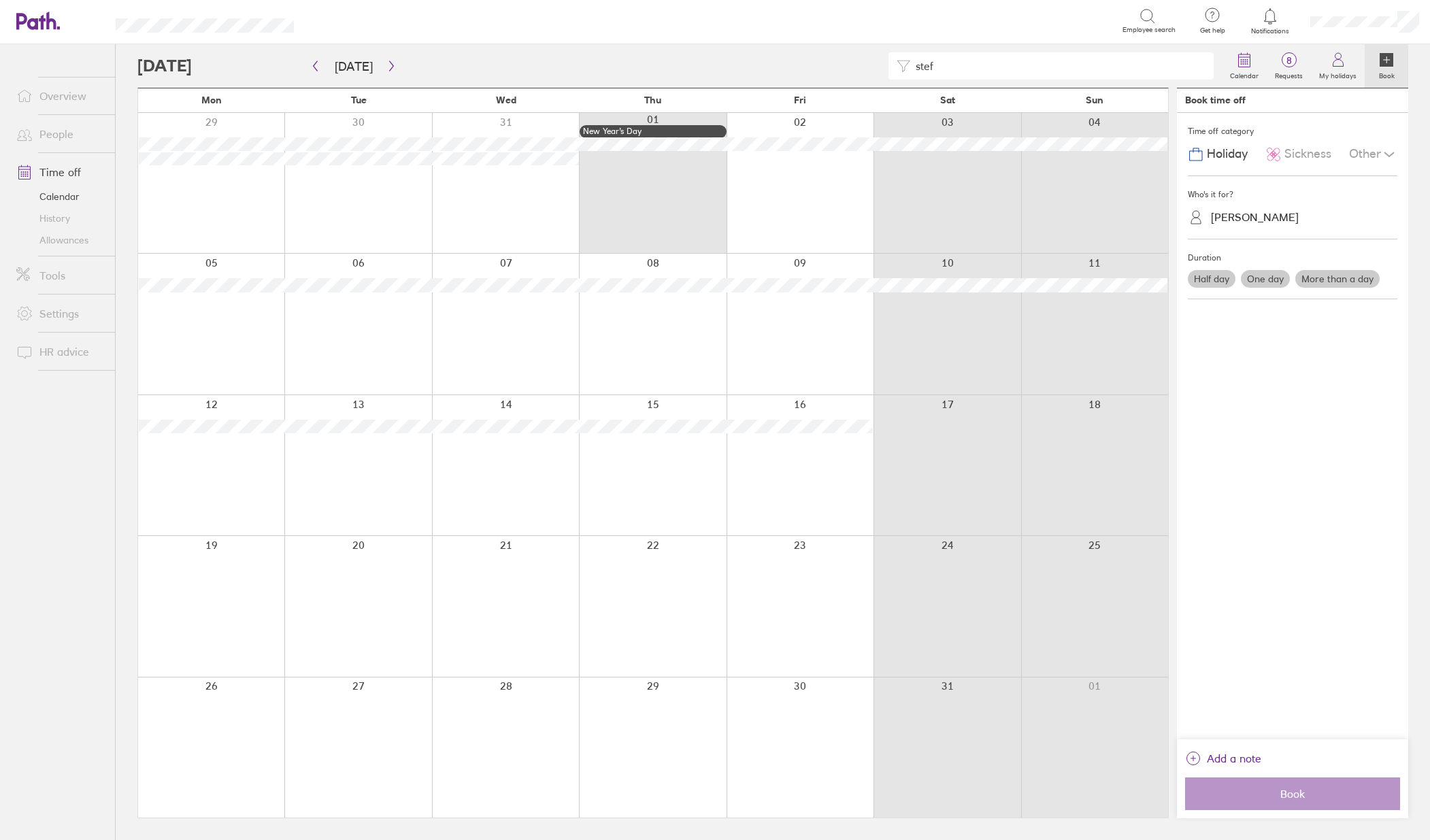
click at [773, 186] on div at bounding box center [800, 182] width 147 height 140
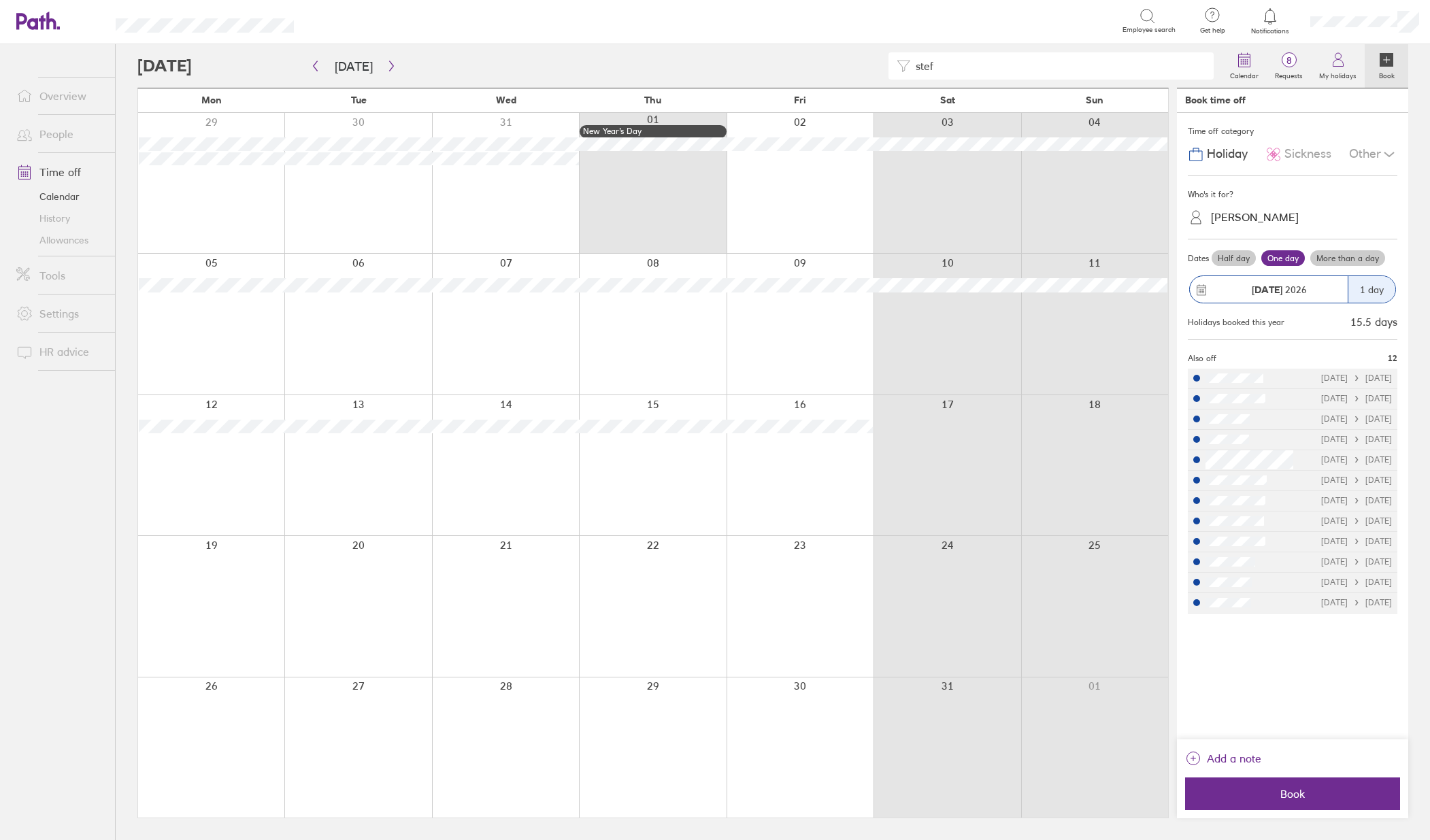
click at [839, 173] on div at bounding box center [800, 182] width 147 height 140
click at [1351, 262] on label "More than a day" at bounding box center [1348, 258] width 75 height 16
click at [0, 0] on input "More than a day" at bounding box center [0, 0] width 0 height 0
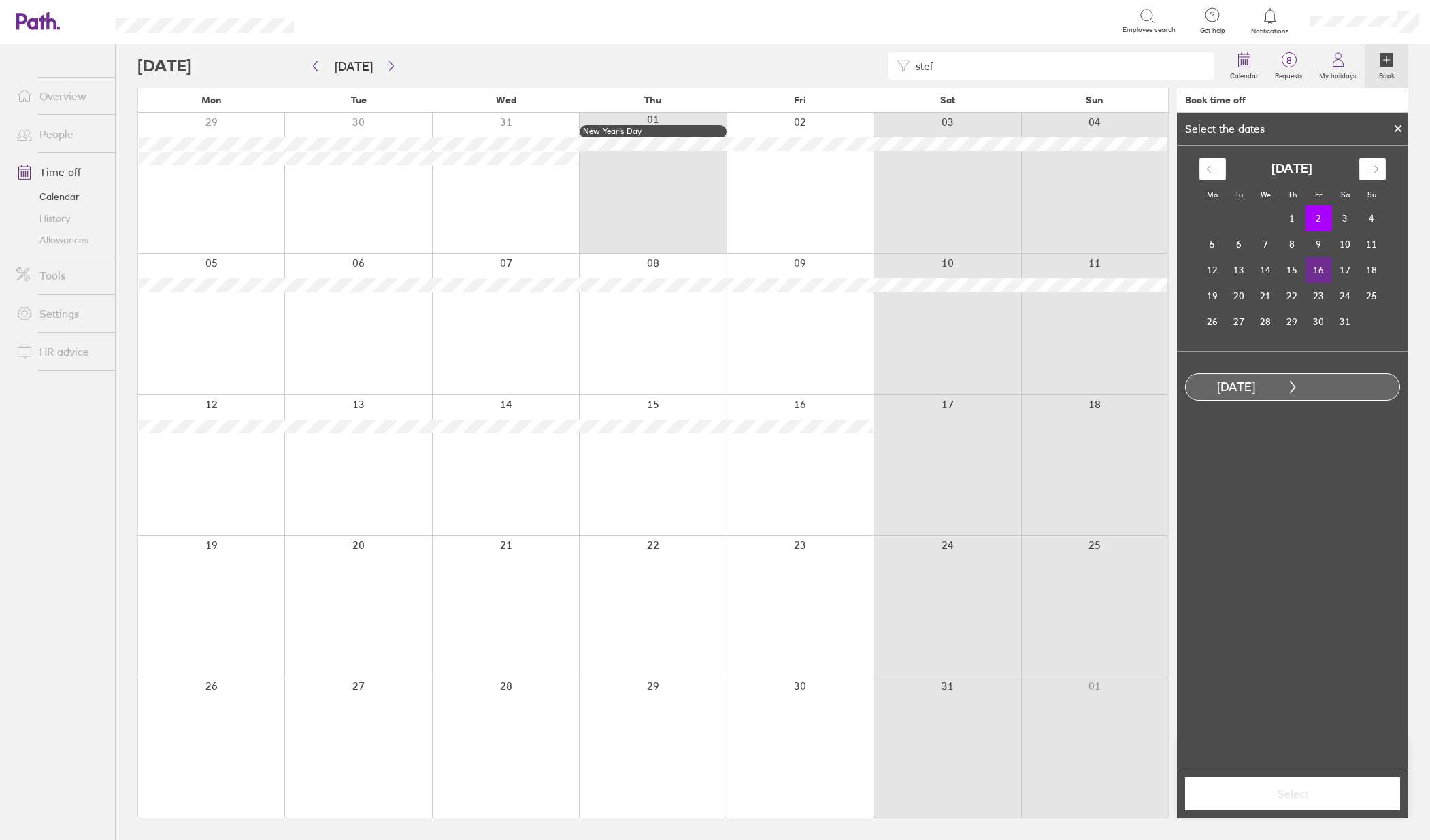
click at [1320, 266] on td "16" at bounding box center [1318, 270] width 27 height 26
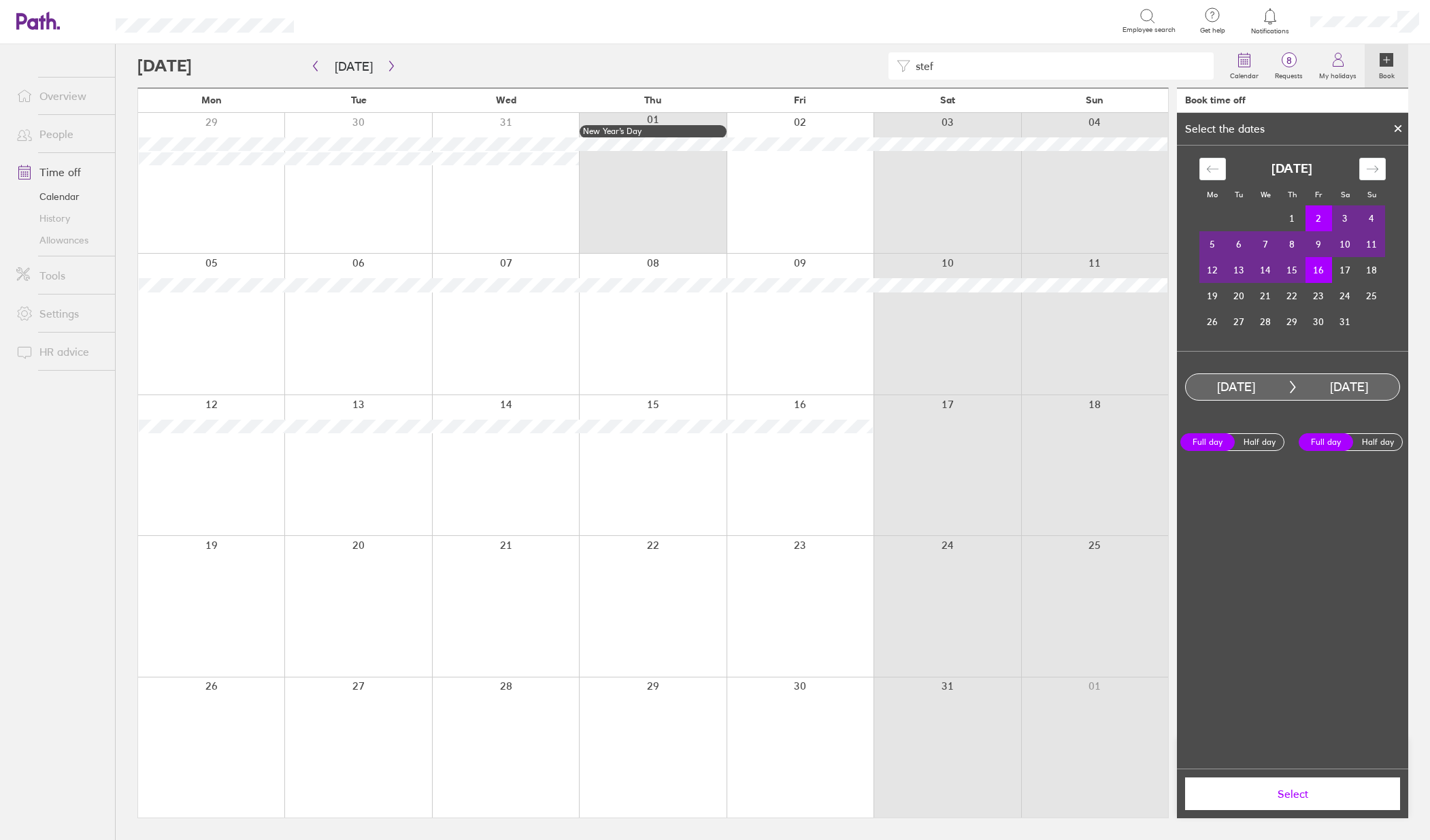
click at [1276, 797] on span "Select" at bounding box center [1293, 793] width 196 height 12
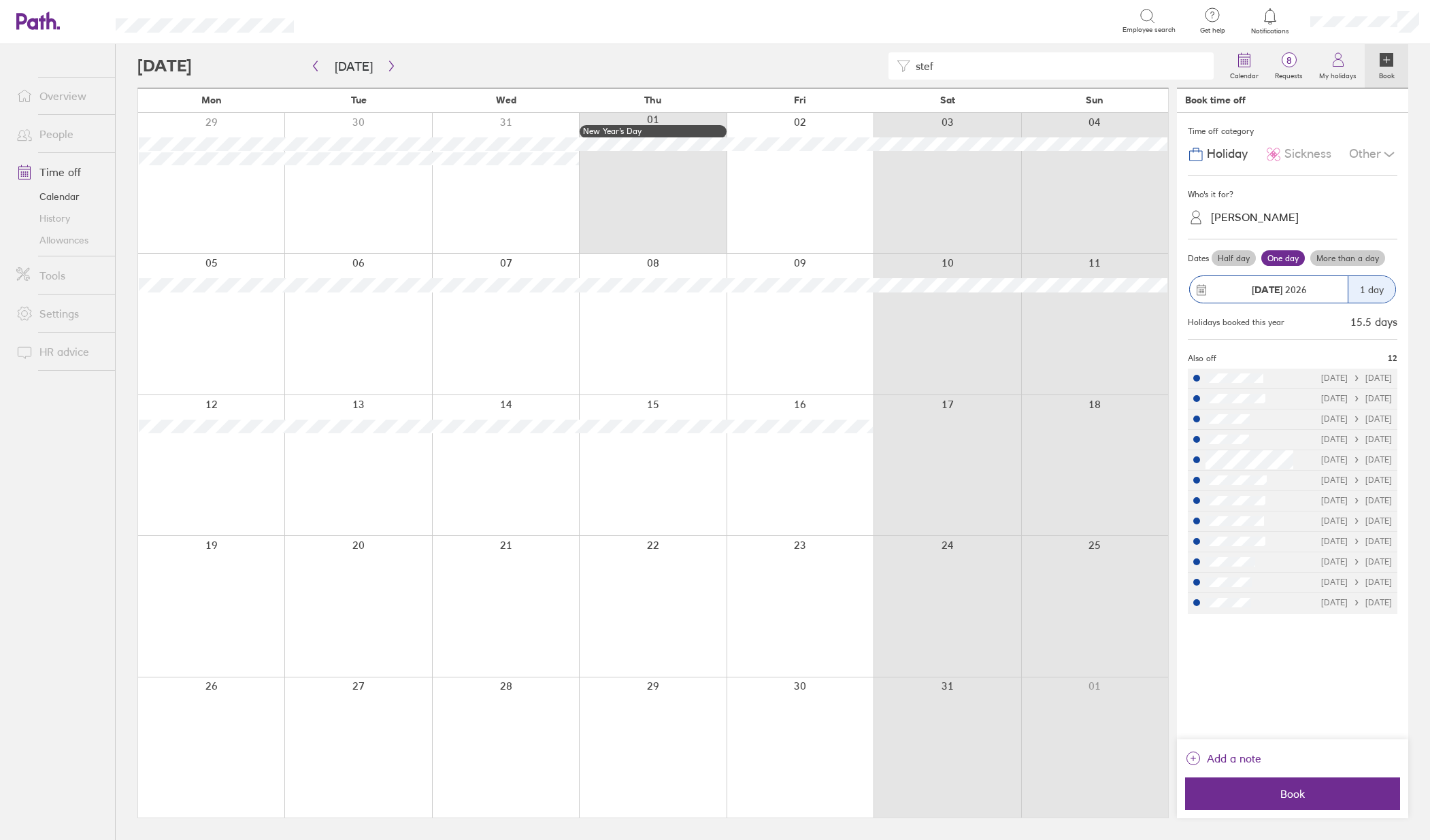
click at [1345, 256] on label "More than a day" at bounding box center [1348, 258] width 75 height 16
click at [0, 0] on input "More than a day" at bounding box center [0, 0] width 0 height 0
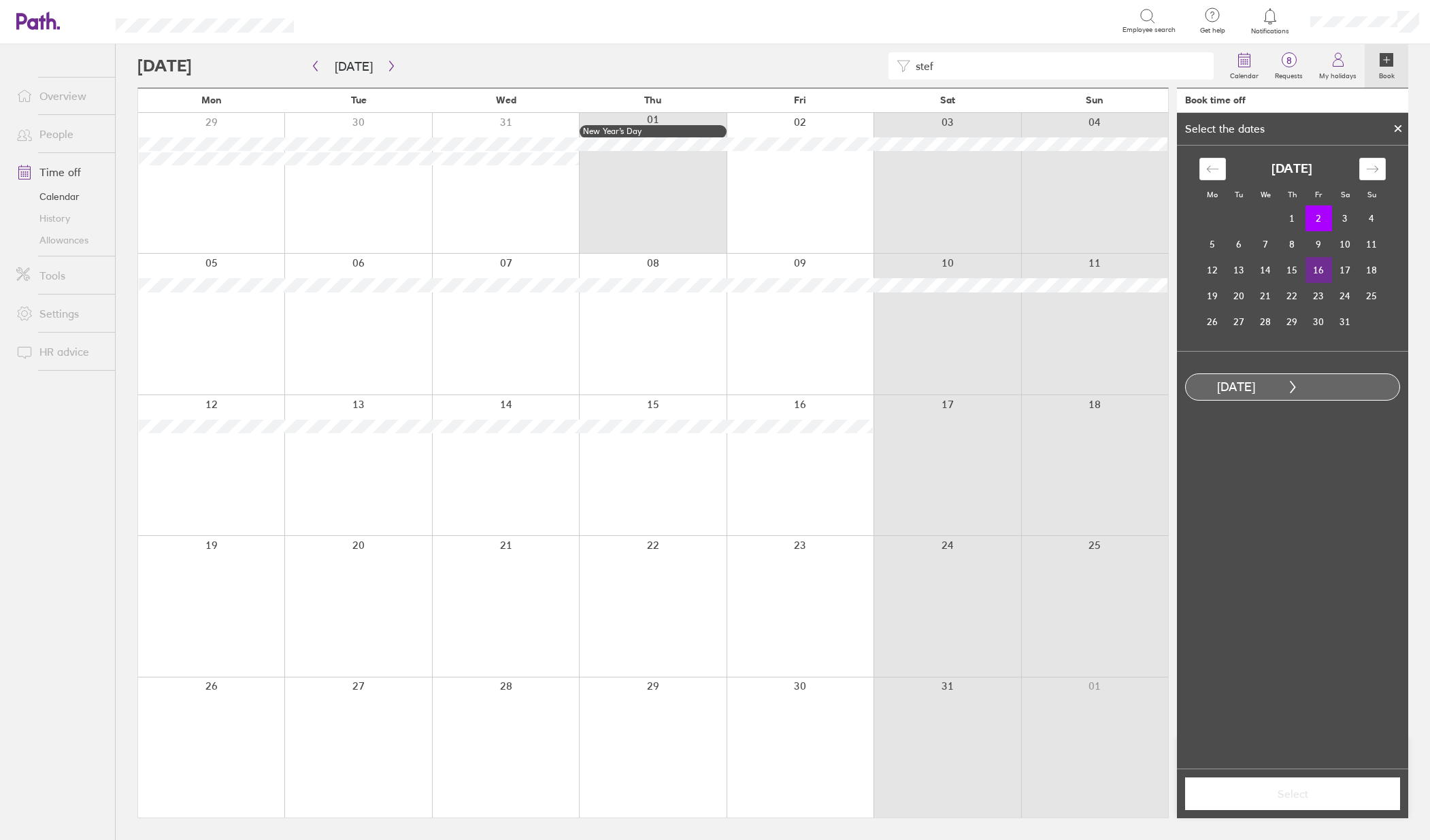
click at [1315, 274] on td "16" at bounding box center [1318, 270] width 27 height 26
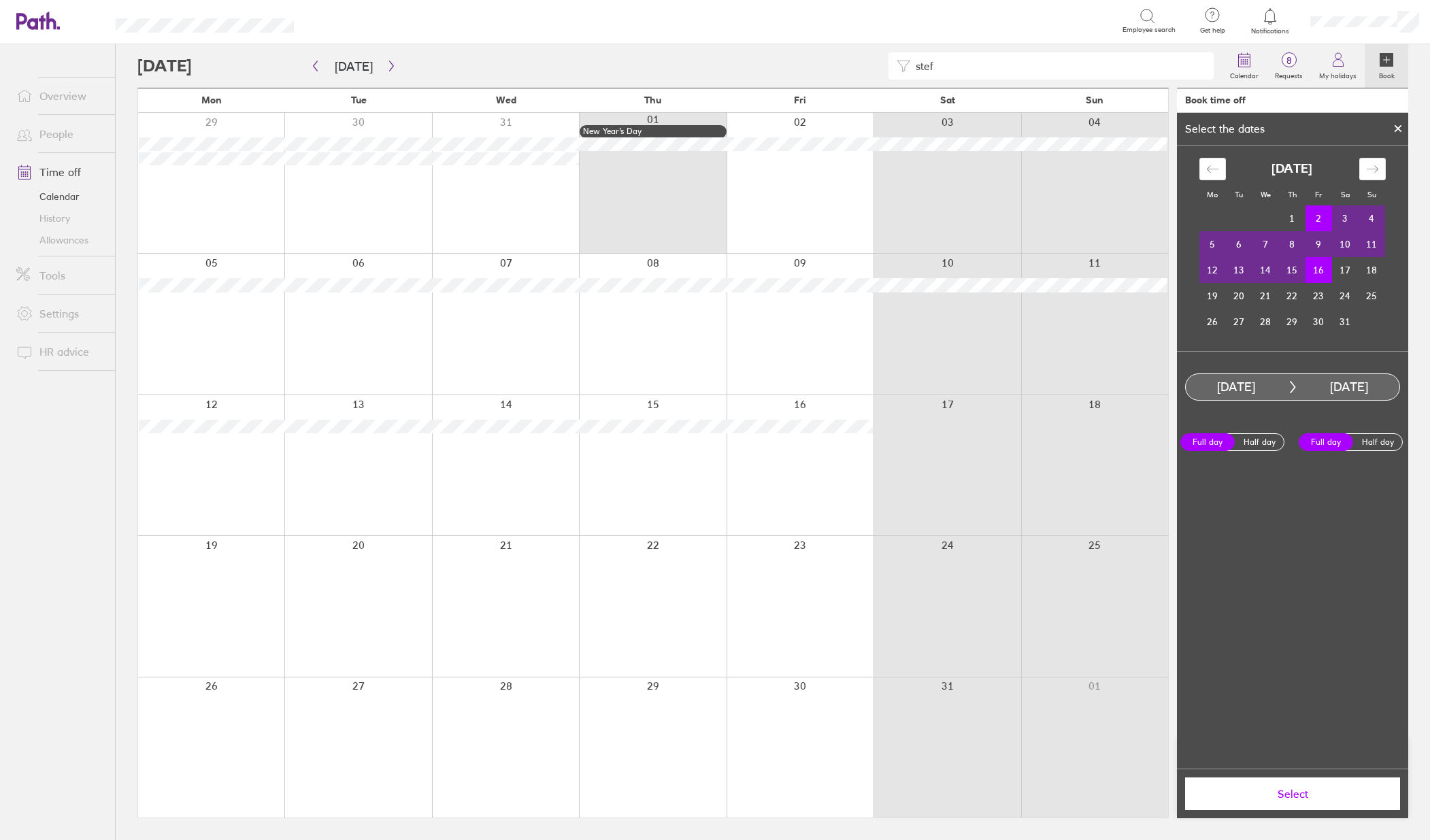
click at [1299, 809] on button "Select" at bounding box center [1293, 794] width 215 height 33
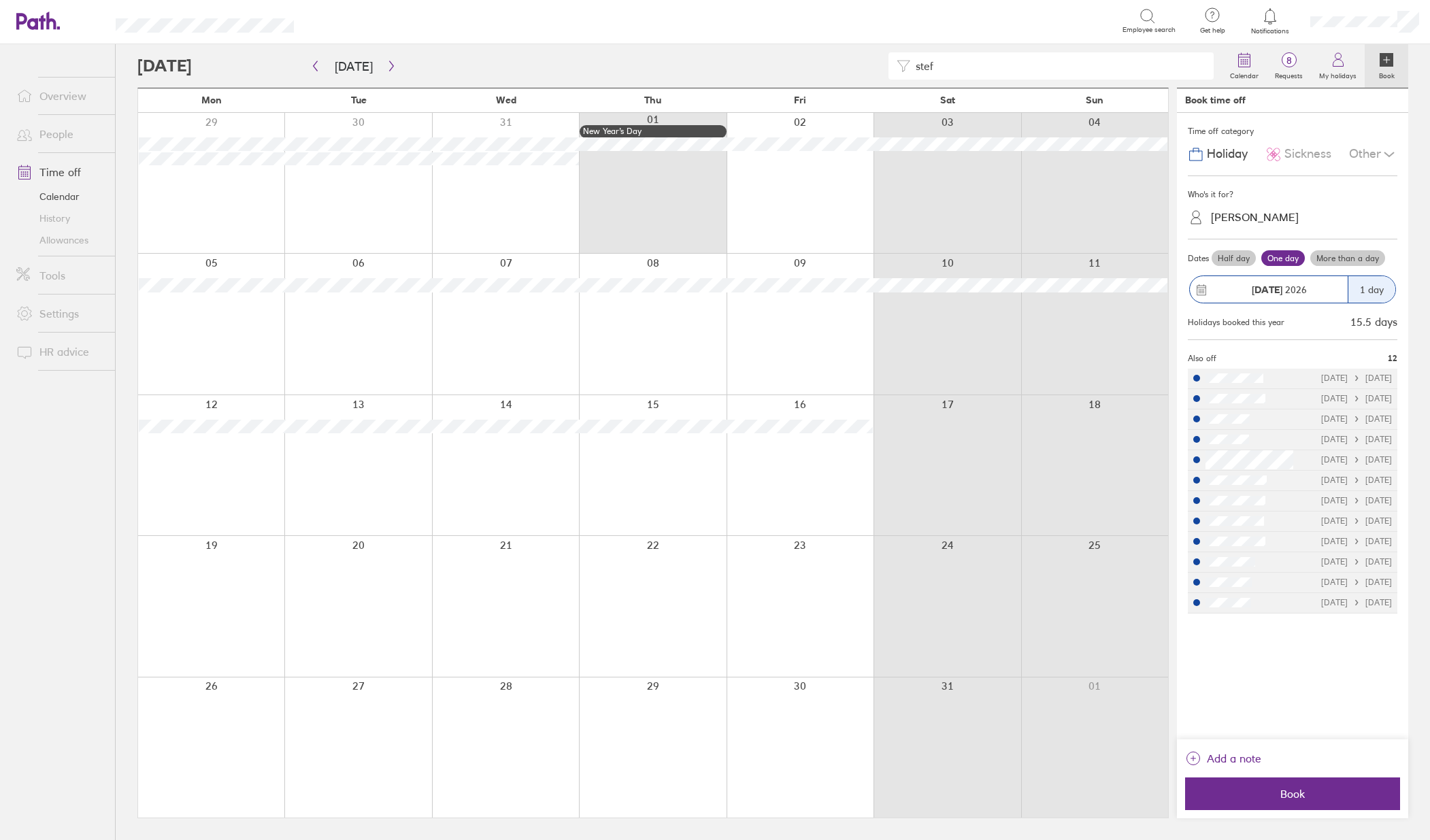
click at [1367, 249] on div "Half day One day More than a day" at bounding box center [1304, 258] width 189 height 22
click at [1365, 255] on label "More than a day" at bounding box center [1348, 258] width 75 height 16
click at [0, 0] on input "More than a day" at bounding box center [0, 0] width 0 height 0
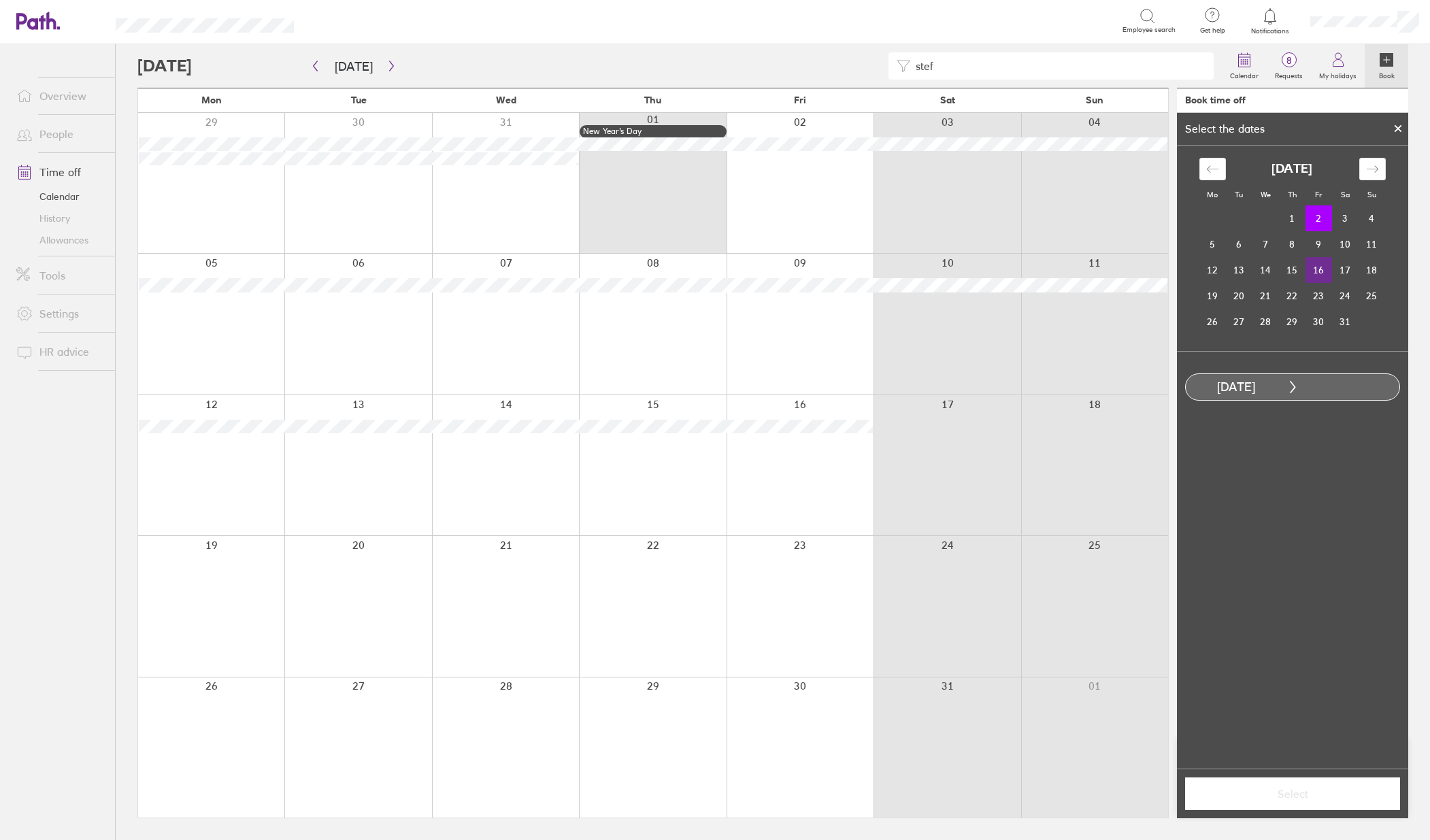
click at [1316, 274] on td "16" at bounding box center [1318, 270] width 27 height 26
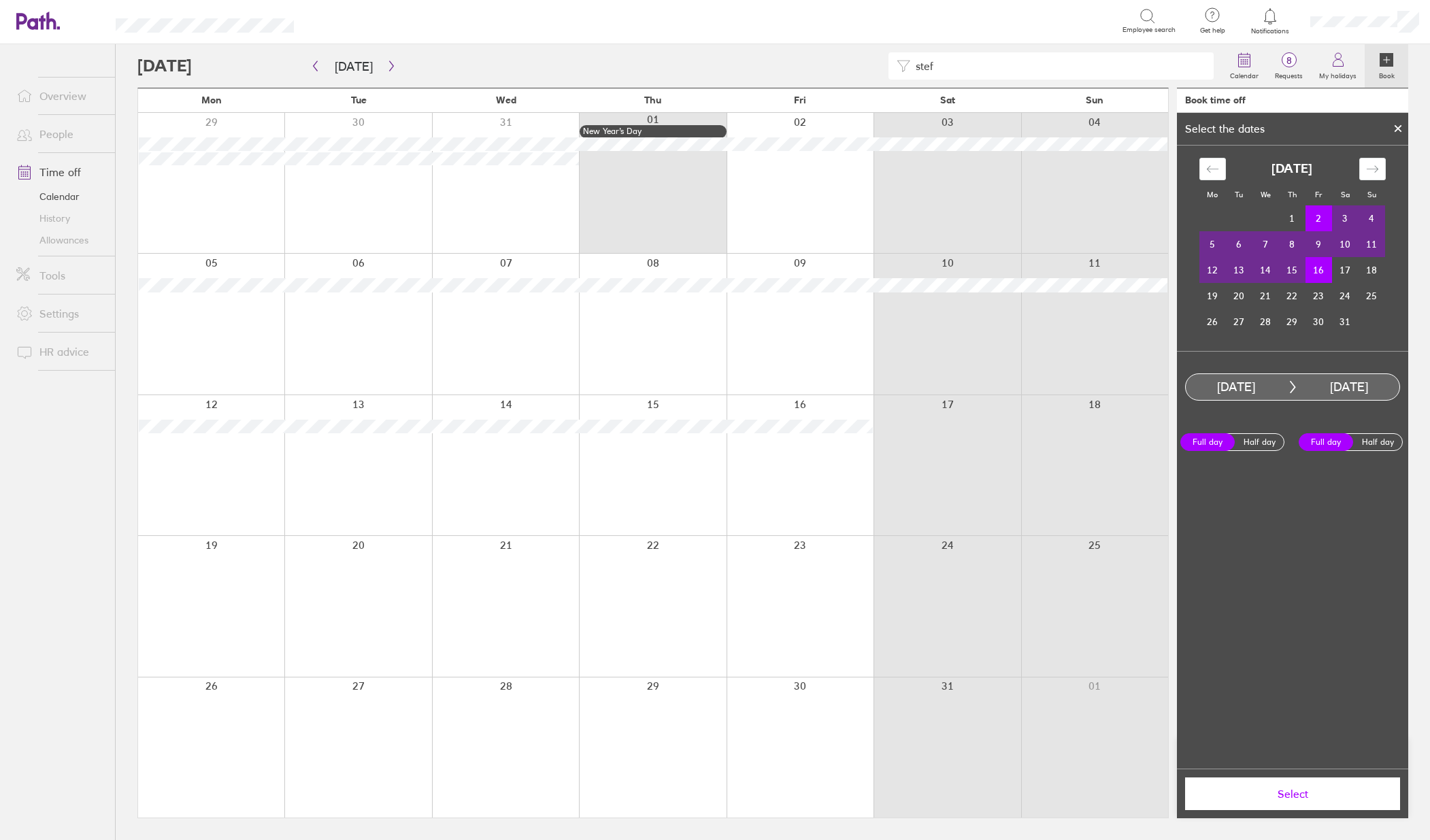
click at [1262, 789] on span "Select" at bounding box center [1293, 793] width 196 height 12
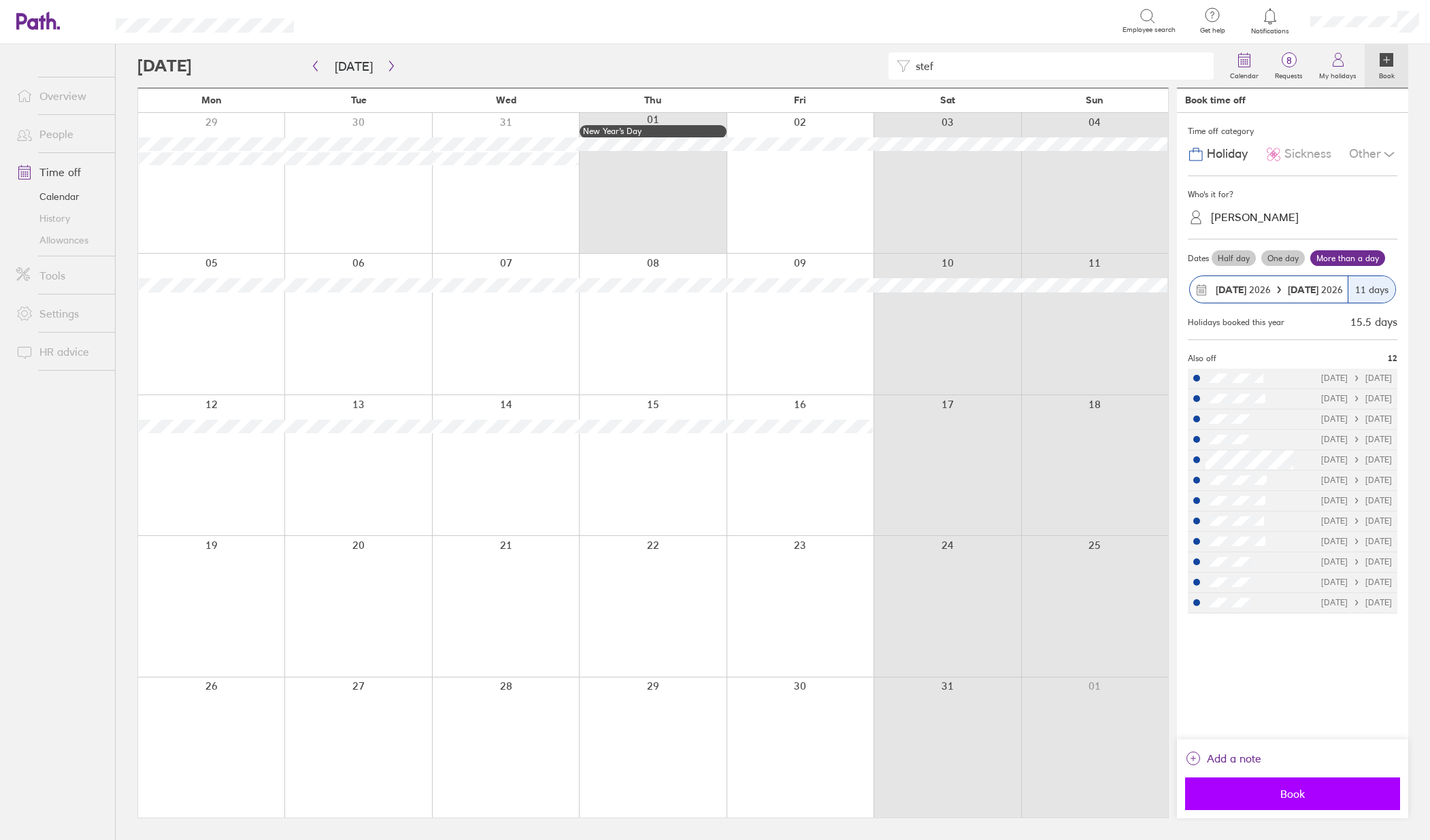
click at [1281, 788] on span "Book" at bounding box center [1293, 793] width 196 height 12
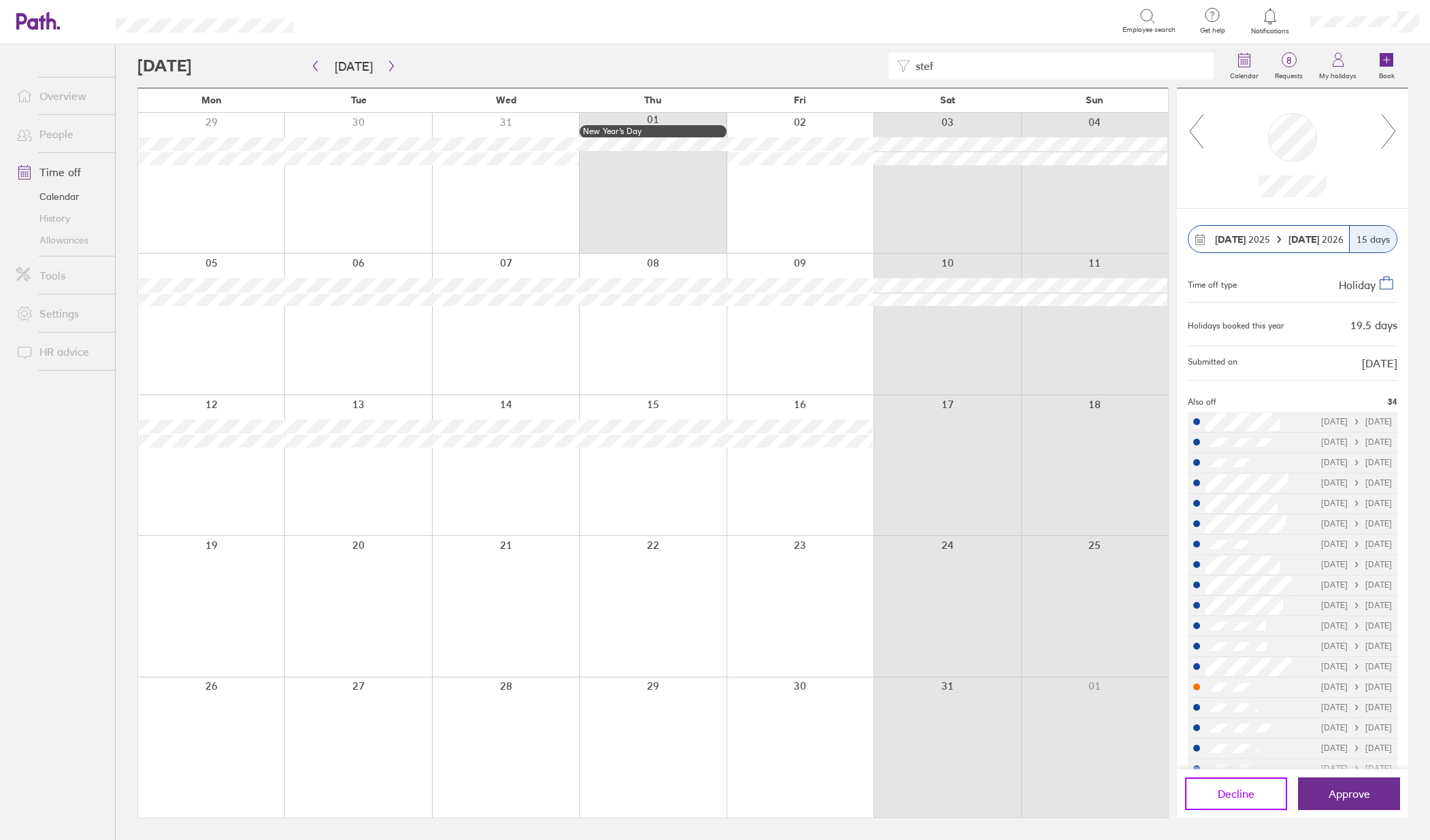
click at [1232, 791] on span "Decline" at bounding box center [1236, 793] width 37 height 12
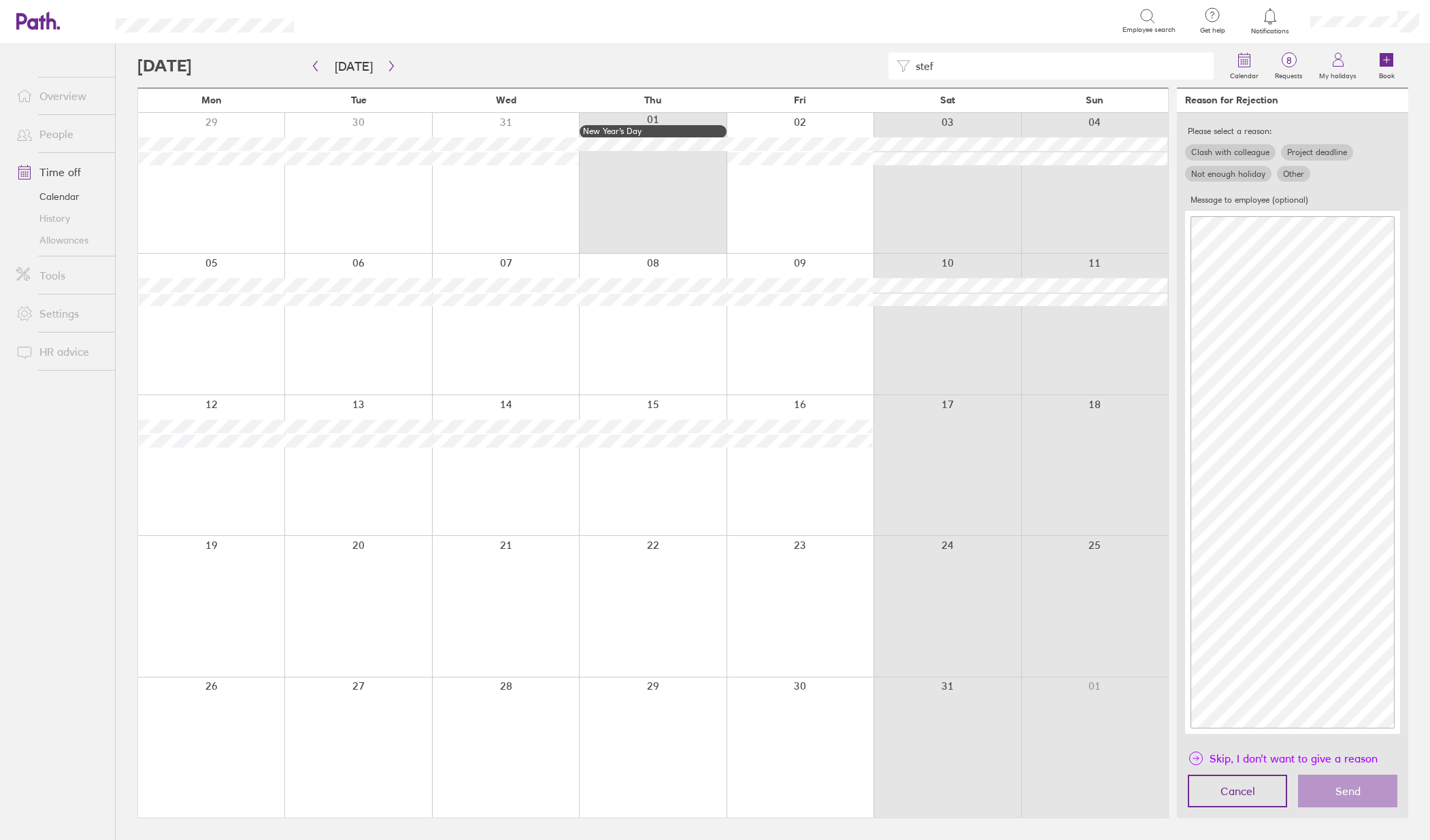
click at [1234, 754] on span "Skip, I don't want to give a reason" at bounding box center [1293, 758] width 168 height 22
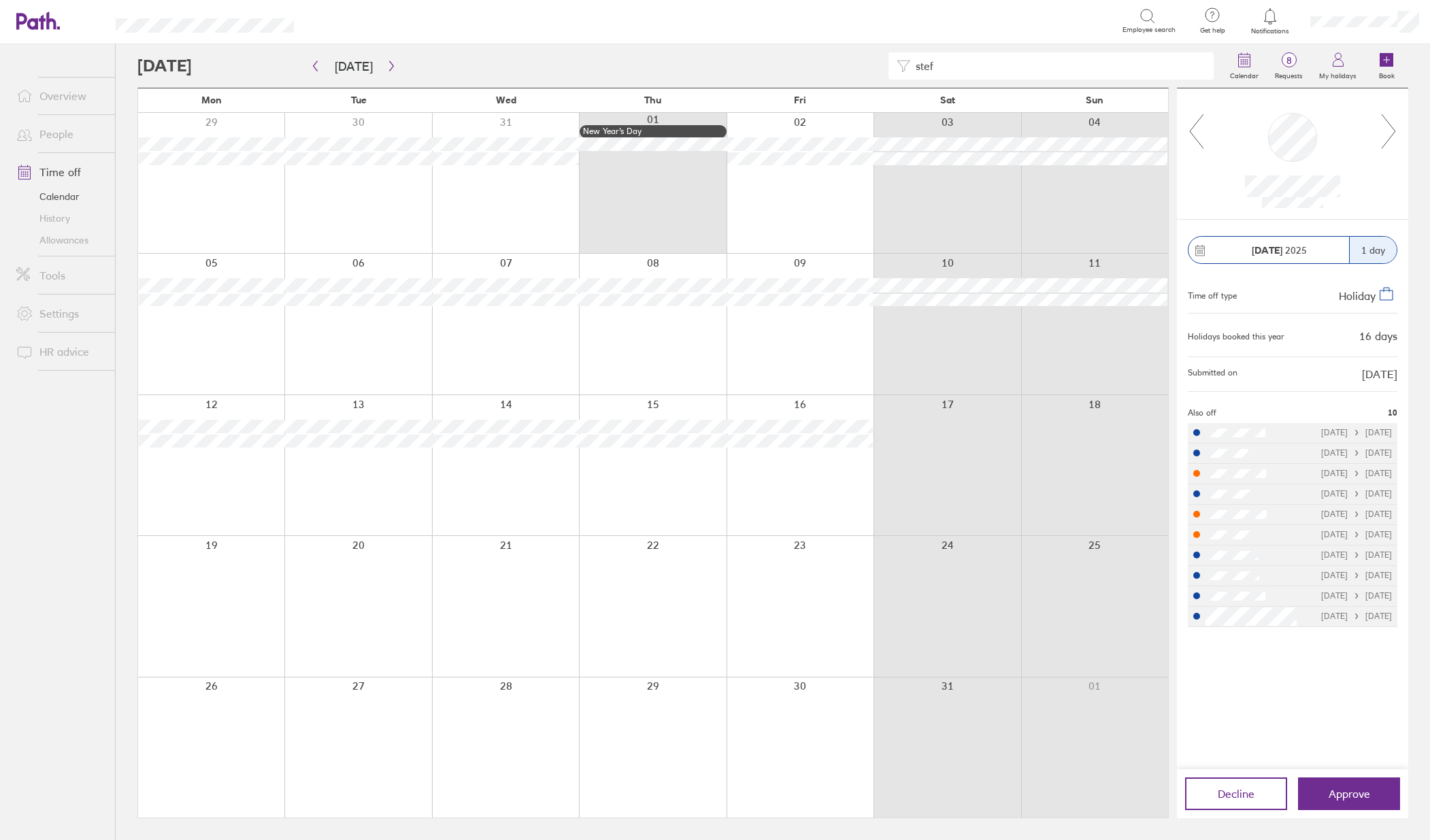
click at [1389, 118] on icon at bounding box center [1389, 131] width 17 height 37
click at [1189, 131] on icon at bounding box center [1196, 131] width 17 height 37
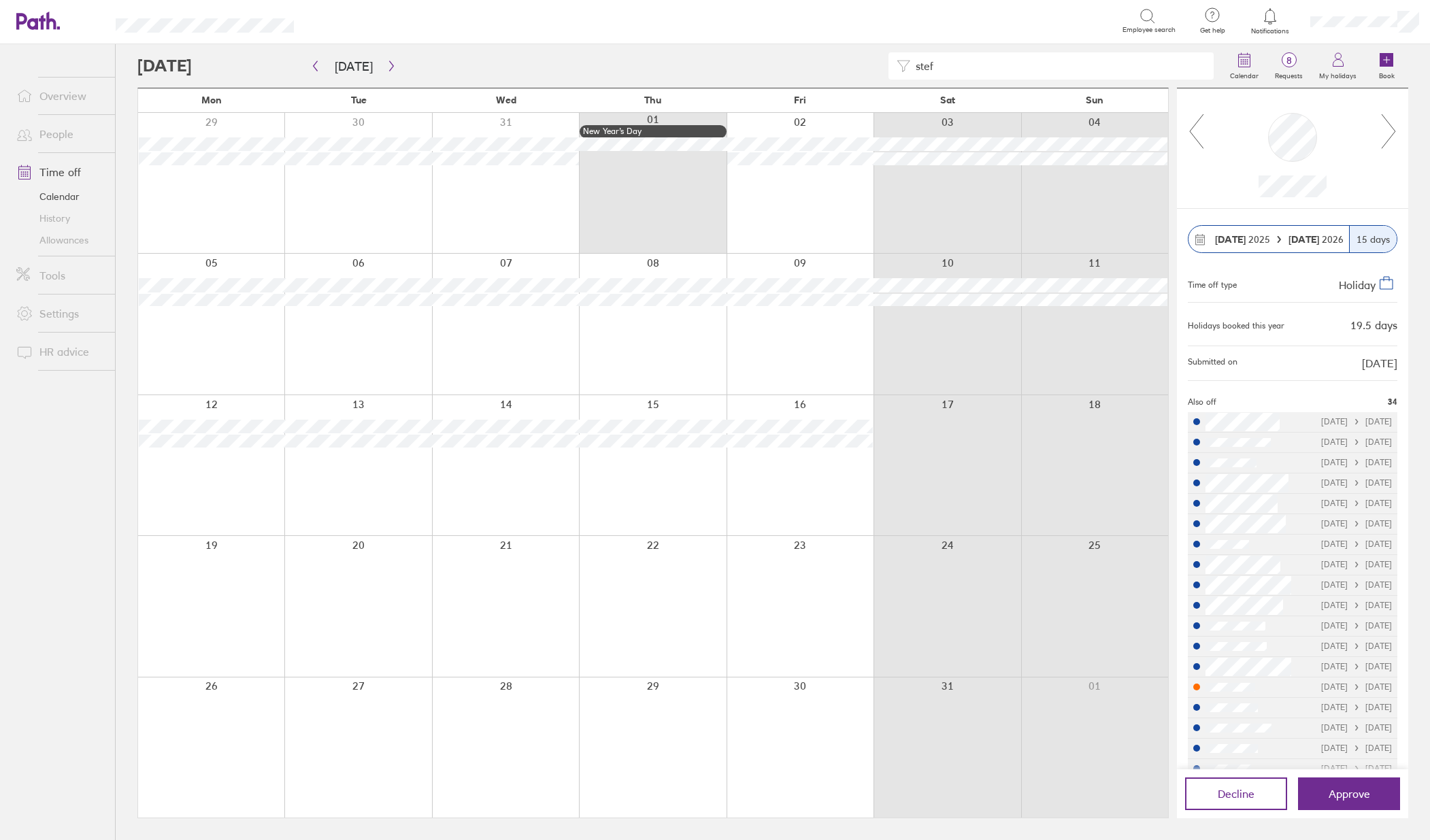
click at [1189, 131] on icon at bounding box center [1196, 131] width 17 height 37
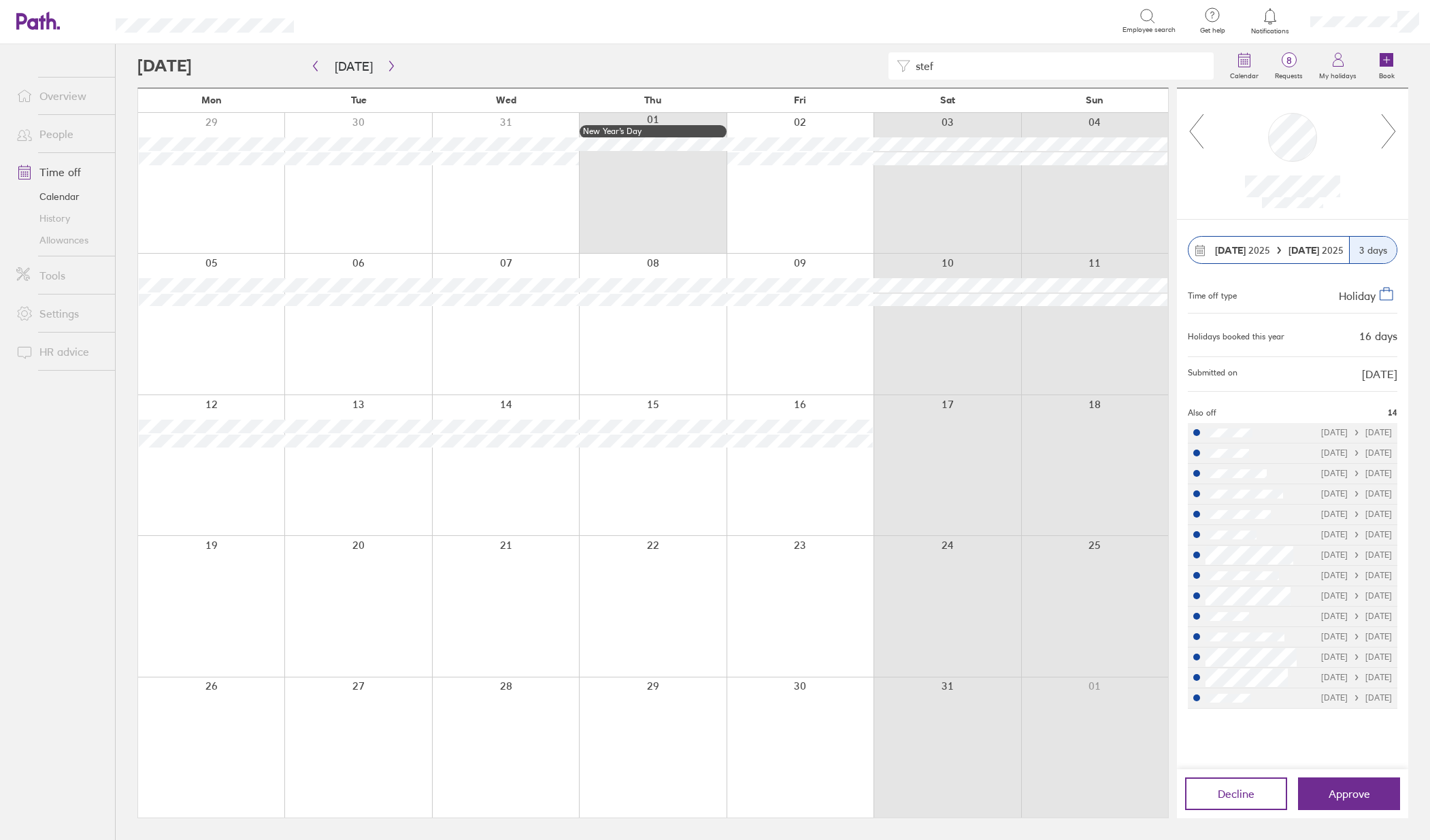
click at [67, 239] on link "Allowances" at bounding box center [60, 240] width 110 height 22
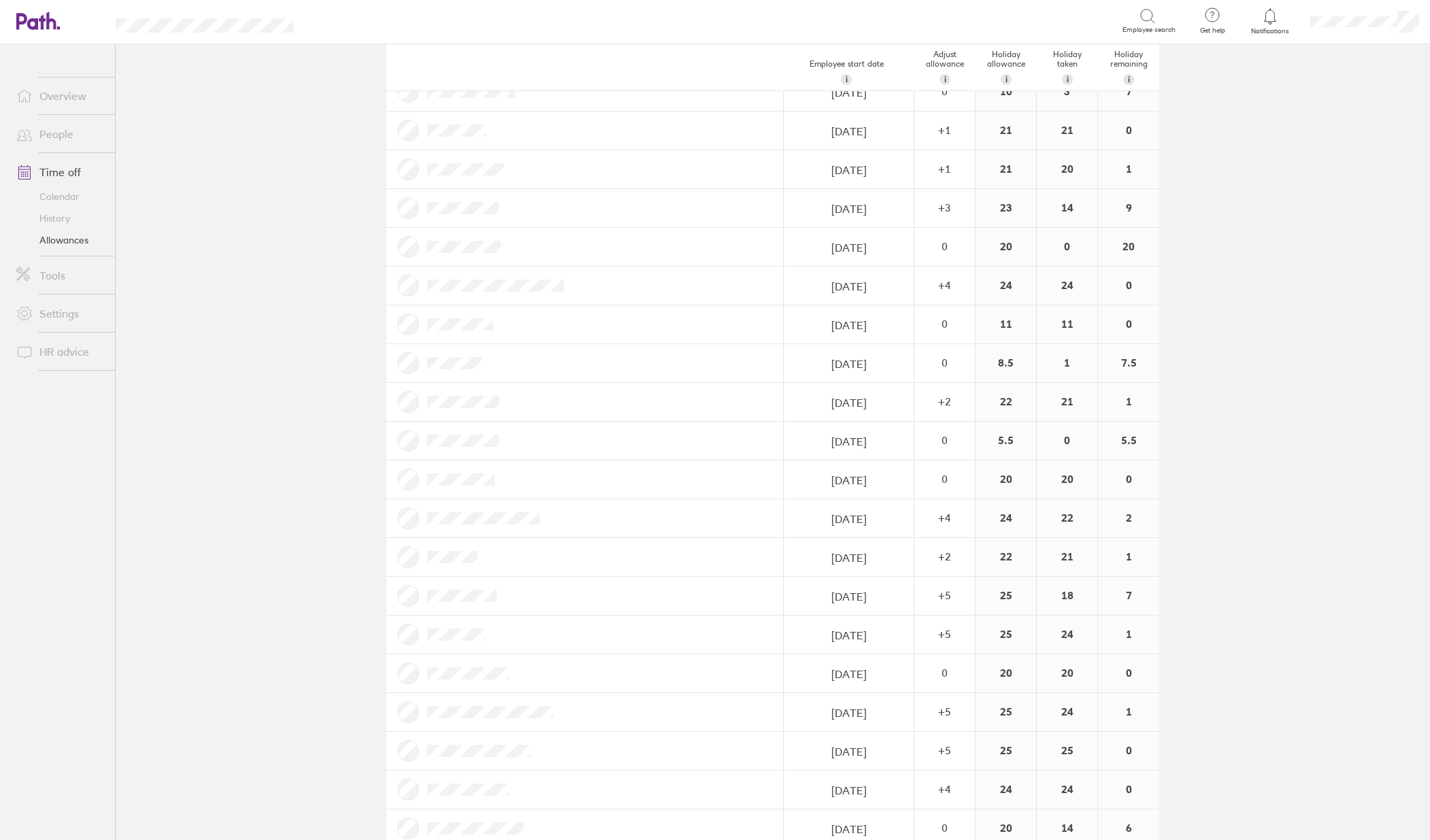
scroll to position [1594, 0]
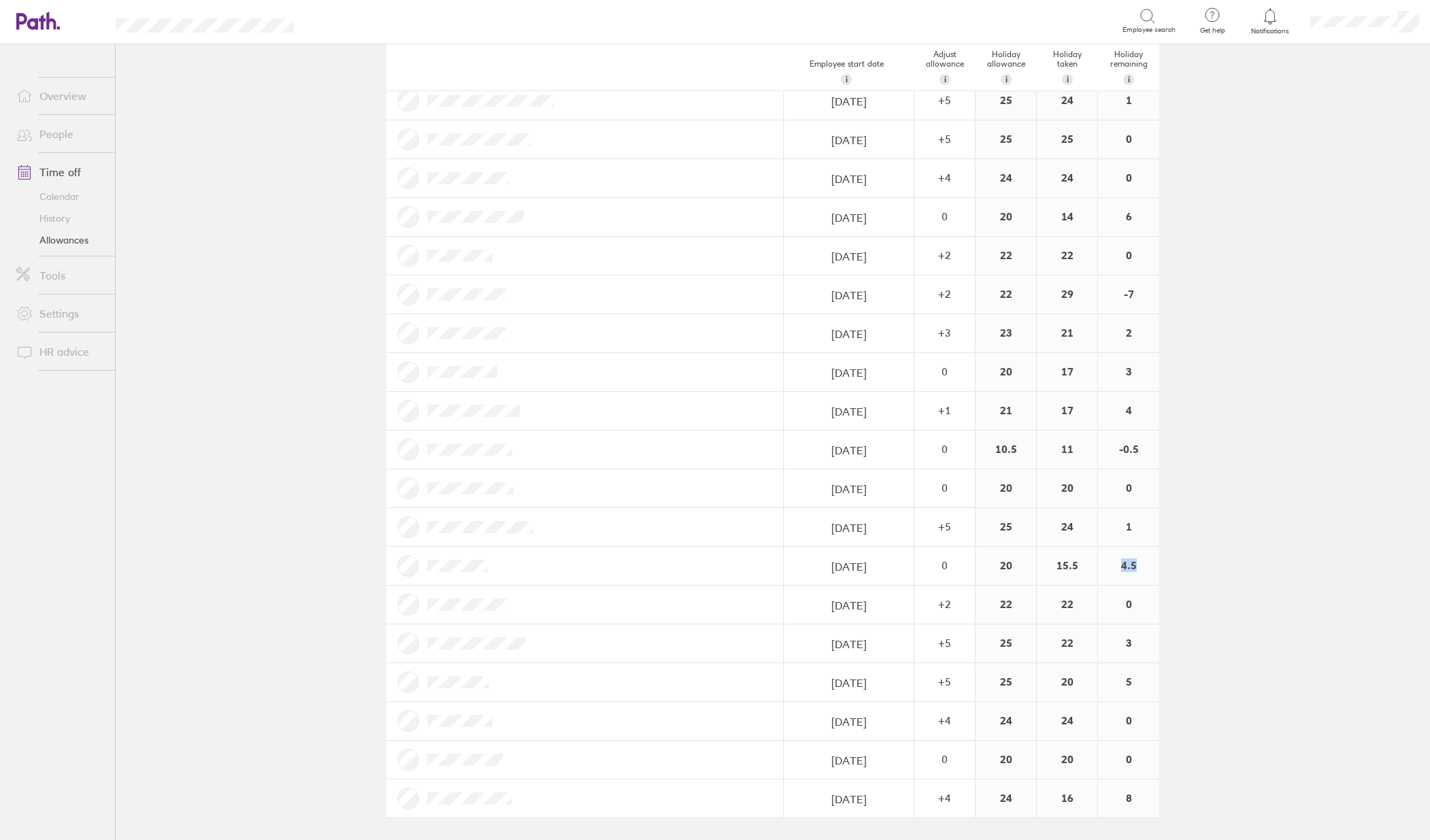
drag, startPoint x: 1136, startPoint y: 564, endPoint x: 1107, endPoint y: 564, distance: 29.0
click at [1107, 564] on div "4.5" at bounding box center [1129, 566] width 61 height 38
click at [1258, 538] on main "Holiday allowances [DATE] - [DATE] Last year Current year Next year Employee st…" at bounding box center [772, 442] width 1315 height 796
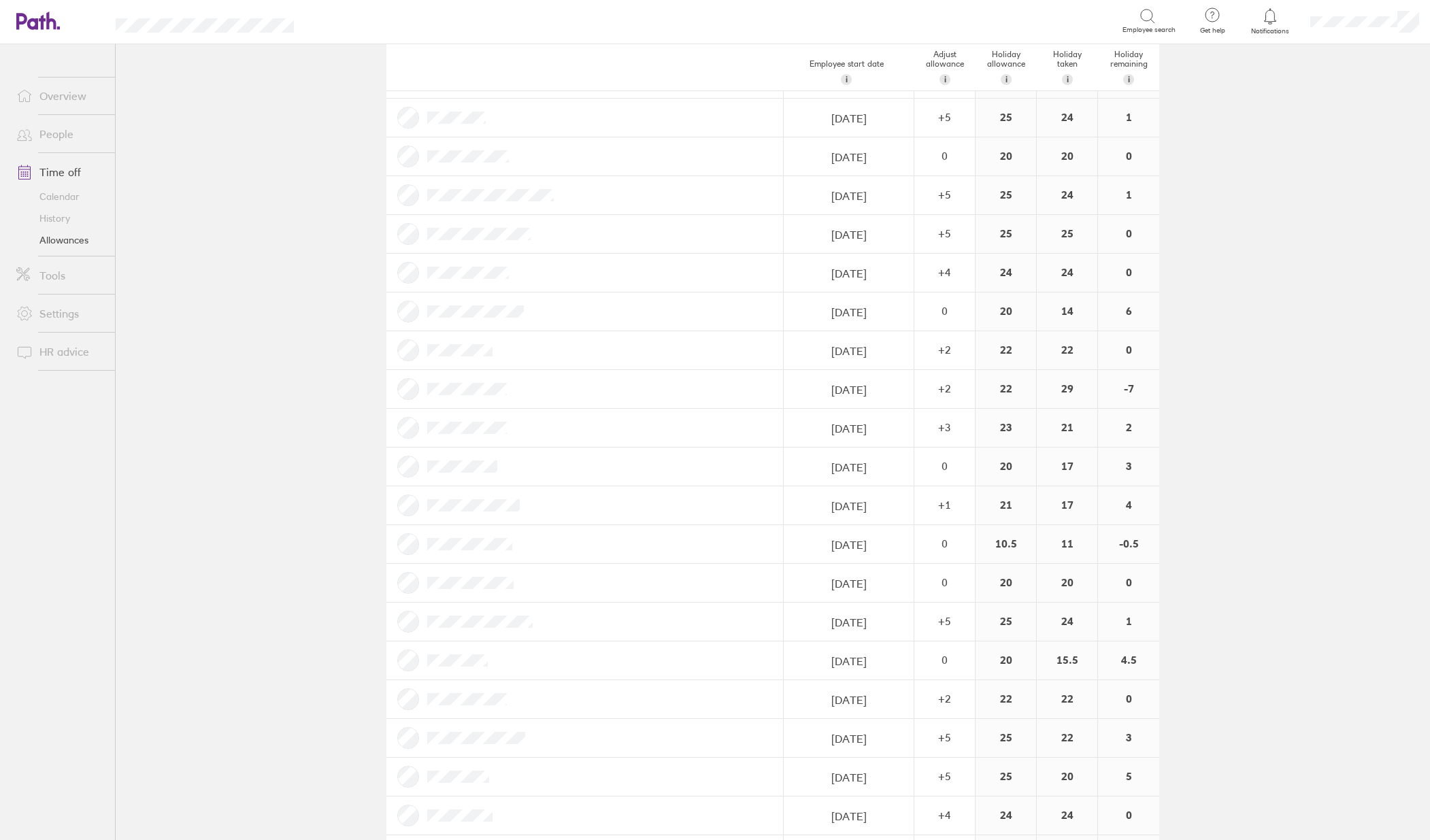
scroll to position [1536, 0]
click at [228, 289] on main "Holiday allowances [DATE] - [DATE] Last year Current year Next year Employee st…" at bounding box center [772, 442] width 1315 height 796
click at [62, 177] on link "Time off" at bounding box center [60, 172] width 110 height 27
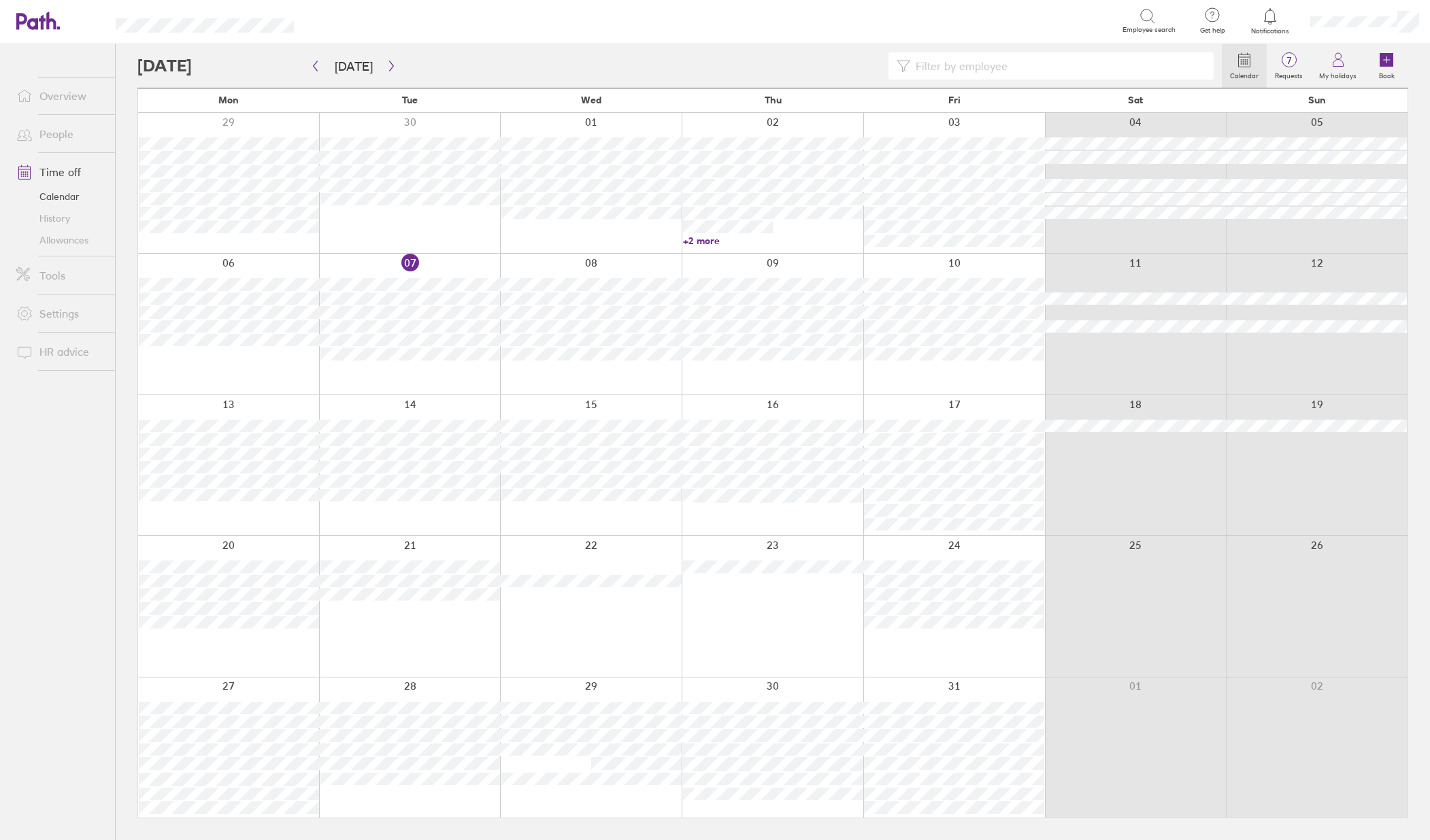
click at [937, 67] on input at bounding box center [1058, 66] width 295 height 26
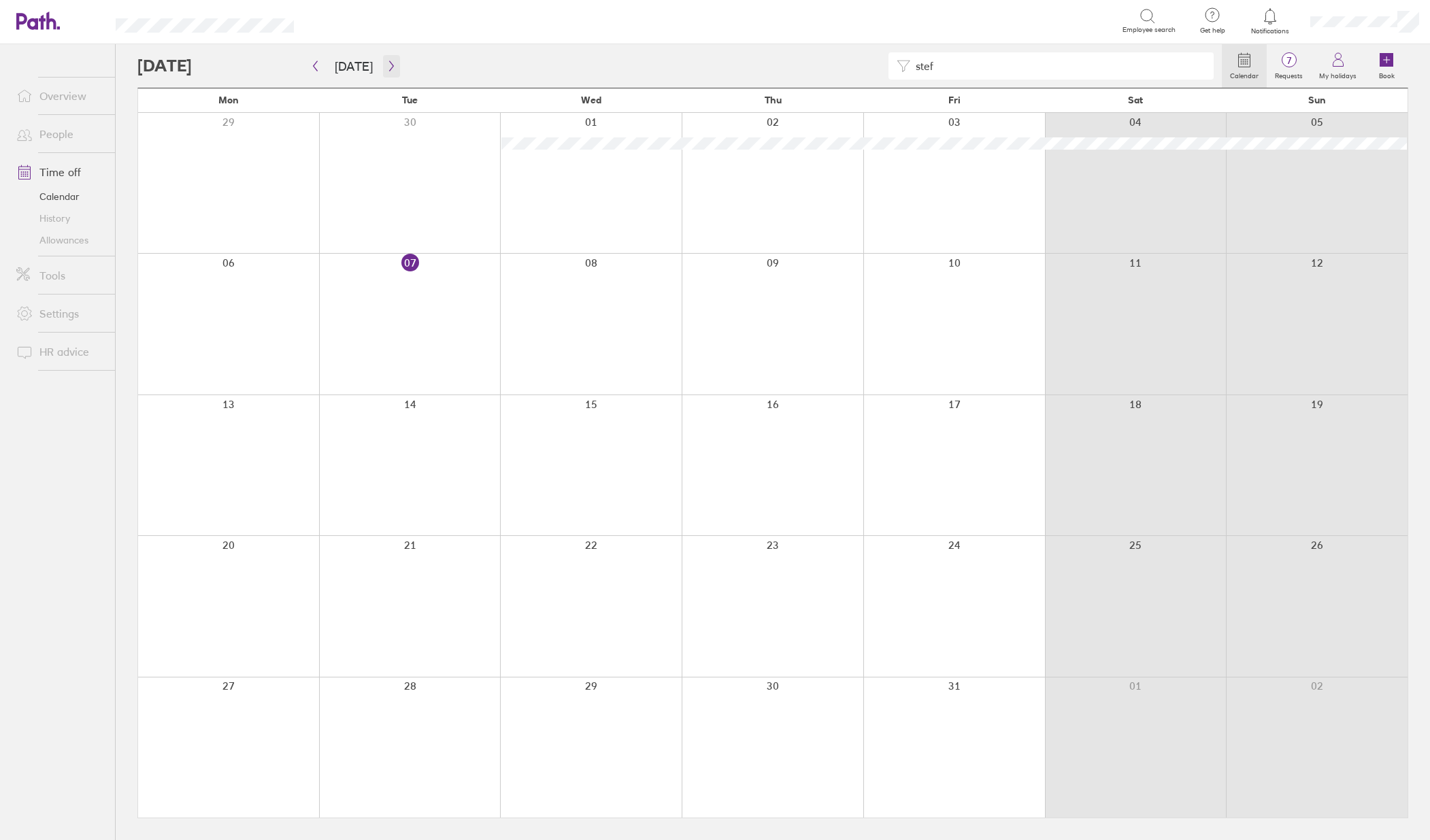
type input "stef"
click at [387, 70] on icon "button" at bounding box center [391, 66] width 10 height 11
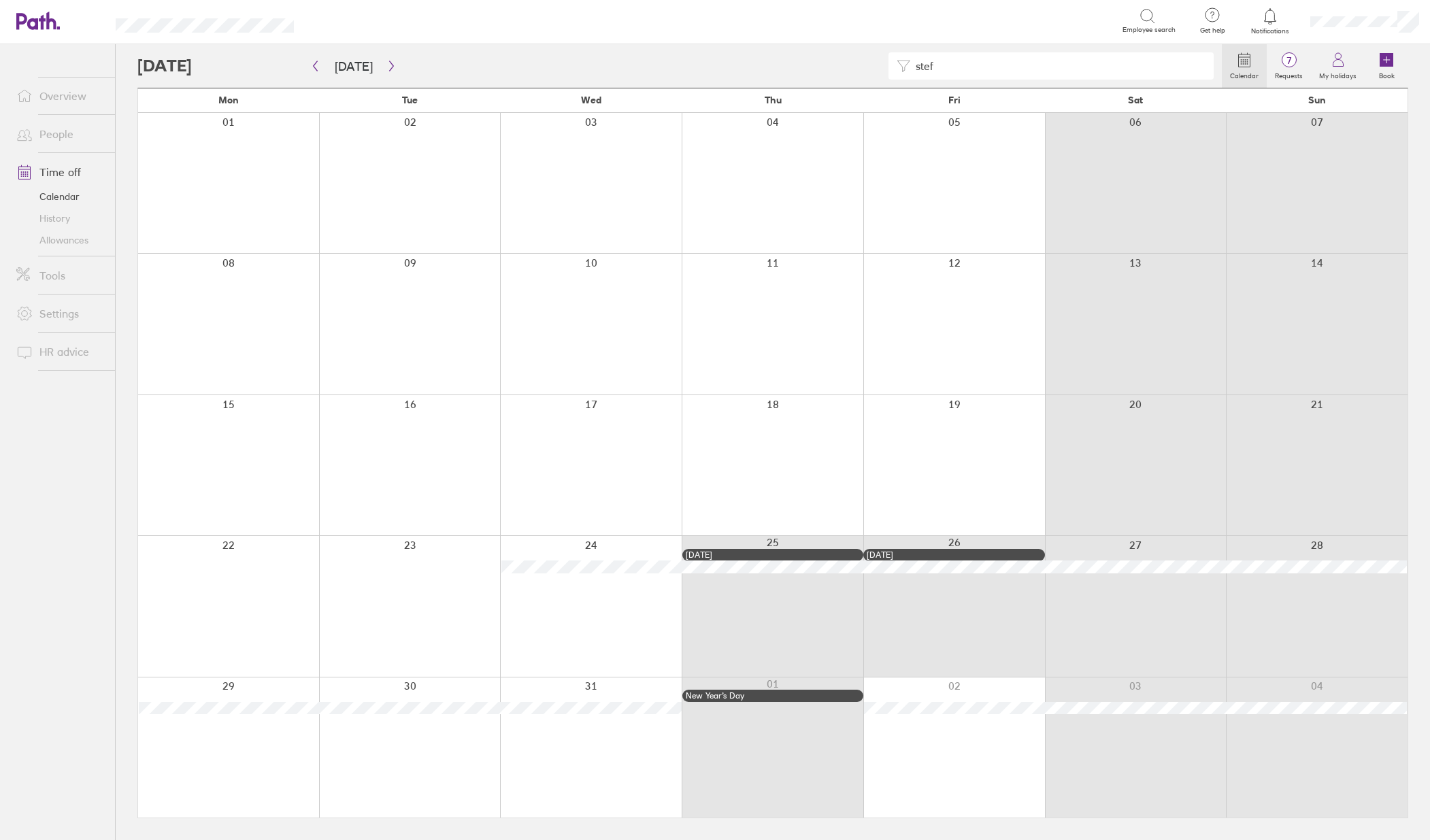
drag, startPoint x: 1129, startPoint y: 59, endPoint x: 822, endPoint y: 72, distance: 307.3
click at [823, 72] on div "stef" at bounding box center [680, 66] width 1085 height 27
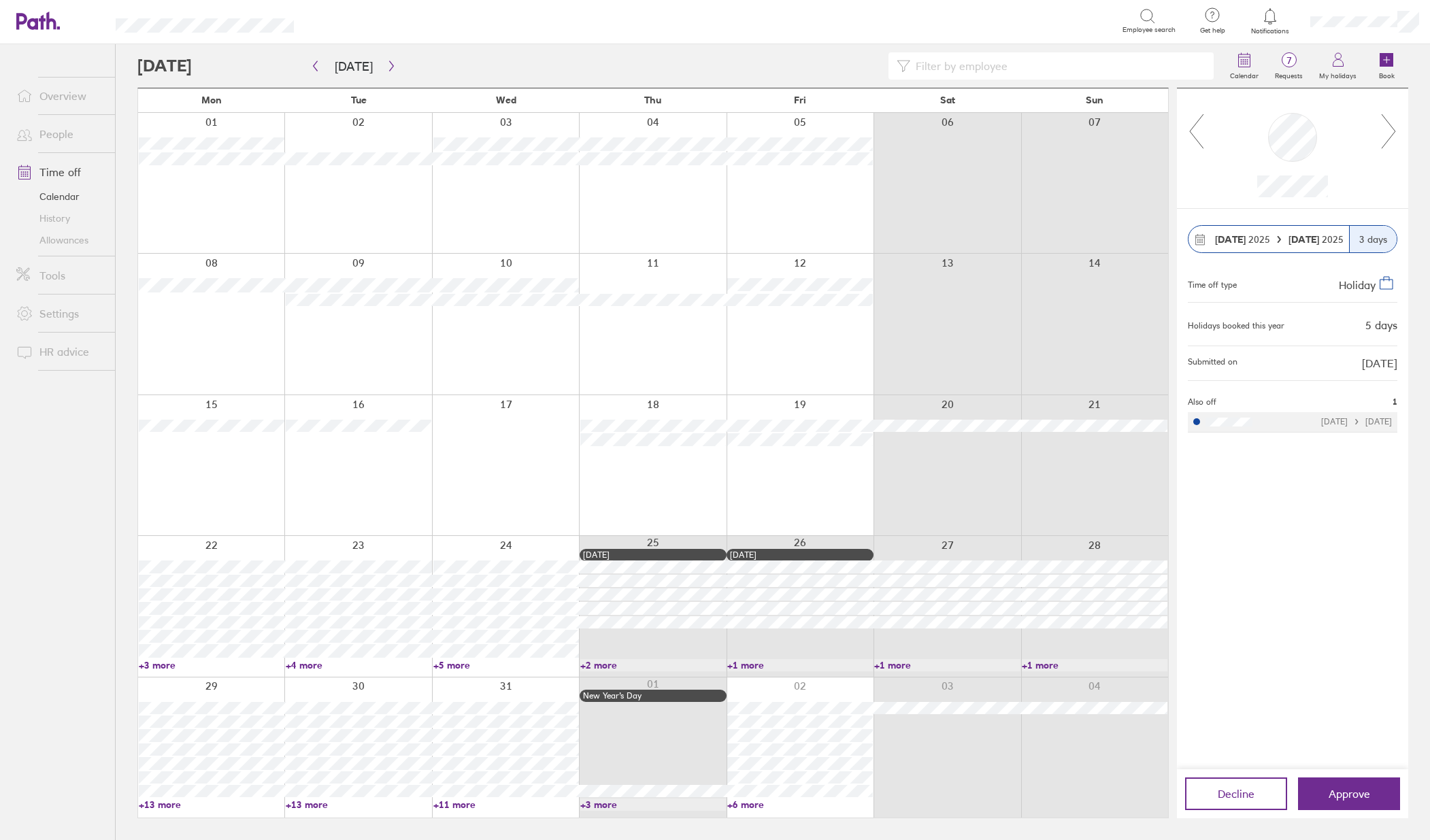
click at [1383, 139] on icon at bounding box center [1389, 131] width 17 height 37
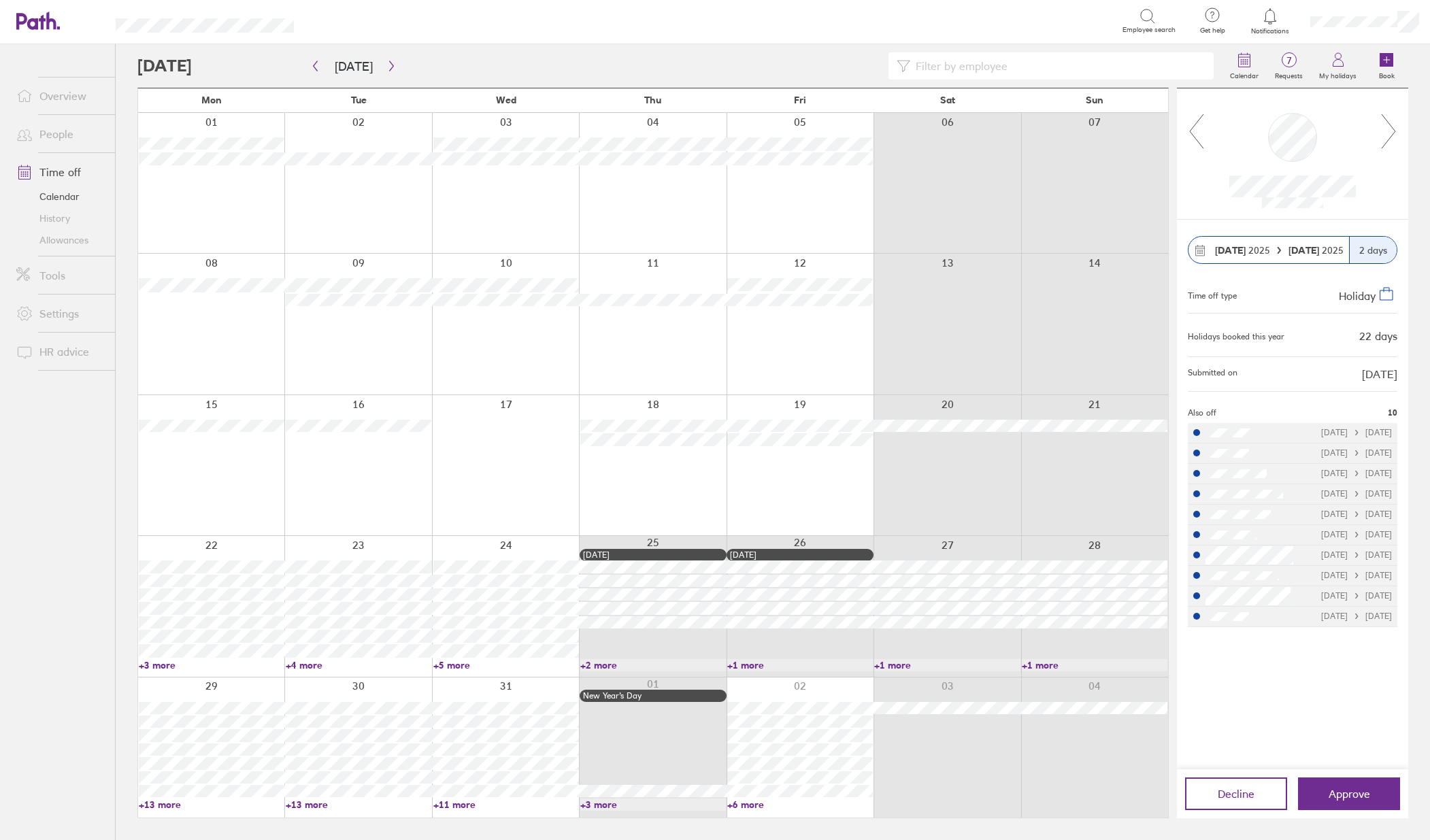
click at [1383, 139] on icon at bounding box center [1389, 131] width 17 height 37
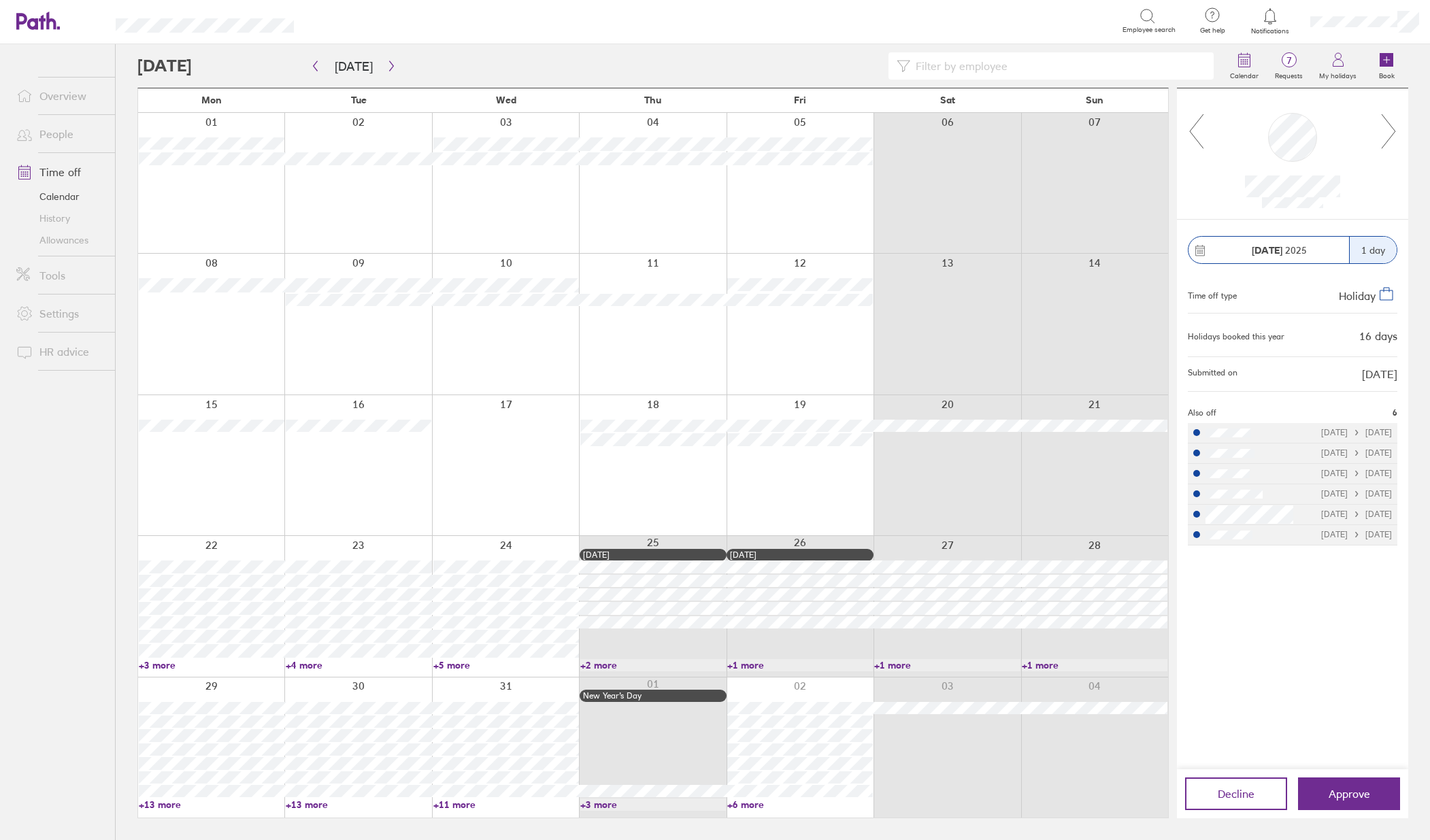
click at [1383, 139] on icon at bounding box center [1389, 131] width 17 height 37
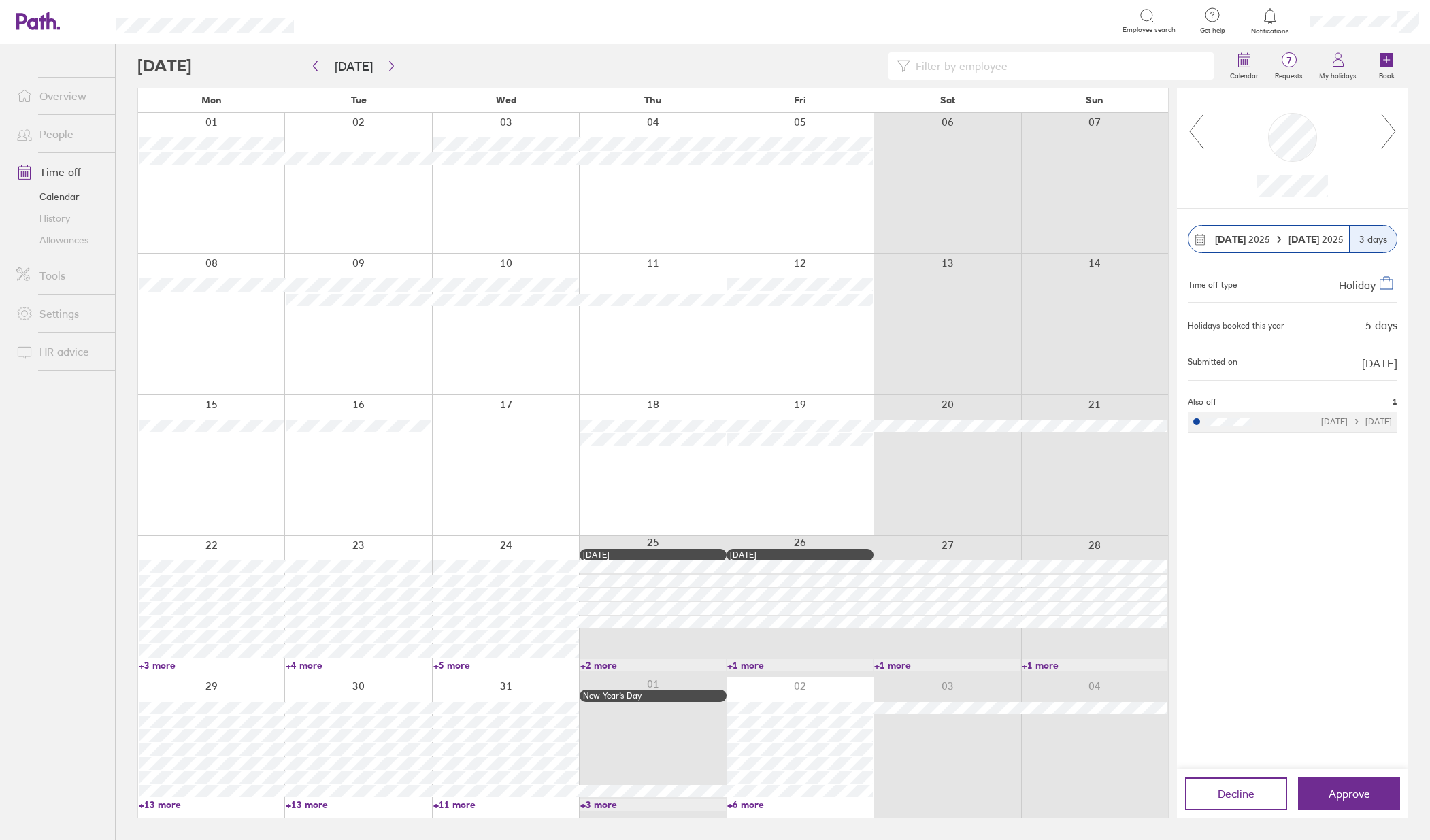
click at [1386, 134] on icon at bounding box center [1389, 131] width 17 height 37
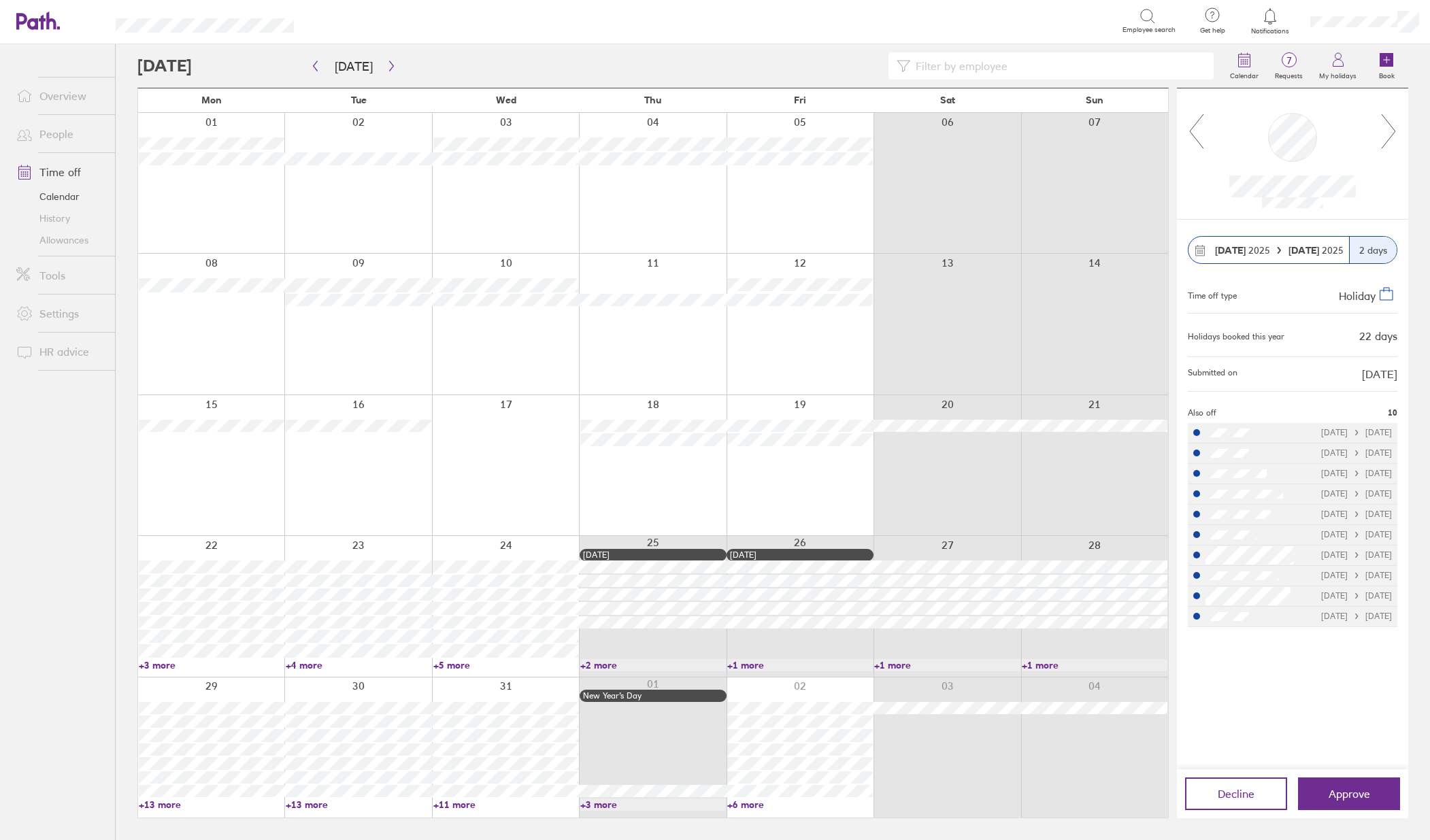
click at [1387, 136] on icon at bounding box center [1389, 131] width 17 height 37
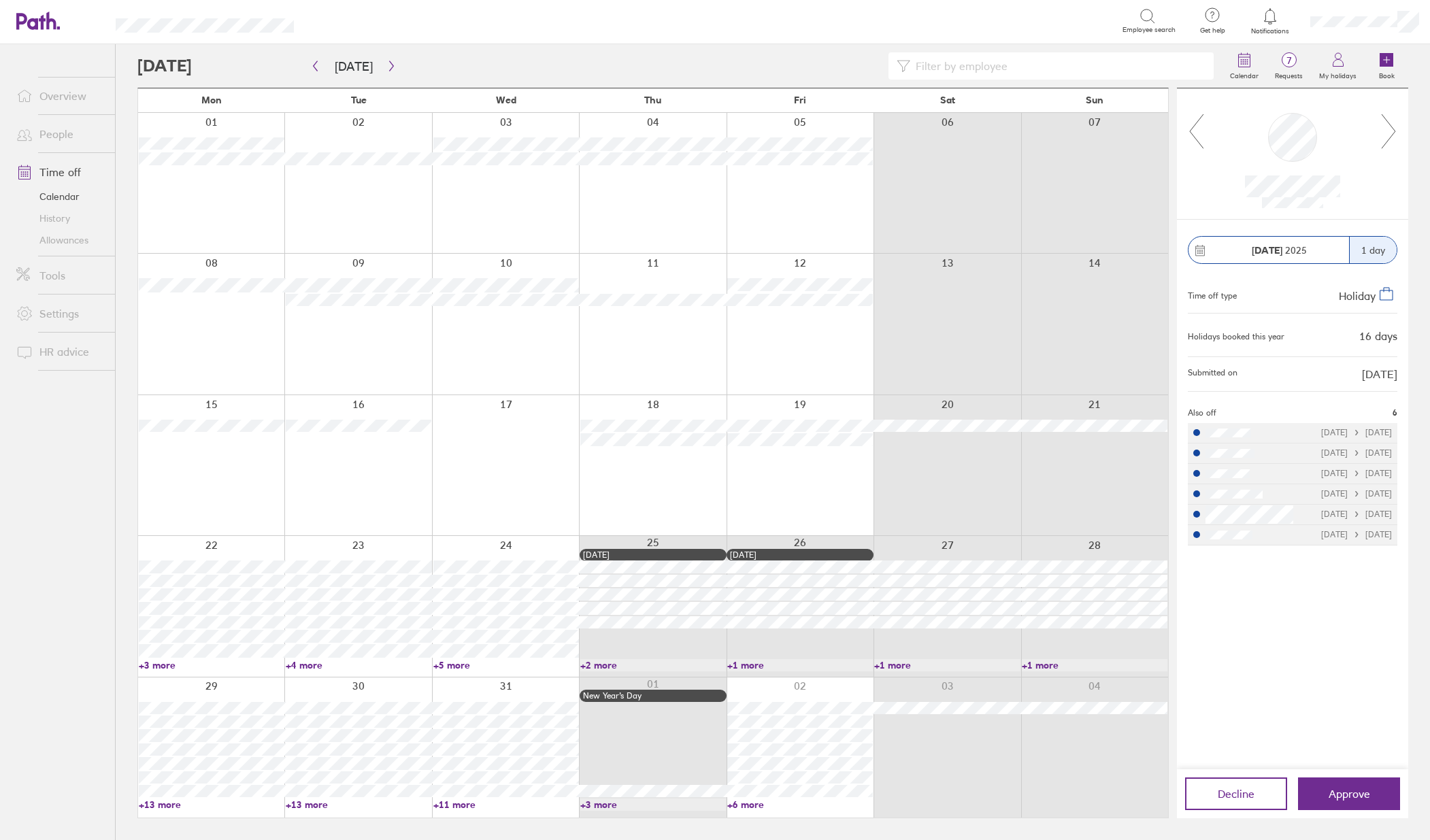
click at [1387, 136] on icon at bounding box center [1389, 131] width 17 height 37
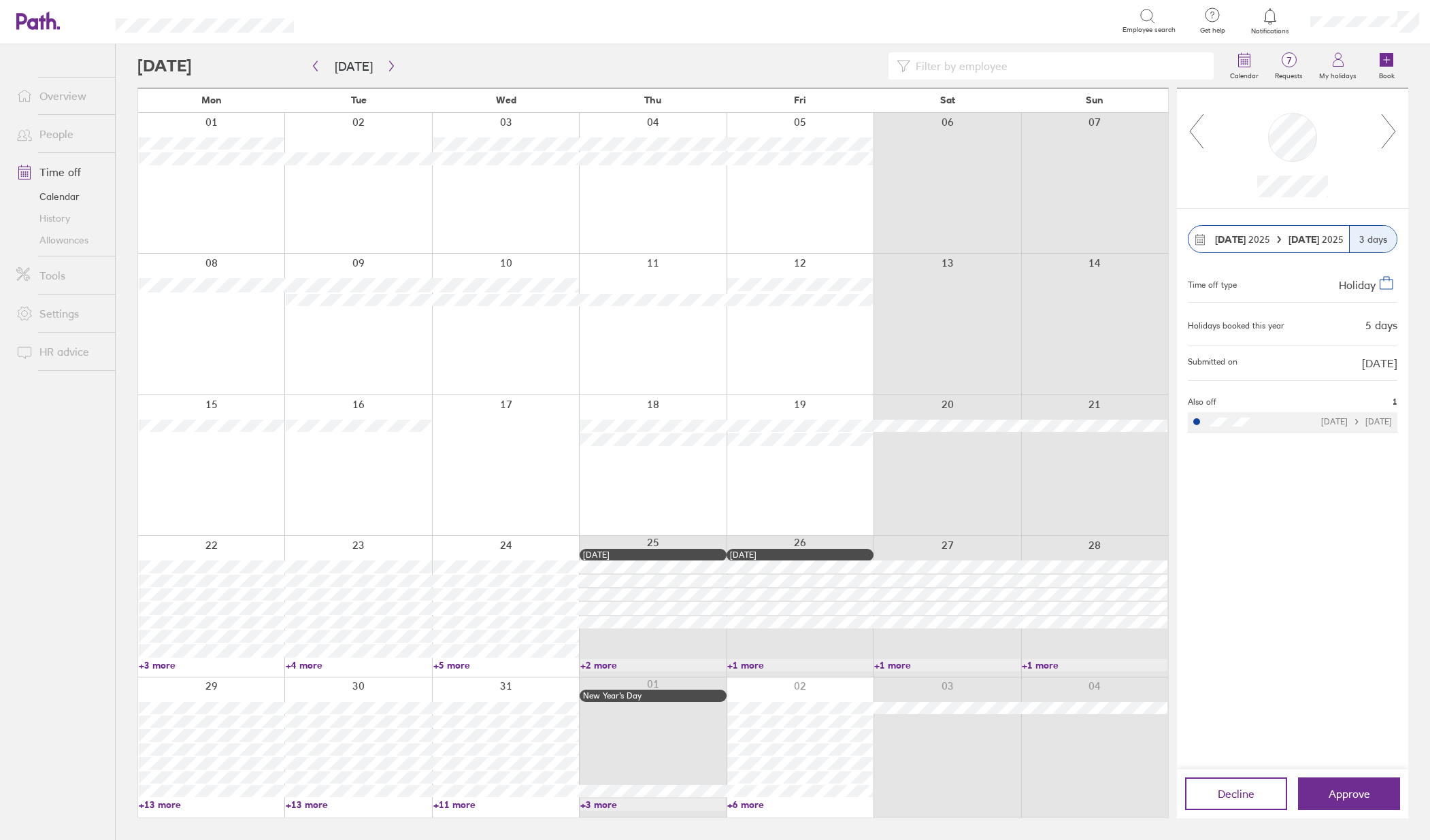
click at [1401, 134] on div at bounding box center [1293, 148] width 231 height 120
click at [1395, 136] on icon at bounding box center [1389, 131] width 17 height 37
click at [1392, 125] on icon at bounding box center [1388, 131] width 14 height 34
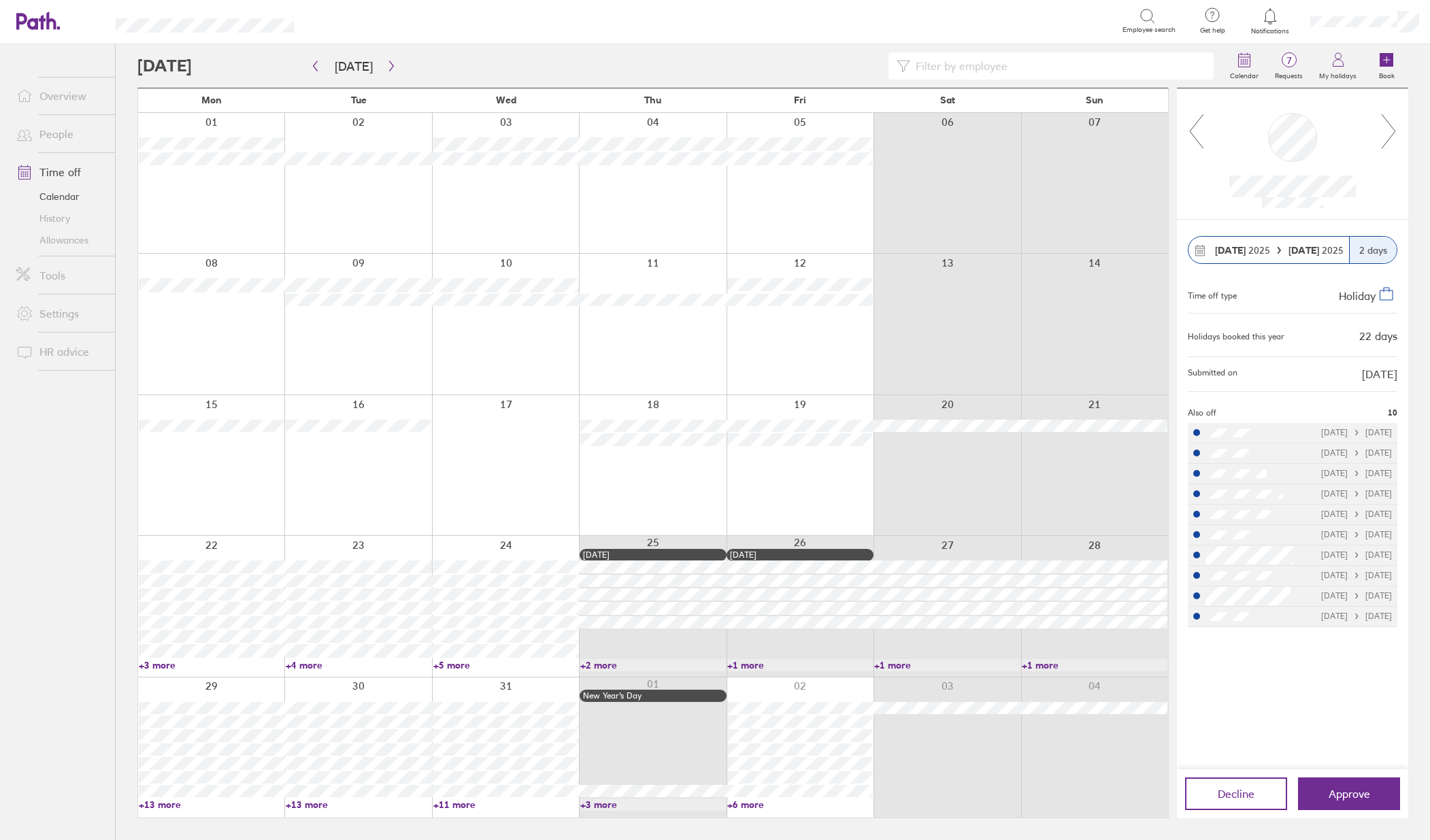
click at [1381, 147] on icon at bounding box center [1389, 131] width 17 height 37
click at [1393, 118] on icon at bounding box center [1389, 131] width 17 height 37
click at [1382, 125] on icon at bounding box center [1389, 131] width 17 height 37
click at [1381, 136] on icon at bounding box center [1389, 131] width 17 height 37
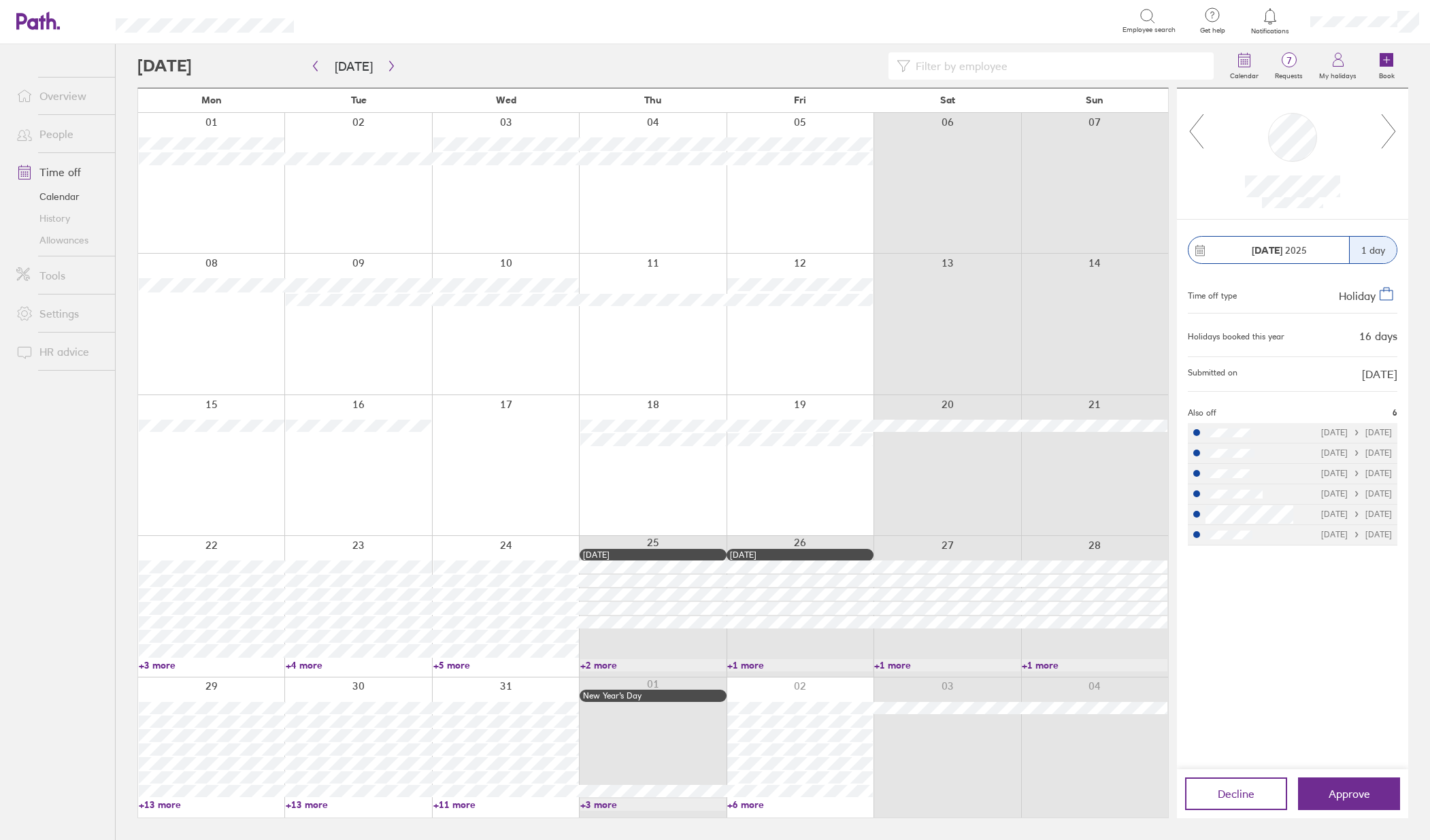
click at [1392, 135] on icon at bounding box center [1389, 131] width 17 height 37
